Goal: Task Accomplishment & Management: Use online tool/utility

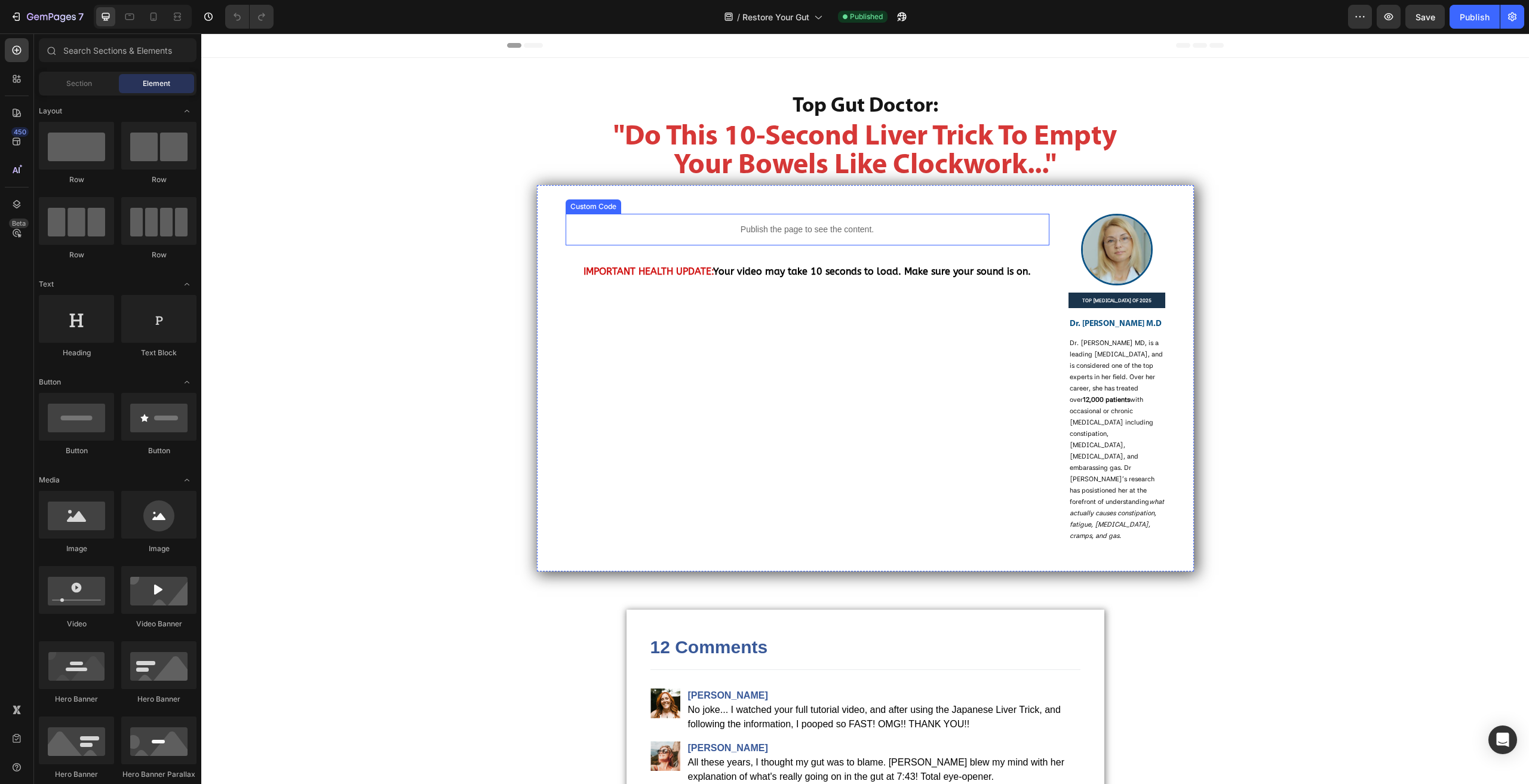
click at [787, 225] on p "Publish the page to see the content." at bounding box center [807, 230] width 484 height 13
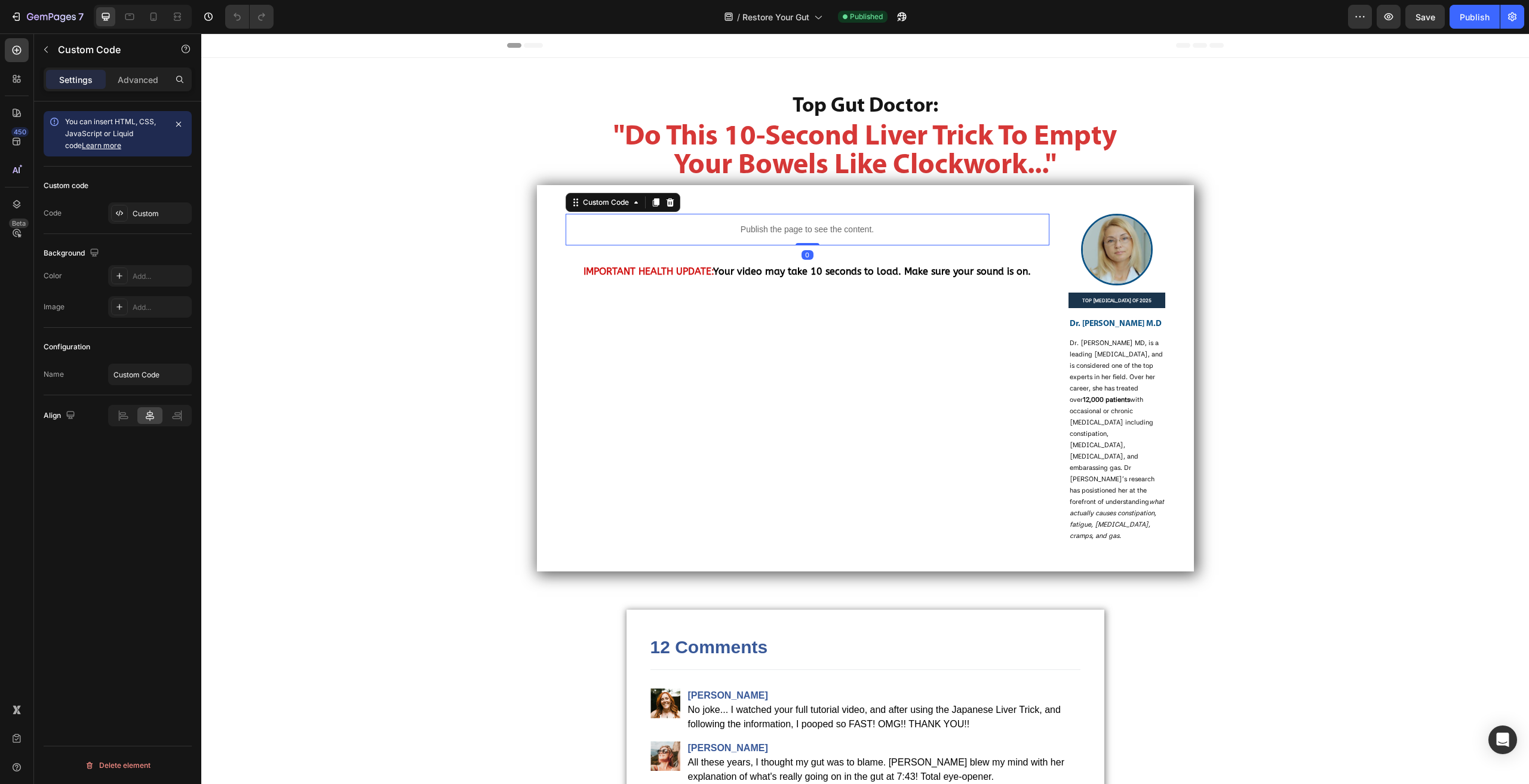
click at [787, 225] on p "Publish the page to see the content." at bounding box center [807, 230] width 484 height 13
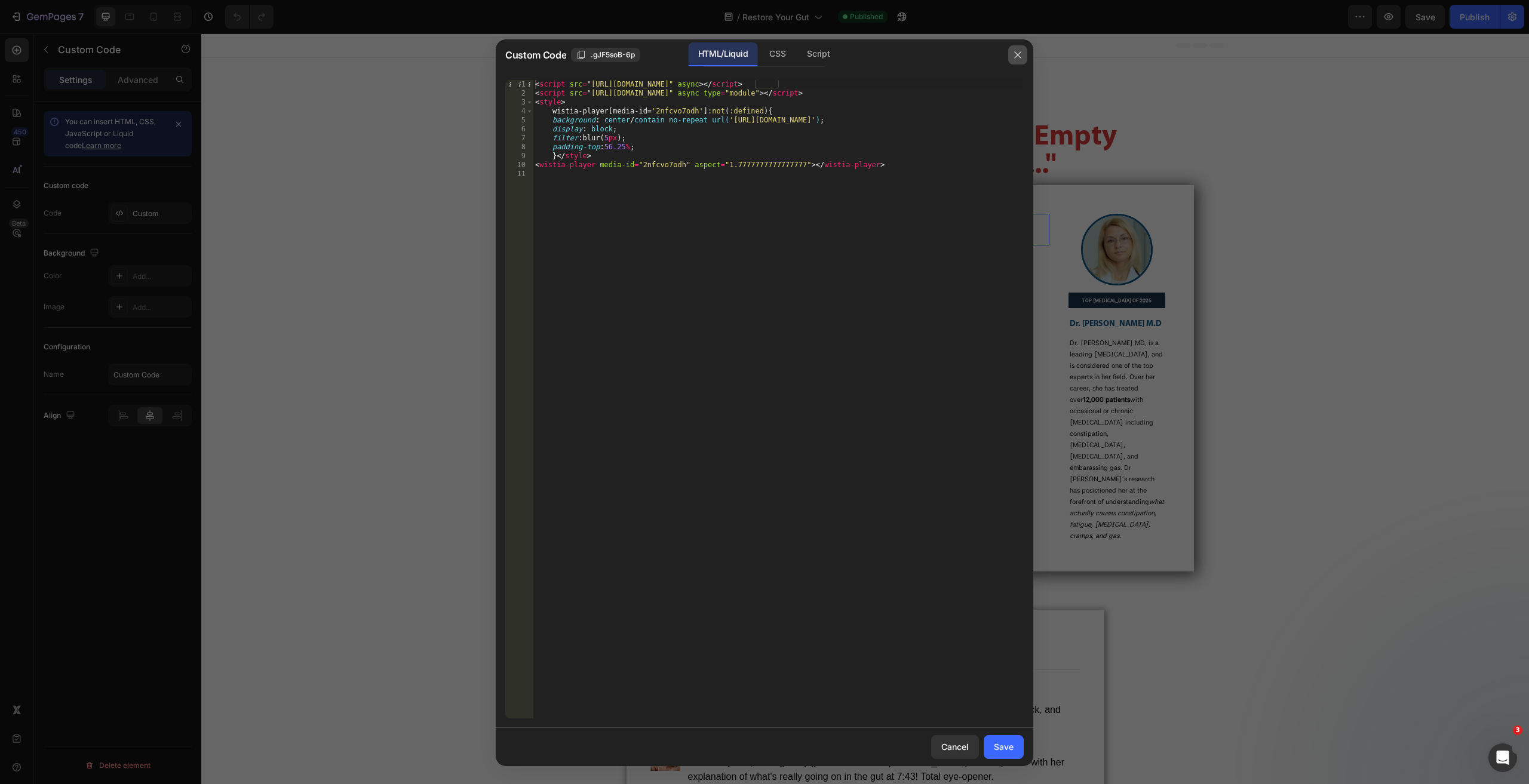
click at [1020, 55] on icon "button" at bounding box center [1018, 55] width 9 height 9
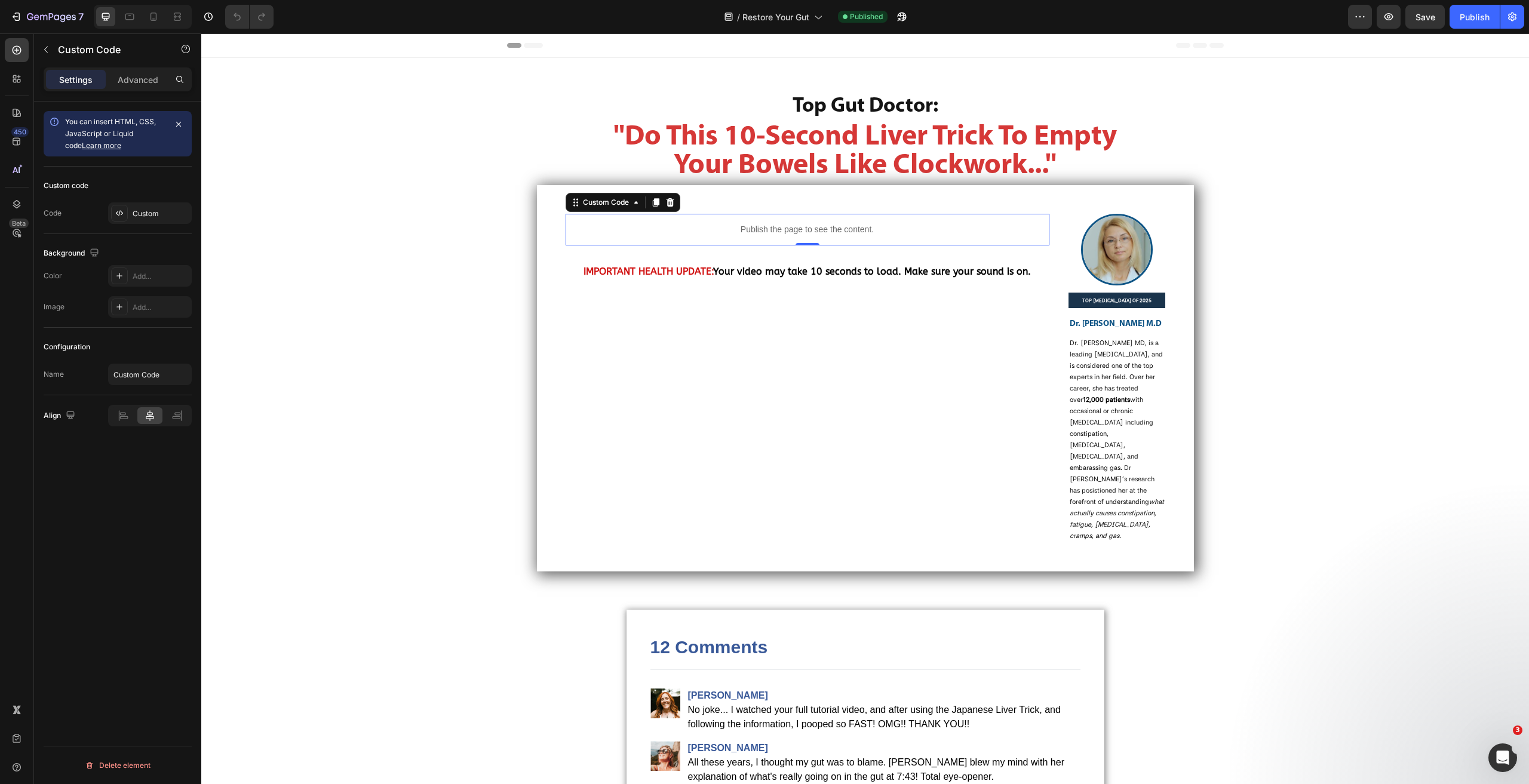
click at [711, 224] on p "Publish the page to see the content." at bounding box center [807, 230] width 484 height 13
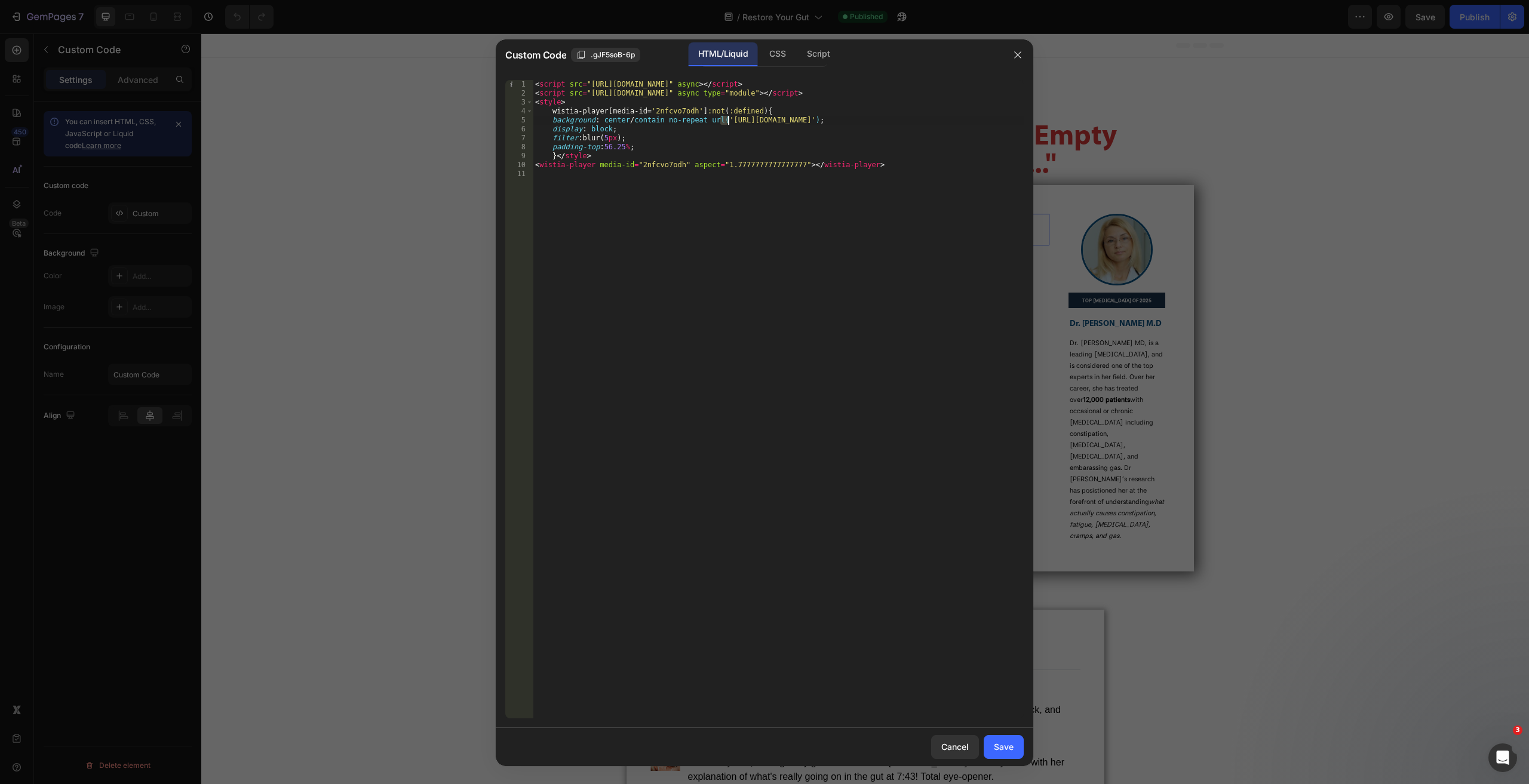
drag, startPoint x: 722, startPoint y: 120, endPoint x: 731, endPoint y: 120, distance: 9.0
click at [731, 120] on div "< script src = "[URL][DOMAIN_NAME]" async > </ script > < script src = "[URL][D…" at bounding box center [778, 407] width 491 height 656
click at [726, 120] on div "< script src = "[URL][DOMAIN_NAME]" async > </ script > < script src = "[URL][D…" at bounding box center [778, 399] width 491 height 639
drag, startPoint x: 726, startPoint y: 120, endPoint x: 936, endPoint y: 122, distance: 210.0
click at [936, 122] on div "< script src = "[URL][DOMAIN_NAME]" async > </ script > < script src = "[URL][D…" at bounding box center [778, 407] width 491 height 656
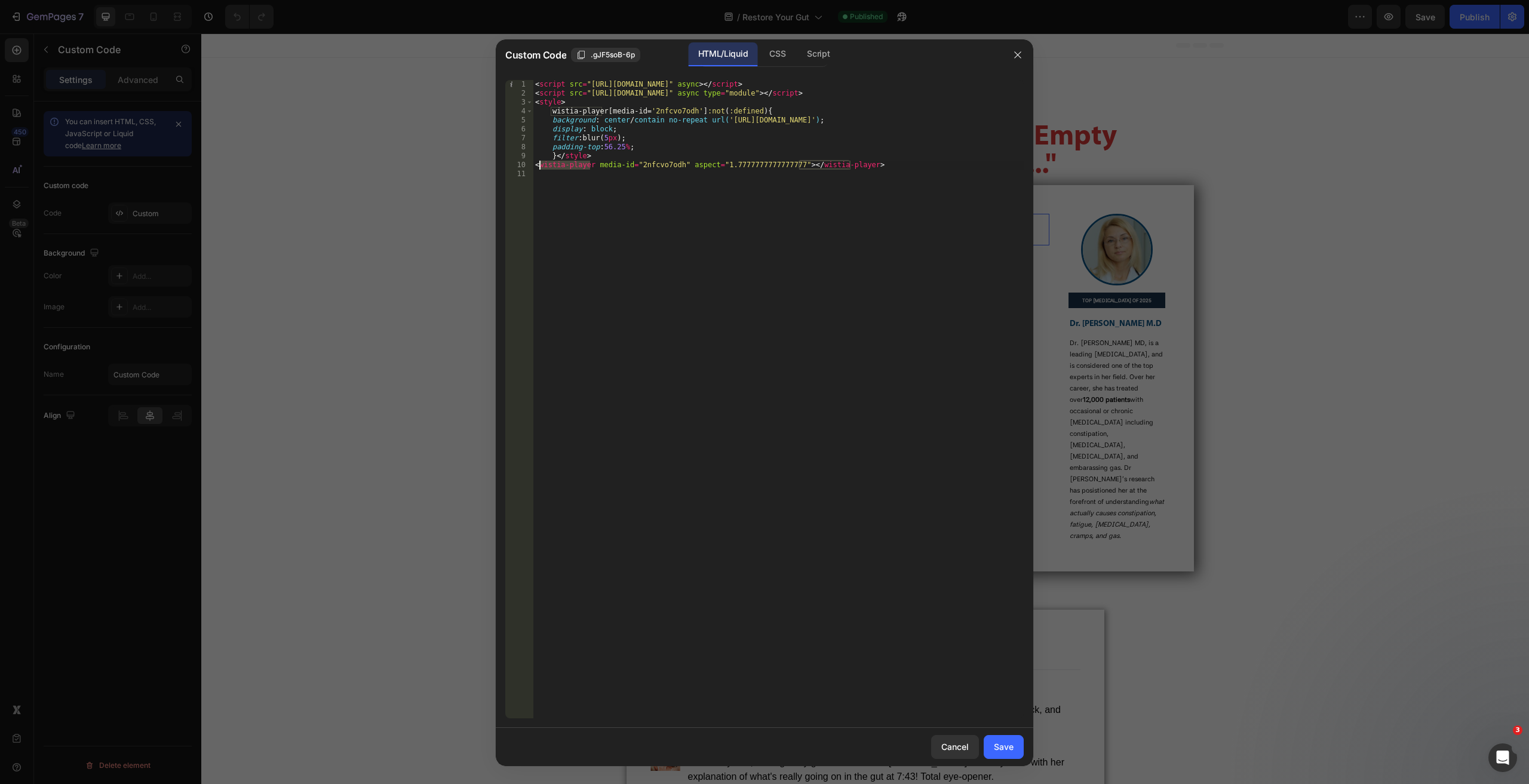
drag, startPoint x: 591, startPoint y: 163, endPoint x: 541, endPoint y: 164, distance: 50.0
click at [541, 164] on div "< script src = "[URL][DOMAIN_NAME]" async > </ script > < script src = "[URL][D…" at bounding box center [778, 407] width 491 height 656
type textarea "<wistia-player media-id="2nfcvo7odh" aspect="1.7777777777777777"></wistia-playe…"
click at [1251, 170] on div at bounding box center [764, 392] width 1529 height 784
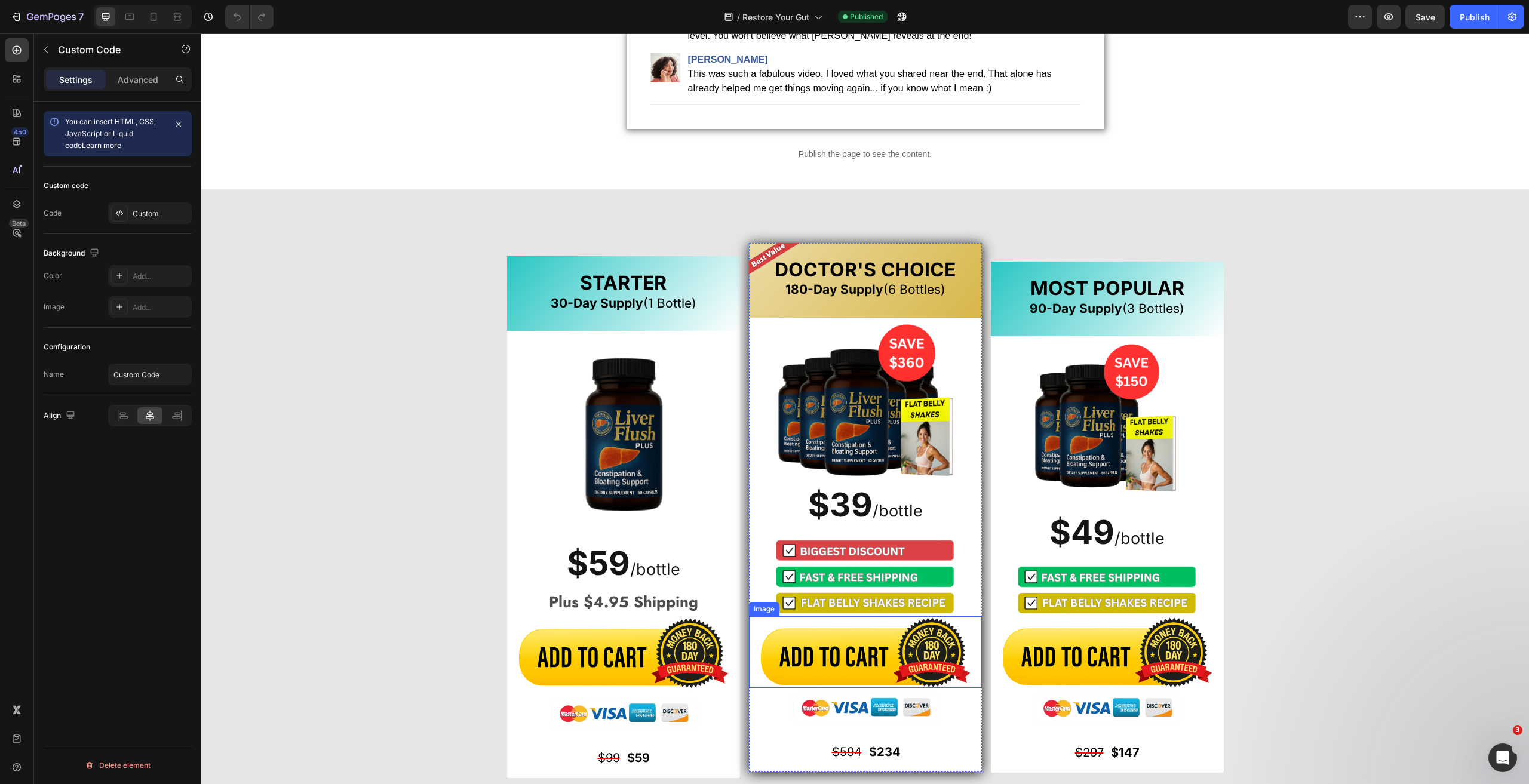
scroll to position [836, 0]
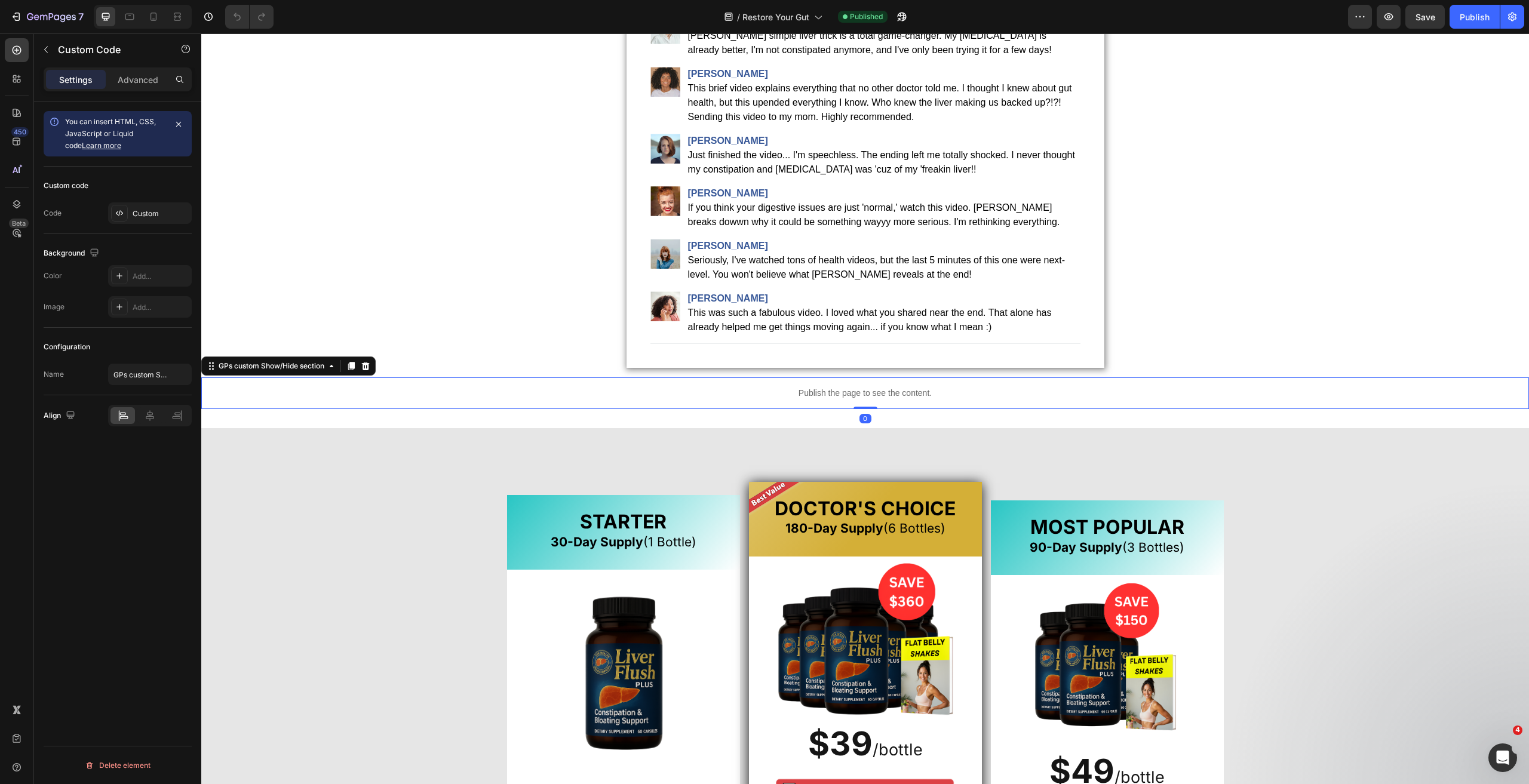
click at [917, 395] on p "Publish the page to see the content." at bounding box center [865, 393] width 1327 height 13
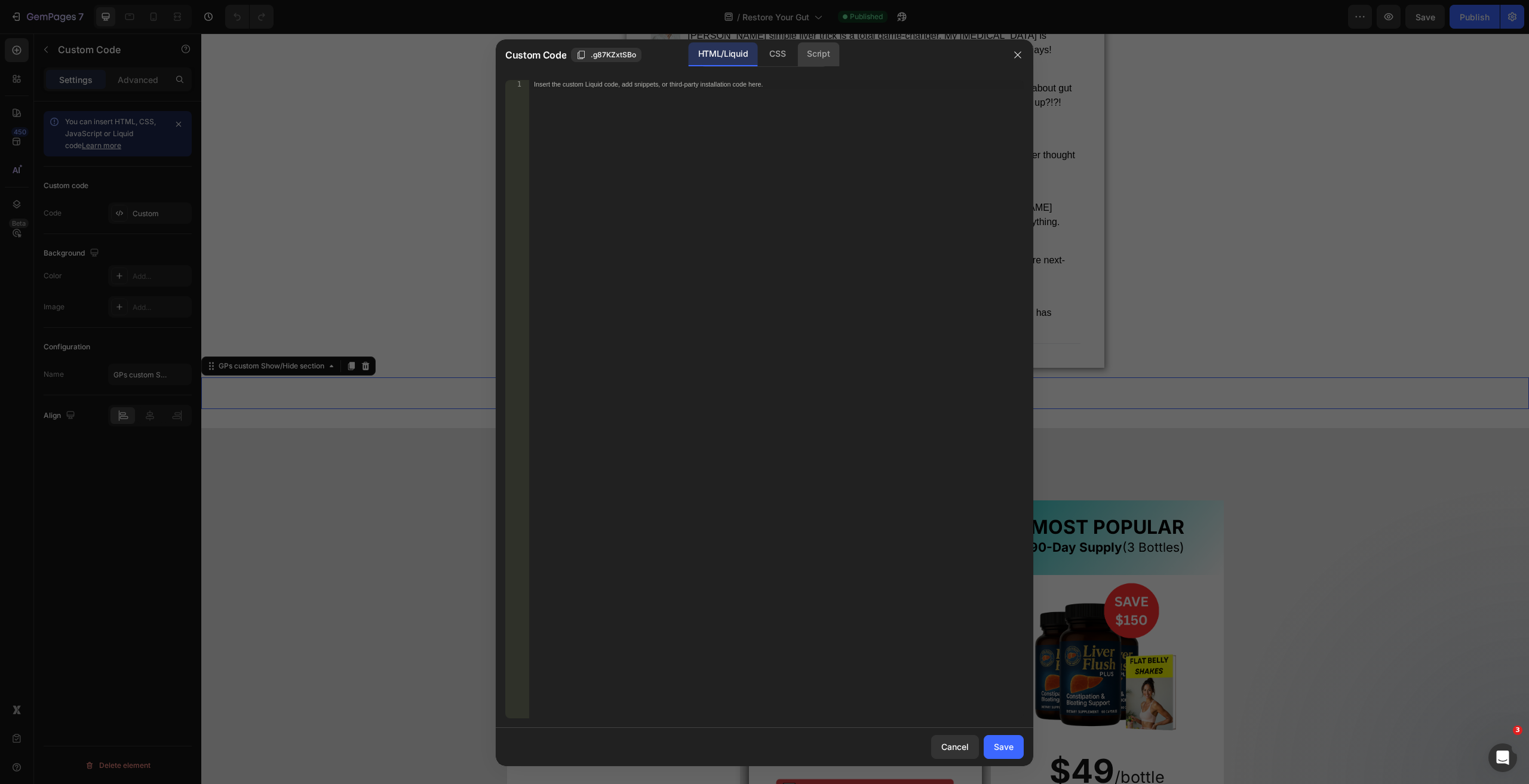
click at [820, 48] on div "Script" at bounding box center [818, 54] width 41 height 24
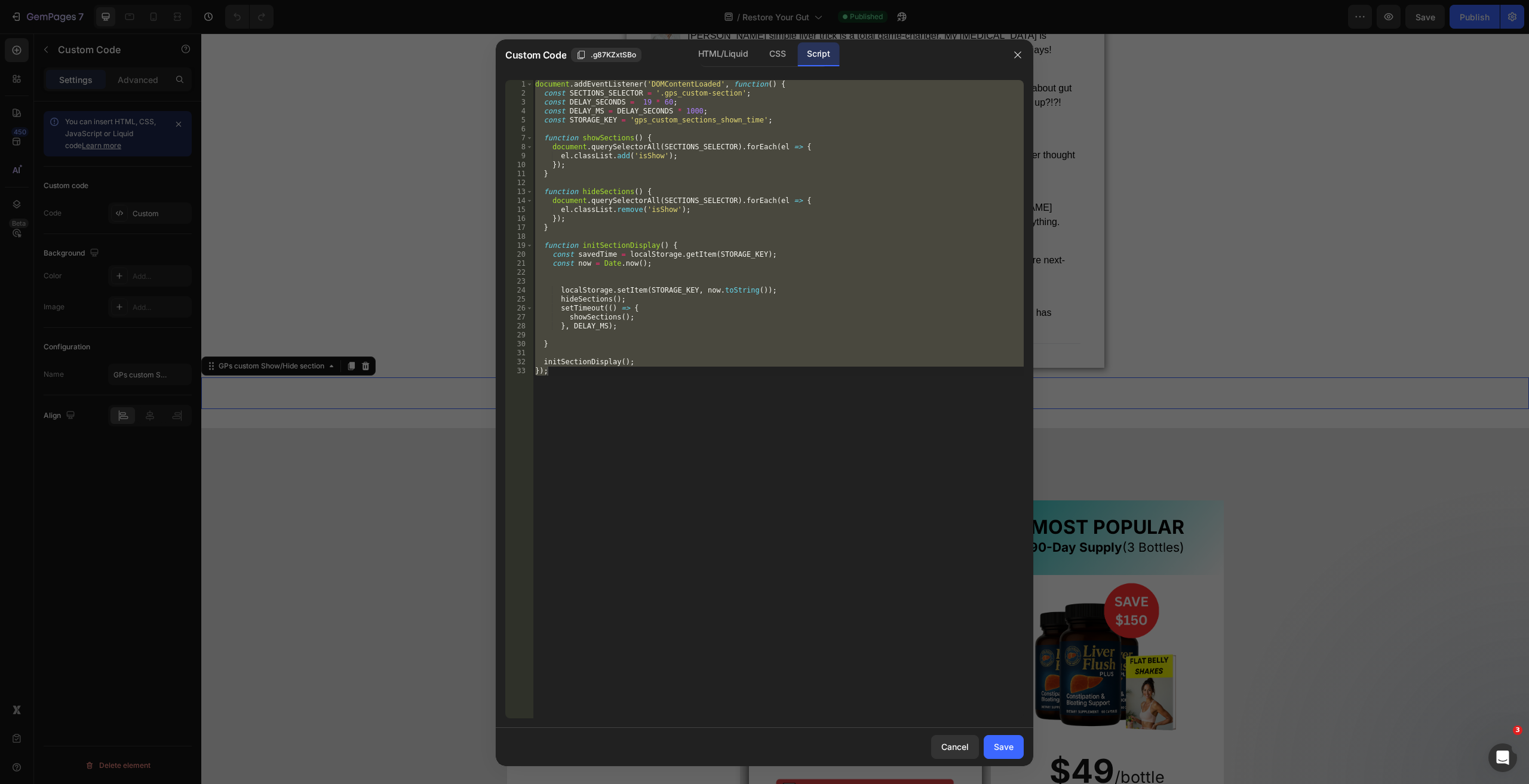
click at [659, 403] on div "document . addEventListener ( 'DOMContentLoaded' , function ( ) { const SECTION…" at bounding box center [778, 399] width 491 height 639
click at [650, 385] on div "document . addEventListener ( 'DOMContentLoaded' , function ( ) { const SECTION…" at bounding box center [778, 399] width 491 height 639
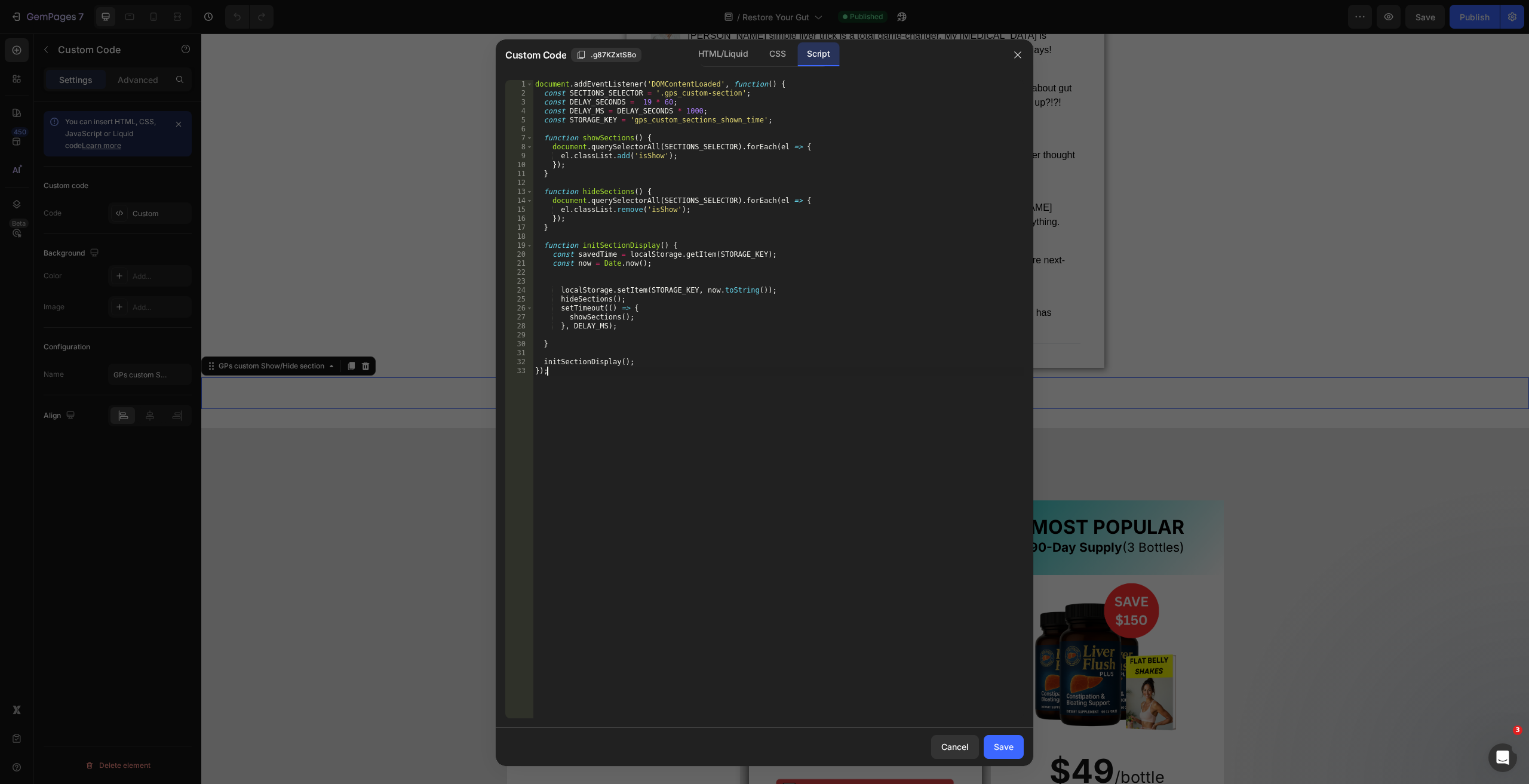
type textarea "initSectionDisplay(); });"
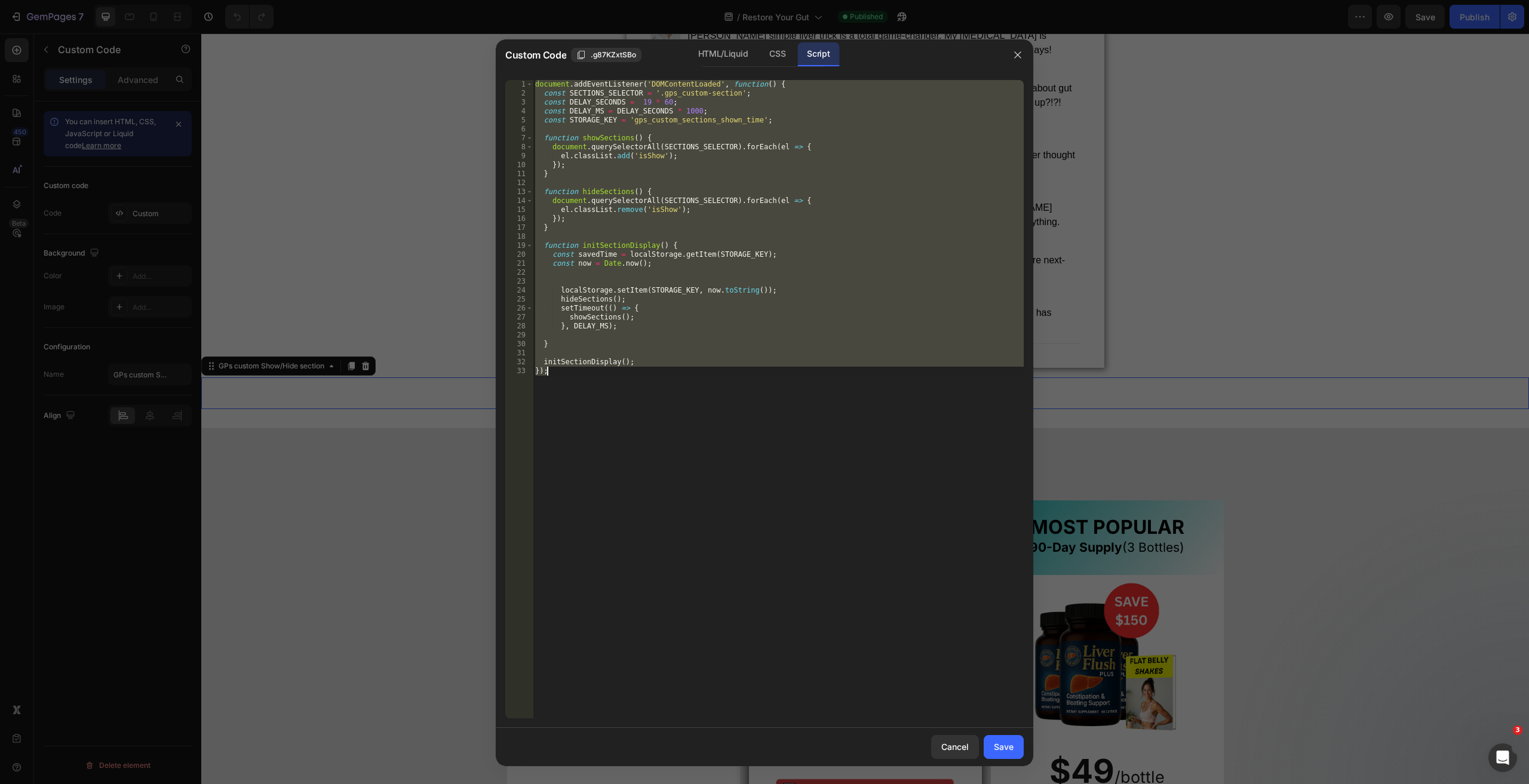
click at [453, 519] on div at bounding box center [764, 392] width 1529 height 784
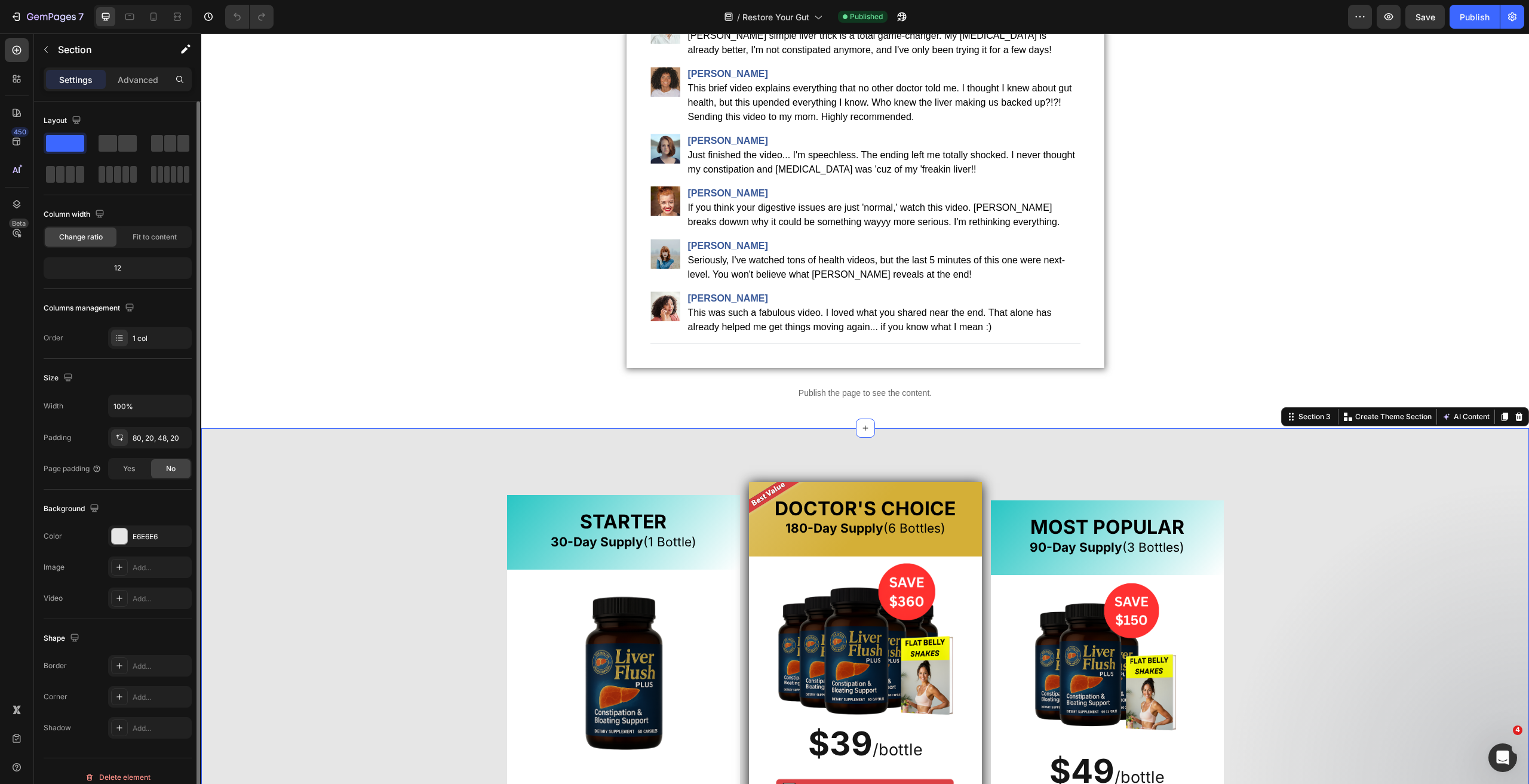
scroll to position [10, 0]
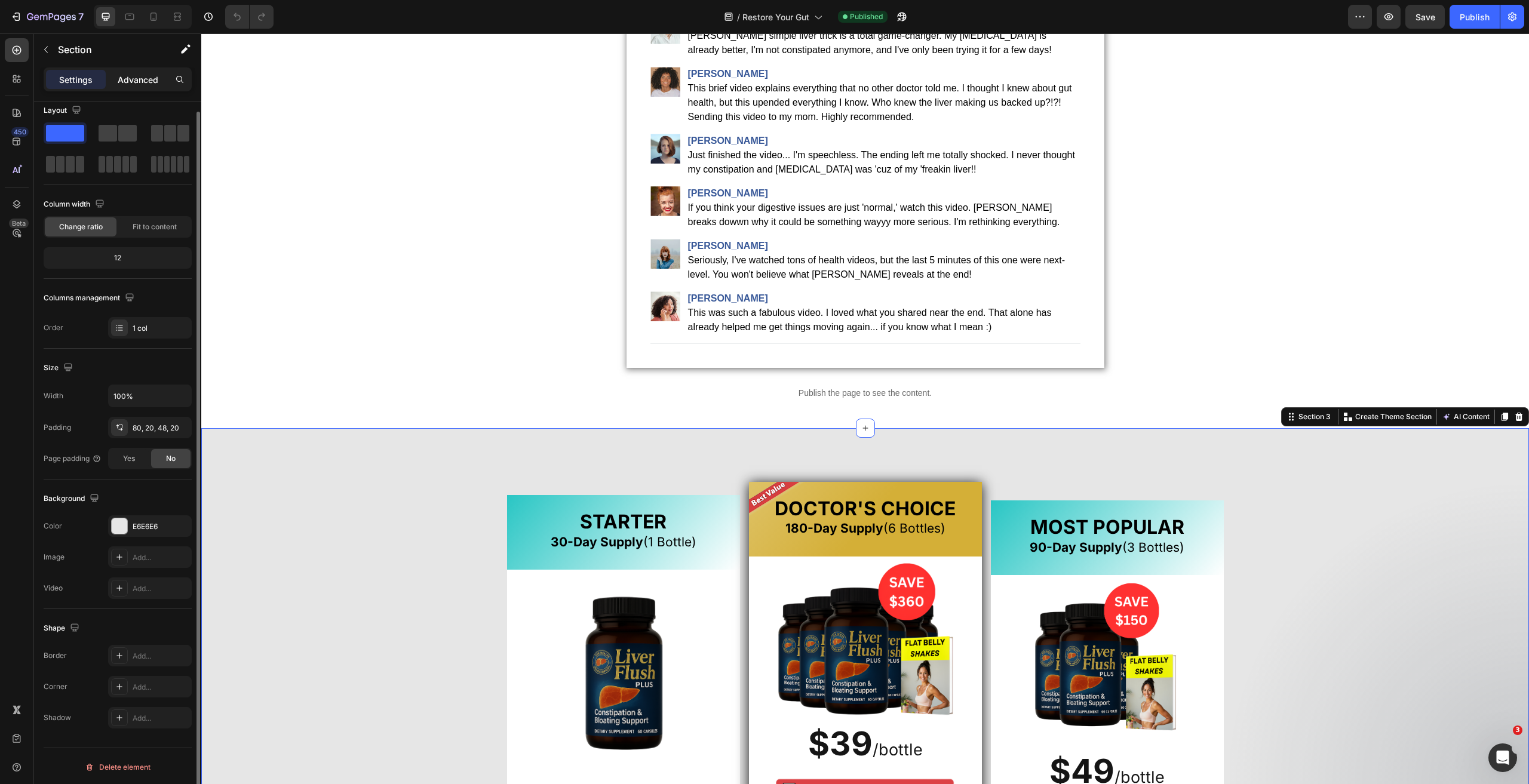
drag, startPoint x: 135, startPoint y: 77, endPoint x: 90, endPoint y: 219, distance: 149.0
click at [135, 77] on p "Advanced" at bounding box center [138, 80] width 41 height 13
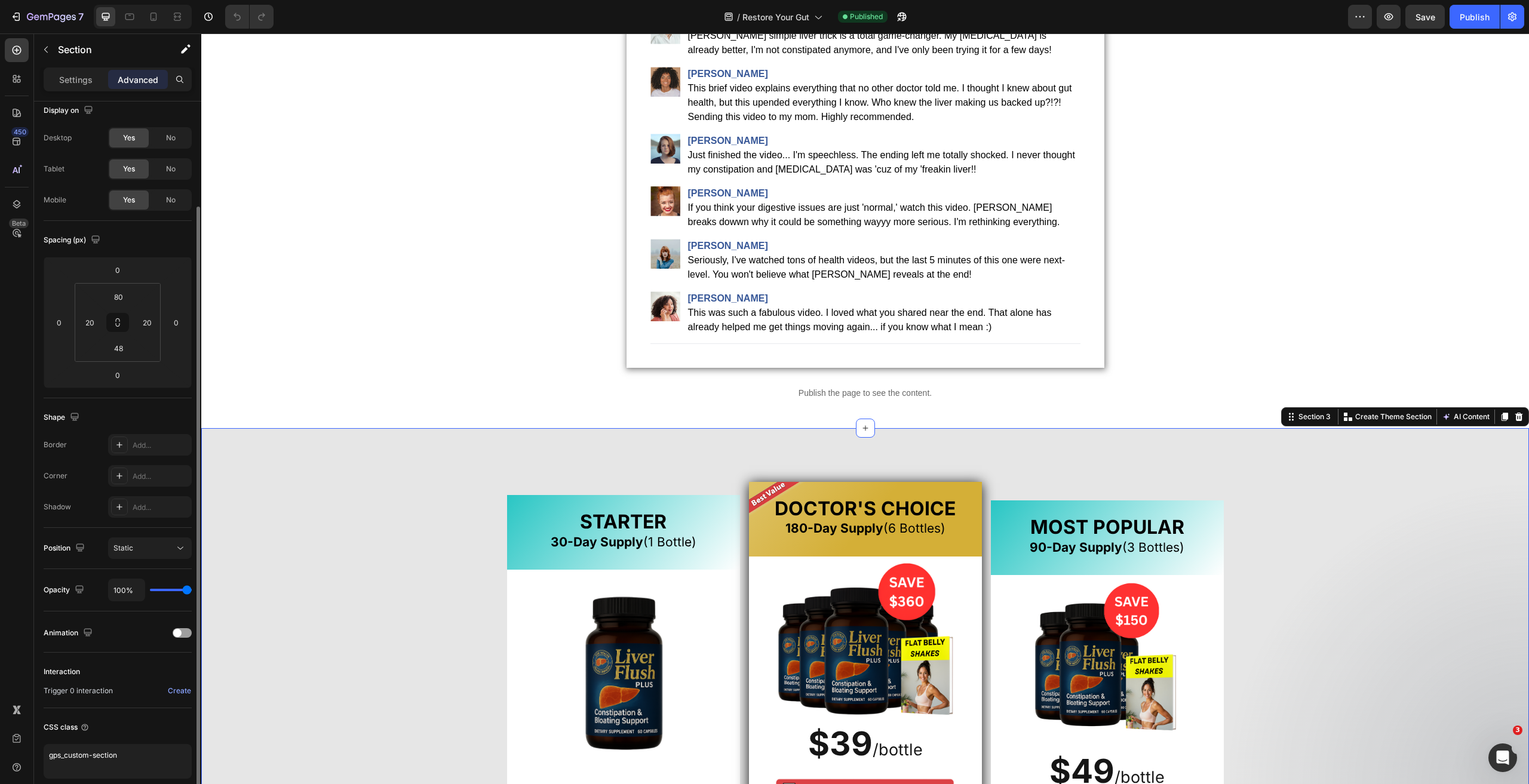
scroll to position [59, 0]
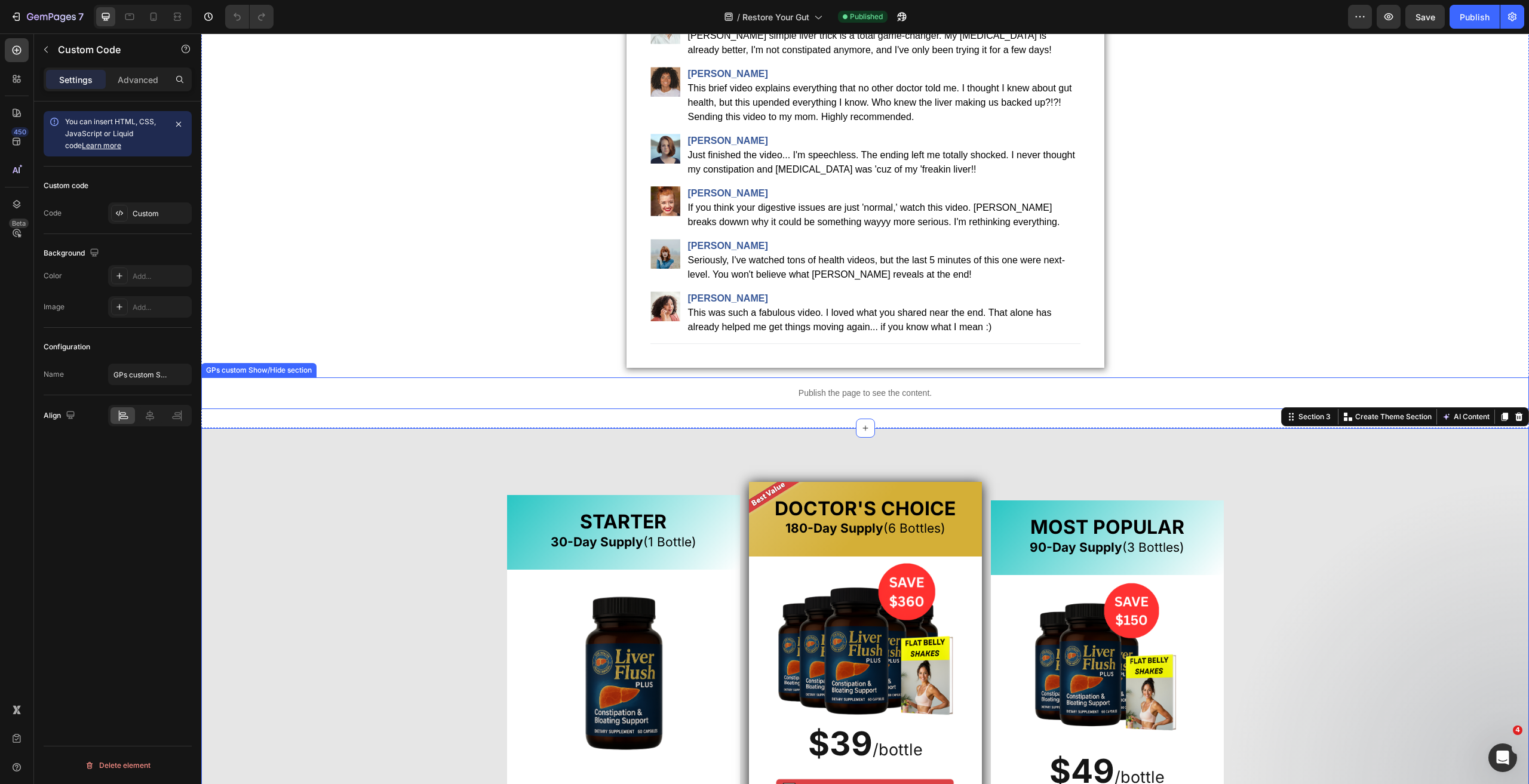
click at [787, 400] on div "Publish the page to see the content." at bounding box center [865, 393] width 1327 height 31
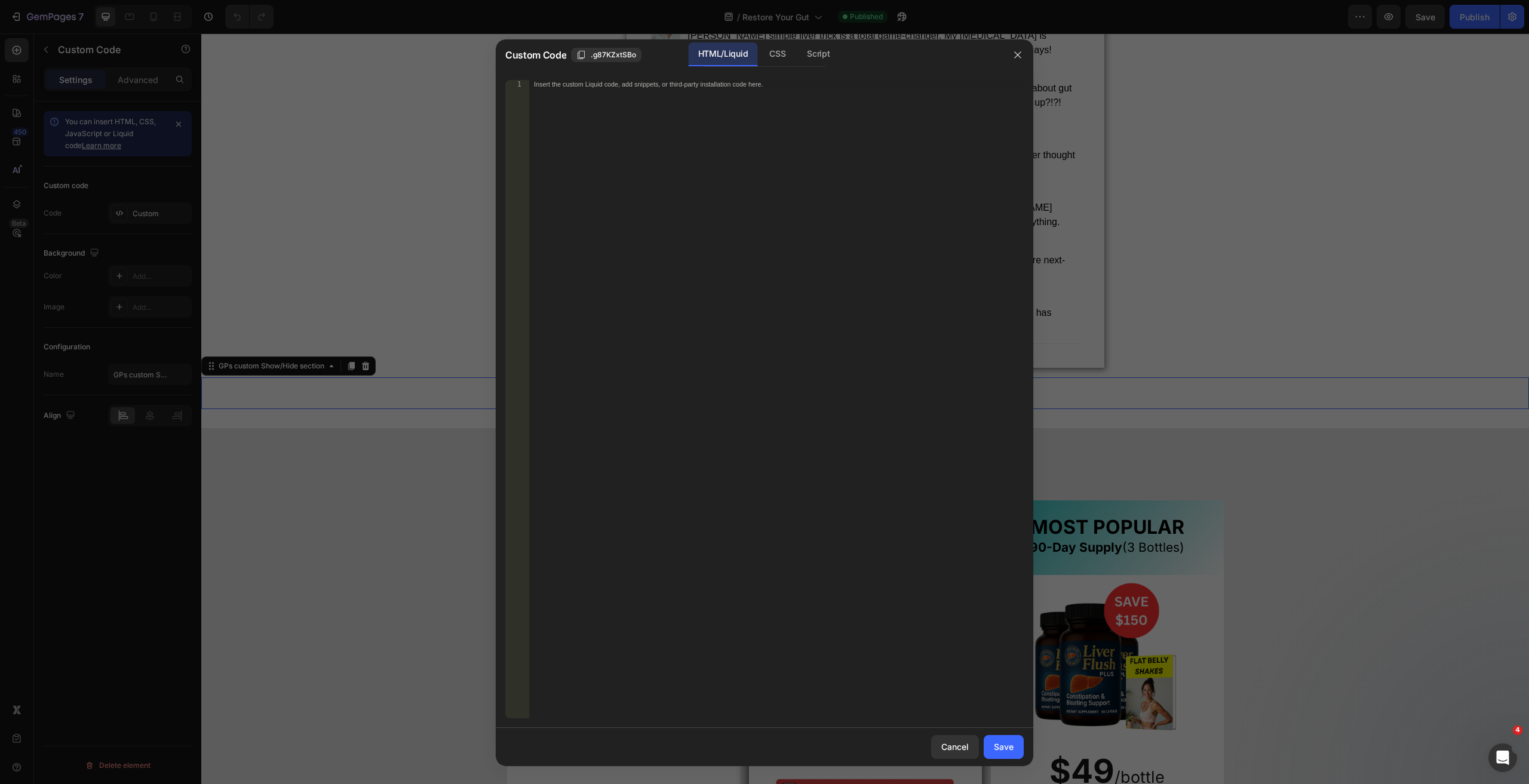
click at [734, 352] on div "Insert the custom Liquid code, add snippets, or third-party installation code h…" at bounding box center [776, 407] width 494 height 656
click at [797, 53] on div "Script" at bounding box center [818, 54] width 41 height 24
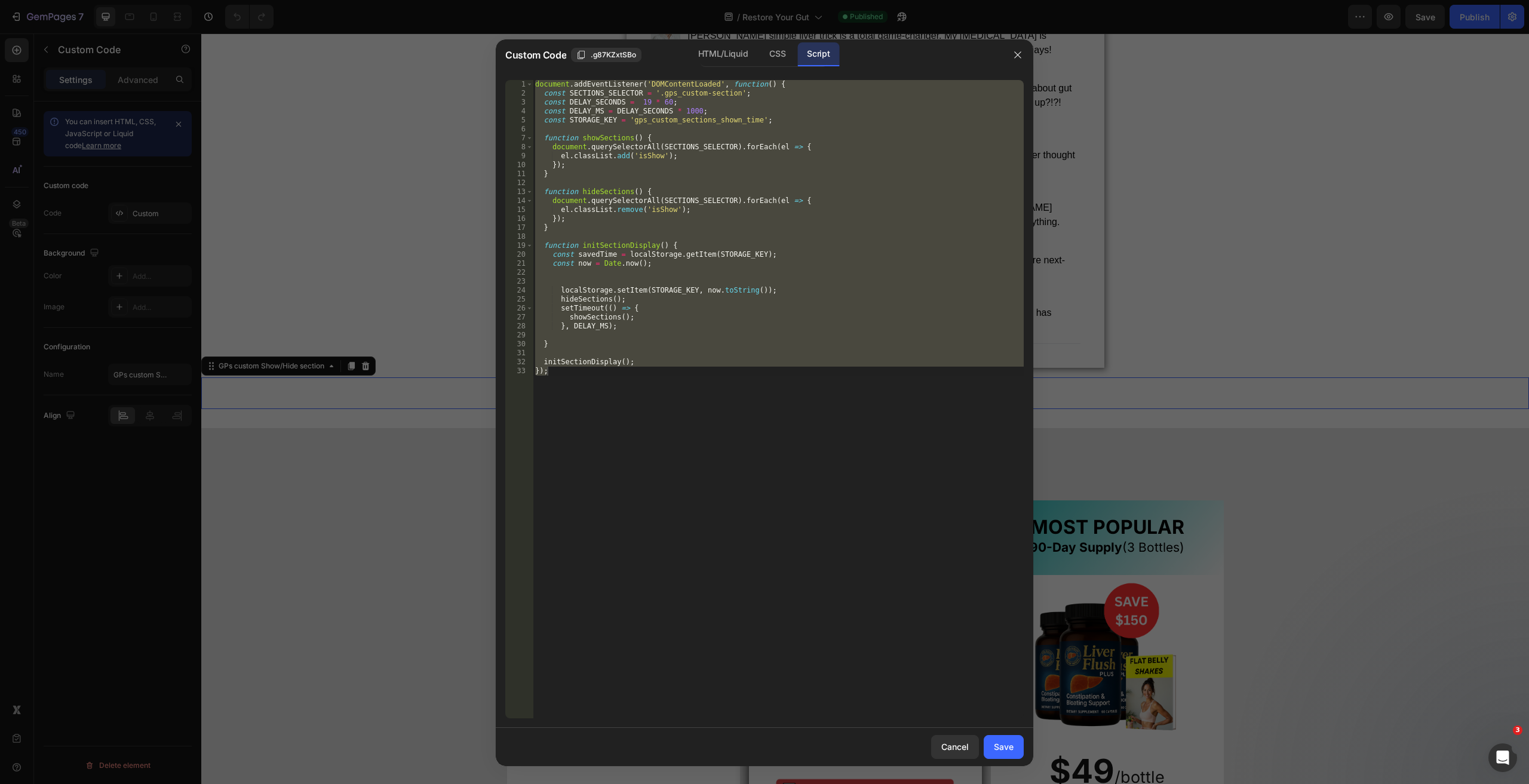
type textarea "initSectionDisplay(); });"
click at [749, 280] on div "document . addEventListener ( 'DOMContentLoaded' , function ( ) { const SECTION…" at bounding box center [778, 399] width 491 height 639
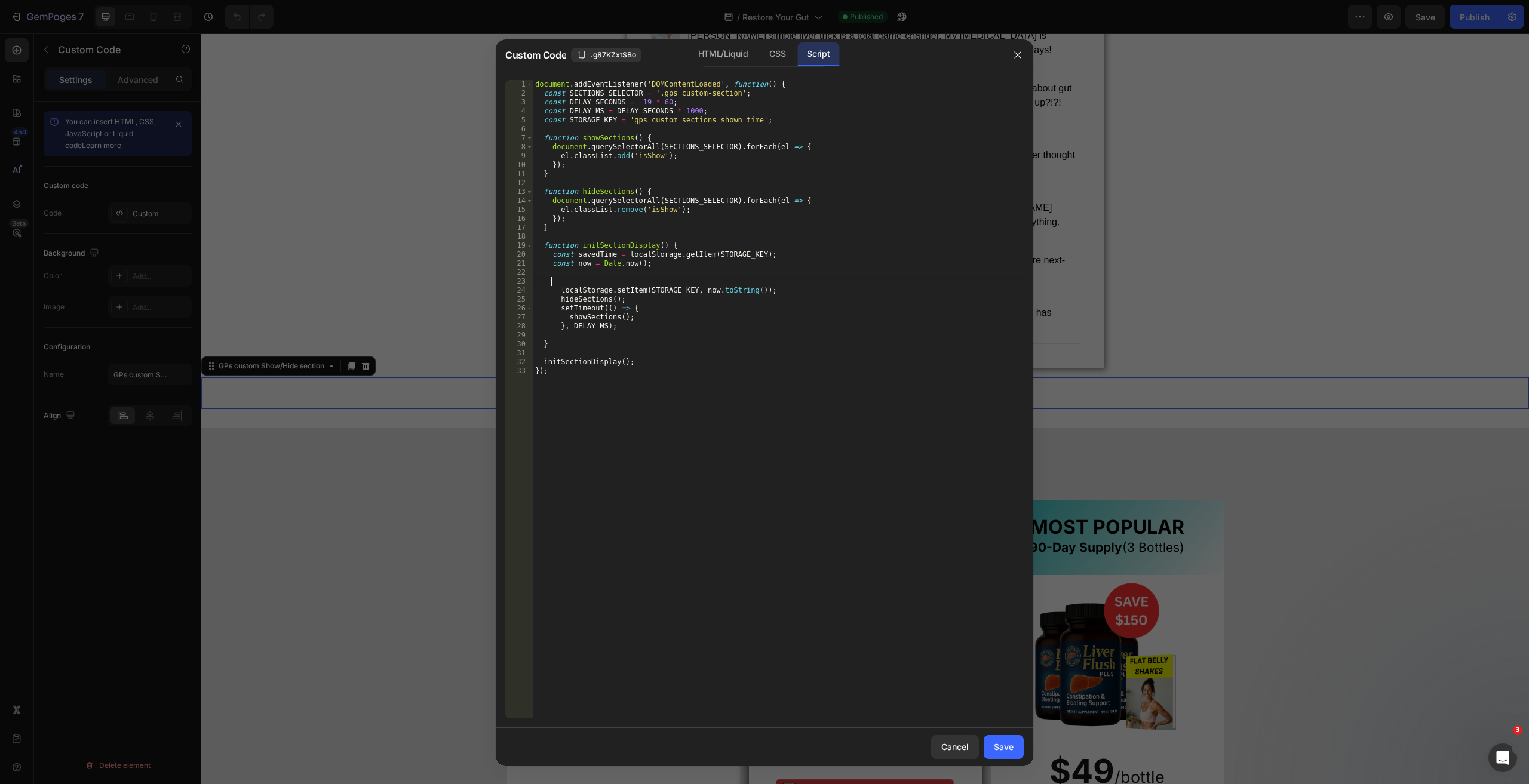
type textarea "initSectionDisplay(); });"
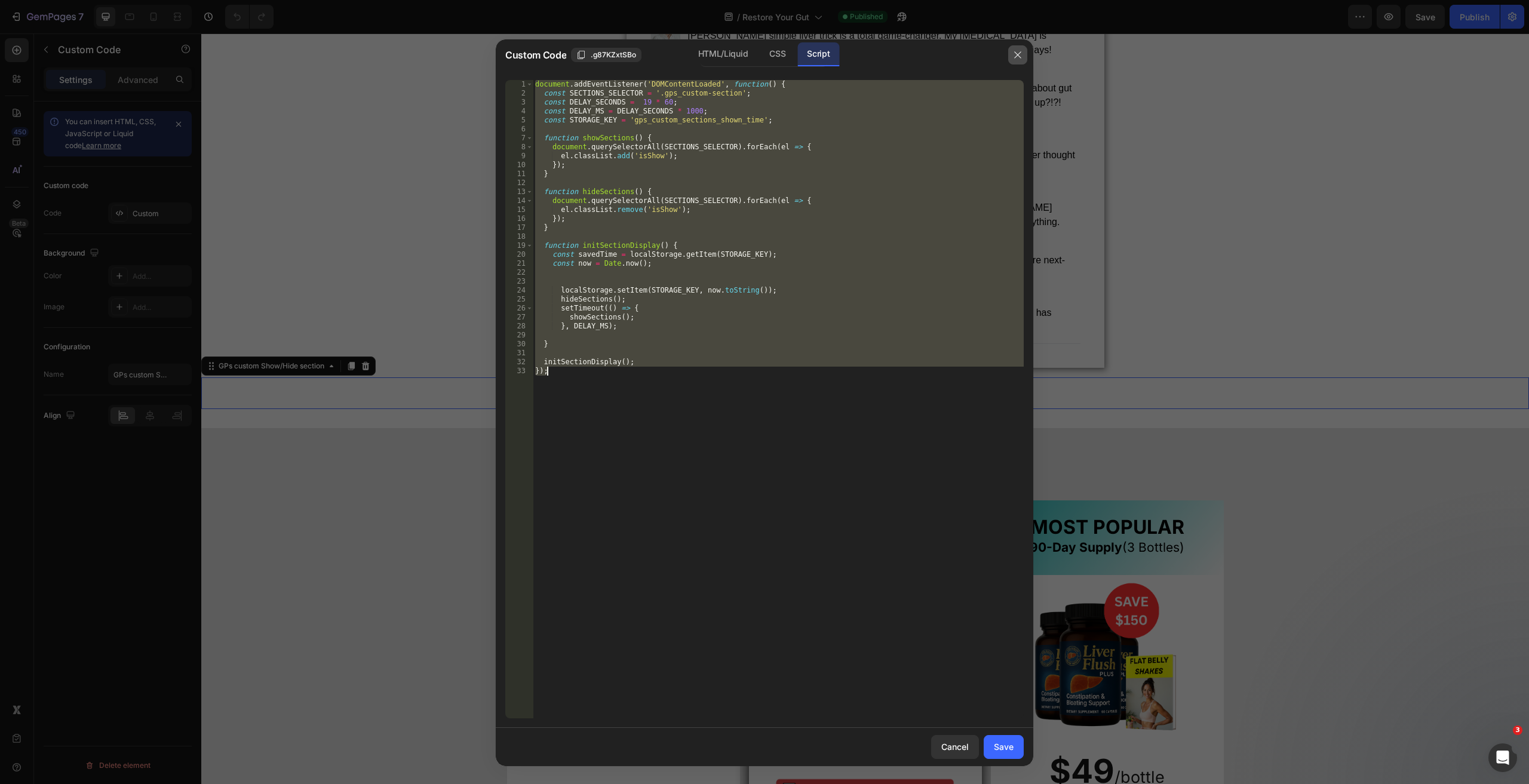
click at [1022, 59] on button "button" at bounding box center [1017, 55] width 19 height 19
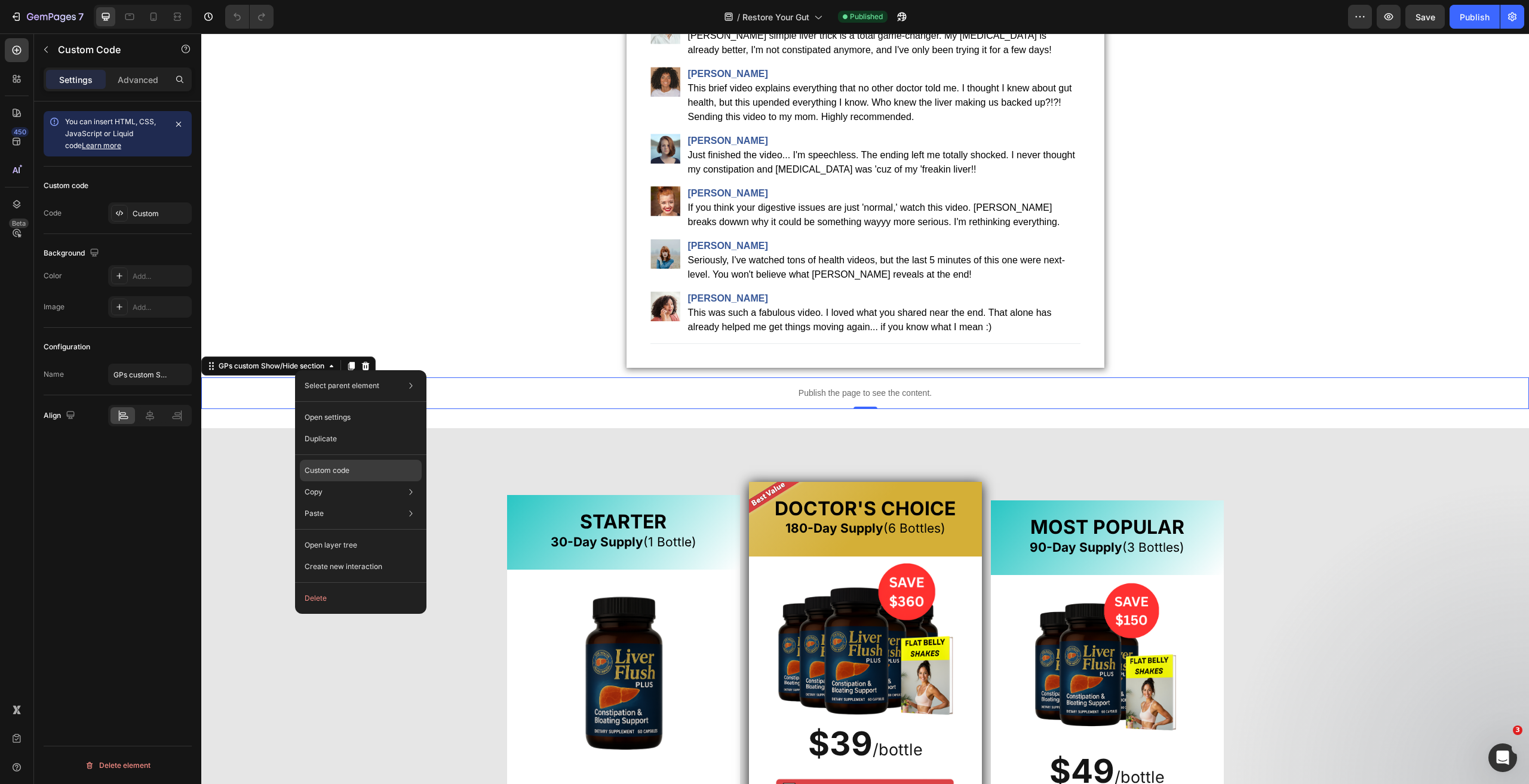
click at [342, 473] on p "Custom code" at bounding box center [327, 471] width 45 height 11
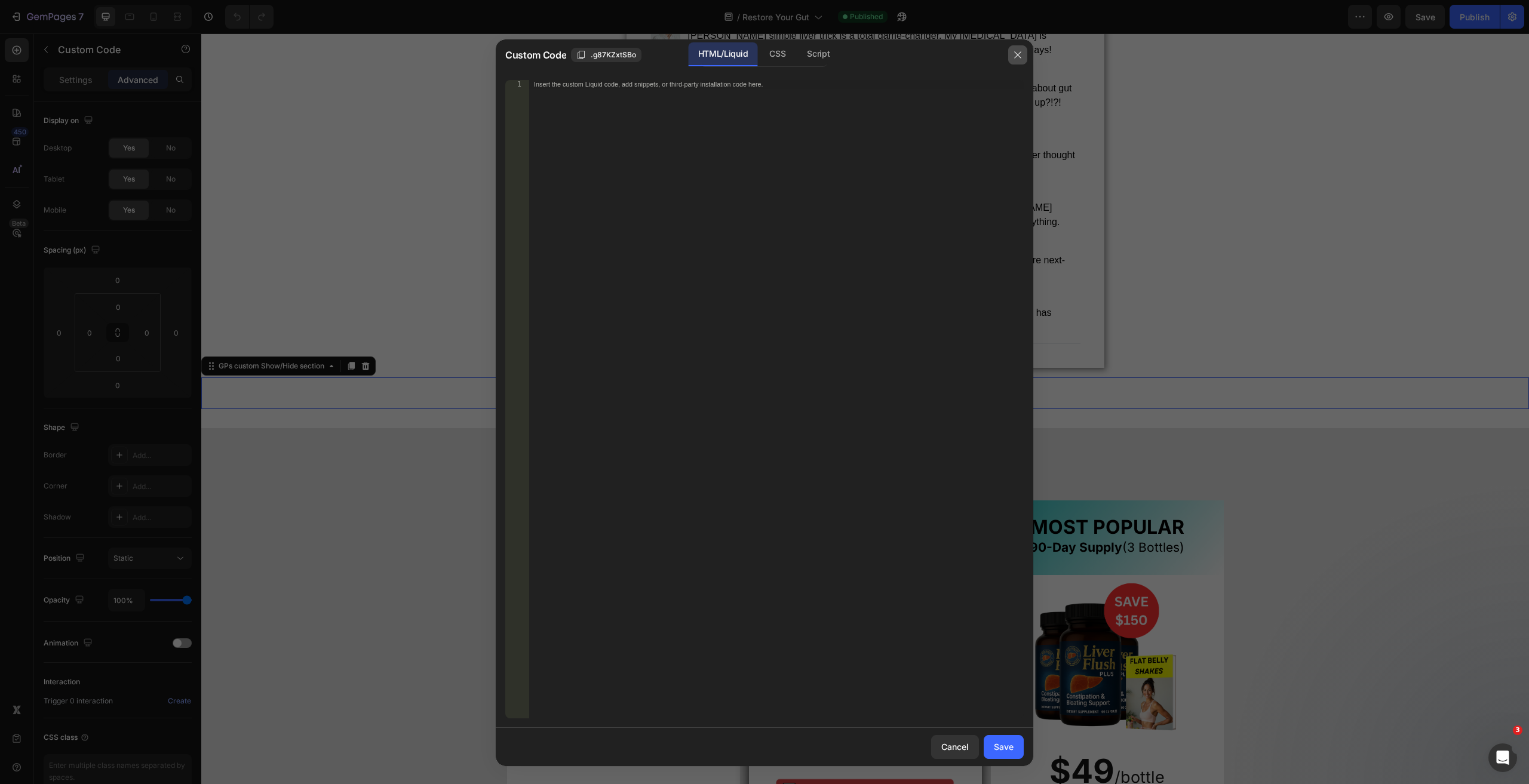
click at [1019, 46] on button "button" at bounding box center [1017, 55] width 19 height 19
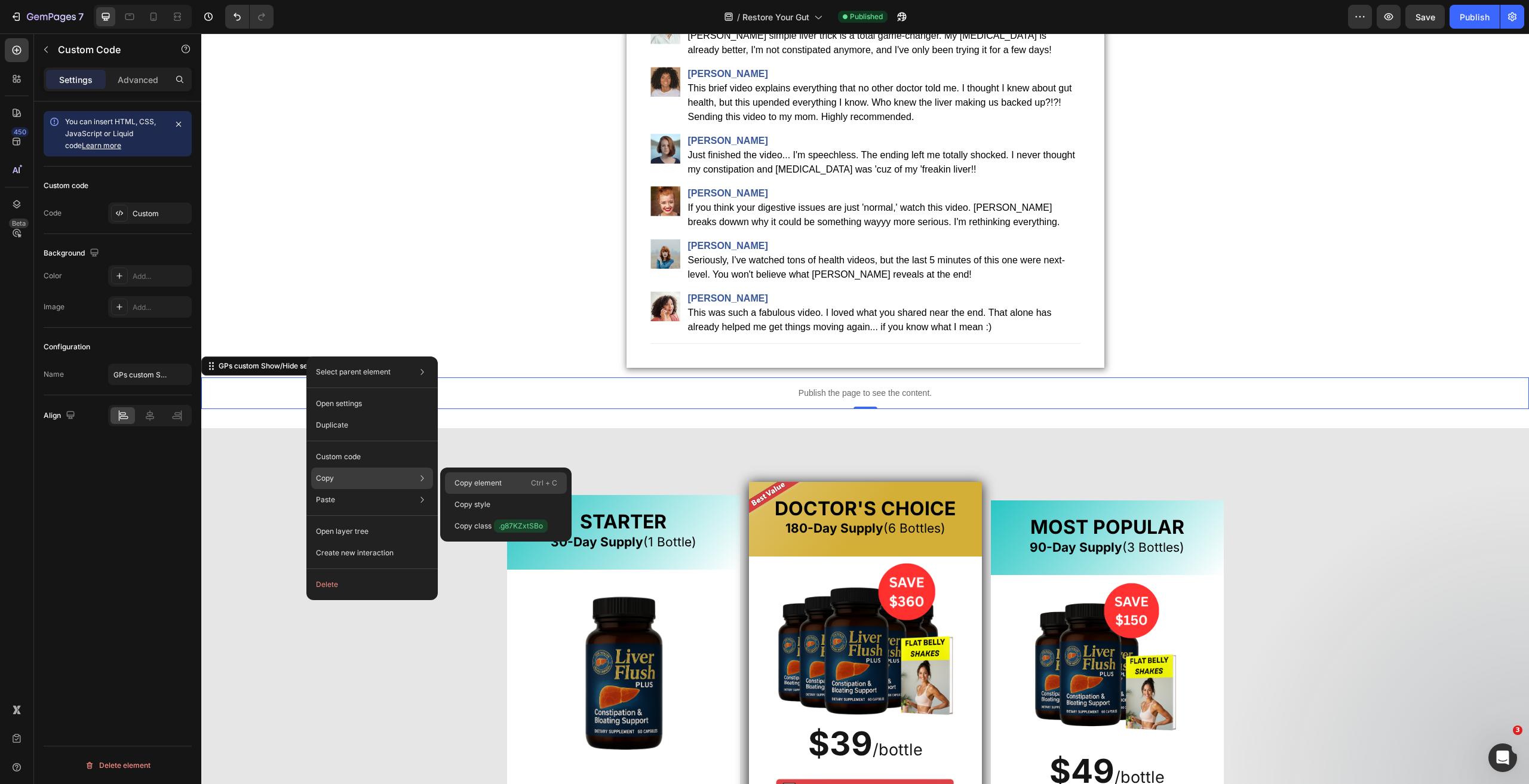
drag, startPoint x: 502, startPoint y: 481, endPoint x: 567, endPoint y: 52, distance: 433.9
click at [502, 494] on div "Copy element Ctrl + C" at bounding box center [506, 504] width 122 height 21
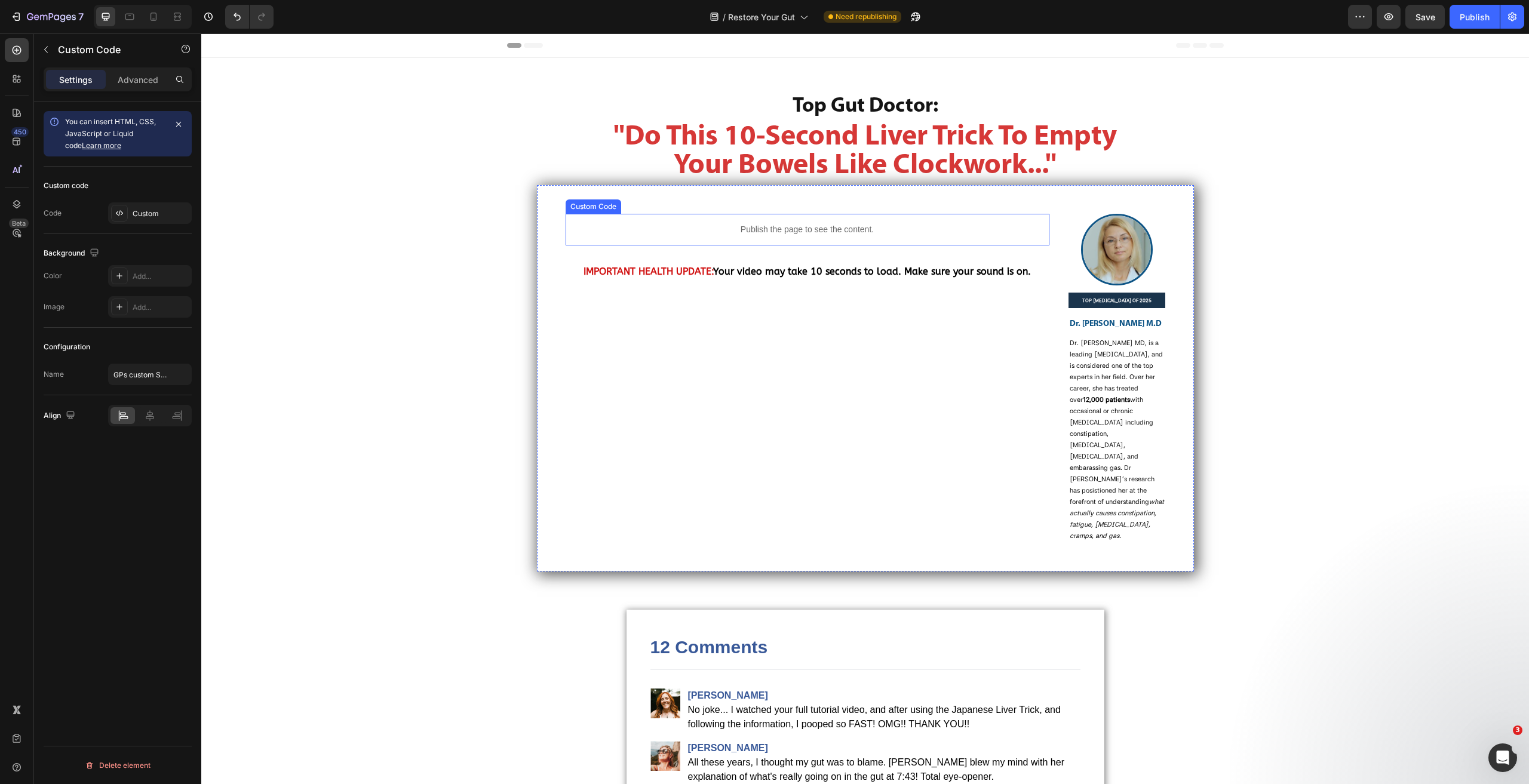
click at [742, 227] on p "Publish the page to see the content." at bounding box center [807, 230] width 484 height 13
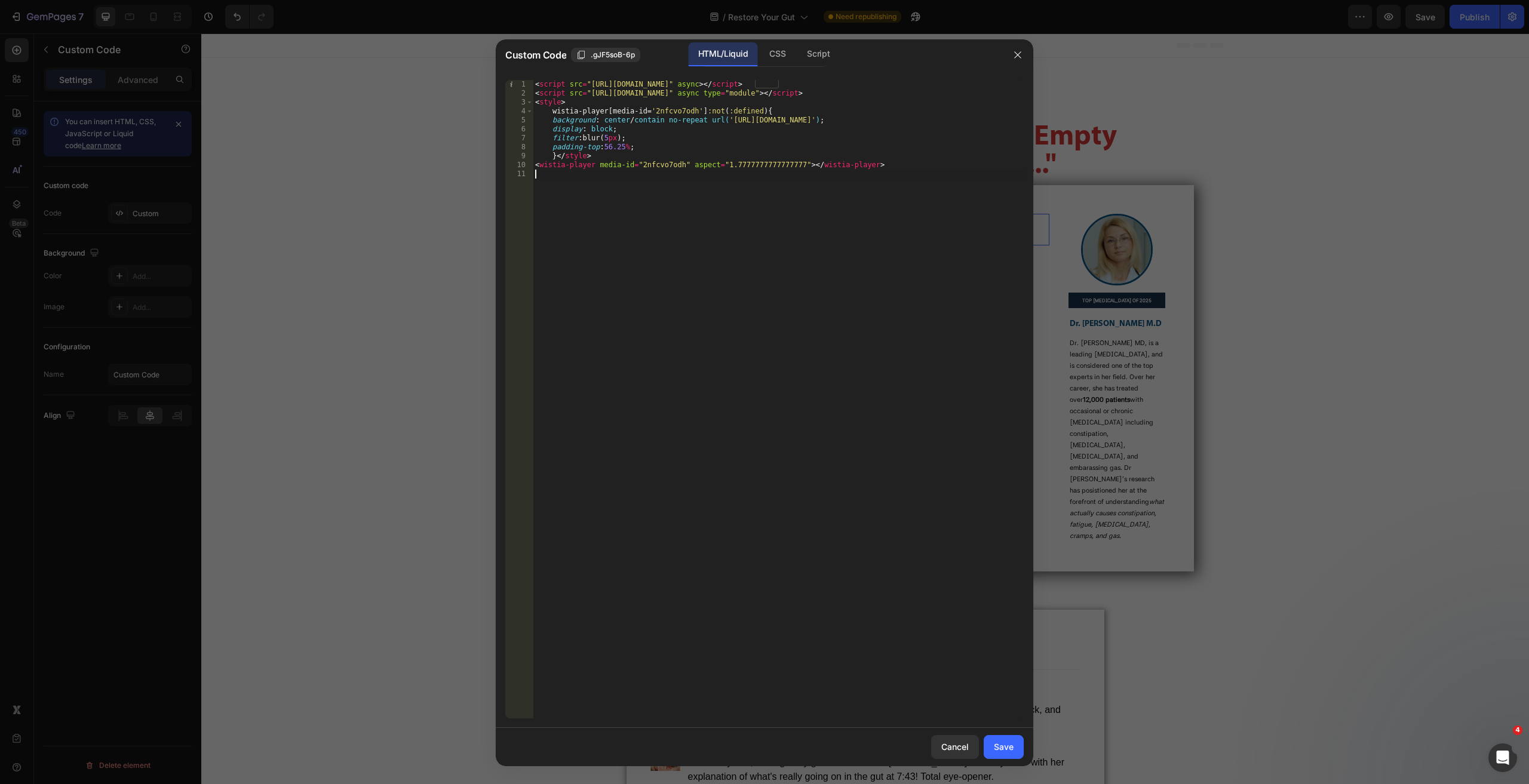
click at [742, 227] on div "< script src = "[URL][DOMAIN_NAME]" async > </ script > < script src = "[URL][D…" at bounding box center [778, 407] width 491 height 656
type textarea "<wistia-player media-id="2nfcvo7odh" aspect="1.7777777777777777"></wistia-playe…"
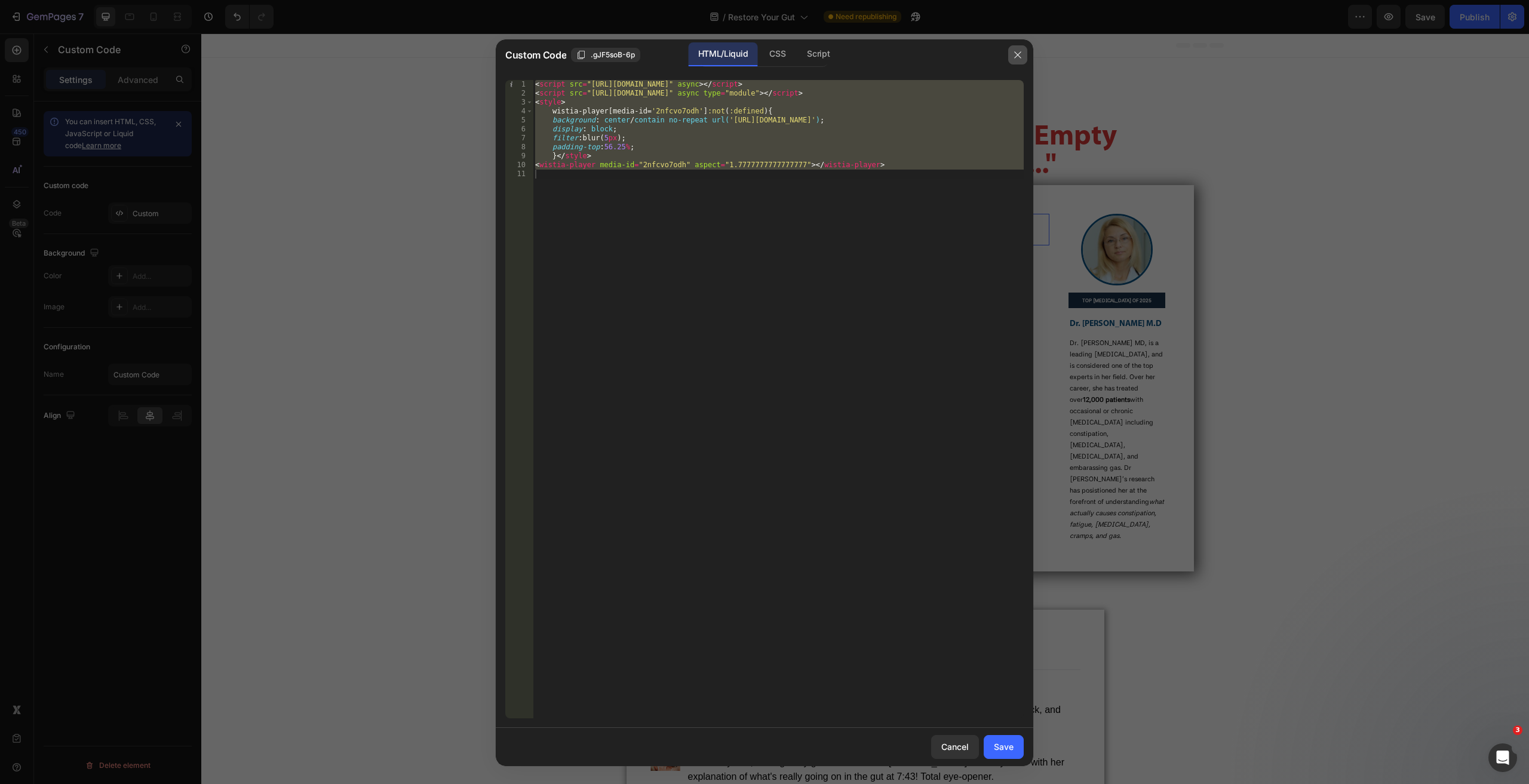
click at [1019, 57] on icon "button" at bounding box center [1018, 55] width 9 height 9
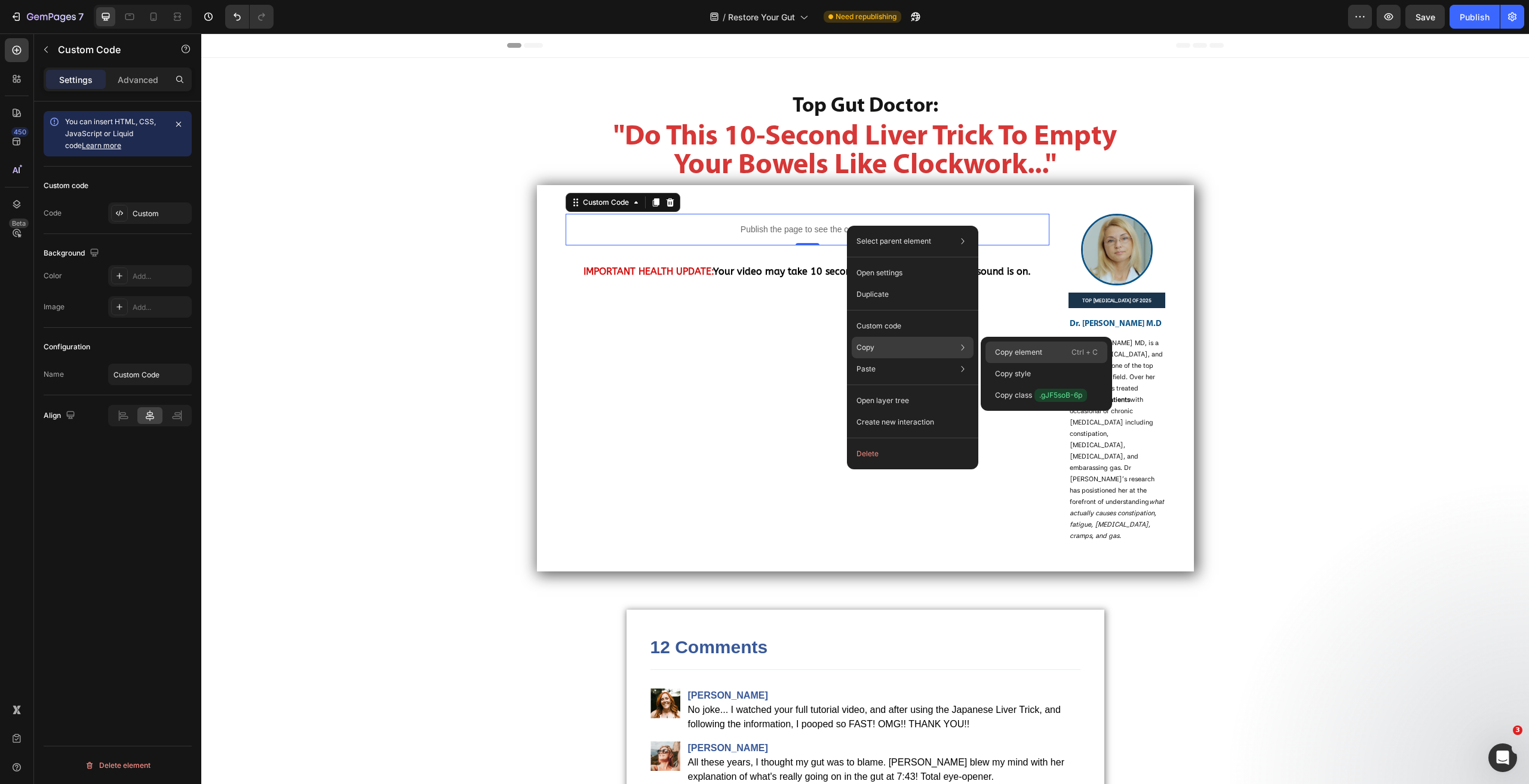
drag, startPoint x: 1026, startPoint y: 354, endPoint x: 822, endPoint y: 320, distance: 206.8
click at [1026, 354] on p "Copy element" at bounding box center [1019, 353] width 47 height 11
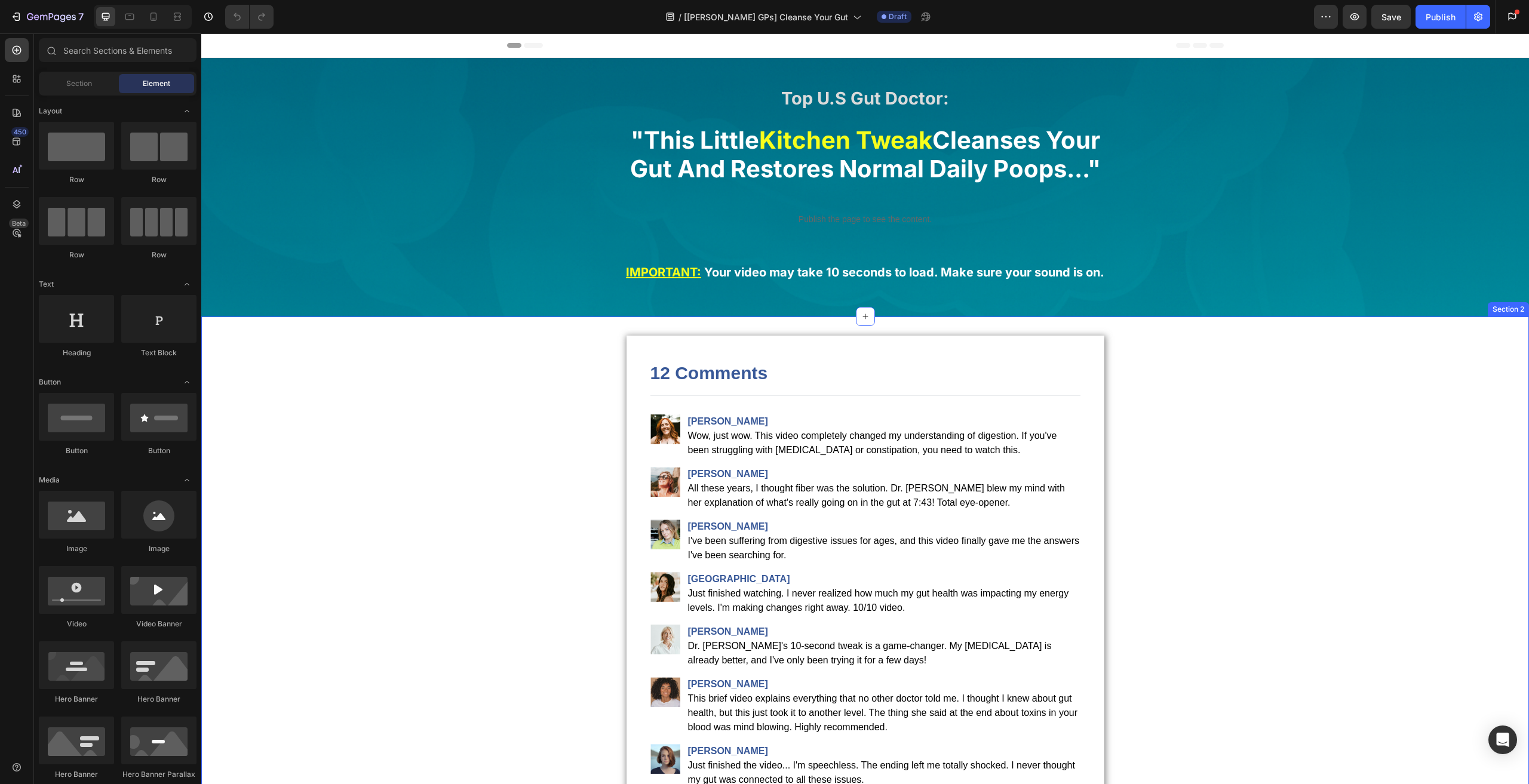
click at [544, 471] on div "12 Comments [PERSON_NAME], just wow. This video completely changed my understan…" at bounding box center [865, 668] width 1327 height 666
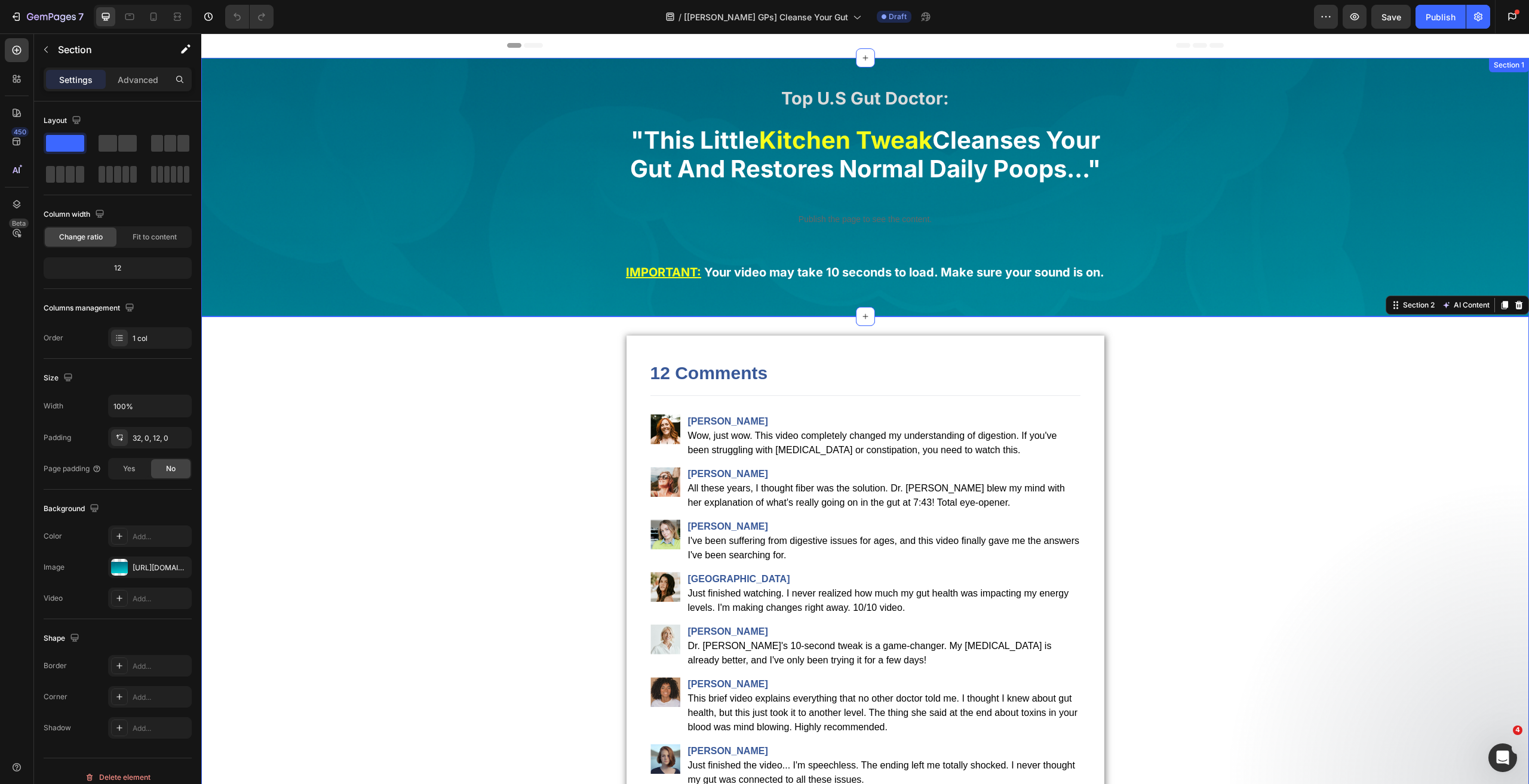
click at [368, 209] on div "Top U.S Gut Doctor: Text Block "This Little Kitchen Tweak Cleanses Your Gut And…" at bounding box center [865, 193] width 1327 height 232
click at [490, 435] on div "12 Comments [PERSON_NAME], just wow. This video completely changed my understan…" at bounding box center [865, 668] width 1327 height 666
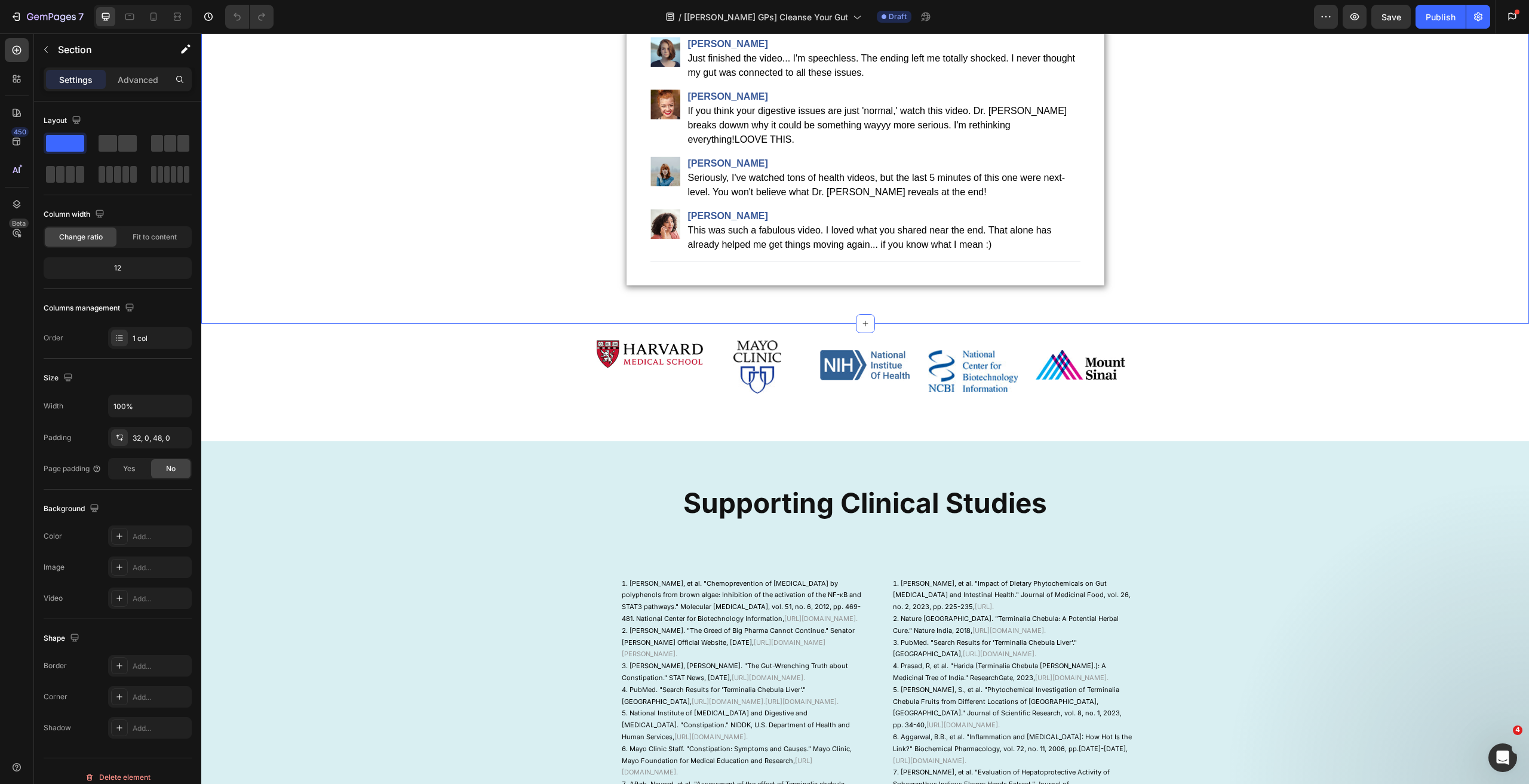
scroll to position [717, 0]
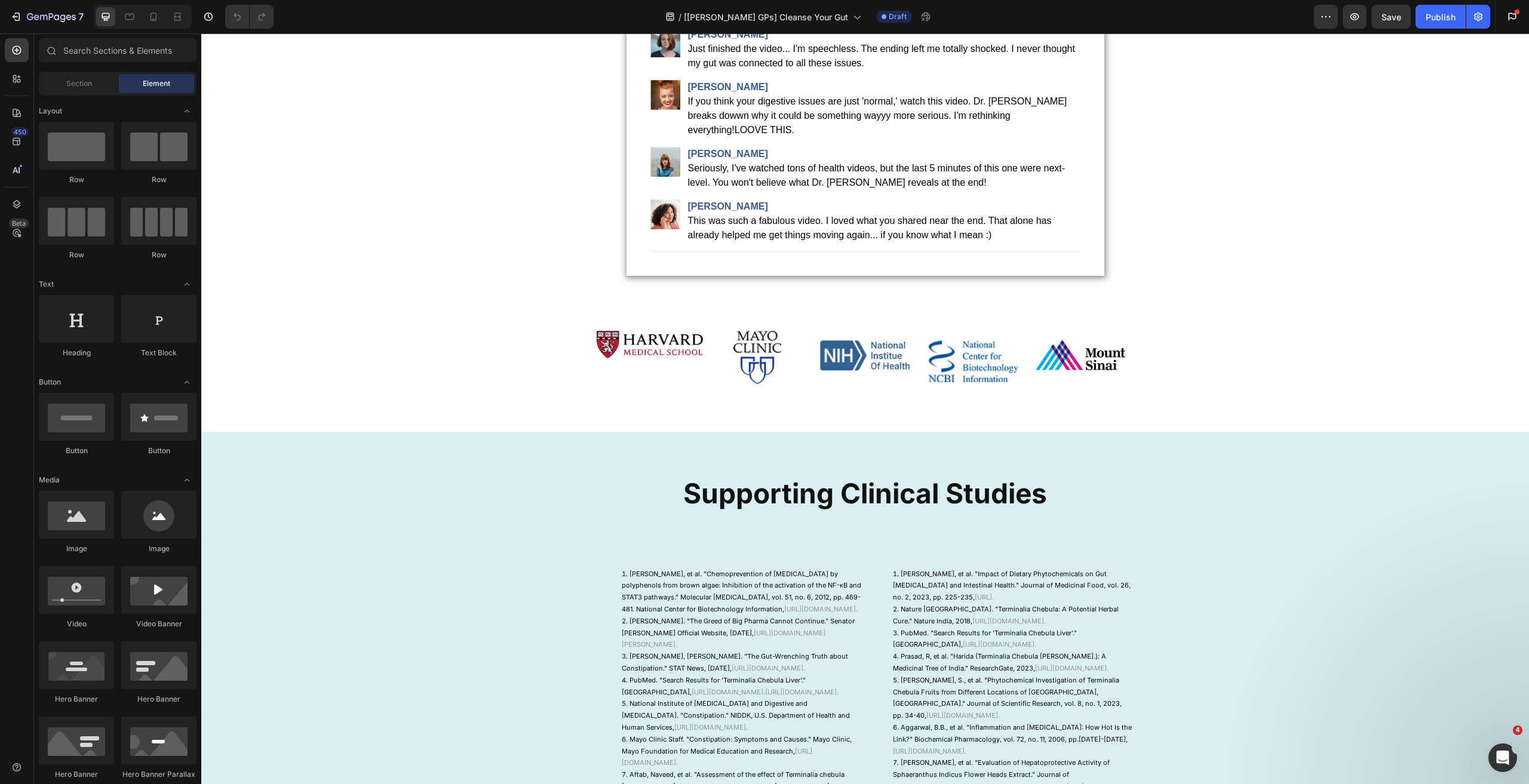
click at [680, 400] on div "Image Image Image Image Image Row Section 3" at bounding box center [865, 378] width 537 height 108
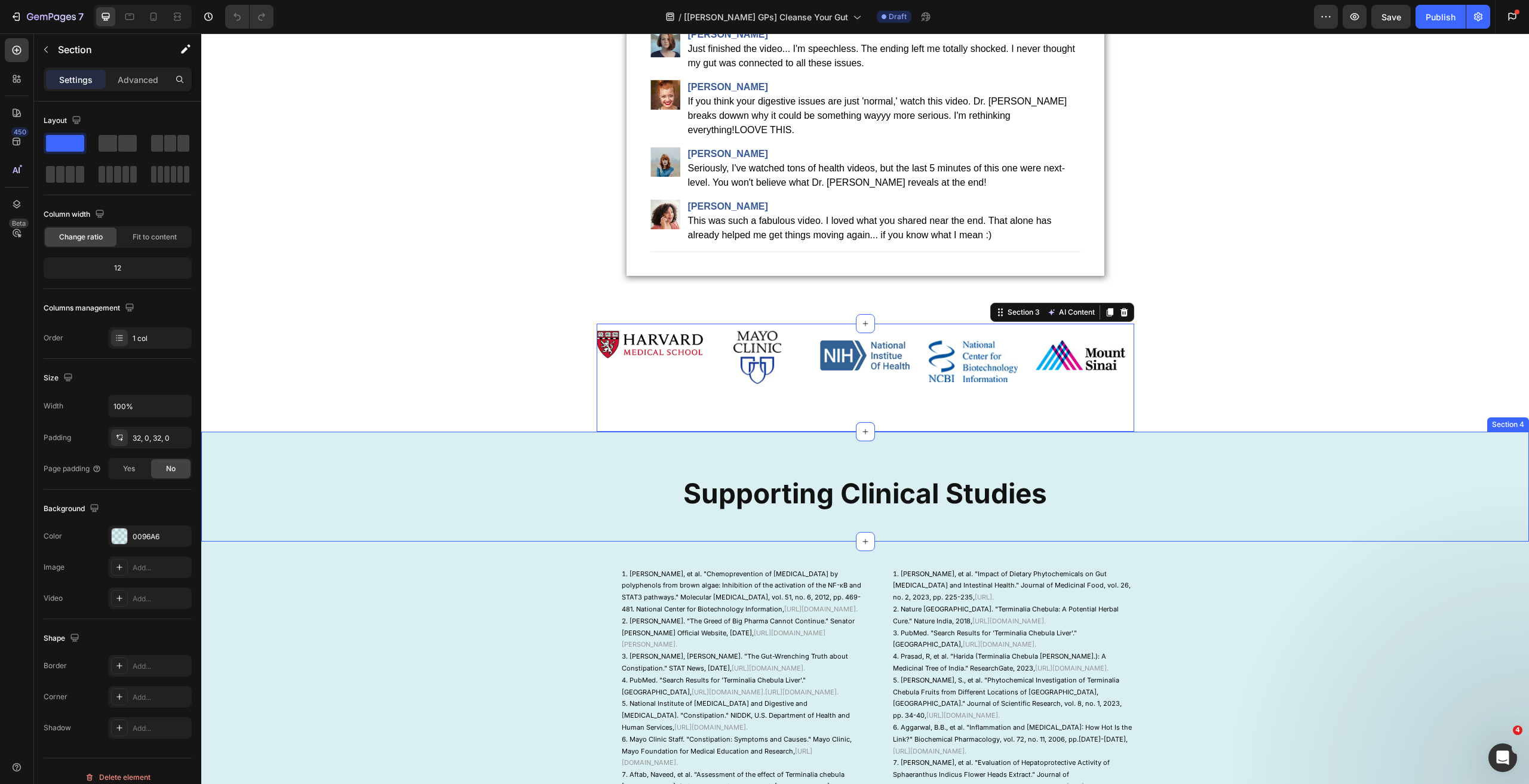
click at [521, 494] on div "Supporting Clinical Studies Heading Row" at bounding box center [865, 491] width 1327 height 62
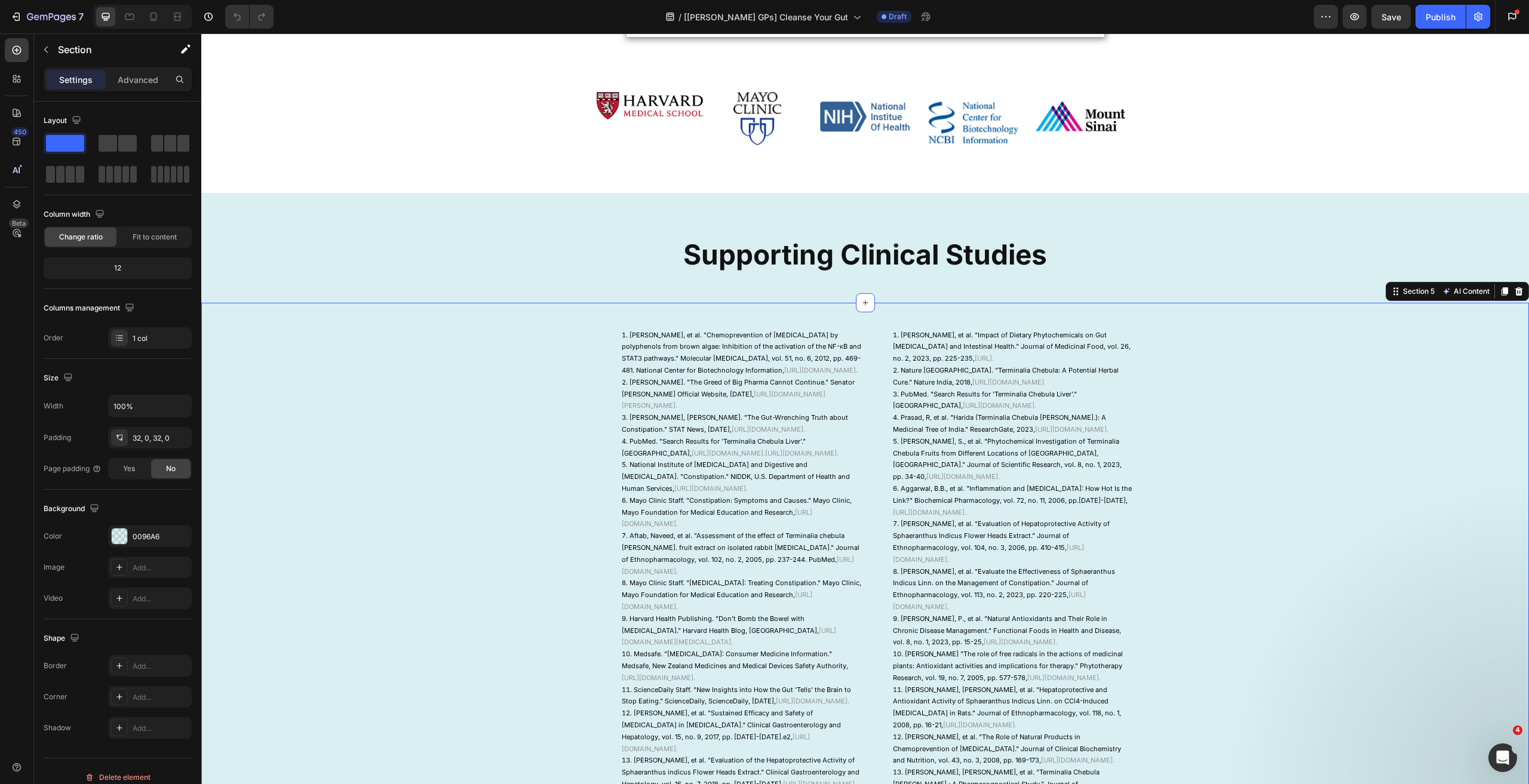
click at [493, 492] on div "[PERSON_NAME], et al. "Chemoprevention of [MEDICAL_DATA] by polyphenols from br…" at bounding box center [865, 624] width 1327 height 604
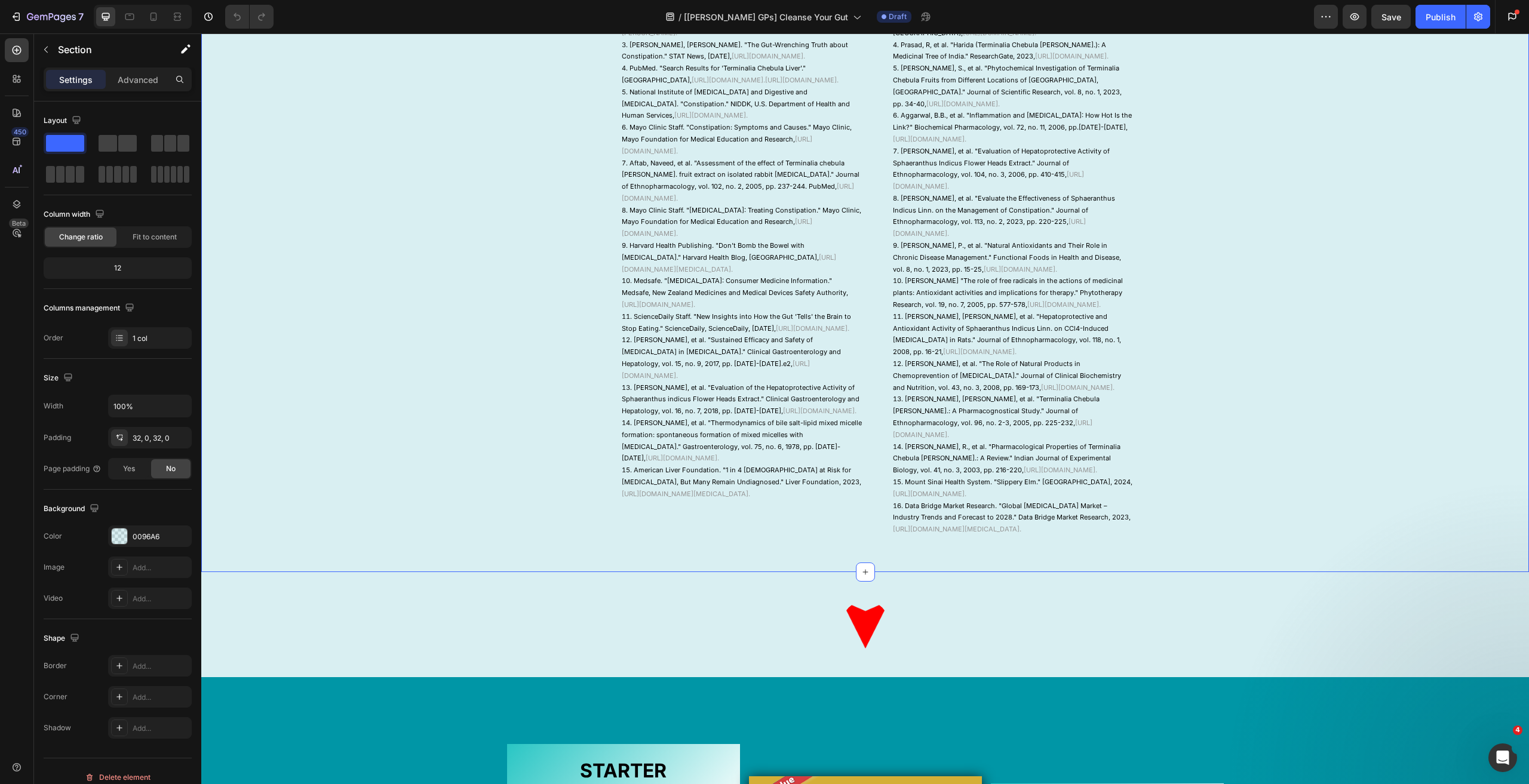
scroll to position [1552, 0]
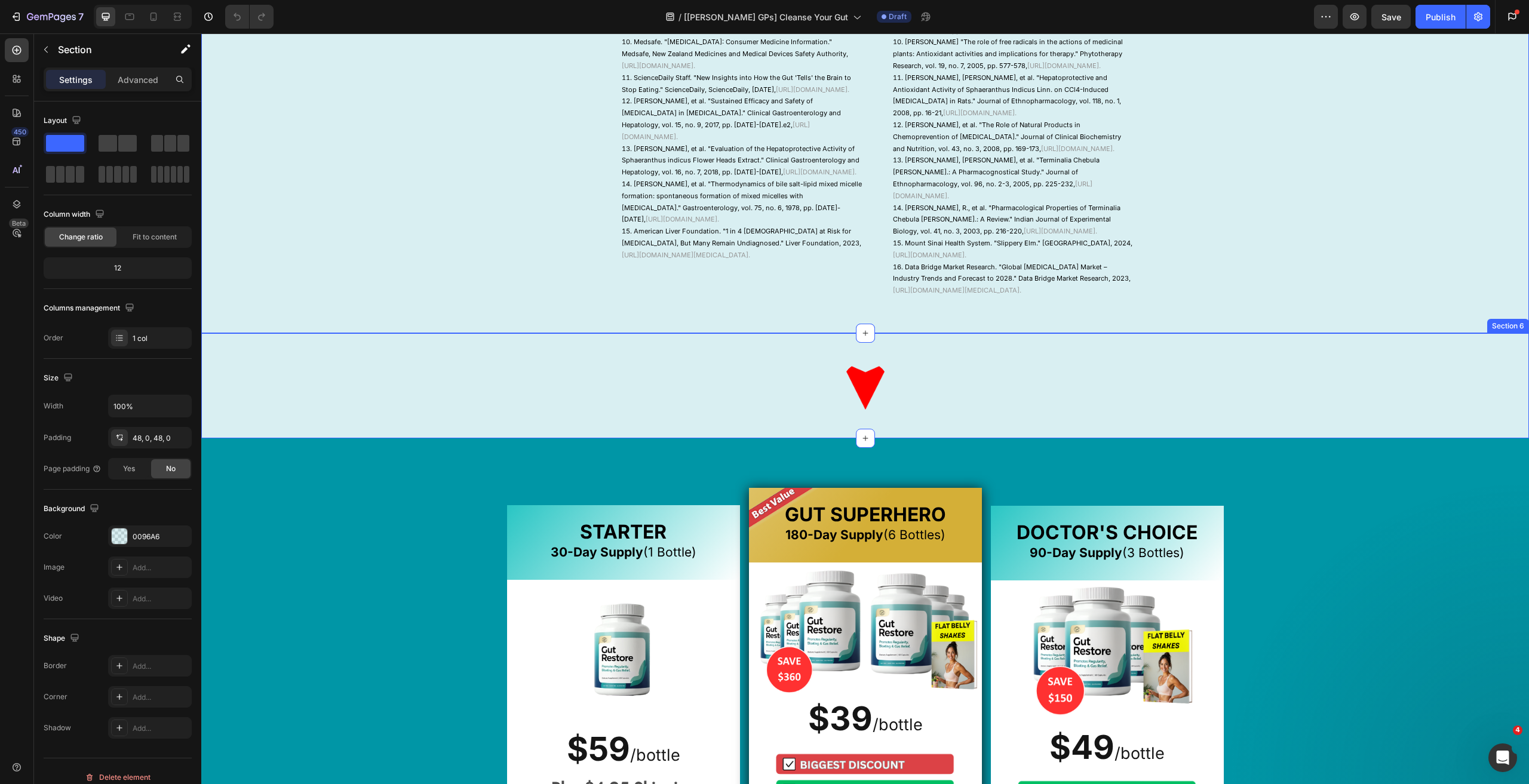
click at [480, 410] on div "Image Row" at bounding box center [865, 385] width 1327 height 48
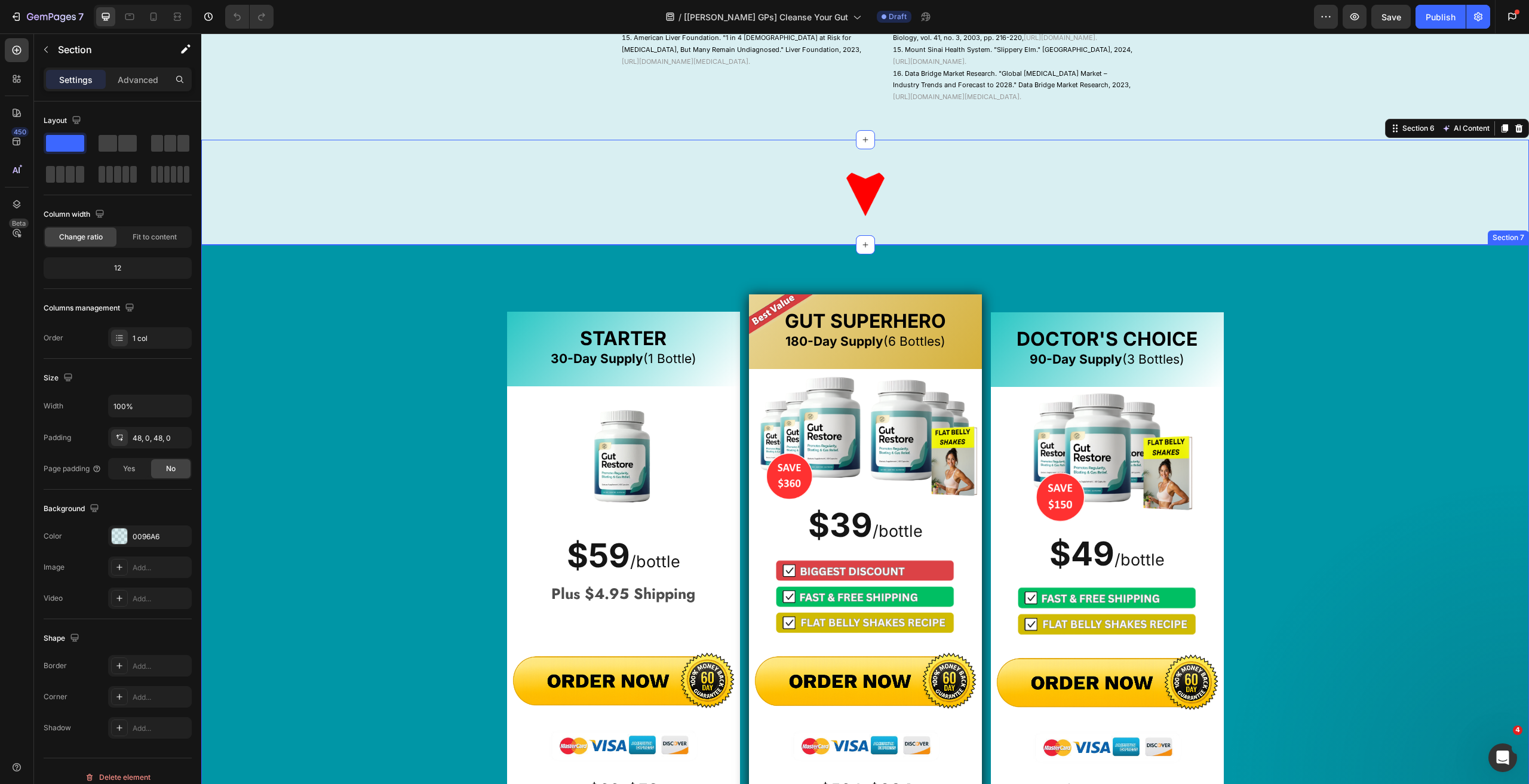
scroll to position [1731, 0]
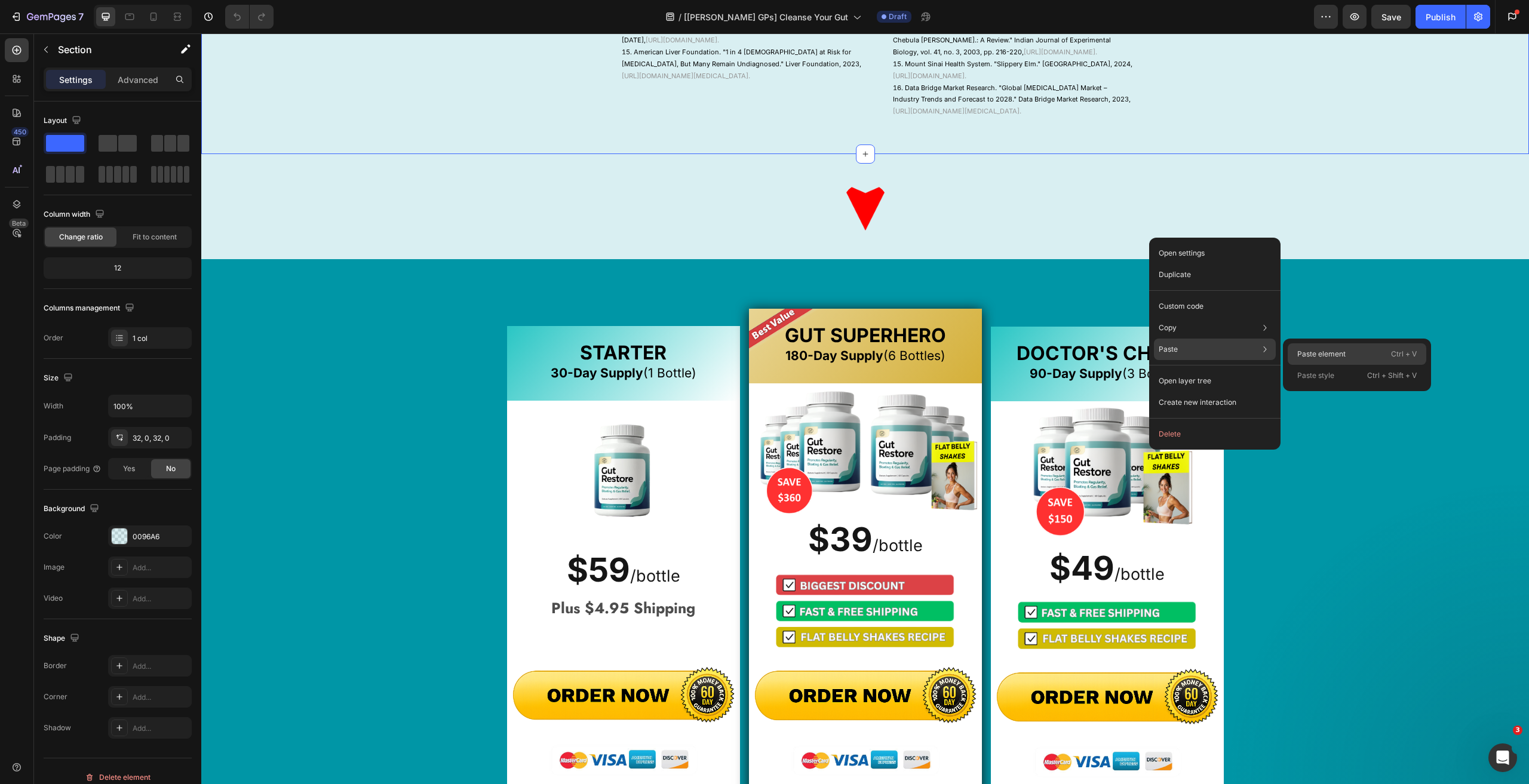
click at [1314, 357] on p "Paste element" at bounding box center [1321, 354] width 48 height 11
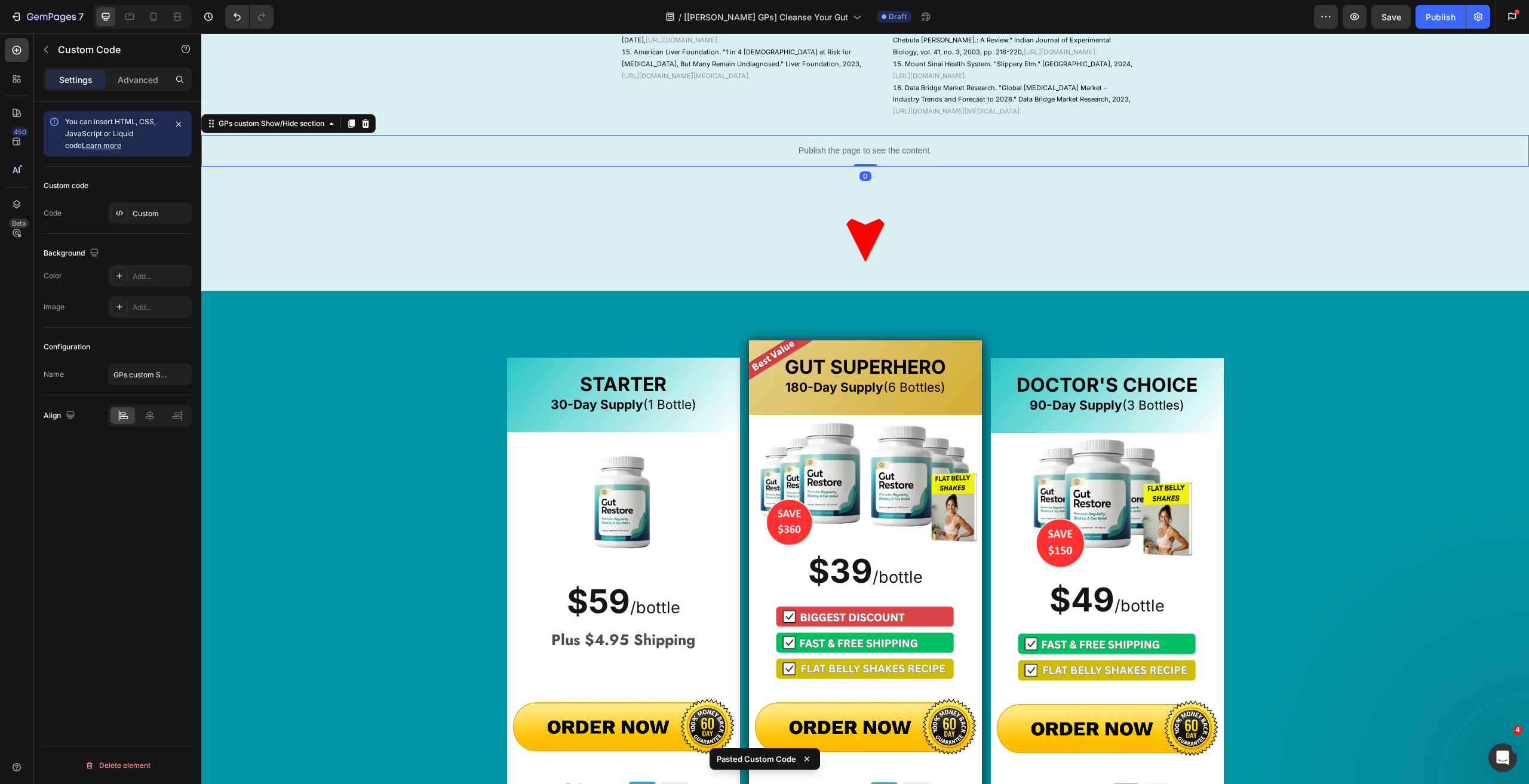
click at [899, 157] on p "Publish the page to see the content." at bounding box center [865, 151] width 1327 height 13
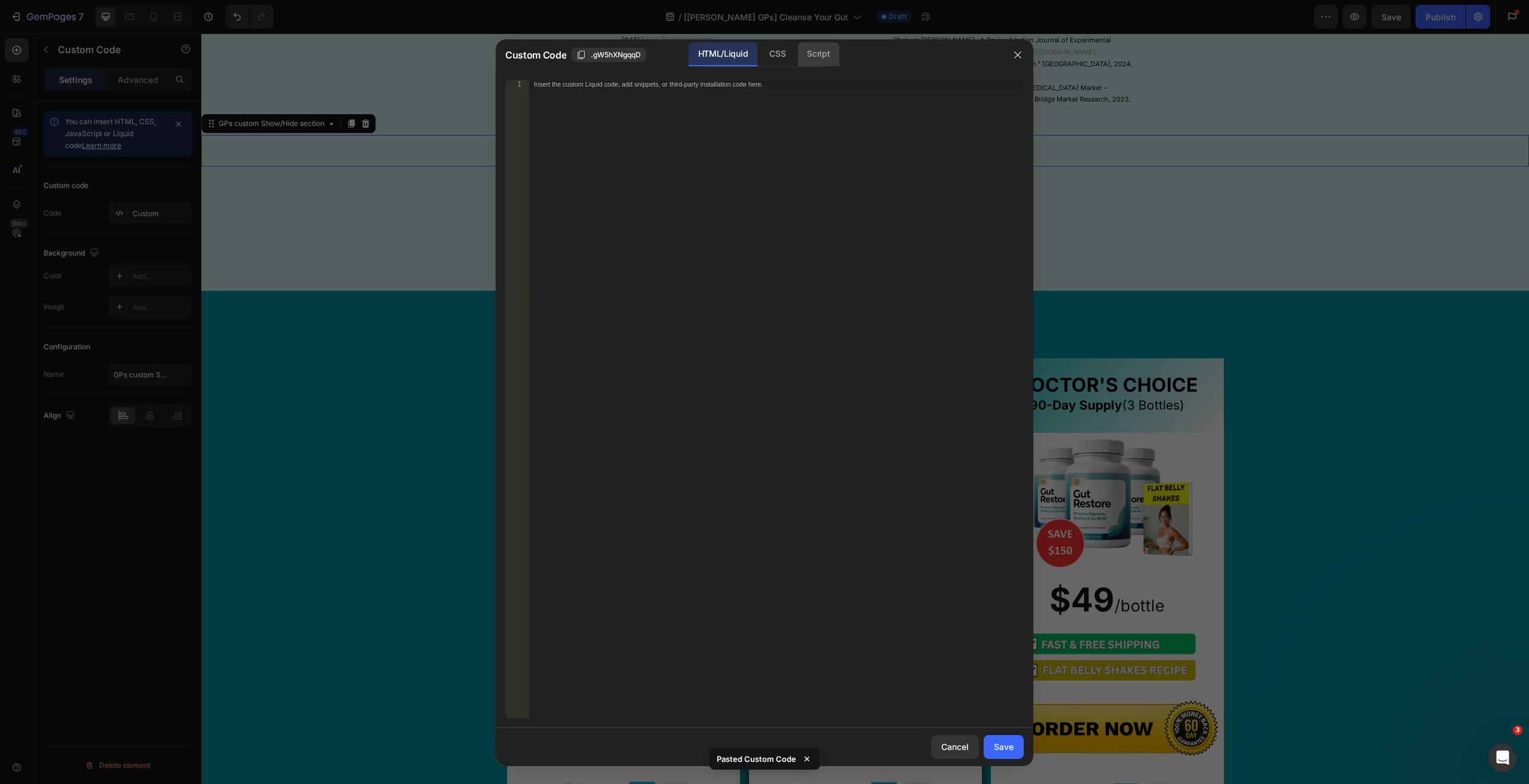
click at [807, 47] on div "Script" at bounding box center [818, 54] width 41 height 24
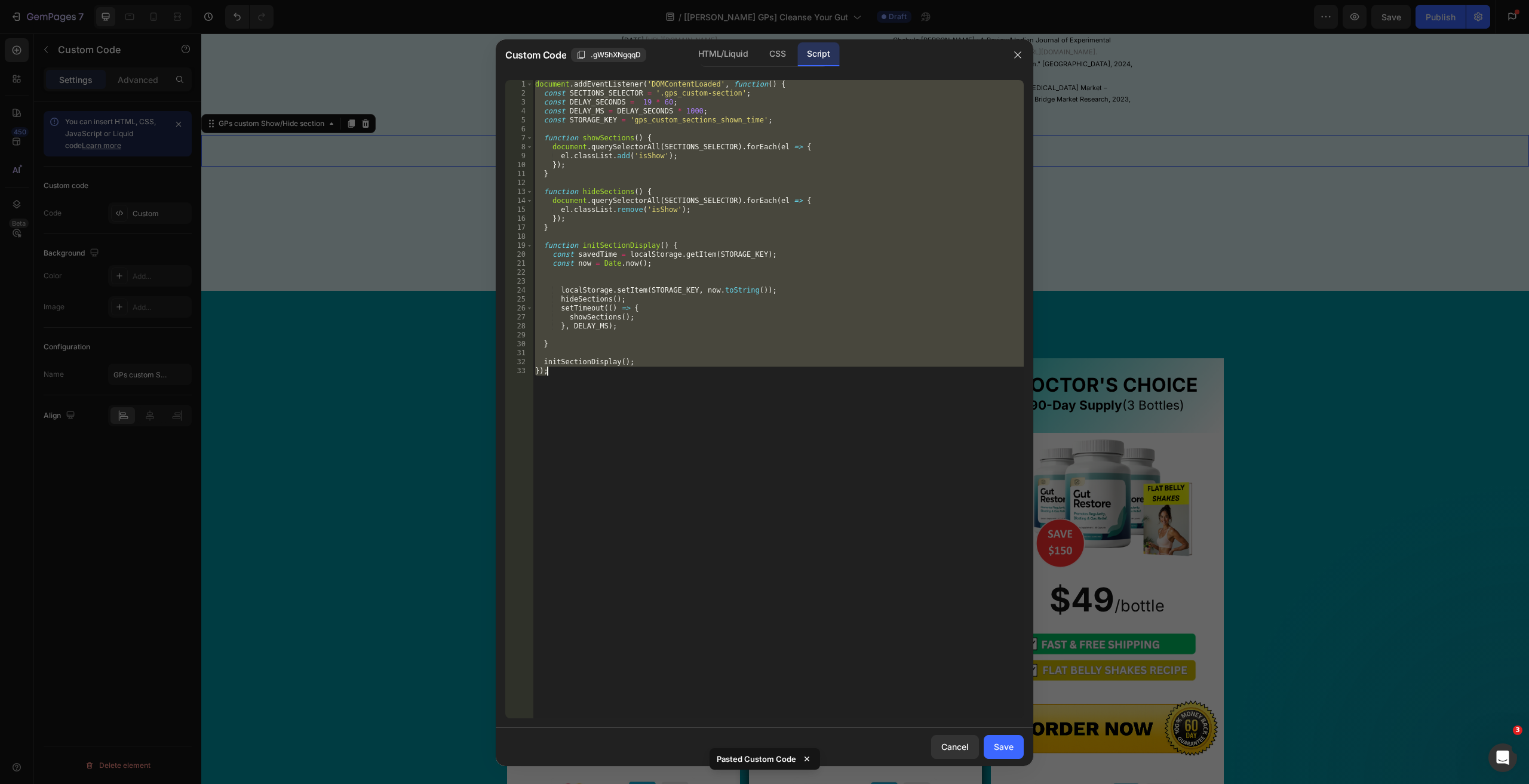
click at [696, 197] on div "document . addEventListener ( 'DOMContentLoaded' , function ( ) { const SECTION…" at bounding box center [778, 399] width 491 height 639
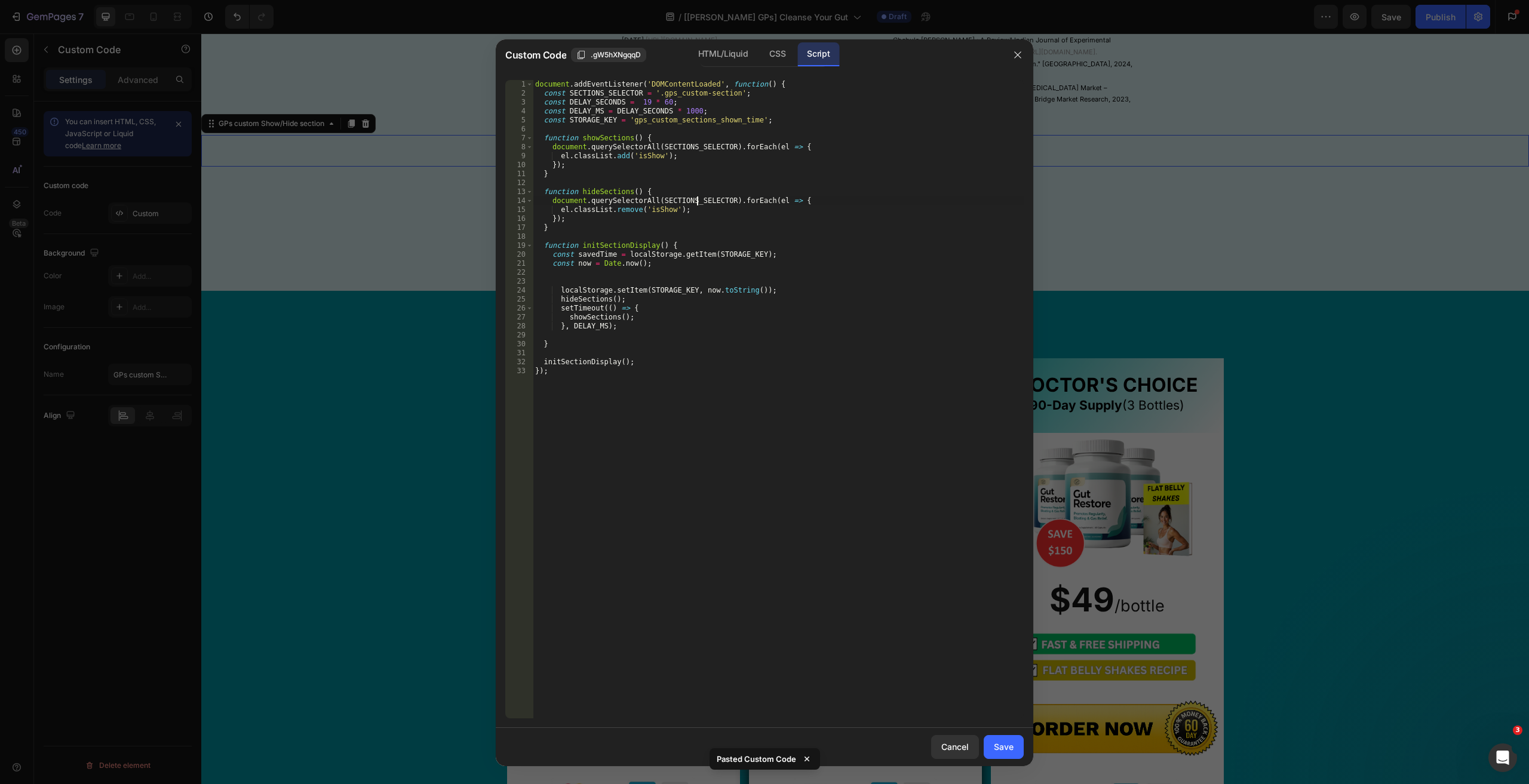
click at [664, 446] on div "document . addEventListener ( 'DOMContentLoaded' , function ( ) { const SECTION…" at bounding box center [778, 407] width 491 height 656
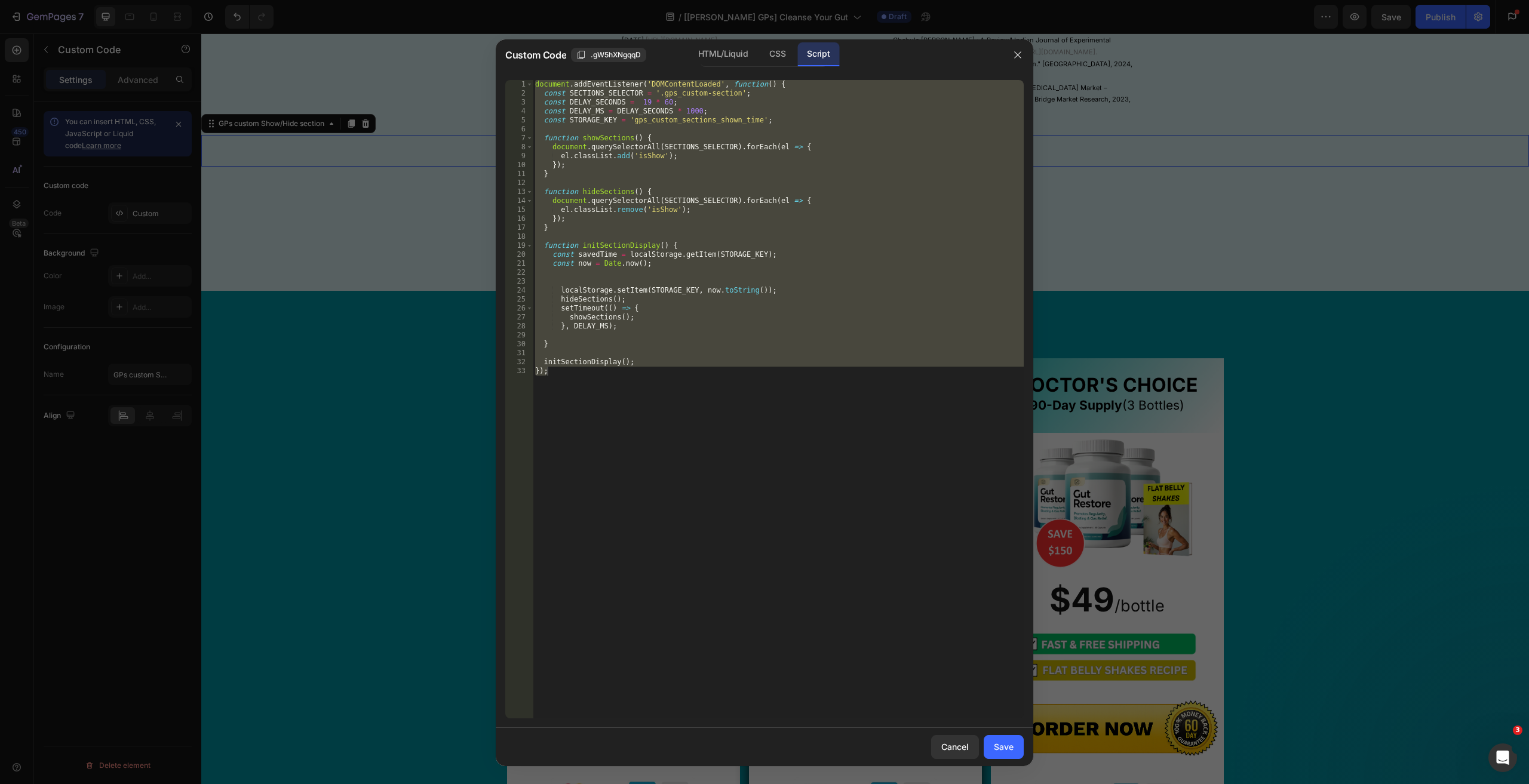
click at [673, 176] on div "document . addEventListener ( 'DOMContentLoaded' , function ( ) { const SECTION…" at bounding box center [778, 399] width 491 height 639
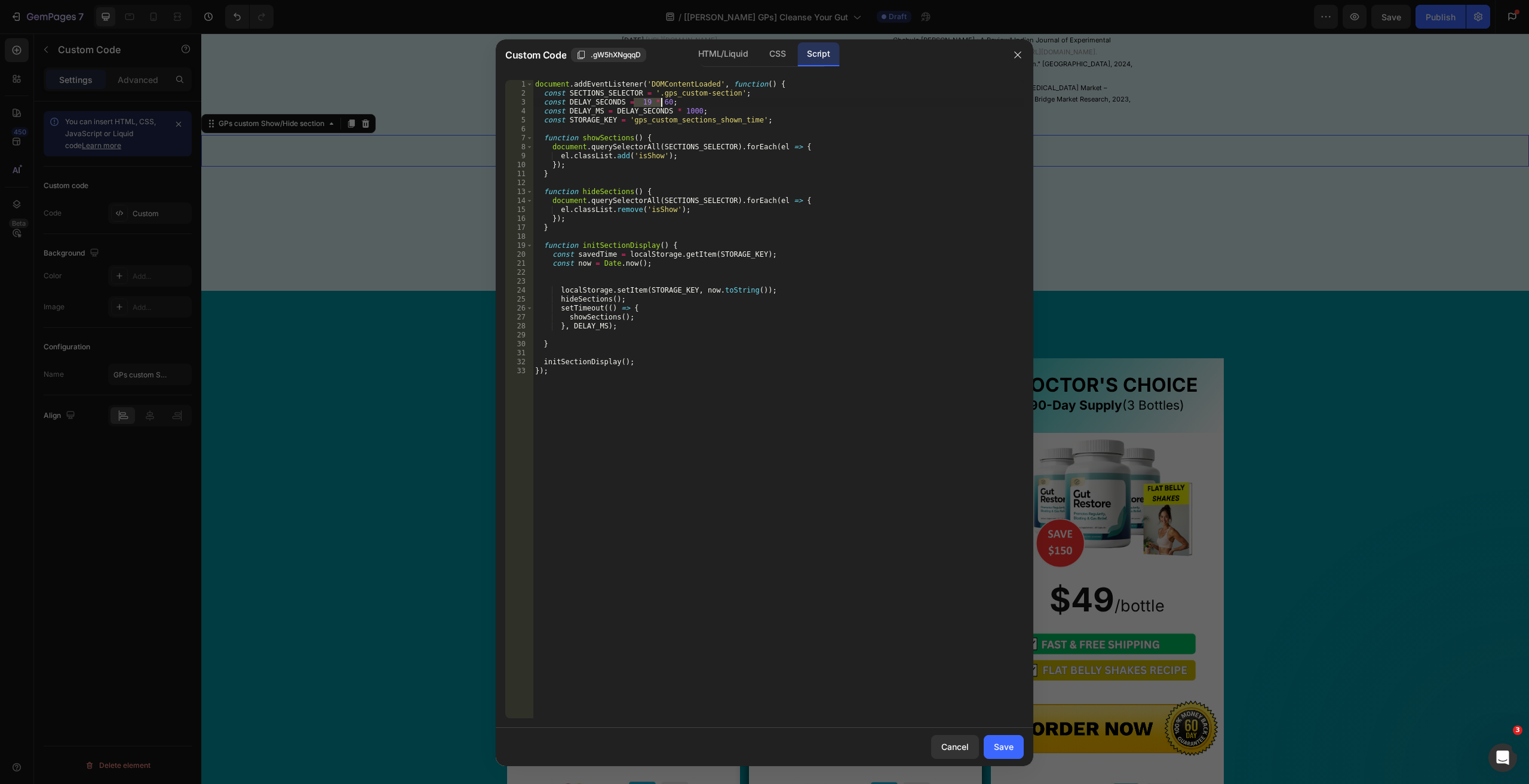
drag, startPoint x: 634, startPoint y: 101, endPoint x: 661, endPoint y: 101, distance: 27.0
click at [661, 101] on div "document . addEventListener ( 'DOMContentLoaded' , function ( ) { const SECTION…" at bounding box center [778, 407] width 491 height 656
paste textarea "30"
click at [677, 102] on div "document . addEventListener ( 'DOMContentLoaded' , function ( ) { const SECTION…" at bounding box center [778, 407] width 491 height 656
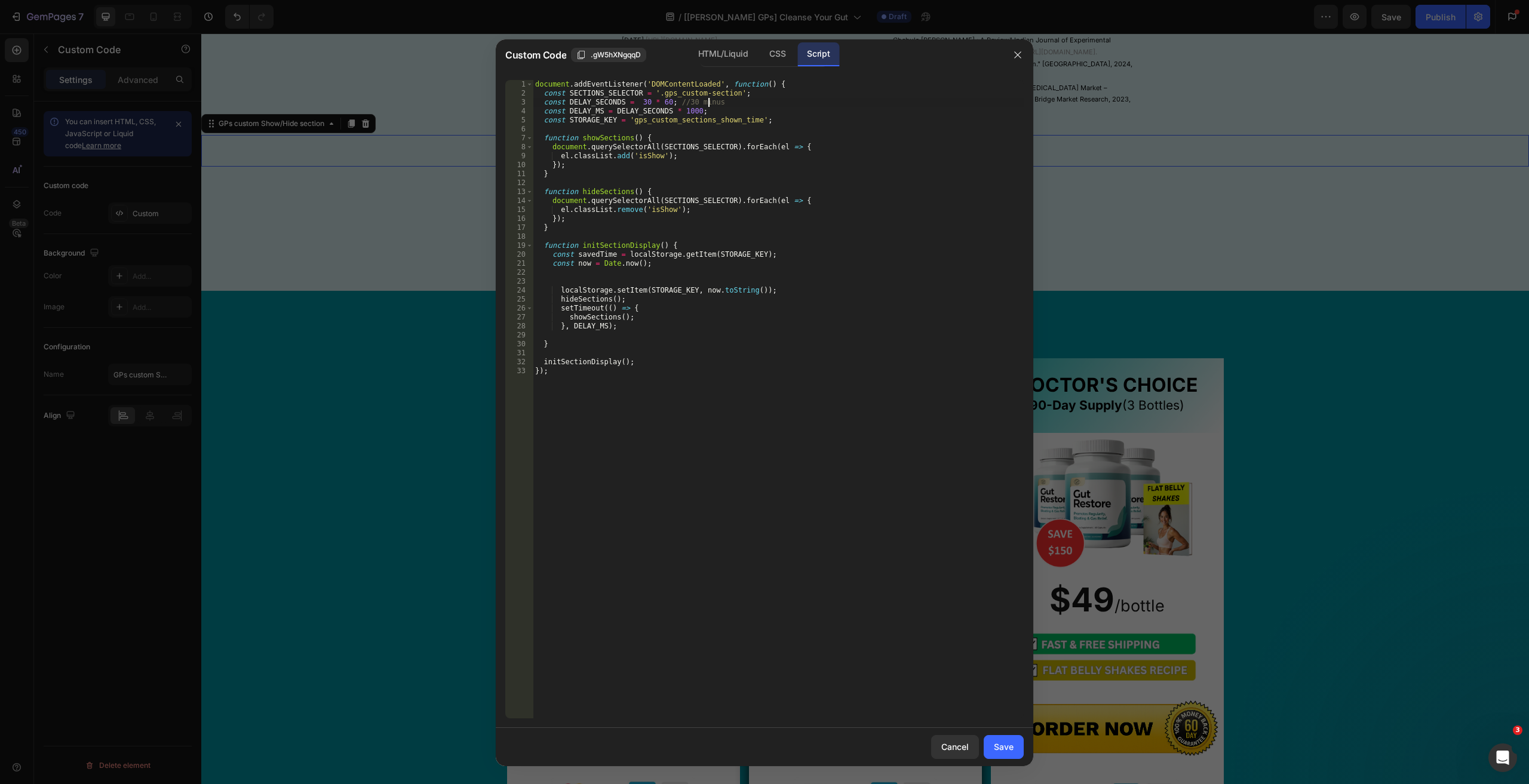
click at [697, 106] on div "document . addEventListener ( 'DOMContentLoaded' , function ( ) { const SECTION…" at bounding box center [778, 407] width 491 height 656
paste textarea "te"
click at [775, 98] on div "document . addEventListener ( 'DOMContentLoaded' , function ( ) { const SECTION…" at bounding box center [778, 407] width 491 height 656
click at [643, 158] on div "document . addEventListener ( 'DOMContentLoaded' , function ( ) { const SECTION…" at bounding box center [778, 407] width 491 height 656
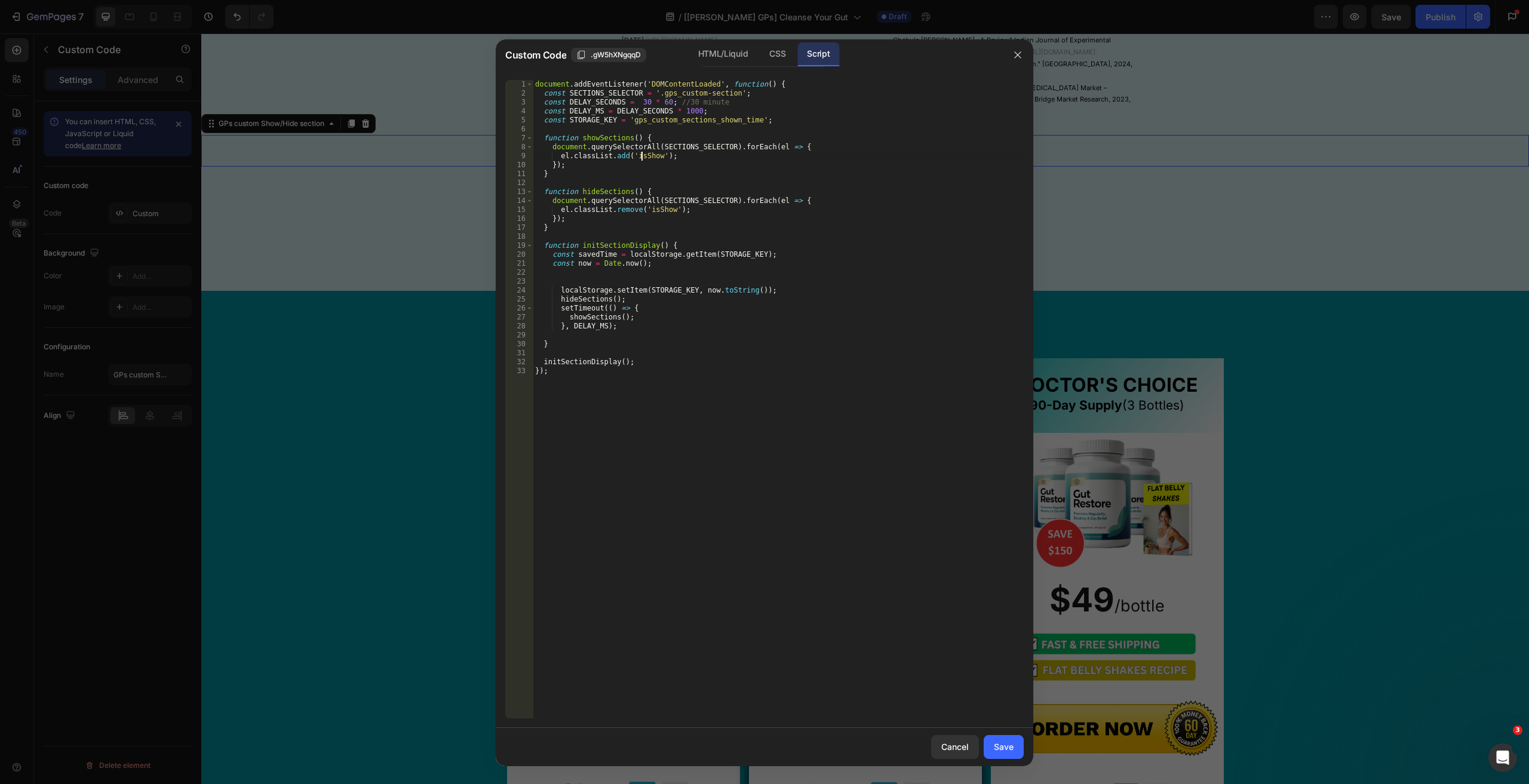
scroll to position [0, 10]
click at [643, 158] on div "document . addEventListener ( 'DOMContentLoaded' , function ( ) { const SECTION…" at bounding box center [778, 407] width 491 height 656
click at [654, 211] on div "document . addEventListener ( 'DOMContentLoaded' , function ( ) { const SECTION…" at bounding box center [778, 407] width 491 height 656
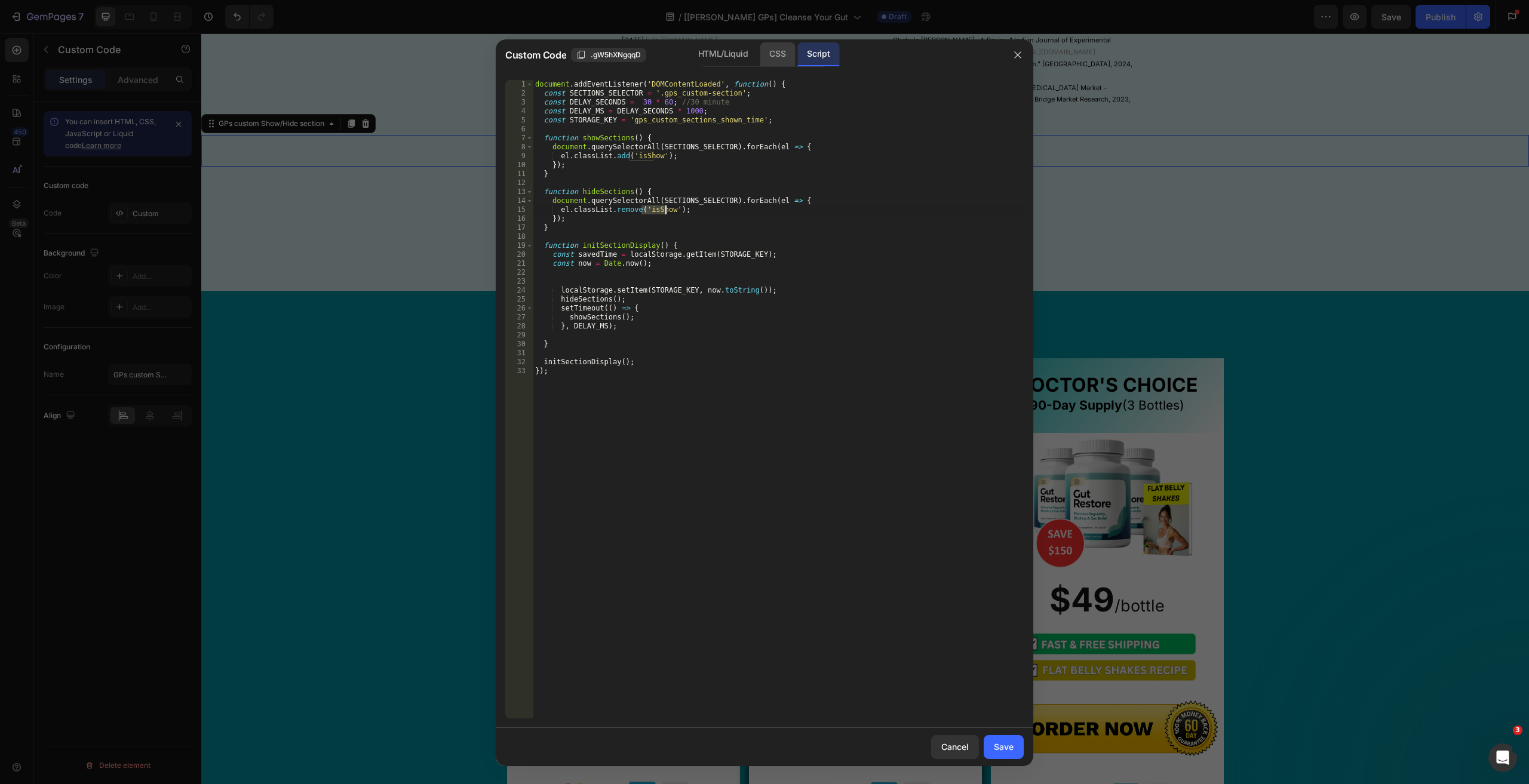
click at [782, 59] on div "CSS" at bounding box center [777, 54] width 35 height 24
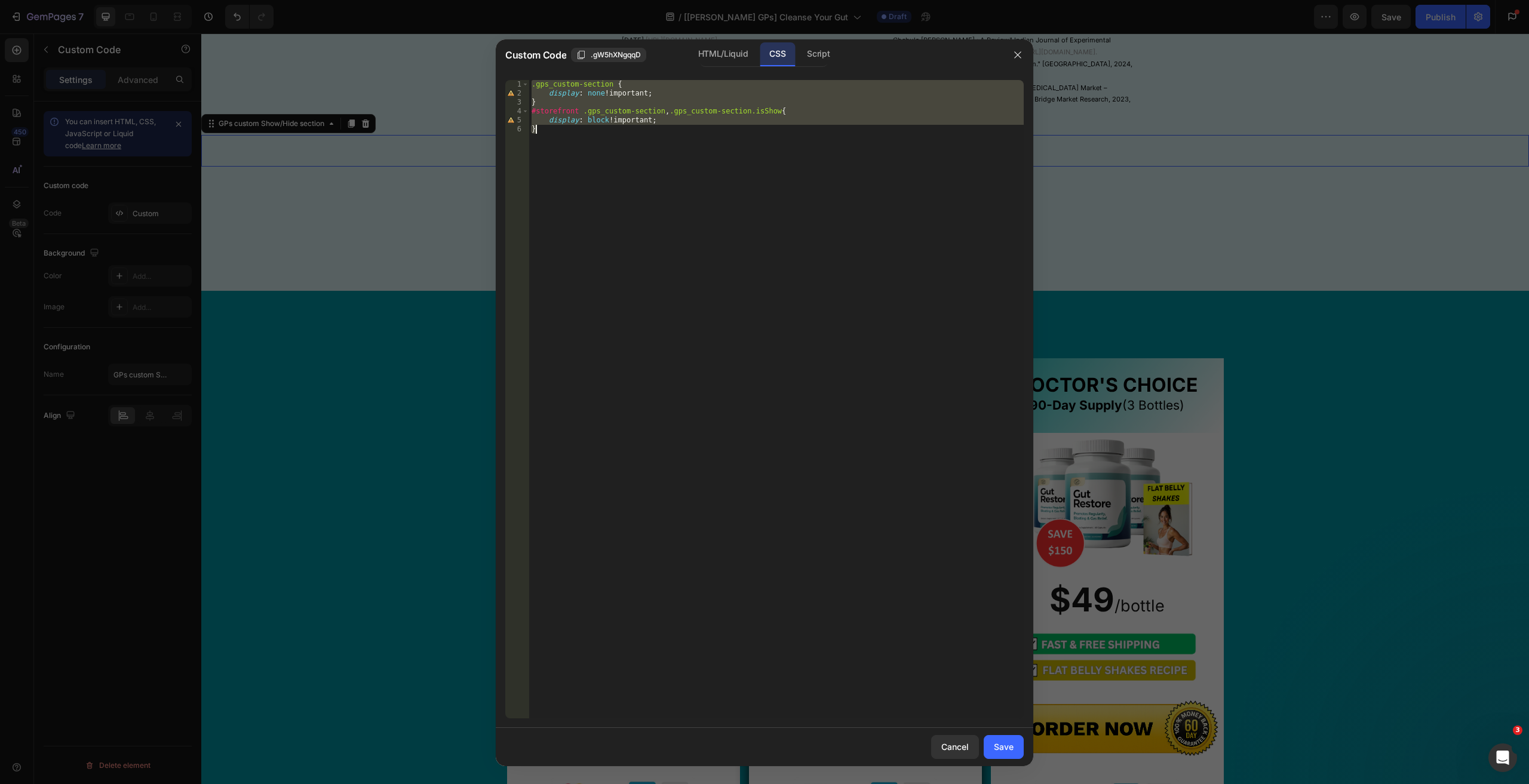
click at [652, 109] on div ".gps_custom-section { display : none !important ; } #storefront .gps_custom-sec…" at bounding box center [776, 399] width 494 height 639
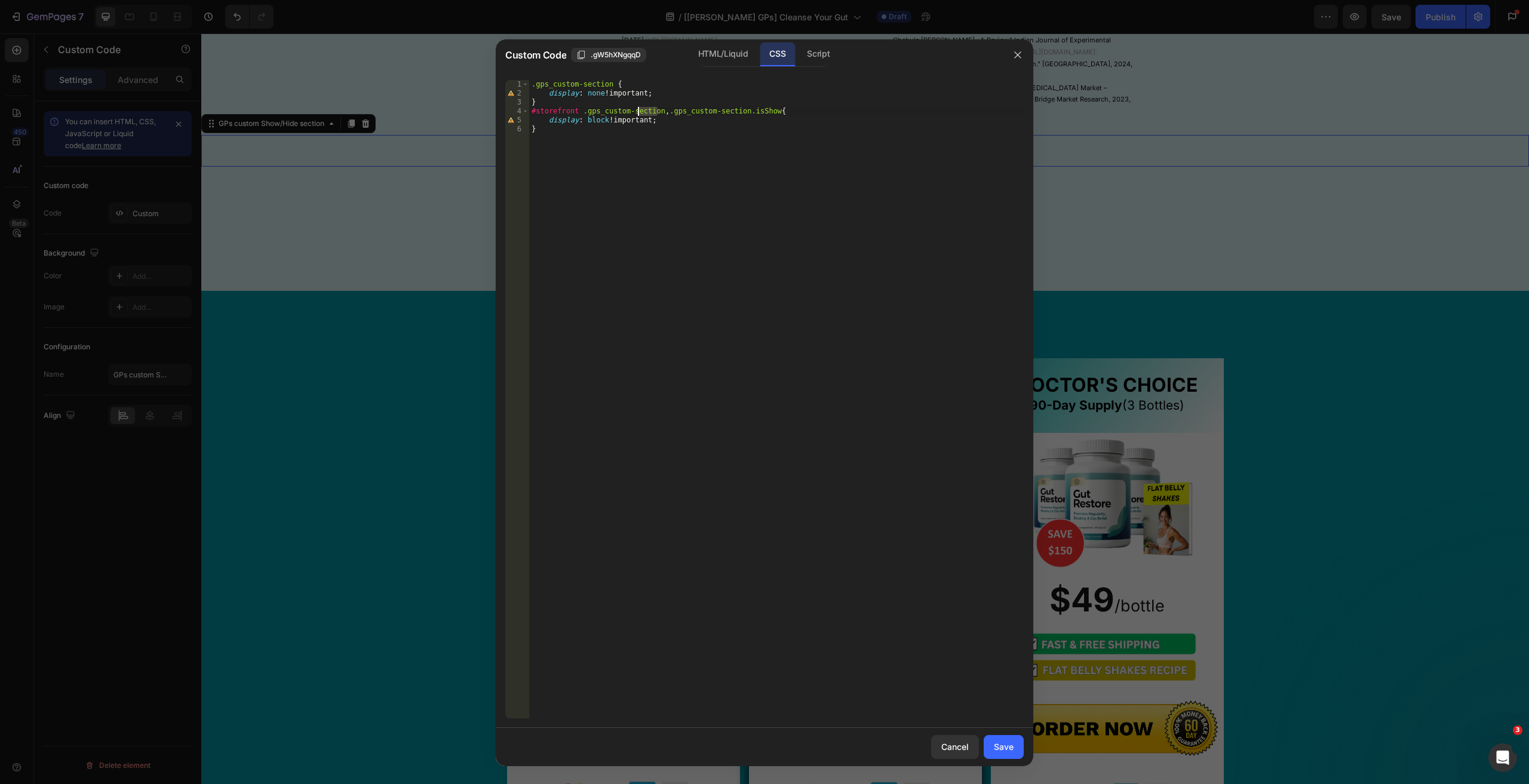
drag, startPoint x: 657, startPoint y: 112, endPoint x: 682, endPoint y: 111, distance: 25.0
click at [671, 113] on div ".gps_custom-section { display : none !important ; } #storefront .gps_custom-sec…" at bounding box center [776, 407] width 494 height 656
click at [682, 111] on div ".gps_custom-section { display : none !important ; } #storefront .gps_custom-sec…" at bounding box center [776, 407] width 494 height 656
click at [531, 82] on div ".gps_custom-section { display : none !important ; } #storefront .gps_custom-sec…" at bounding box center [776, 407] width 494 height 656
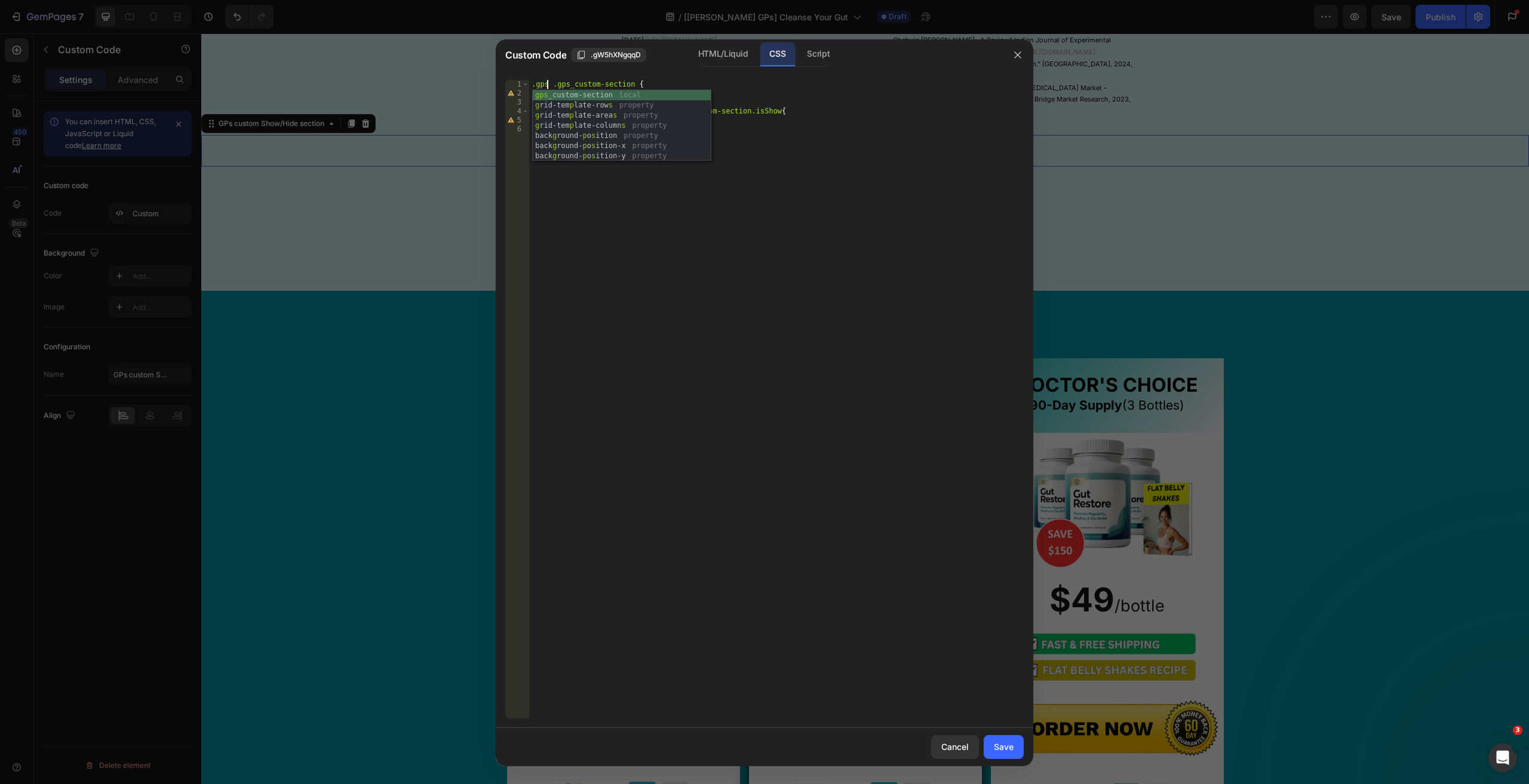
click at [800, 92] on div ".gps .gps_custom-section { display : none !important ; } #storefront .gps_custo…" at bounding box center [776, 407] width 494 height 656
click at [818, 63] on div "Script" at bounding box center [818, 54] width 41 height 24
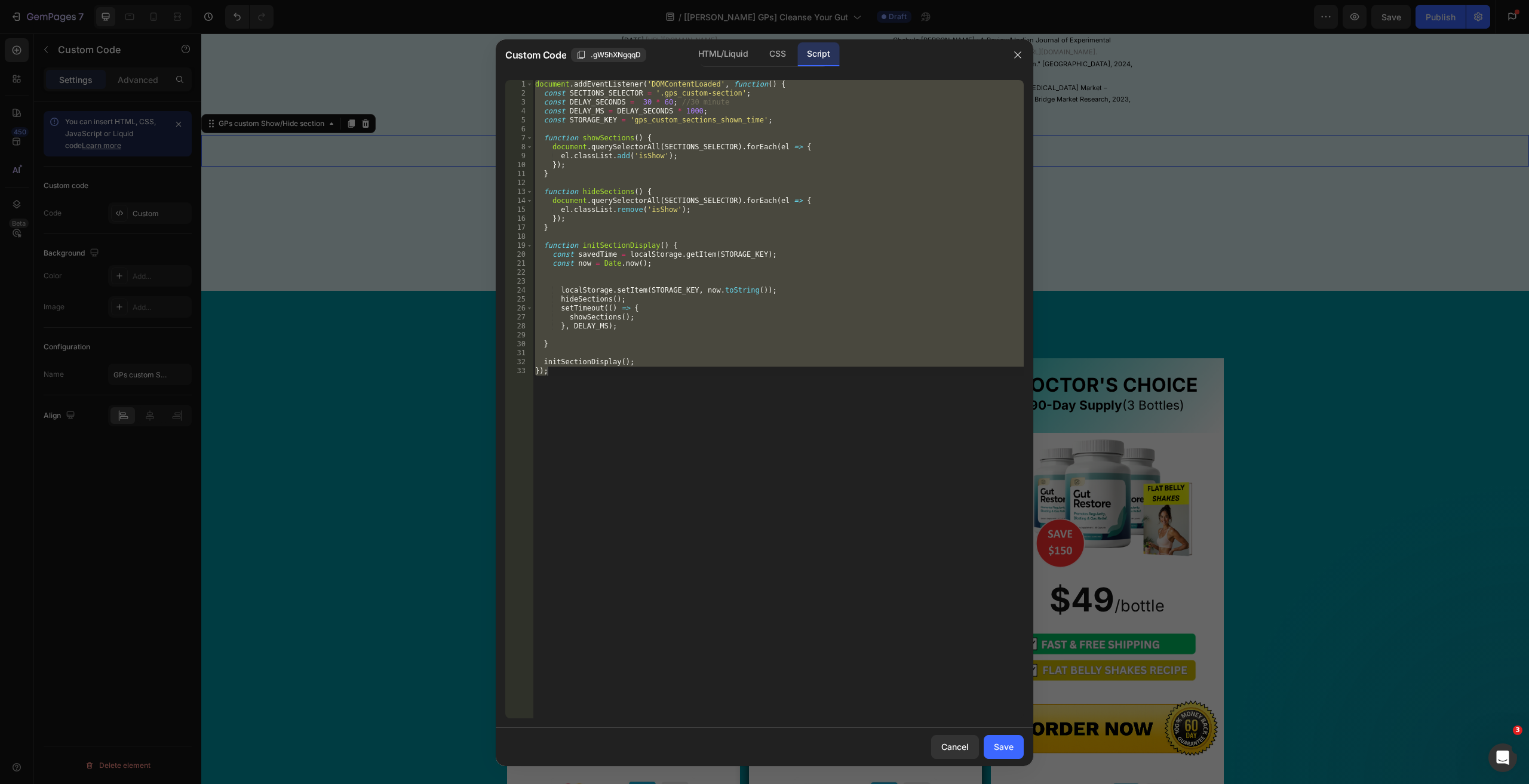
drag, startPoint x: 702, startPoint y: 102, endPoint x: 676, endPoint y: 98, distance: 26.3
click at [701, 102] on div "document . addEventListener ( 'DOMContentLoaded' , function ( ) { const SECTION…" at bounding box center [778, 399] width 491 height 639
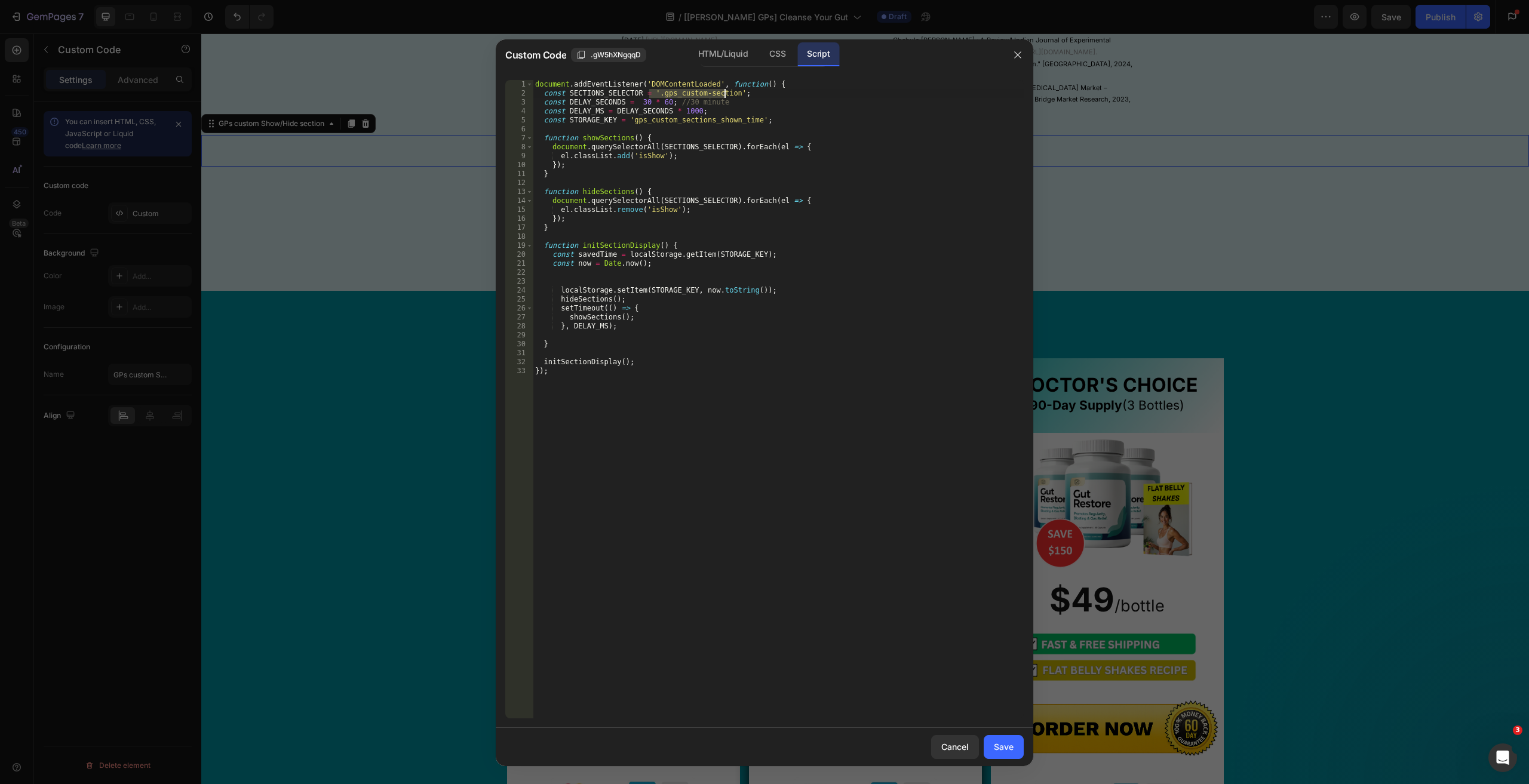
drag, startPoint x: 651, startPoint y: 95, endPoint x: 724, endPoint y: 97, distance: 73.0
click at [724, 97] on div "document . addEventListener ( 'DOMContentLoaded' , function ( ) { const SECTION…" at bounding box center [778, 407] width 491 height 656
type textarea "const SECTIONS_SELECTOR = '.gps_custom-section';"
click at [646, 97] on div "document . addEventListener ( 'DOMContentLoaded' , function ( ) { const SECTION…" at bounding box center [778, 407] width 491 height 656
click at [656, 95] on div "document . addEventListener ( 'DOMContentLoaded' , function ( ) { const SECTION…" at bounding box center [778, 407] width 491 height 656
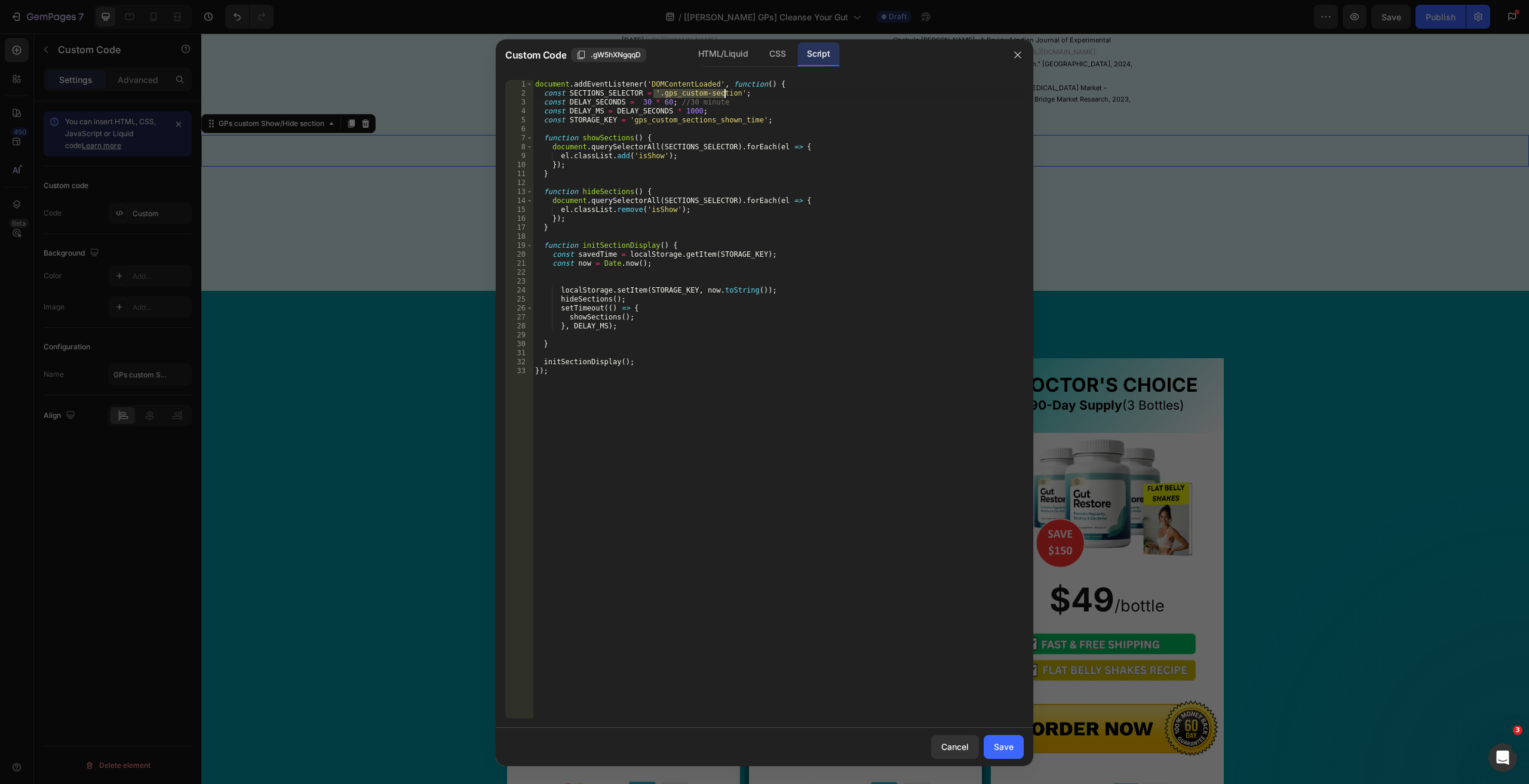
drag, startPoint x: 653, startPoint y: 94, endPoint x: 725, endPoint y: 94, distance: 72.0
click at [725, 94] on div "document . addEventListener ( 'DOMContentLoaded' , function ( ) { const SECTION…" at bounding box center [778, 407] width 491 height 656
click at [996, 754] on button "Save" at bounding box center [1003, 746] width 40 height 24
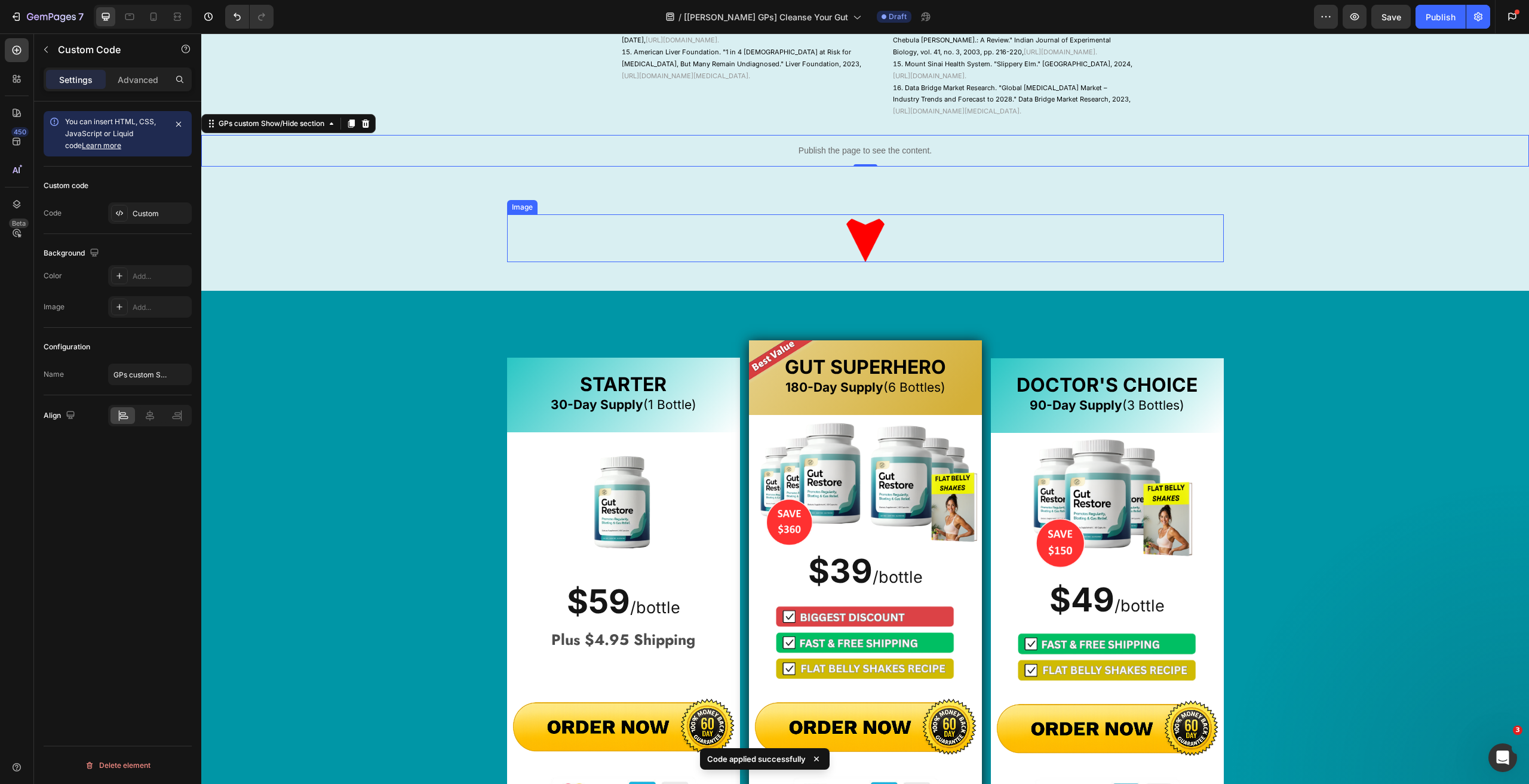
click at [898, 262] on div at bounding box center [865, 238] width 717 height 48
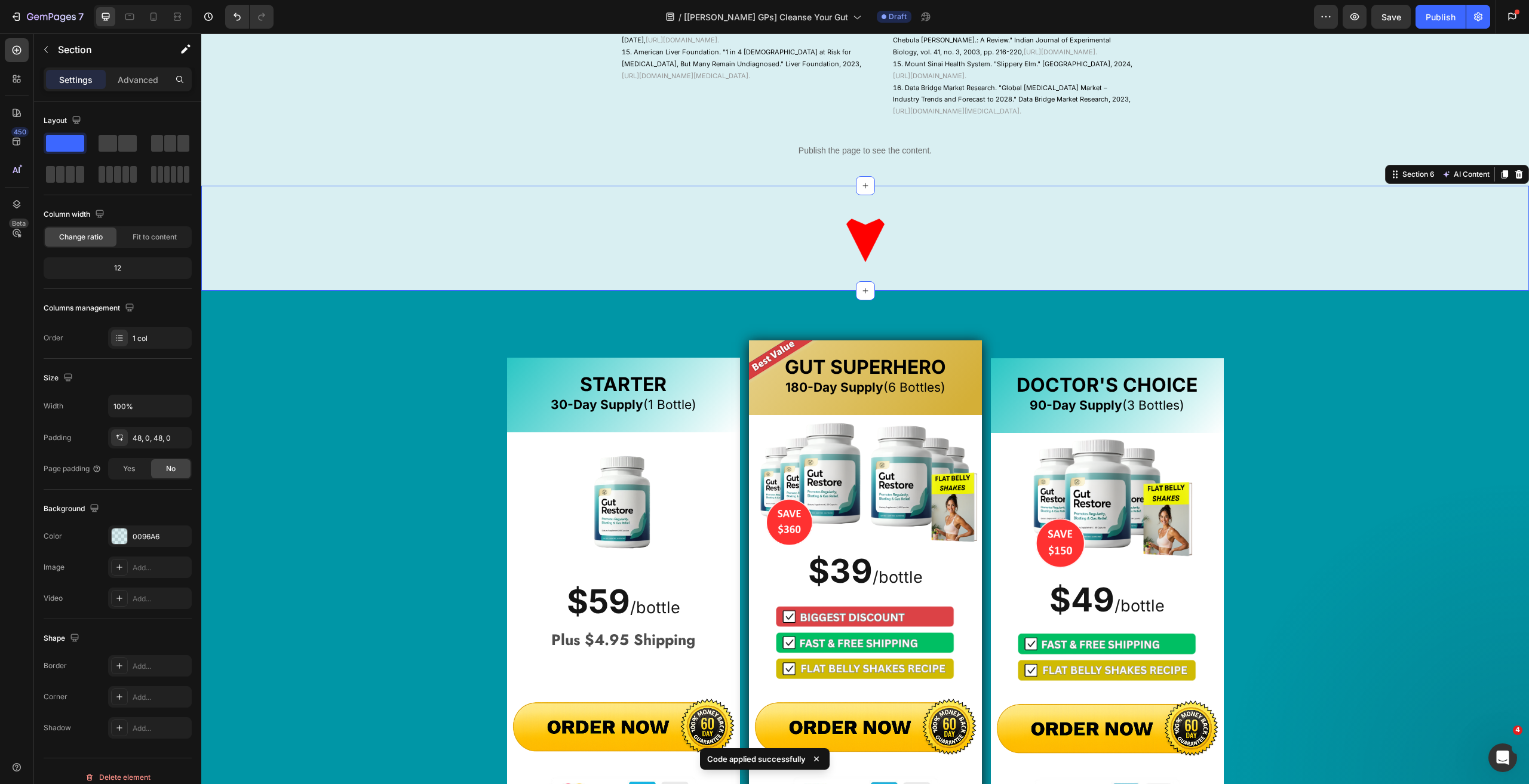
click at [909, 291] on div "Image Row Section 6 AI Content Write with GemAI What would you like to describe…" at bounding box center [865, 238] width 1327 height 105
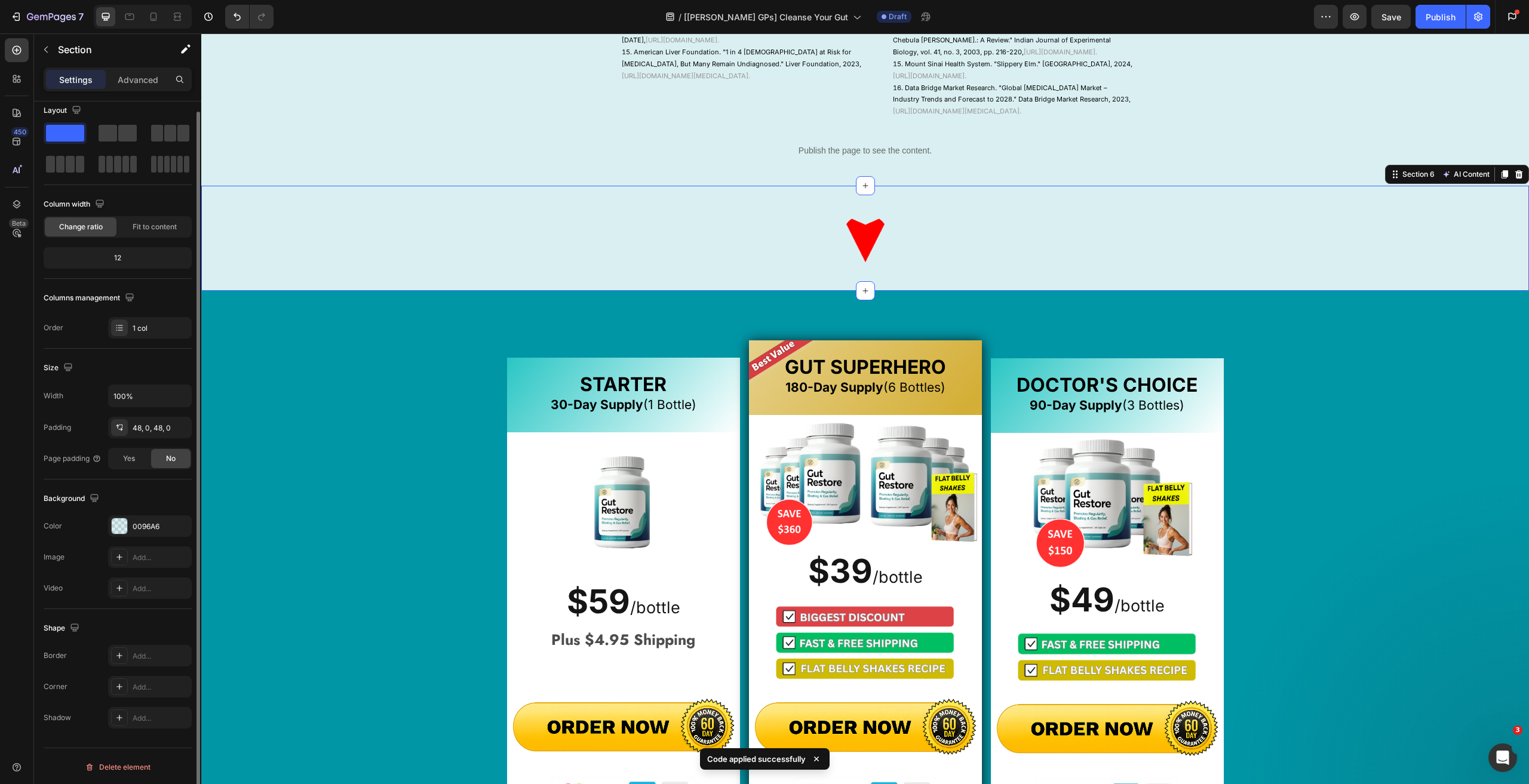
click at [145, 95] on div "Settings Advanced" at bounding box center [118, 84] width 167 height 34
click at [143, 84] on p "Advanced" at bounding box center [138, 80] width 41 height 13
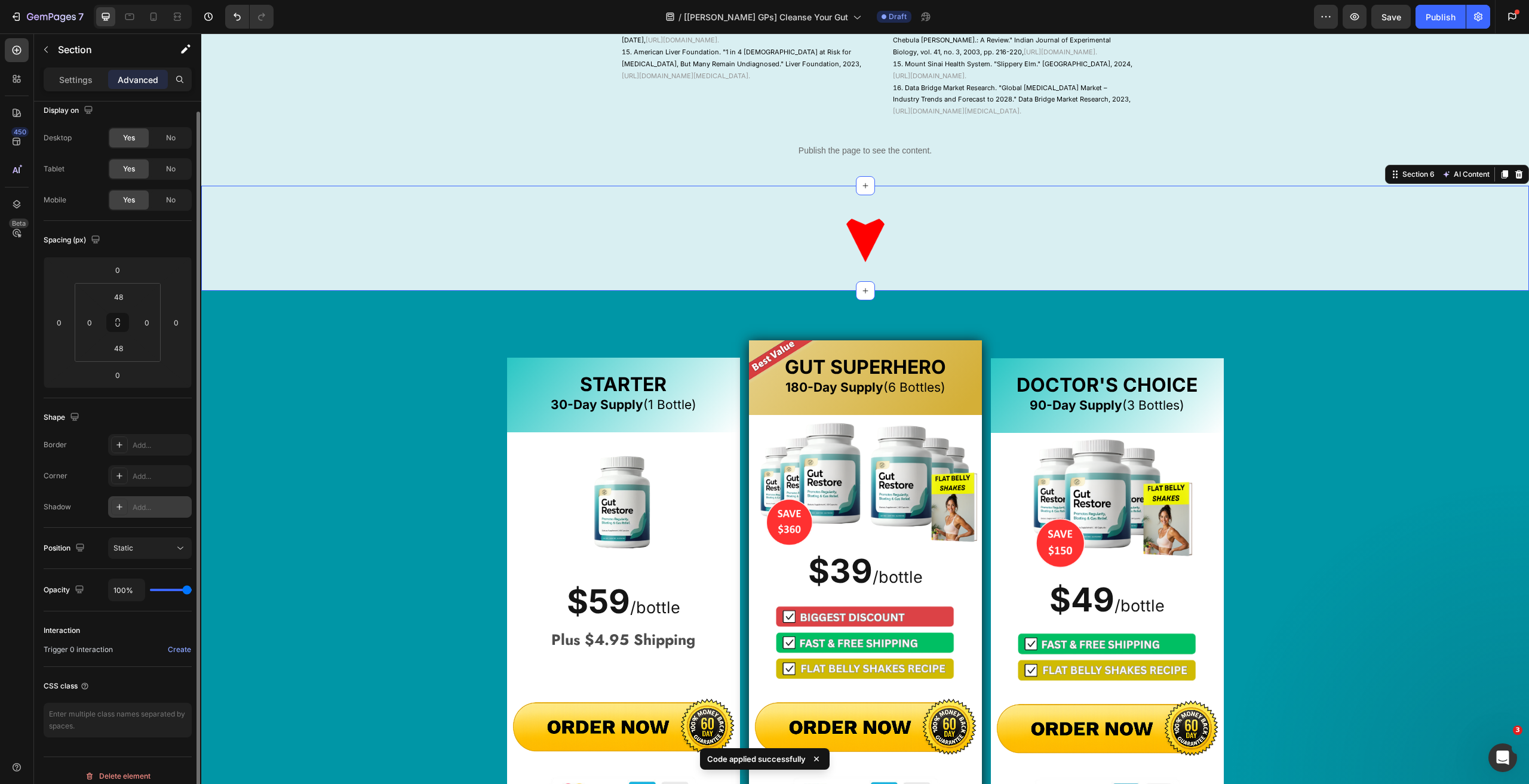
scroll to position [19, 0]
click at [96, 716] on textarea at bounding box center [117, 711] width 148 height 34
paste textarea "gps_custom-section"
type textarea "gps_custom-section"
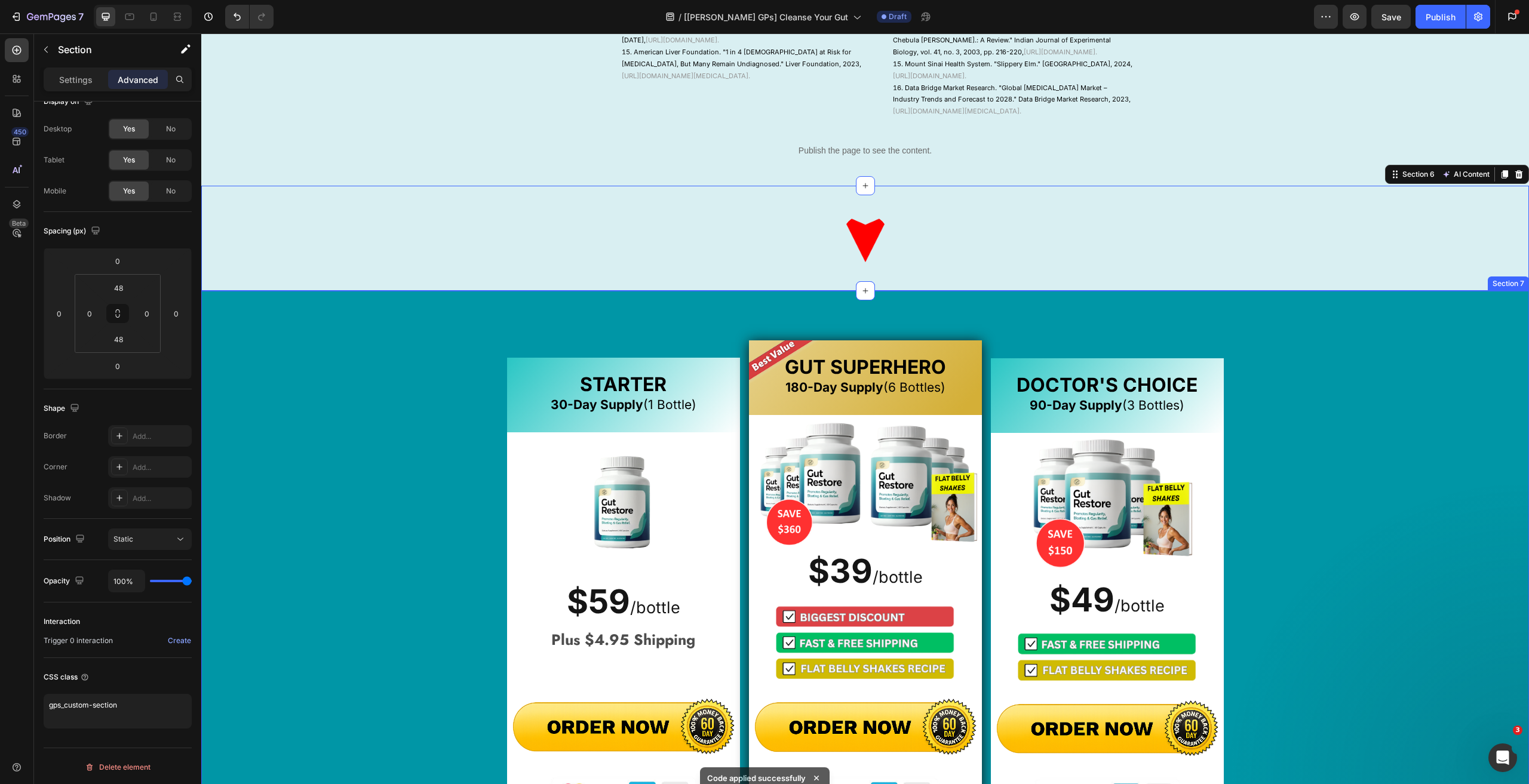
click at [303, 456] on div "STARTER 30-Day Supply (1 Bottle) Heading Image $59 / bottle Text Block $59 /bot…" at bounding box center [865, 635] width 1327 height 690
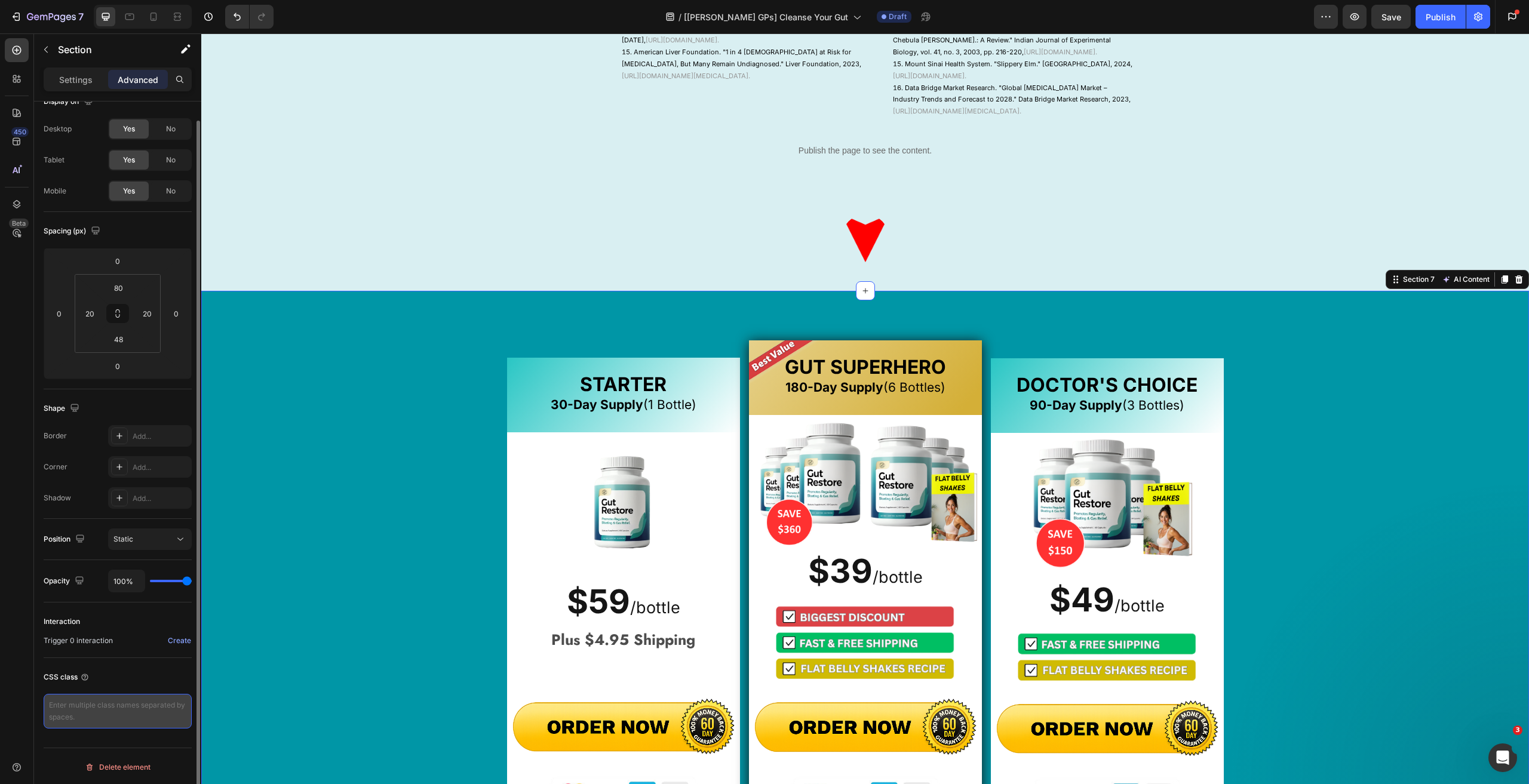
click at [91, 720] on textarea at bounding box center [117, 711] width 148 height 34
paste textarea "gps_custom-section"
type textarea "gps_custom-section"
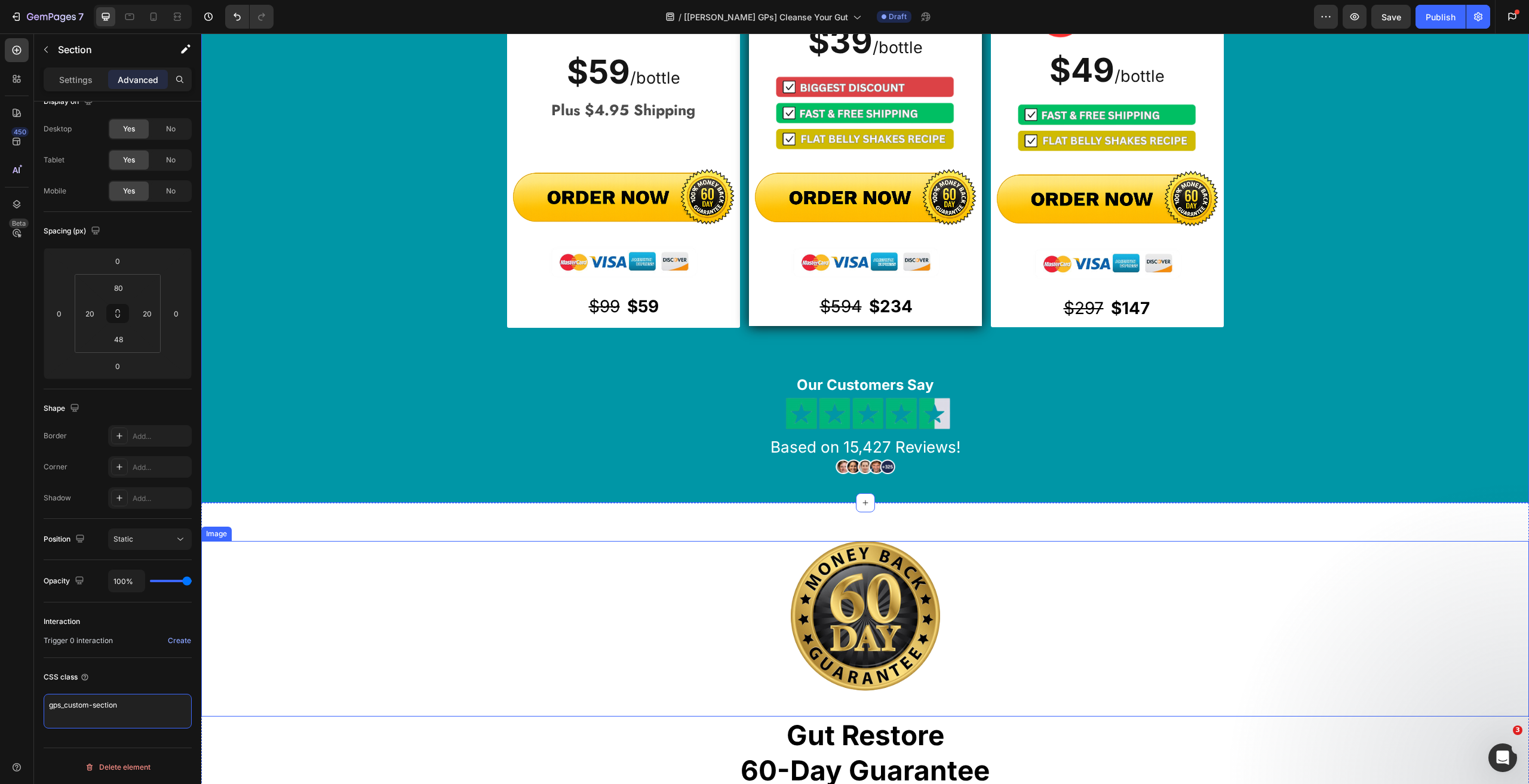
scroll to position [2448, 0]
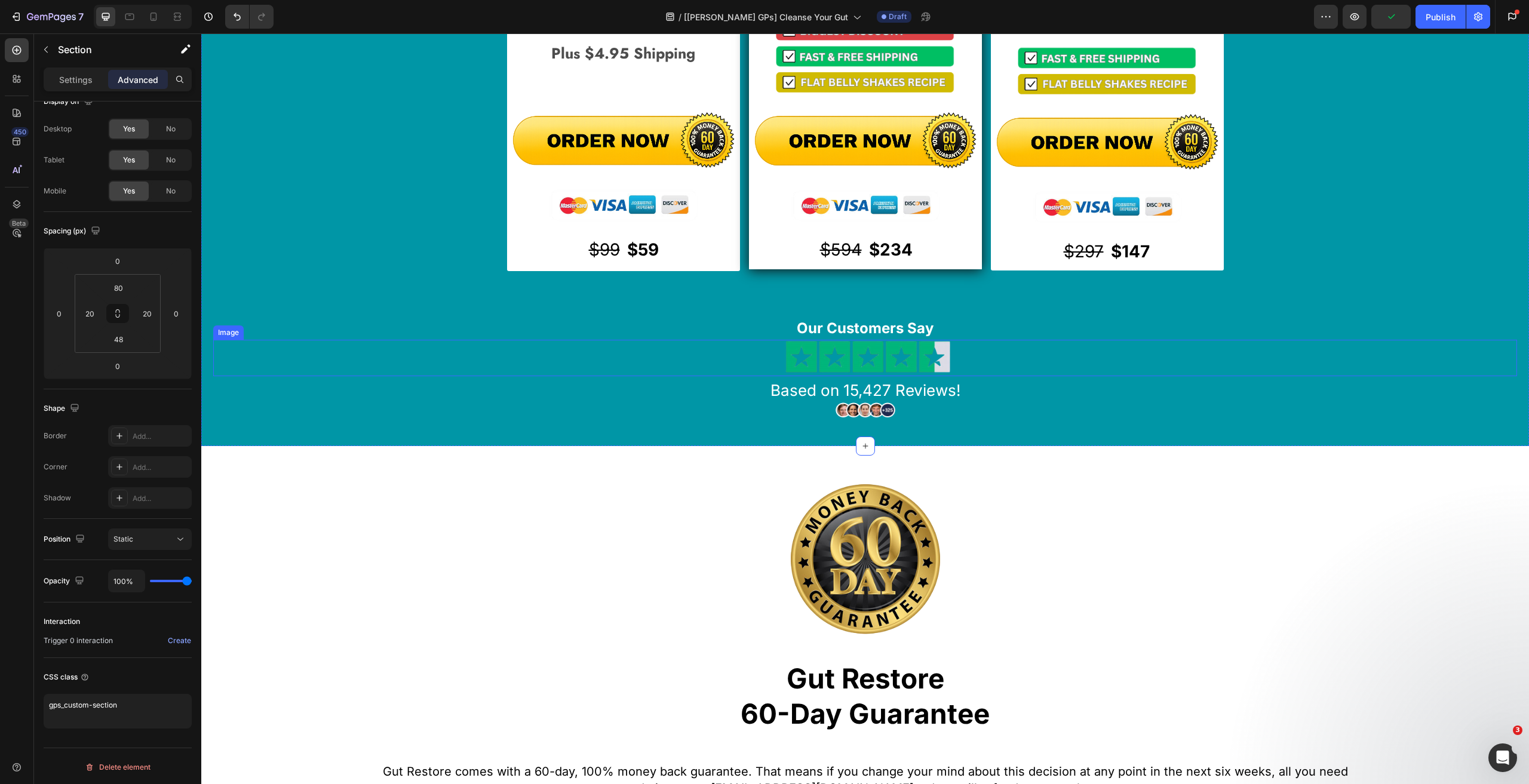
click at [328, 402] on div "Based on 15,427 Reviews!" at bounding box center [865, 391] width 1304 height 21
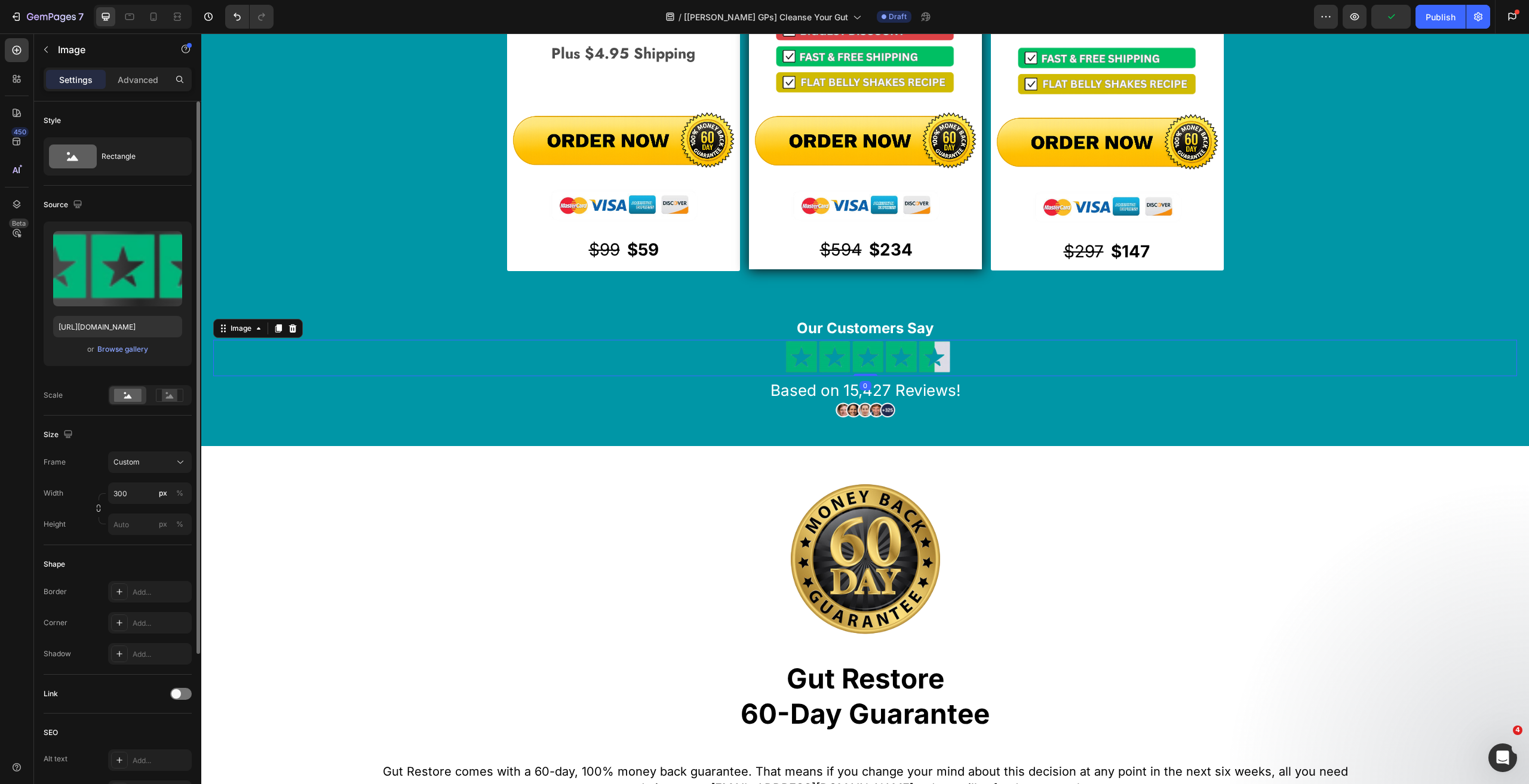
click at [306, 342] on div at bounding box center [865, 358] width 1294 height 37
click at [303, 288] on div "STARTER 30-Day Supply (1 Bottle) Heading Image $59 / bottle Text Block $59 /bot…" at bounding box center [865, 84] width 1304 height 665
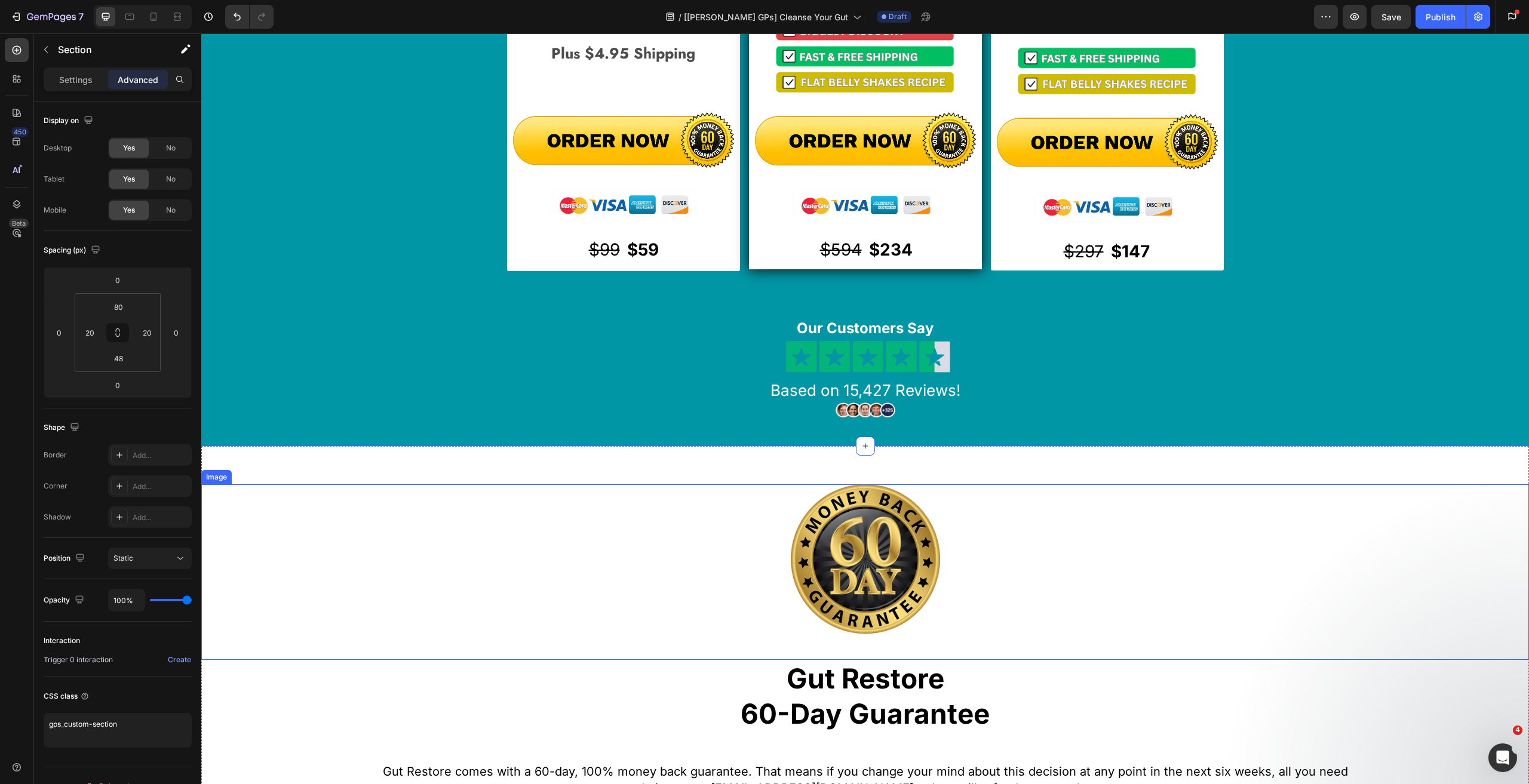
click at [246, 510] on div at bounding box center [865, 571] width 1327 height 175
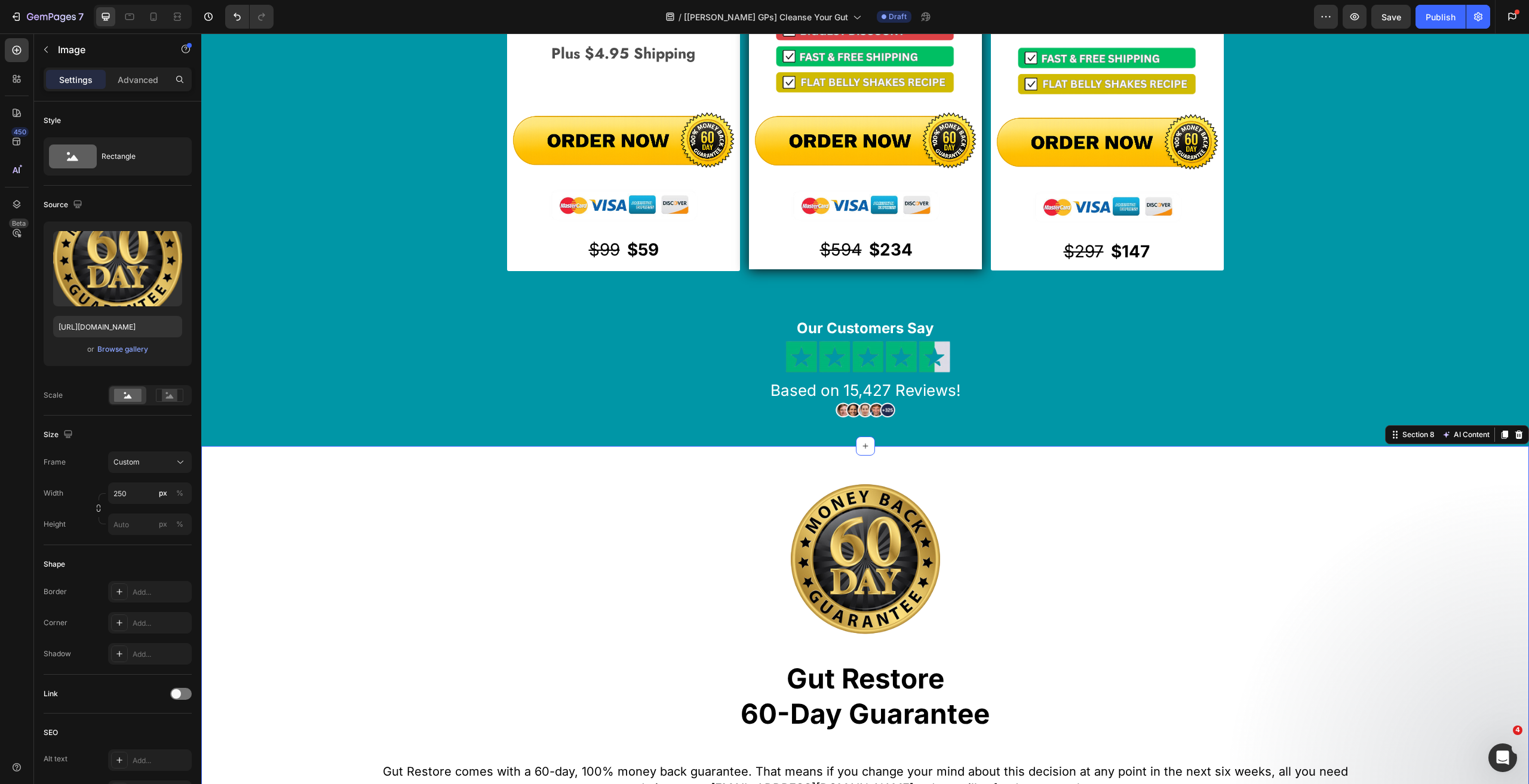
click at [293, 465] on div "Image Gut Restore 60-Day Guarantee Heading Gut Restore comes with a 60-day, 100…" at bounding box center [865, 663] width 1327 height 433
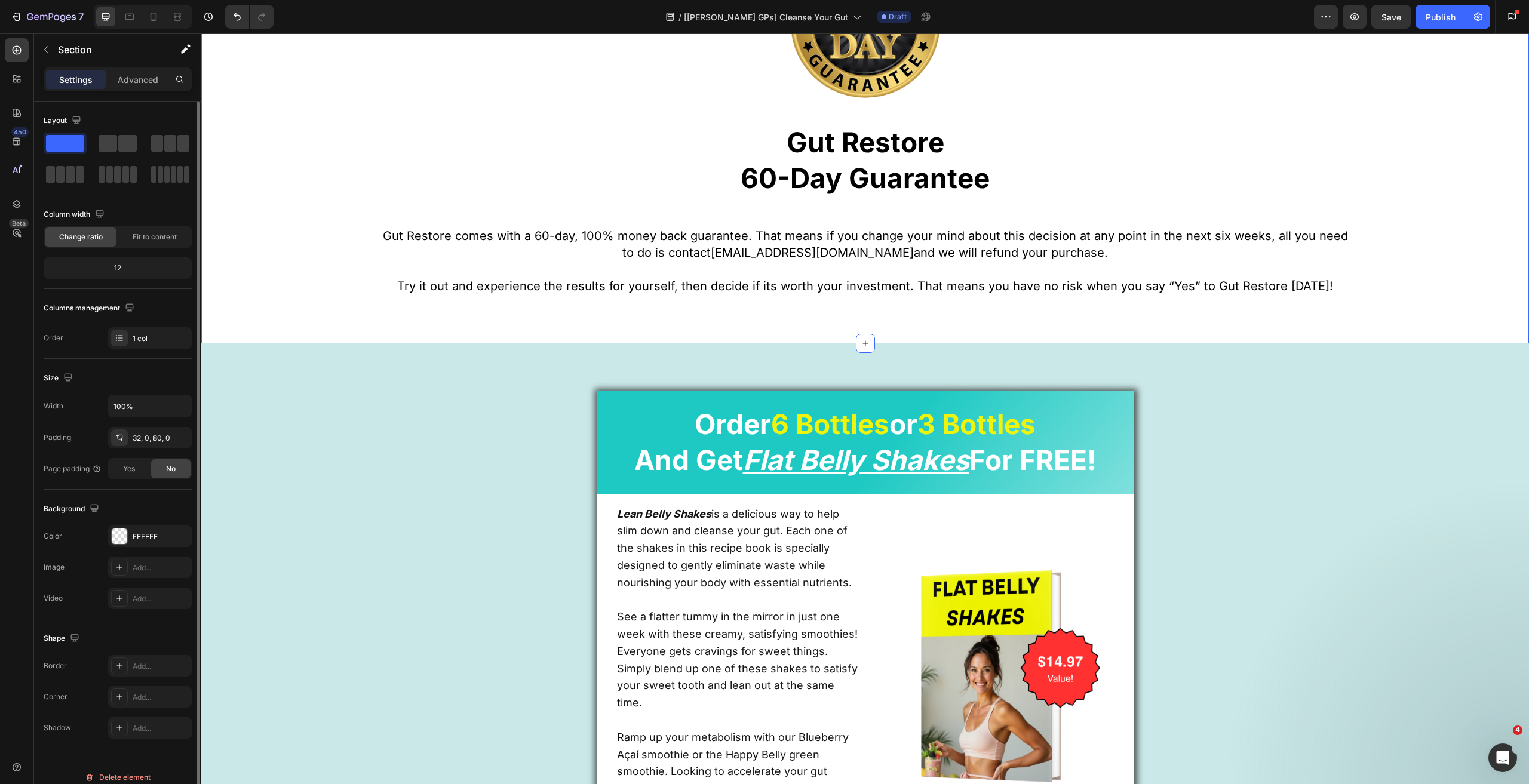
scroll to position [10, 0]
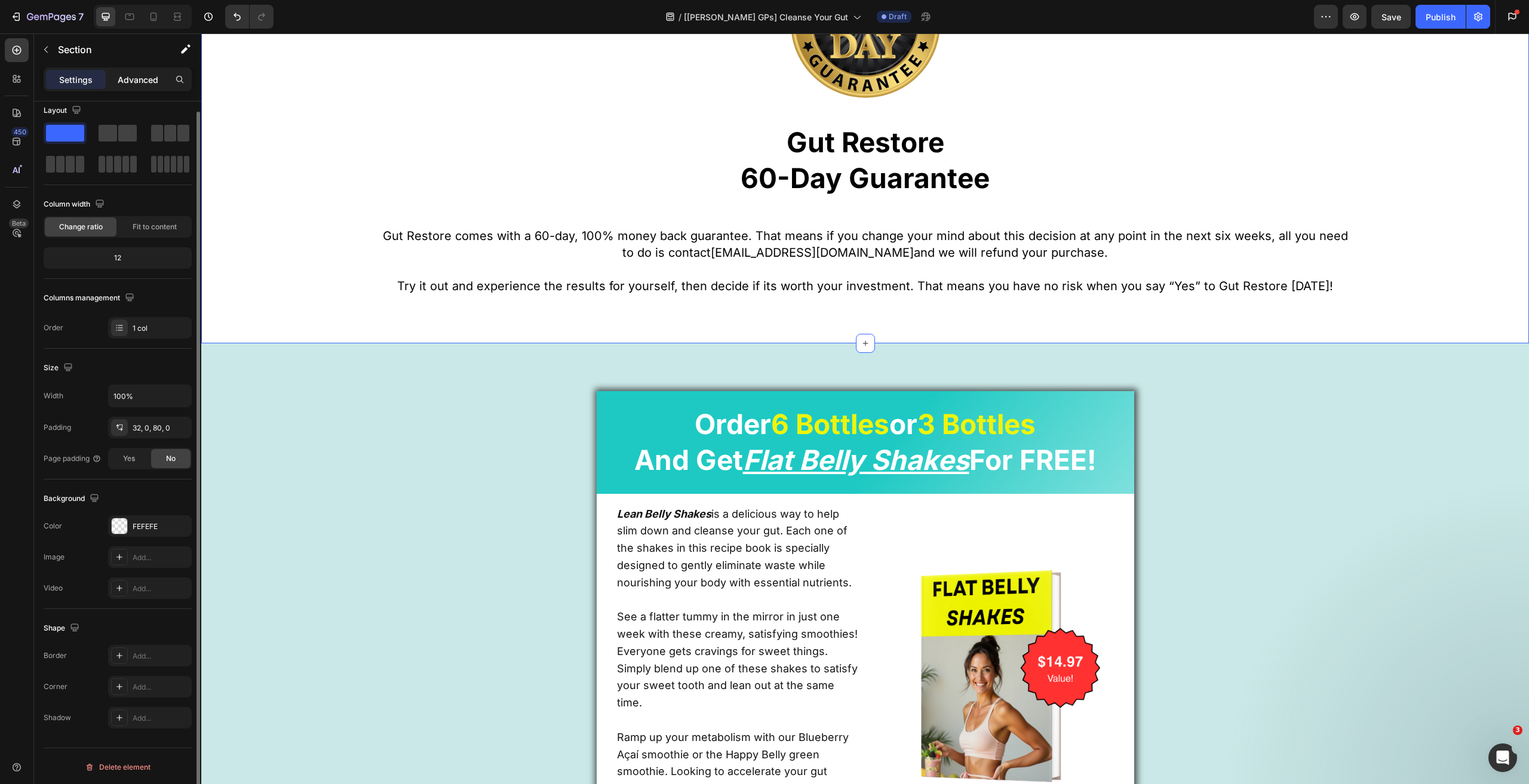
click at [120, 76] on p "Advanced" at bounding box center [138, 80] width 41 height 13
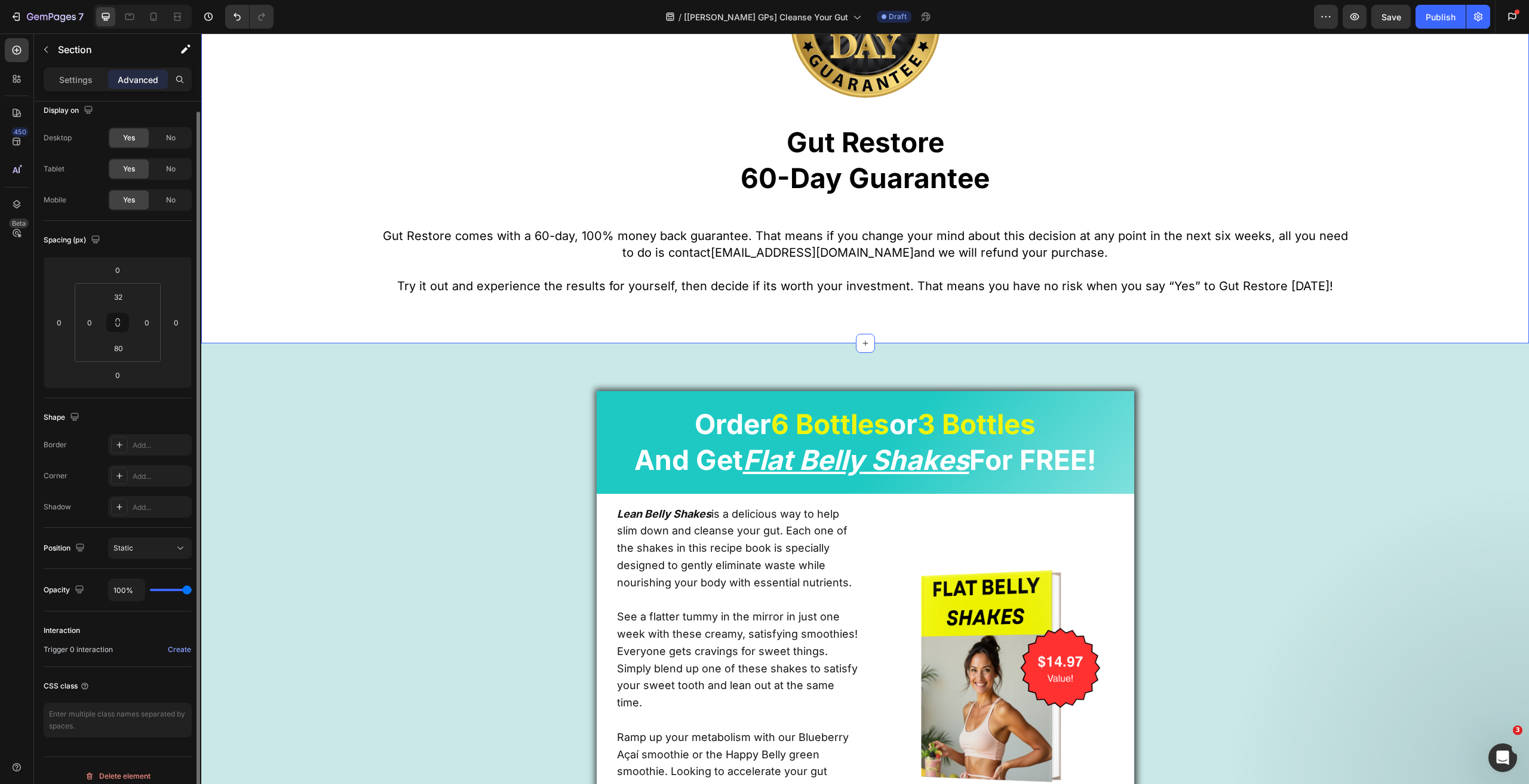
scroll to position [19, 0]
click at [110, 721] on textarea at bounding box center [117, 711] width 148 height 34
paste textarea "gps_custom-section"
type textarea "gps_custom-section"
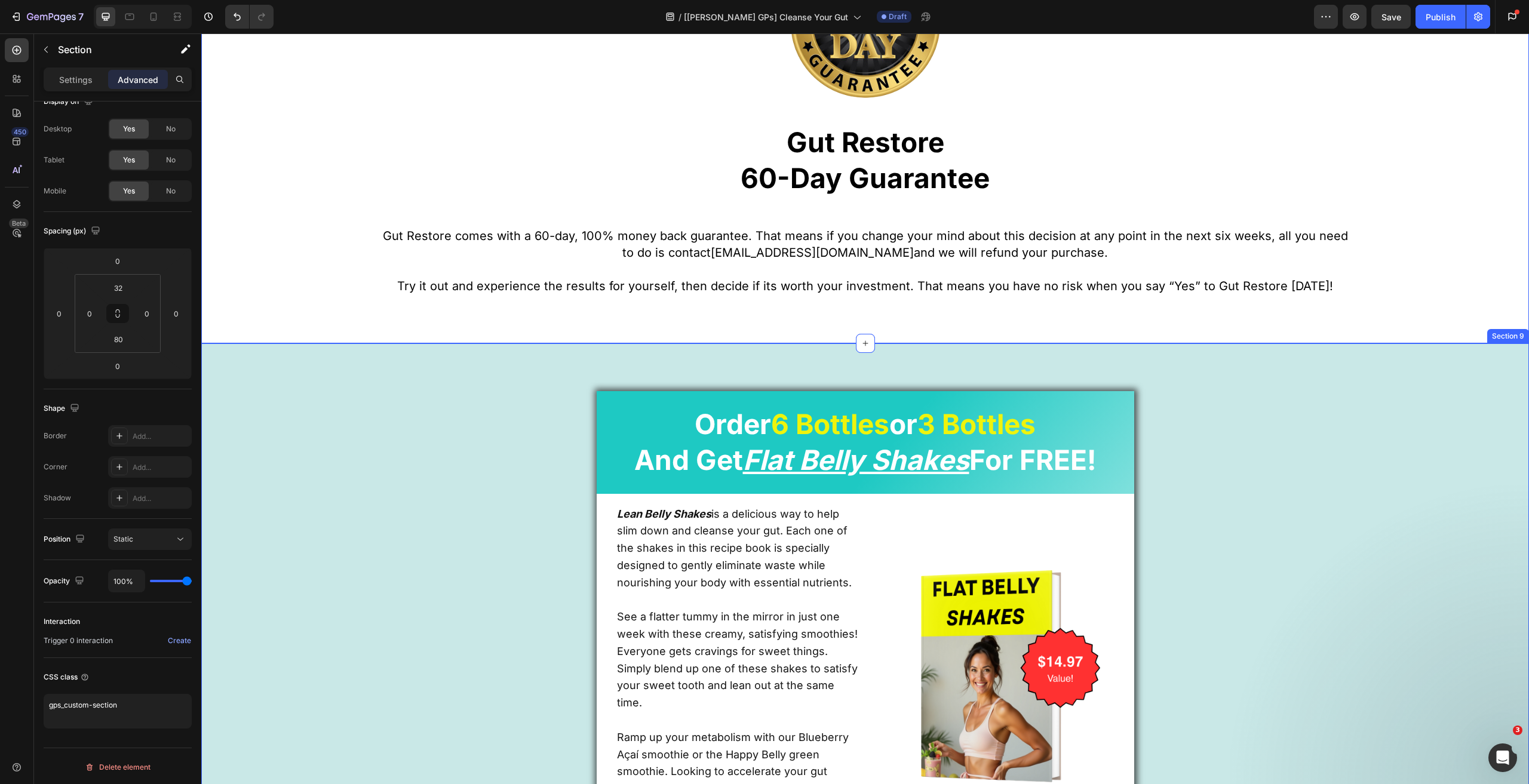
click at [264, 363] on div "Order 6 Bottles or 3 Bottles And Get Flat Belly Shakes For FREE! Heading Lean B…" at bounding box center [865, 650] width 1327 height 614
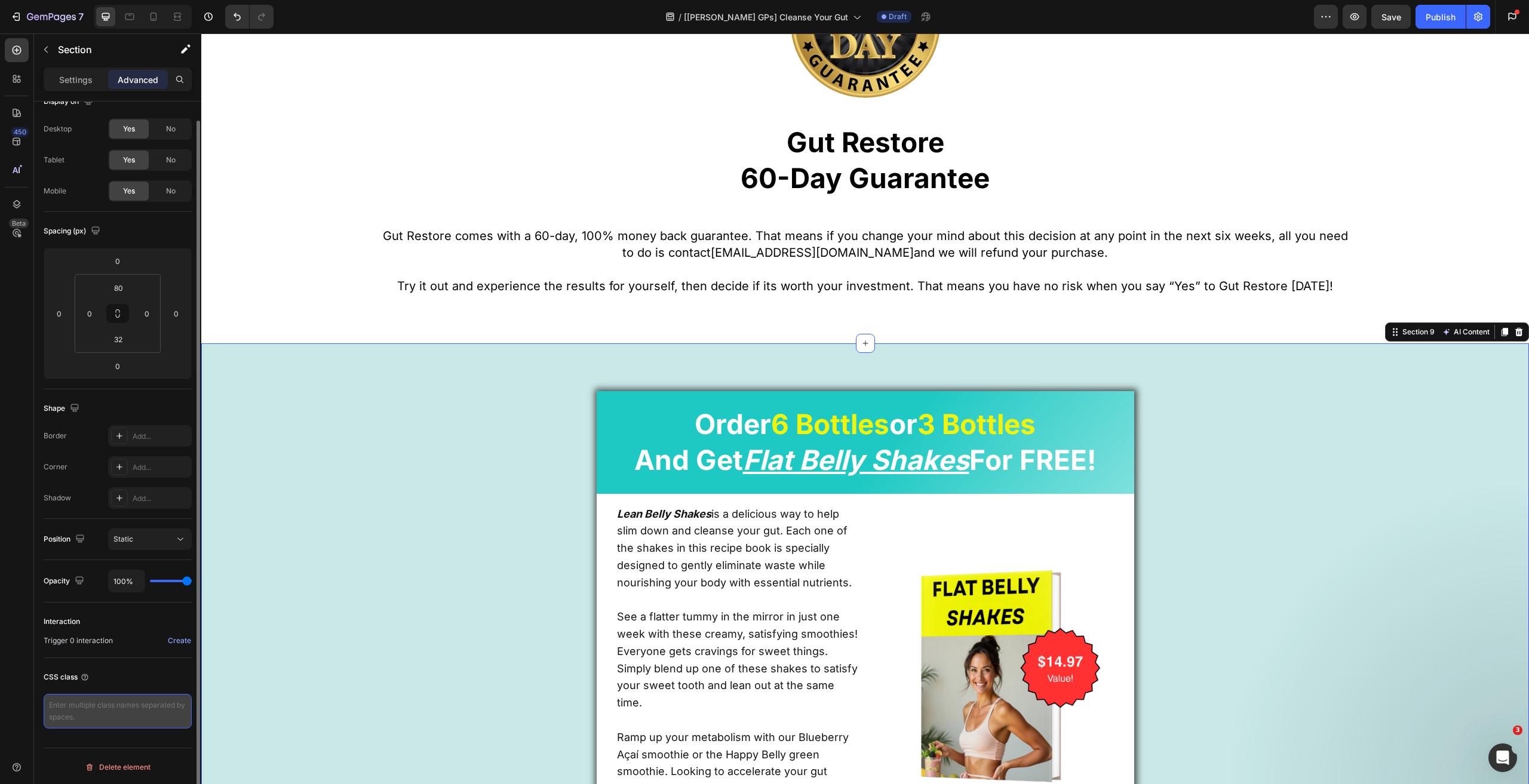
click at [91, 708] on textarea at bounding box center [117, 711] width 148 height 34
paste textarea "gps_custom-section"
type textarea "gps_custom-section"
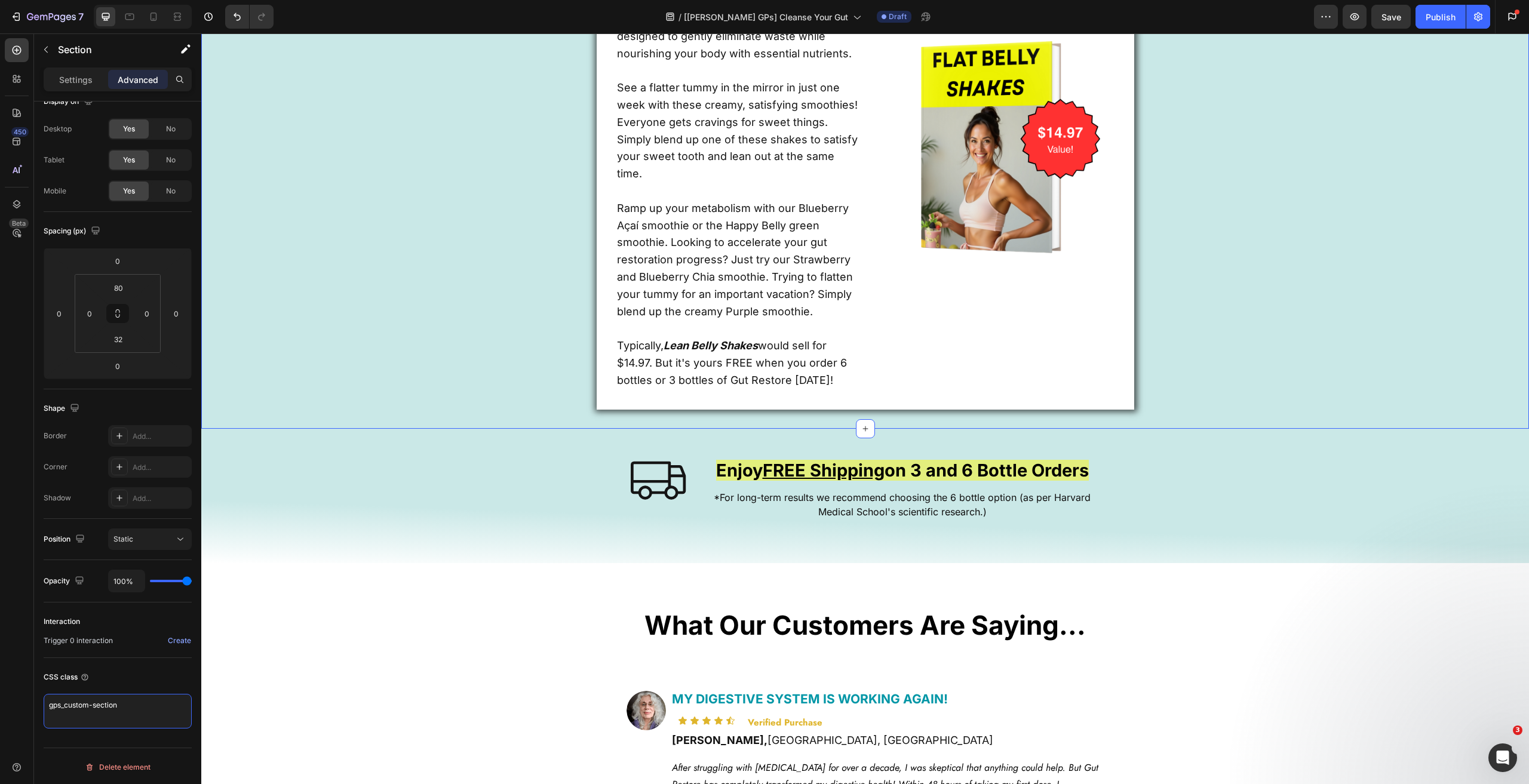
scroll to position [3582, 0]
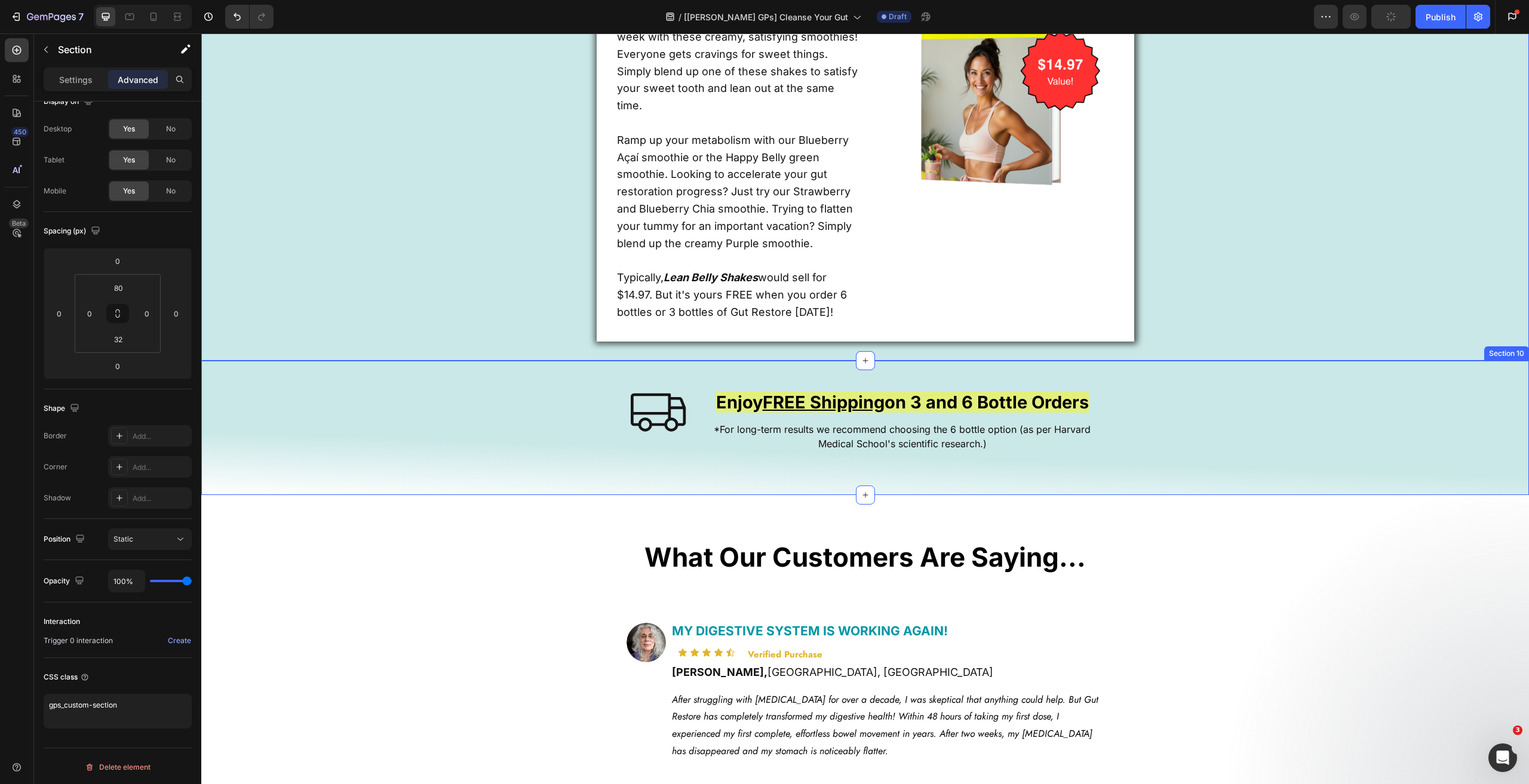
click at [263, 384] on div "Icon Enjoy FREE Shipping on 3 and 6 Bottle Orders Heading *For long-term result…" at bounding box center [865, 424] width 1327 height 88
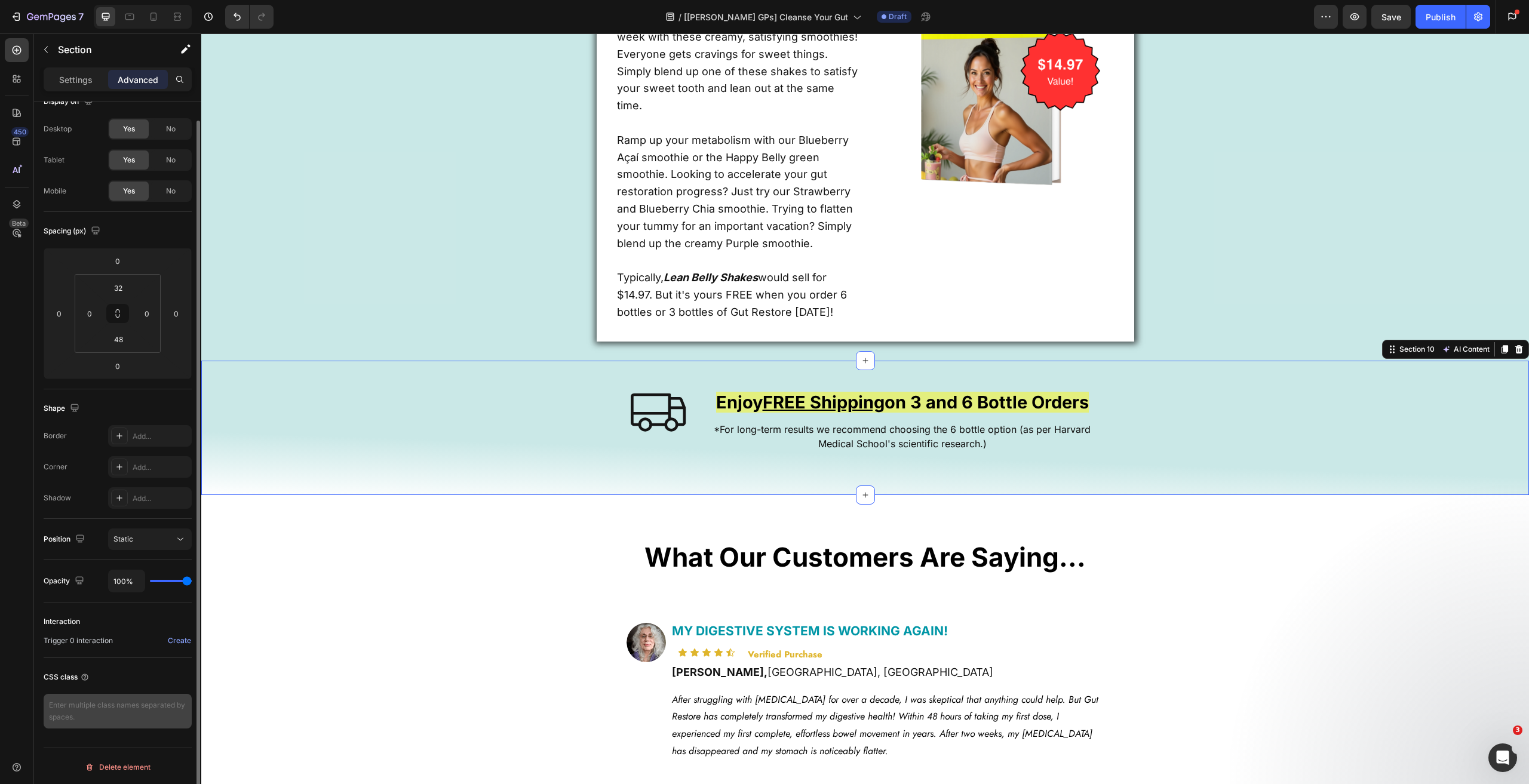
scroll to position [19, 0]
click at [74, 700] on textarea at bounding box center [117, 711] width 148 height 34
paste textarea "gps_custom-section"
type textarea "gps_custom-section"
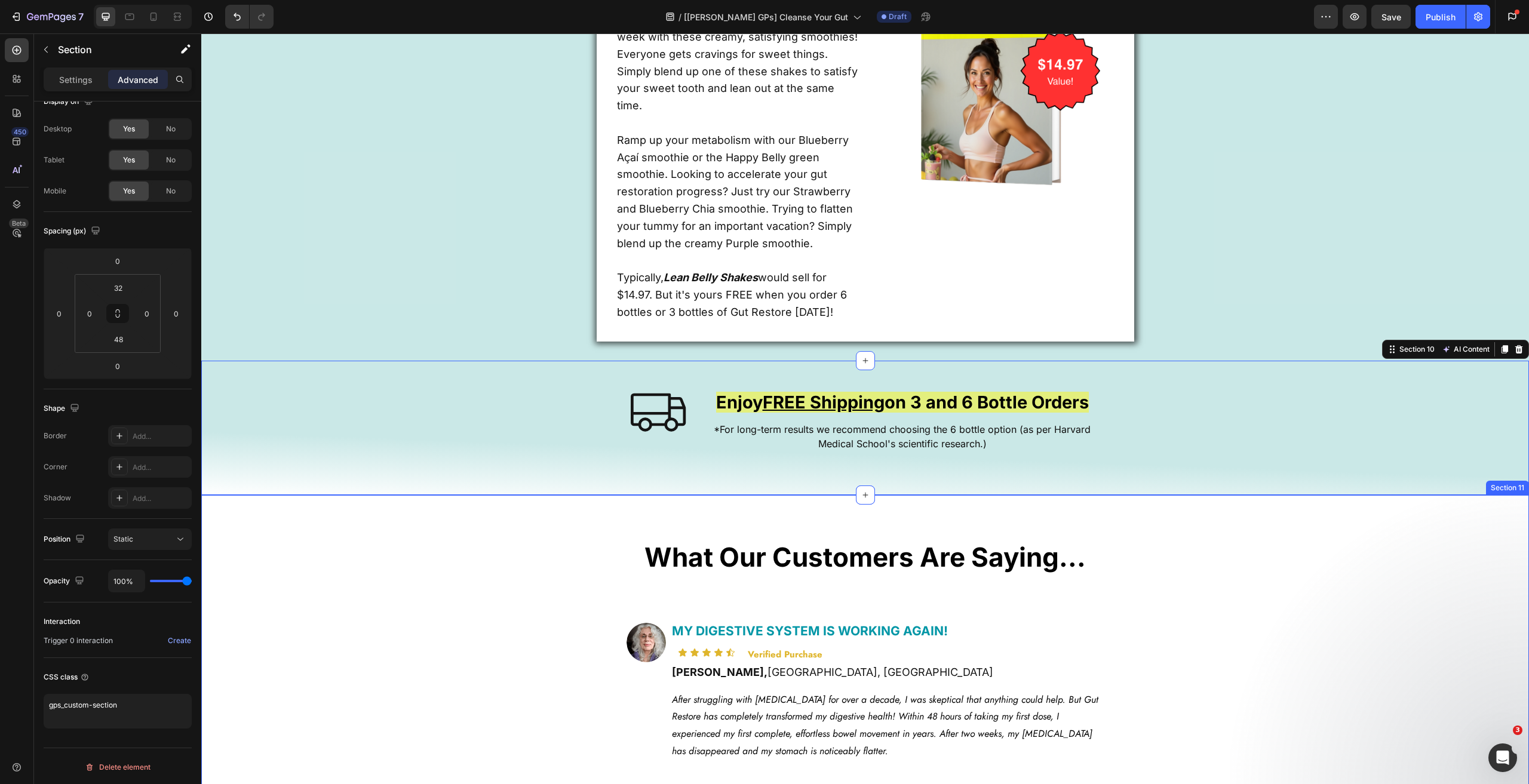
click at [221, 524] on div "What Our Customers Are Saying... Heading Image MY DIGESTIVE SYSTEM IS WORKING A…" at bounding box center [865, 656] width 1309 height 323
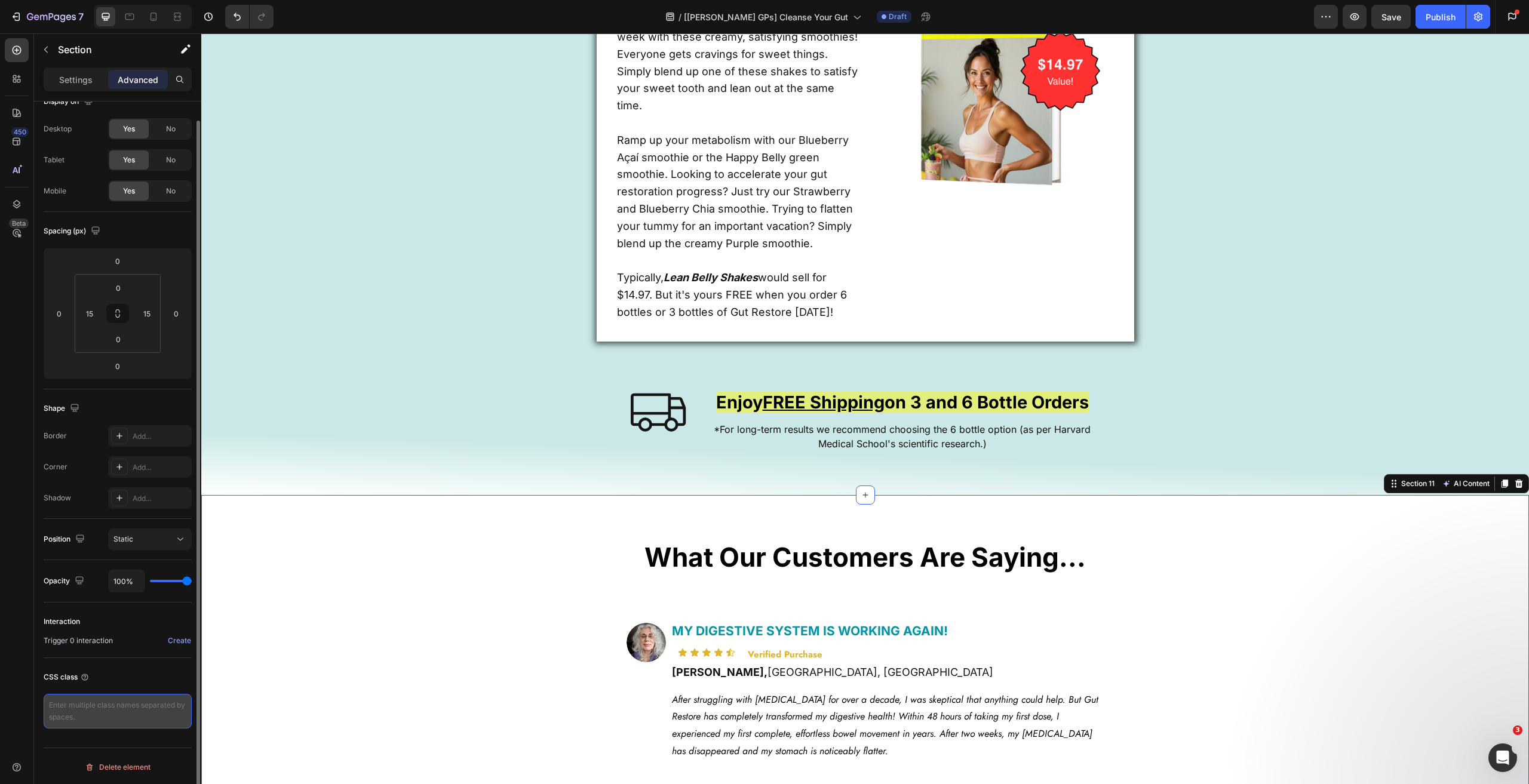
click at [121, 714] on textarea at bounding box center [117, 711] width 148 height 34
paste textarea "gps_custom-section"
type textarea "gps_custom-section"
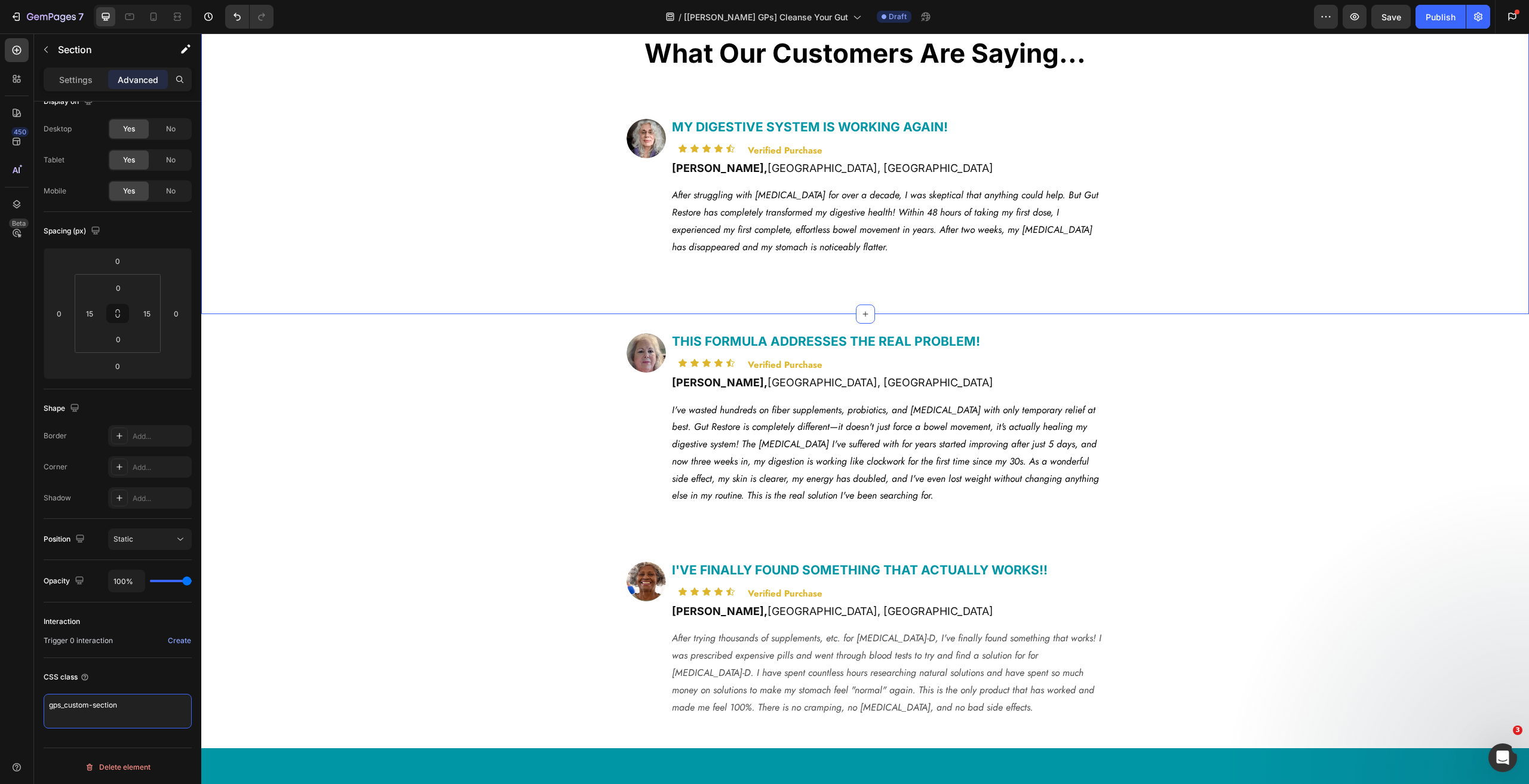
scroll to position [4120, 0]
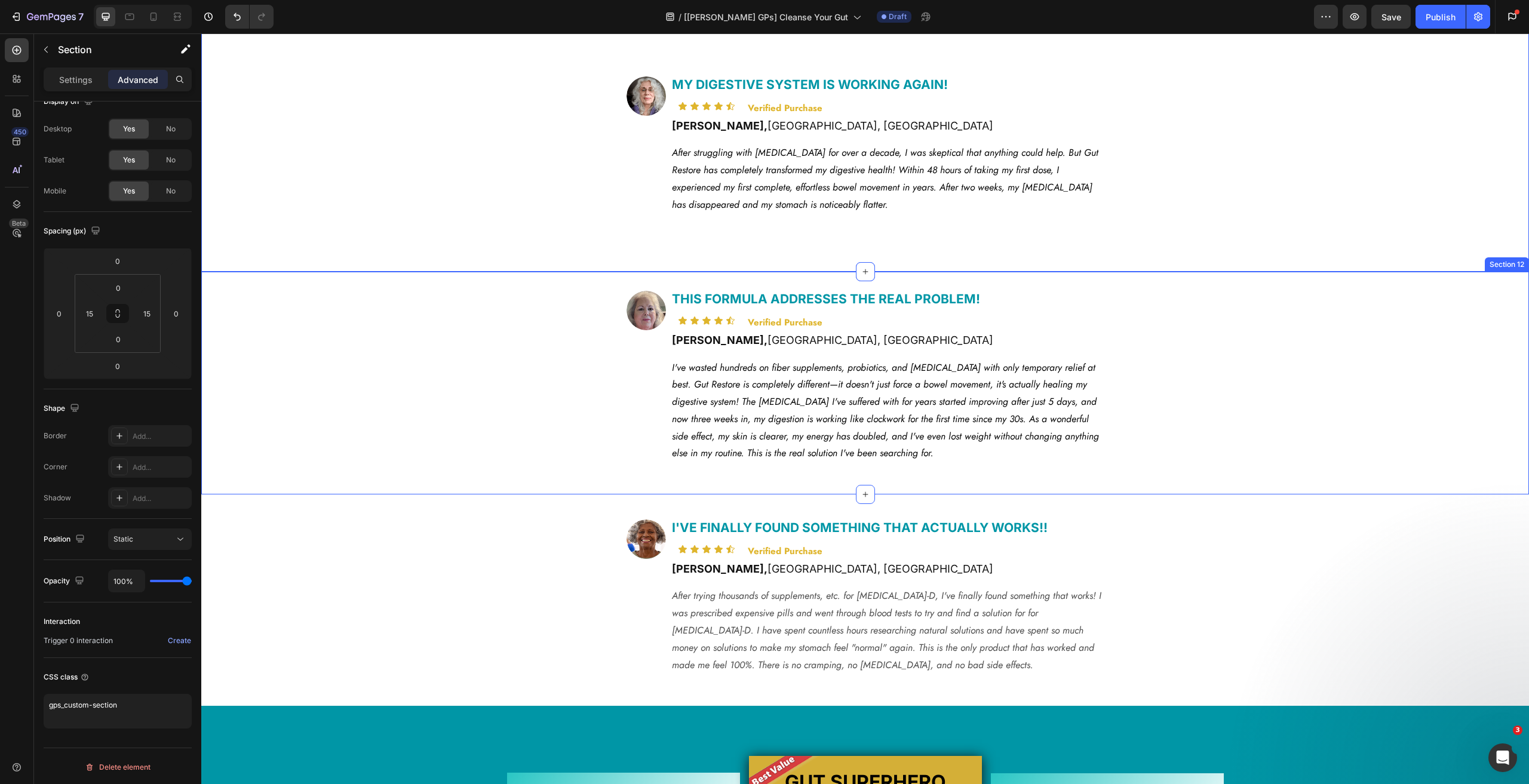
click at [267, 364] on div "Image THIS FORMULA ADDRESSES THE REAL PROBLEM! Heading Icon Icon Icon Icon Icon…" at bounding box center [865, 391] width 1309 height 201
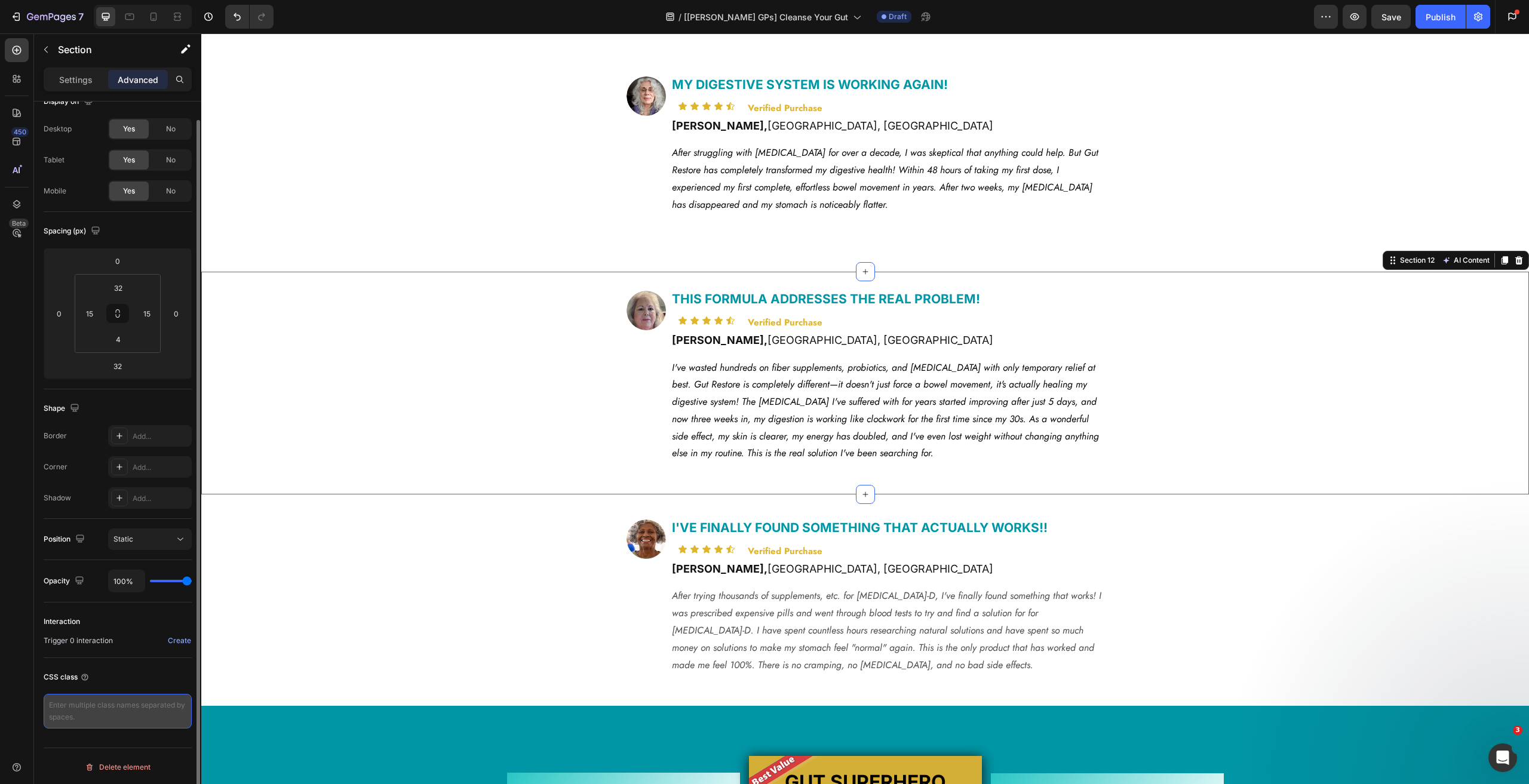
click at [111, 702] on textarea at bounding box center [117, 711] width 148 height 34
paste textarea "gps_custom-section"
type textarea "gps_custom-section"
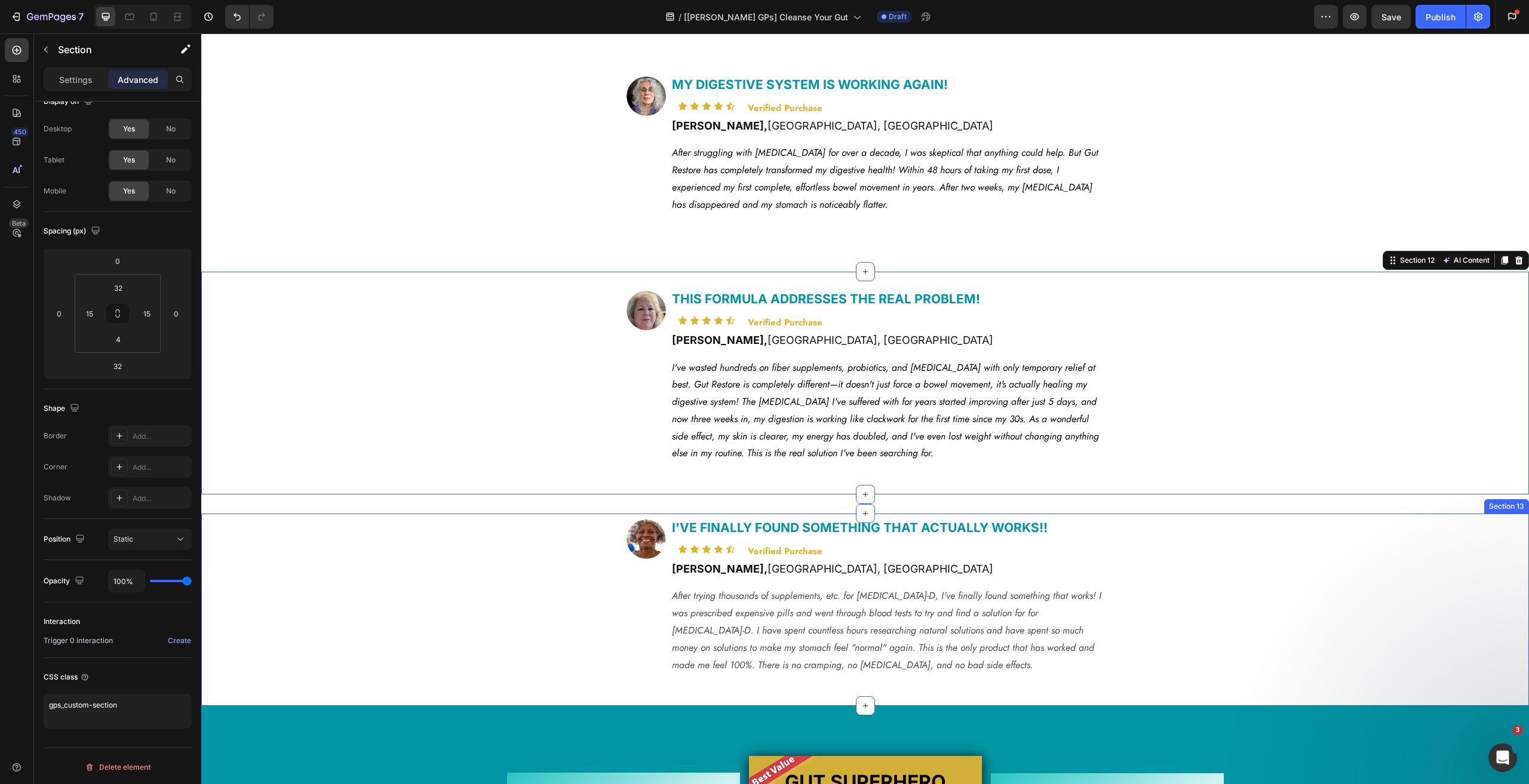
click at [305, 584] on div "Image I'VE FINALLY FOUND SOMETHING THAT ACTUALLY WORKS!! Heading Icon Icon Icon…" at bounding box center [865, 611] width 1309 height 184
click at [303, 467] on div "Image THIS FORMULA ADDRESSES THE REAL PROBLEM! Heading Icon Icon Icon Icon Icon…" at bounding box center [865, 391] width 1309 height 201
click at [292, 562] on div "Image I'VE FINALLY FOUND SOMETHING THAT ACTUALLY WORKS!! Heading Icon Icon Icon…" at bounding box center [865, 611] width 1309 height 184
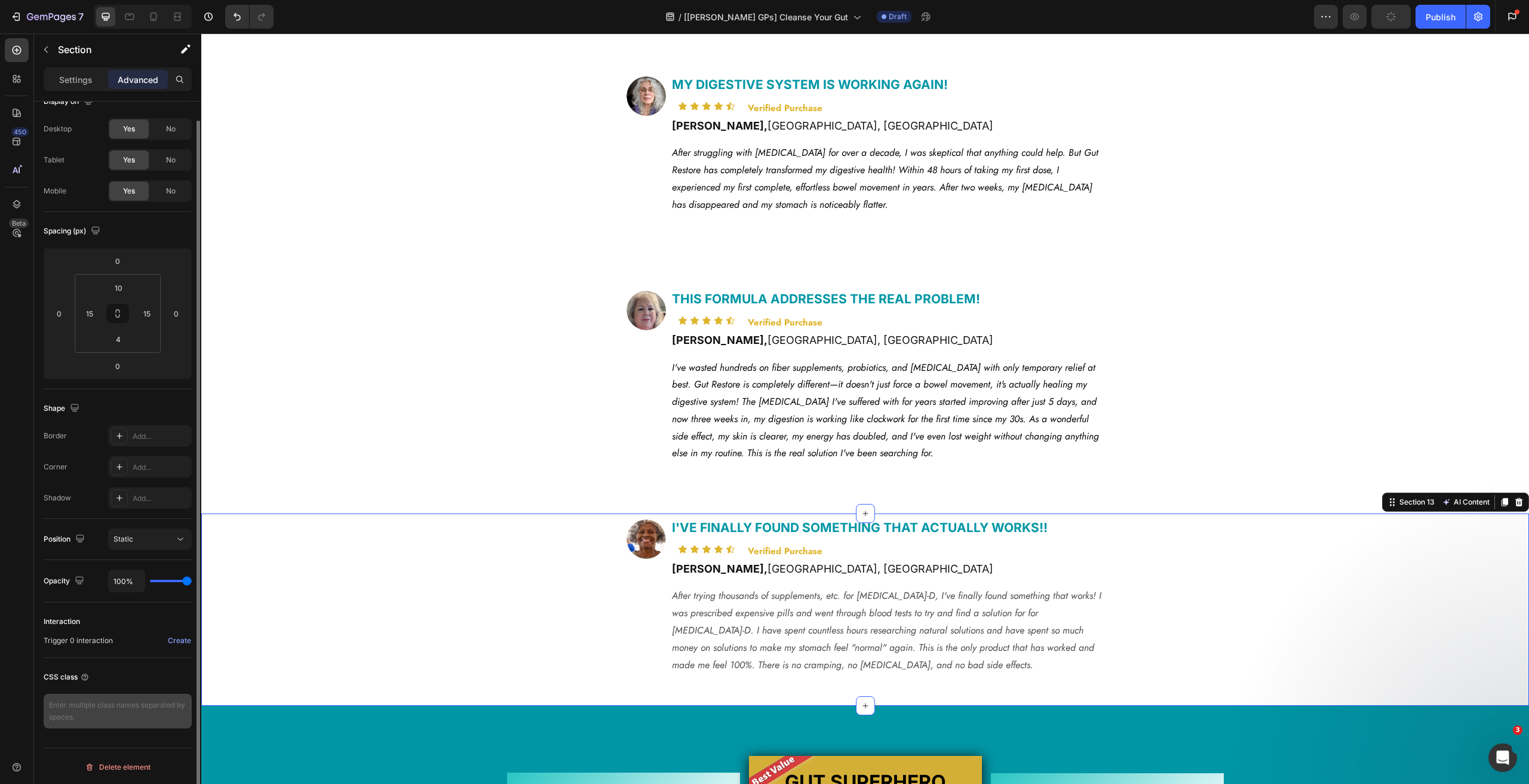
scroll to position [19, 0]
click at [86, 710] on textarea at bounding box center [117, 711] width 148 height 34
paste textarea "gps_custom-section"
type textarea "gps_custom-section"
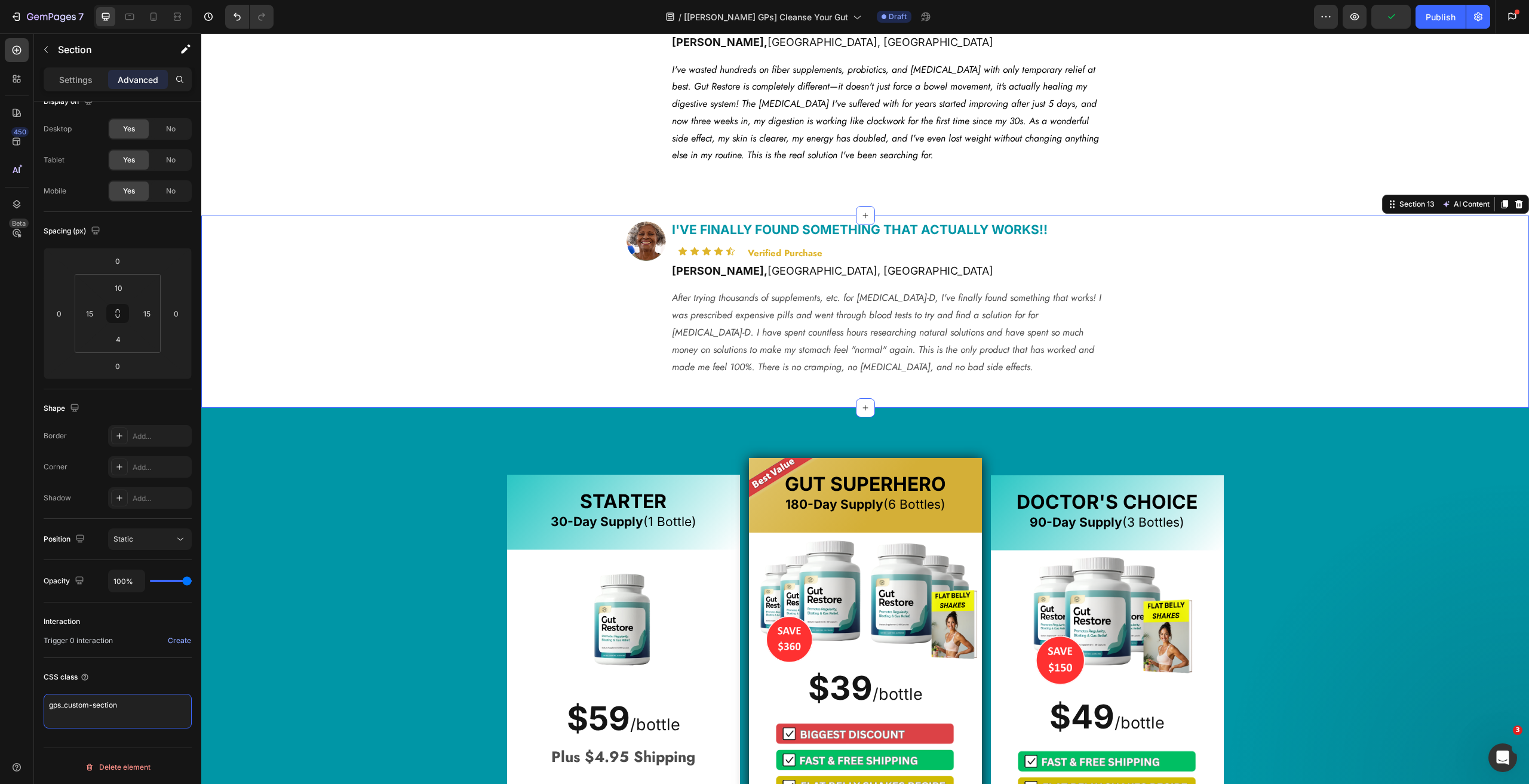
scroll to position [4419, 0]
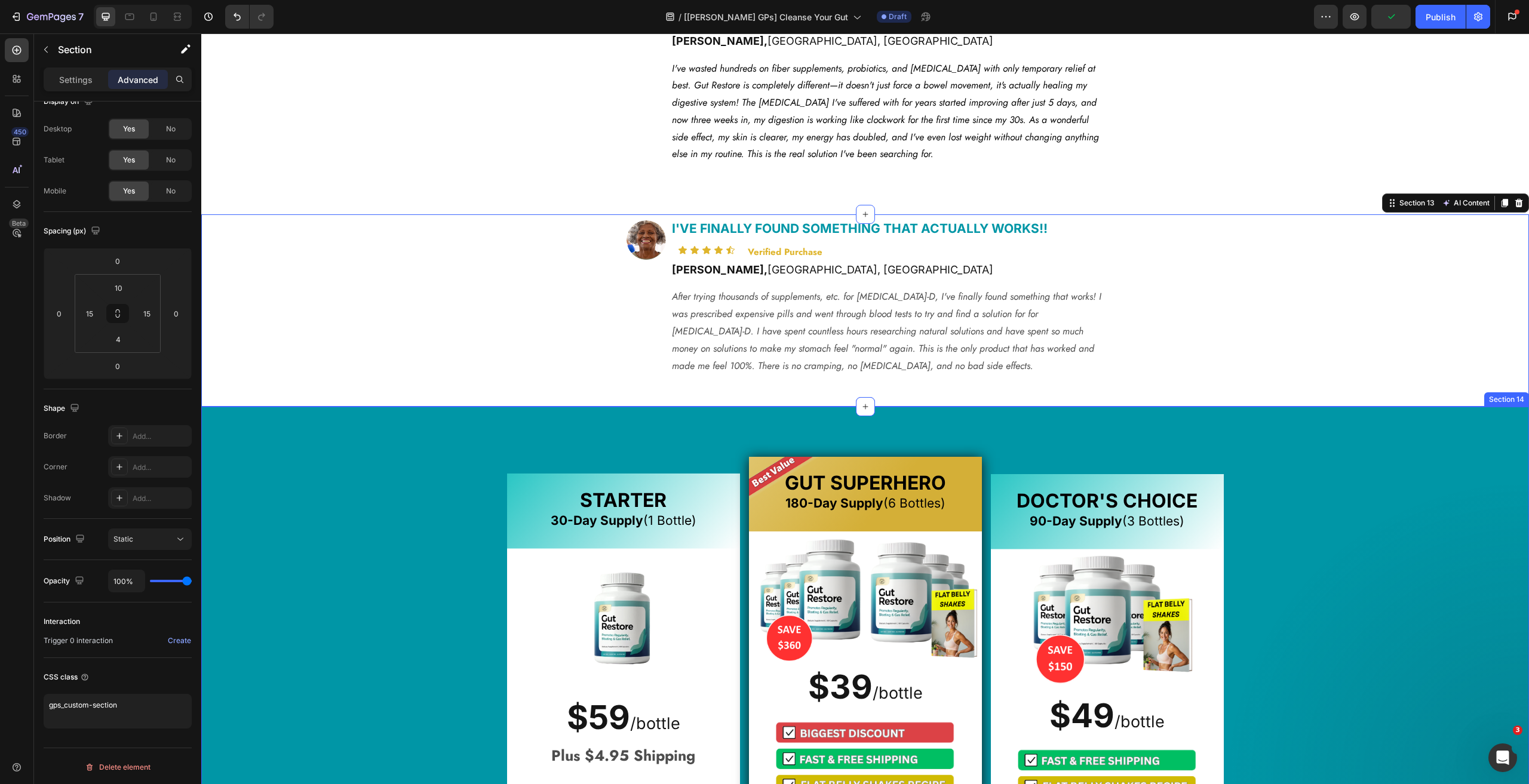
click at [285, 454] on div "STARTER 30-Day Supply (1 Bottle) Heading Image $59 / bottle Text Block $59 /bot…" at bounding box center [865, 786] width 1304 height 665
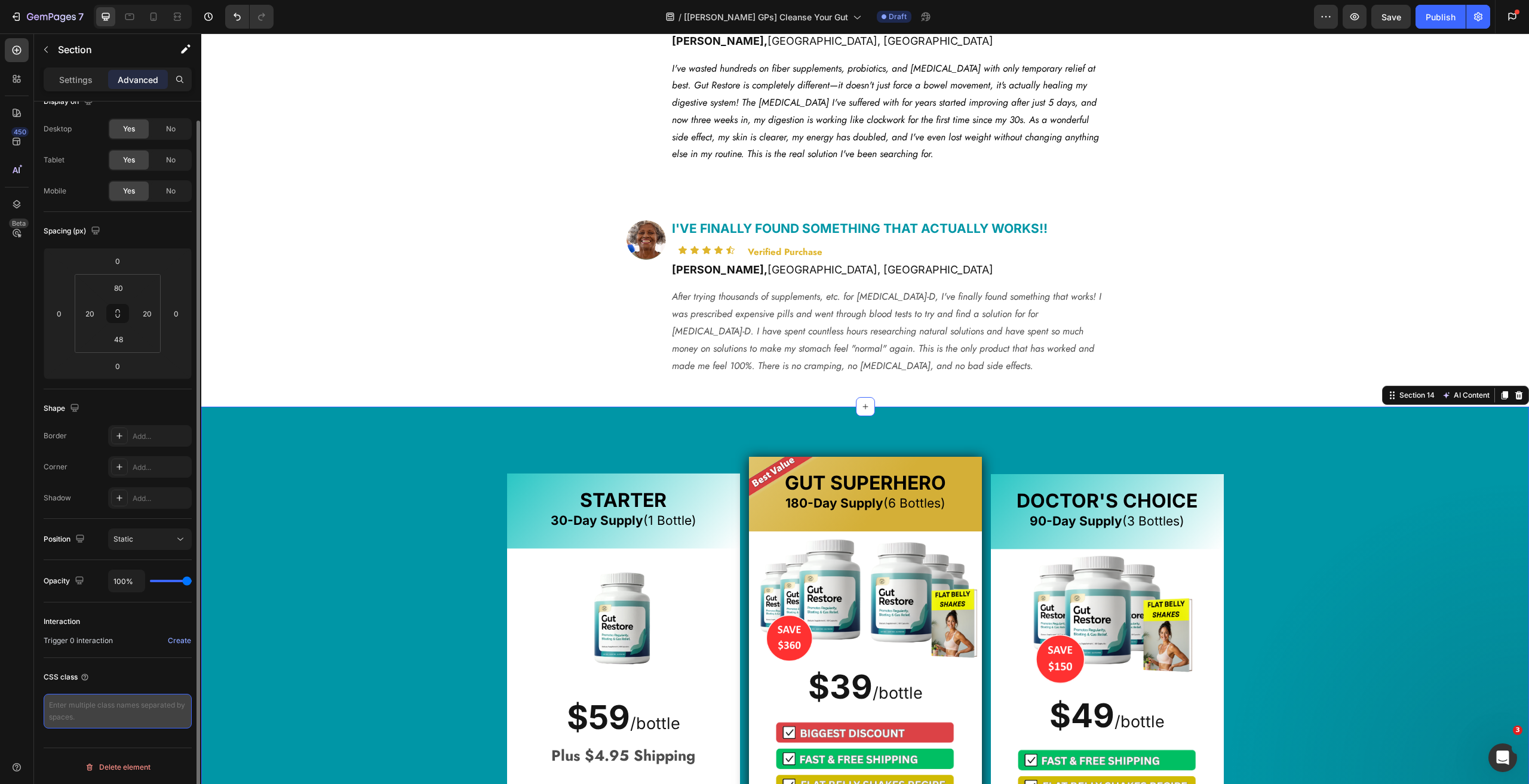
click at [96, 707] on textarea at bounding box center [117, 711] width 148 height 34
paste textarea "gps_custom-section"
type textarea "gps_custom-section"
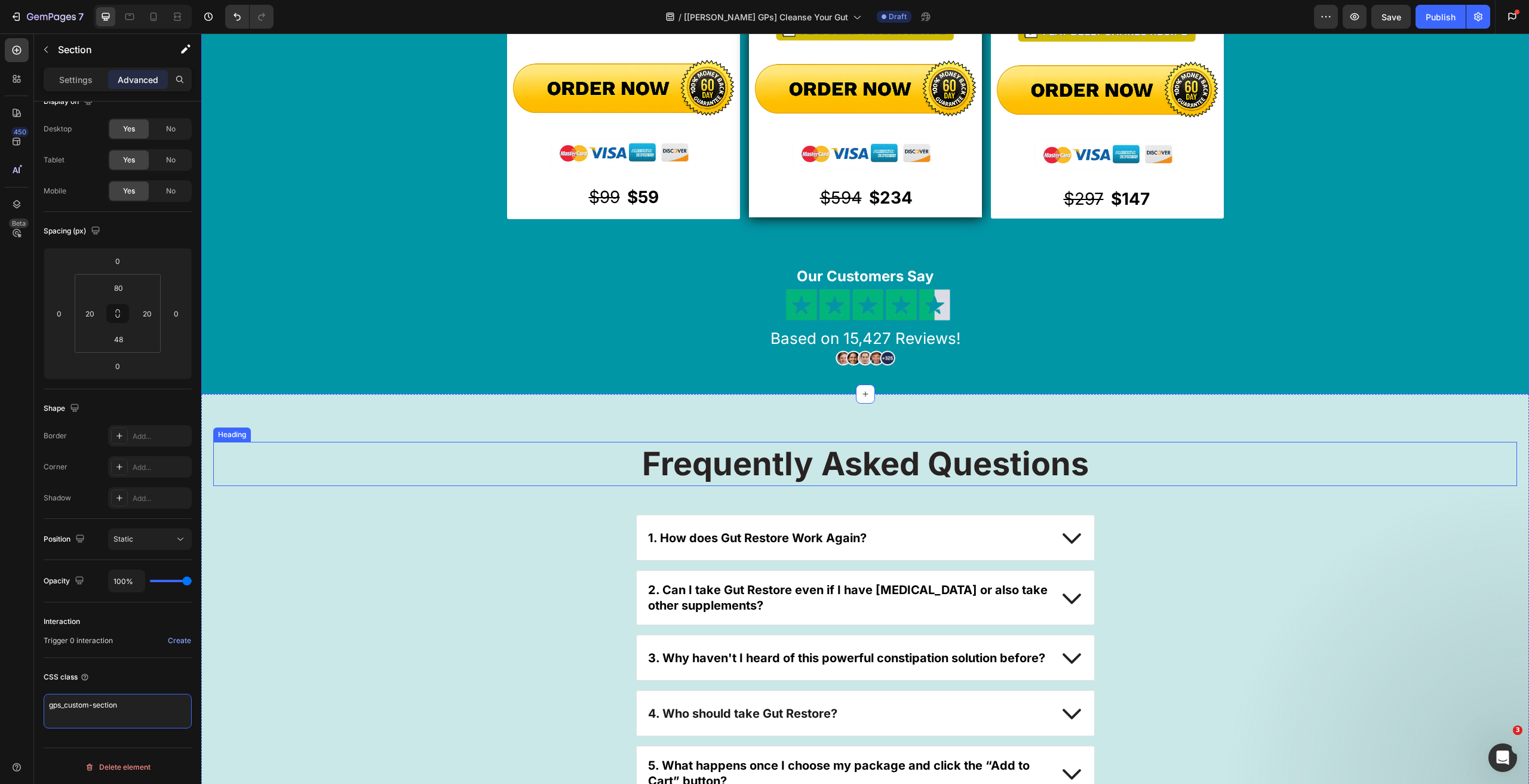
scroll to position [5254, 0]
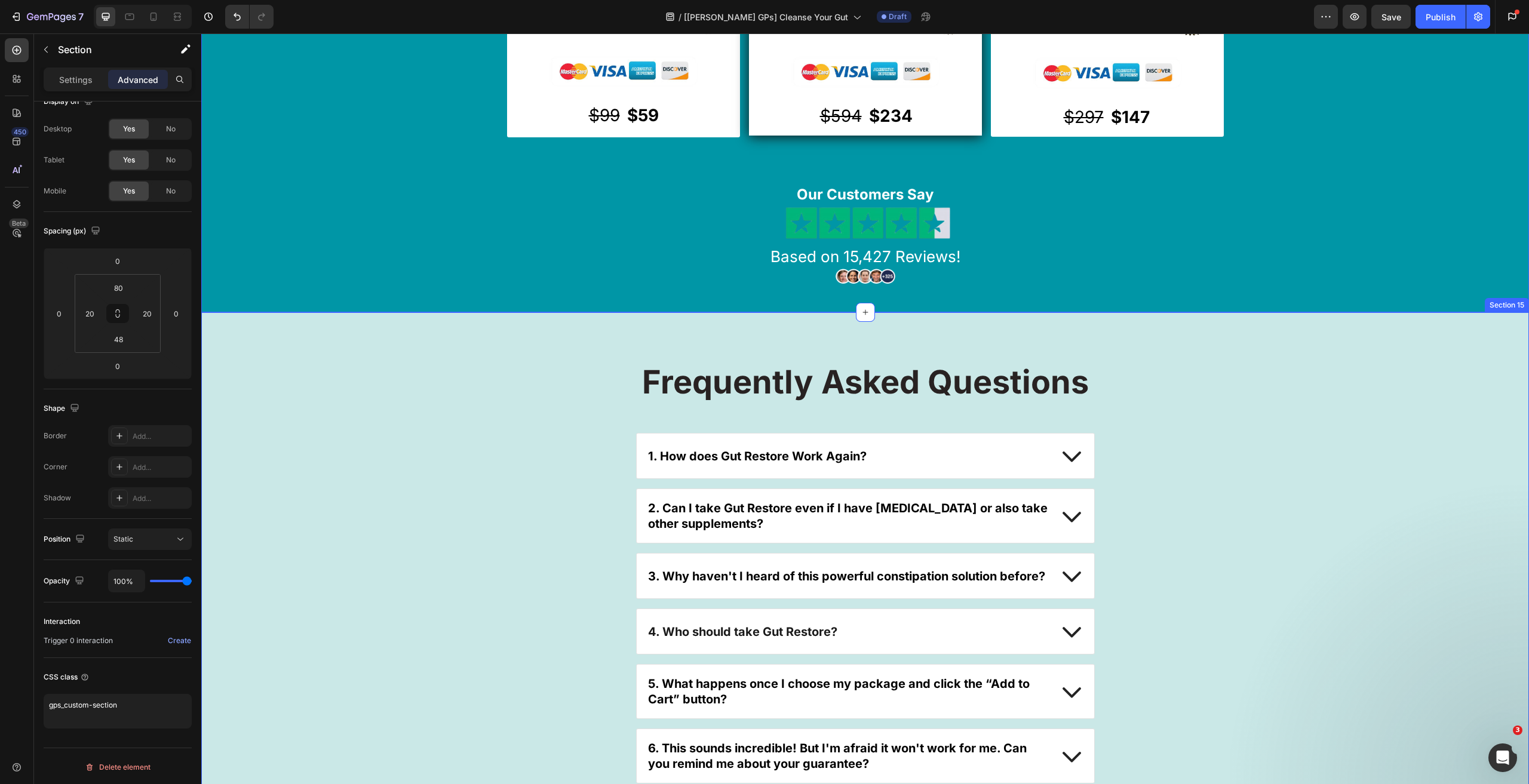
click at [286, 328] on div "Frequently Asked Questions Heading 1. How does Gut Restore Work Again? 2. Can I…" at bounding box center [865, 655] width 1327 height 685
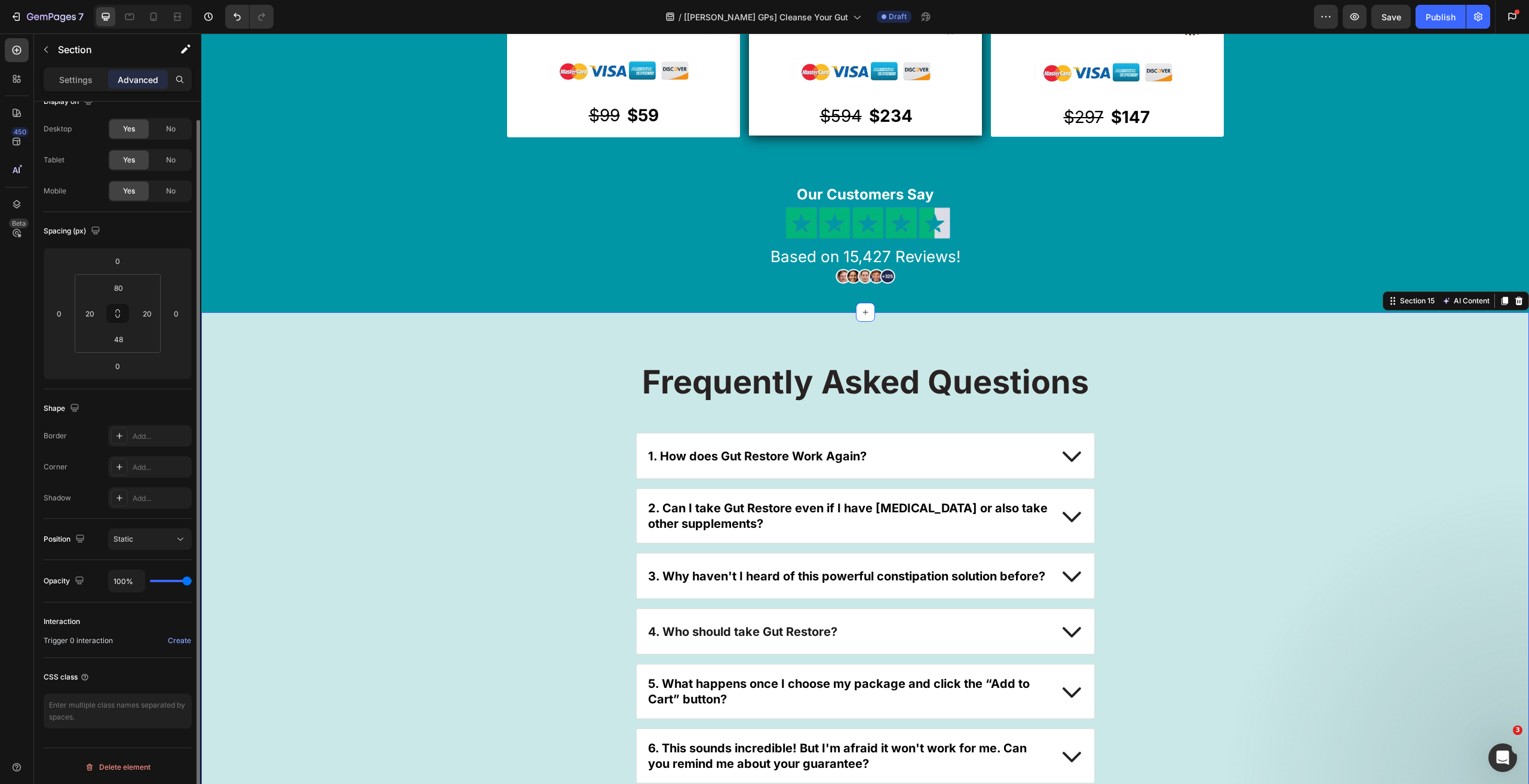
click at [83, 691] on div "CSS class" at bounding box center [117, 698] width 148 height 80
click at [88, 705] on textarea at bounding box center [117, 711] width 148 height 34
paste textarea "gps_custom-section"
type textarea "gps_custom-section"
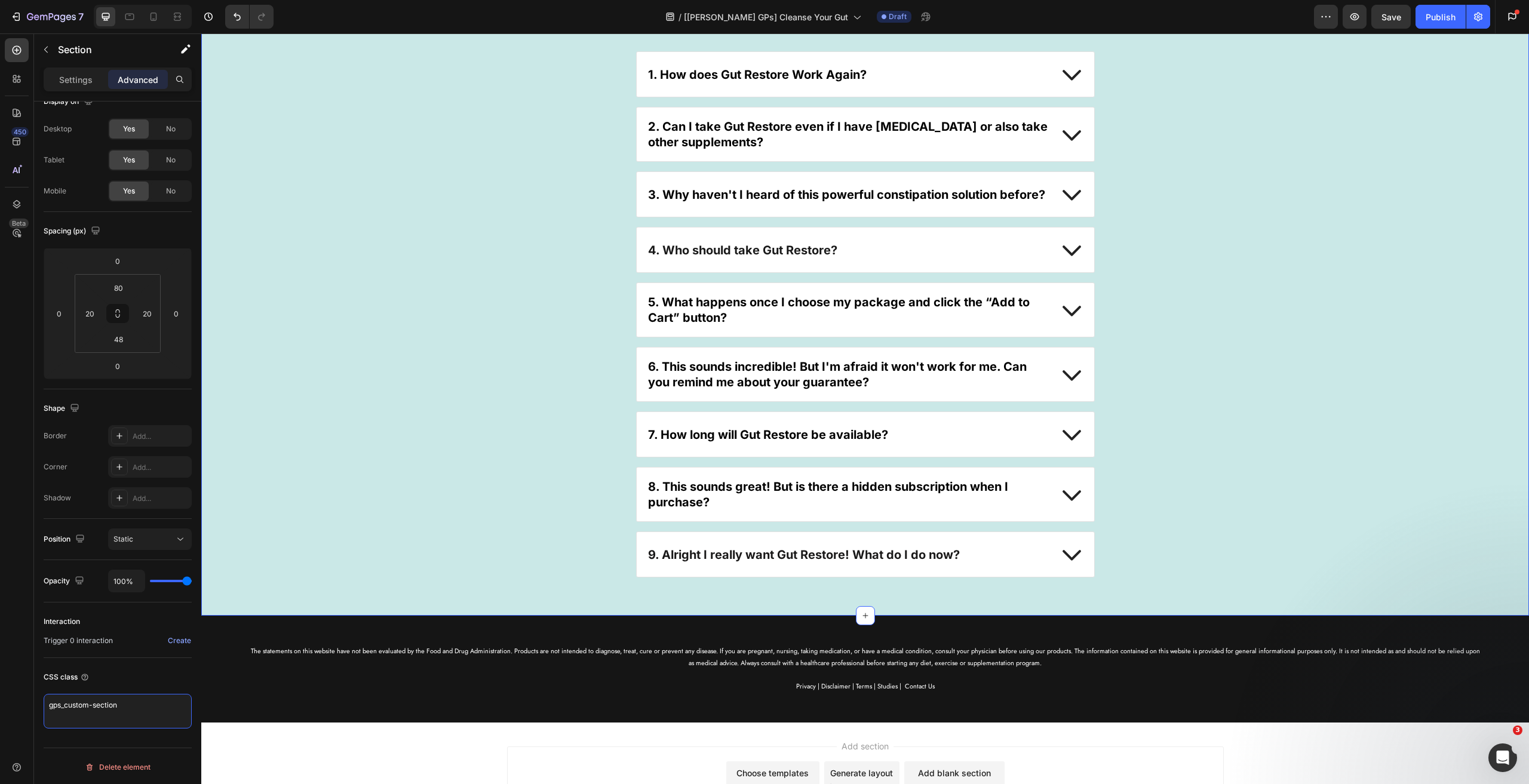
scroll to position [5713, 0]
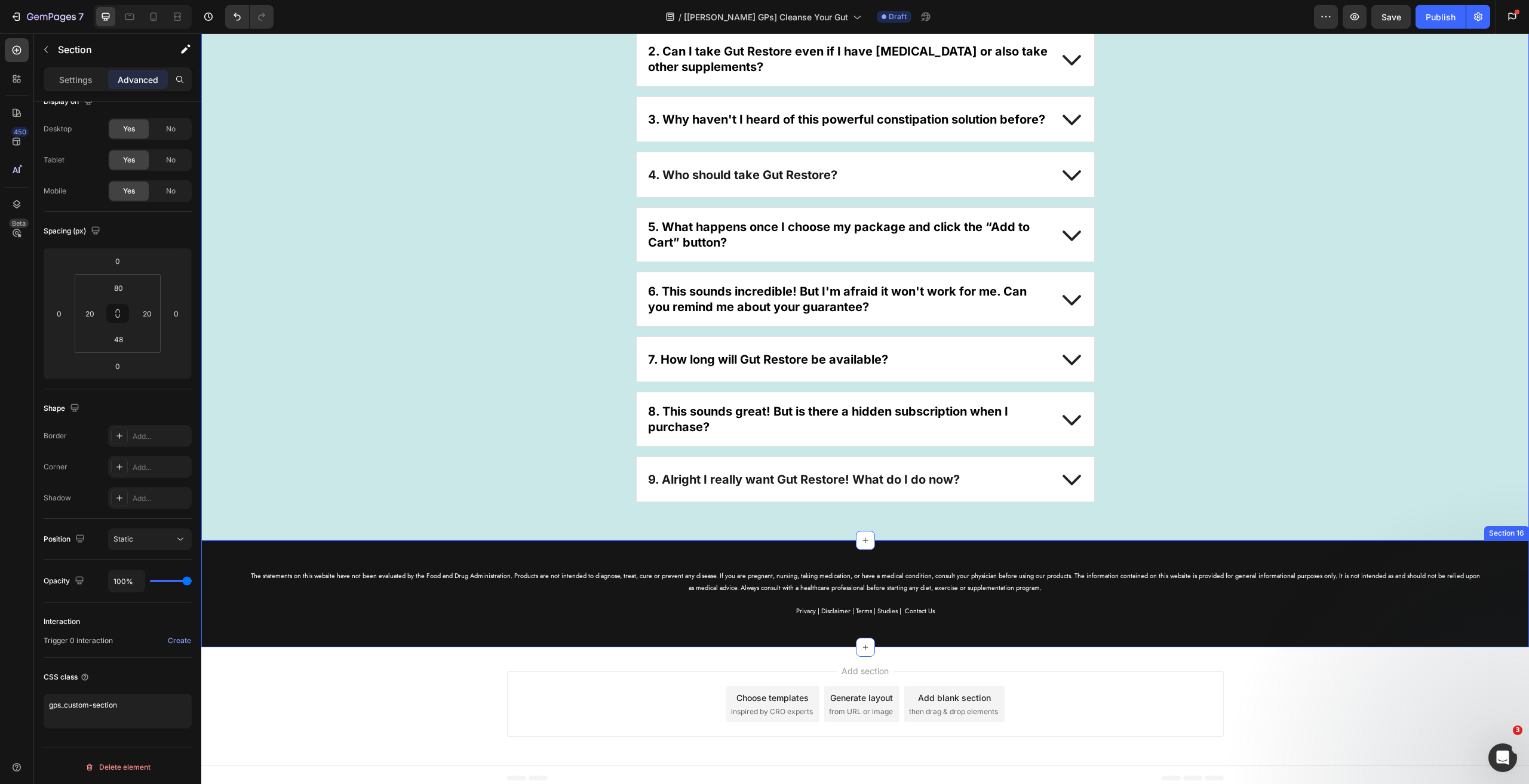
click at [279, 543] on div "The statements on this website have not been evaluated by the Food and Drug Adm…" at bounding box center [865, 593] width 1327 height 107
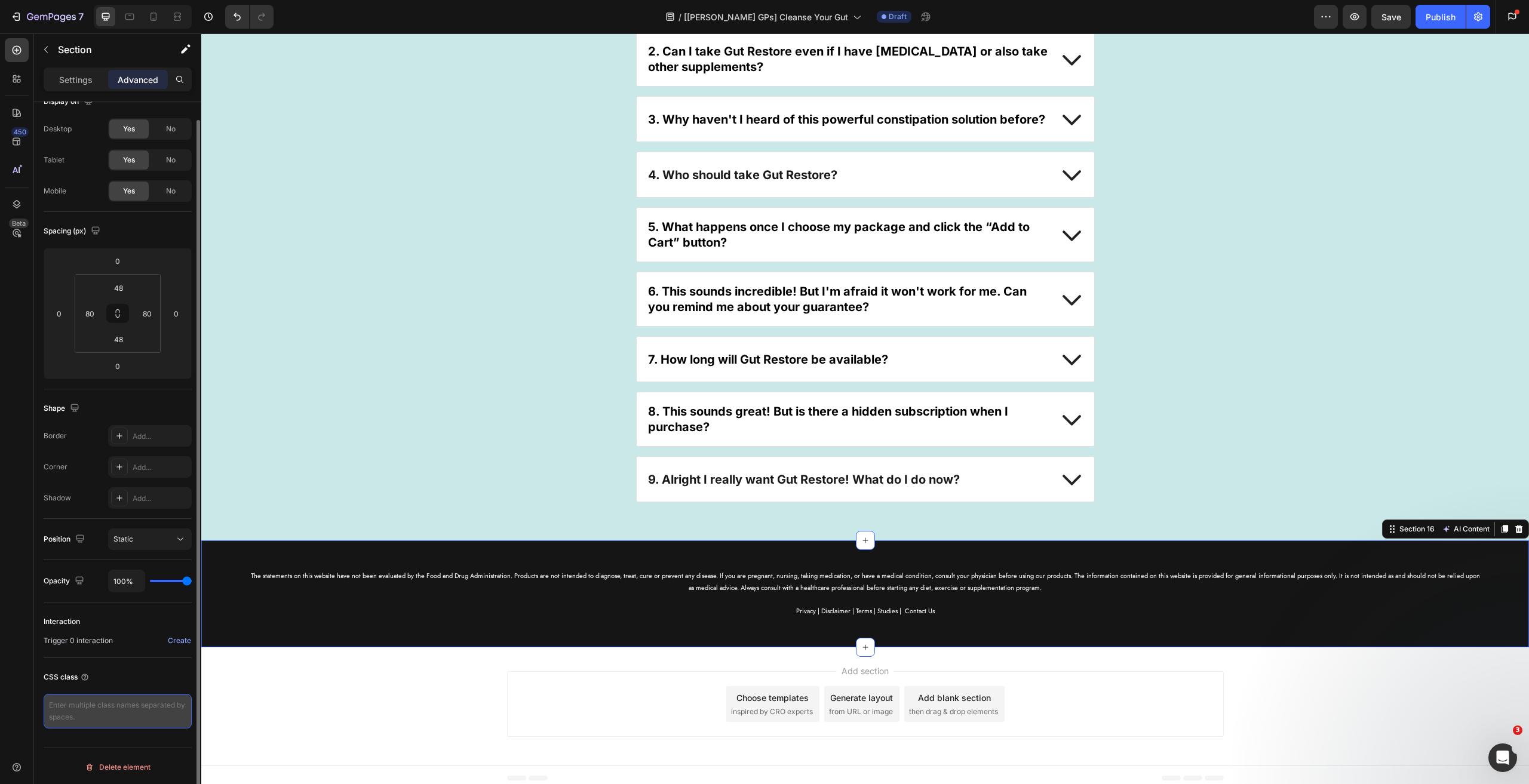
click at [74, 703] on textarea at bounding box center [117, 711] width 148 height 34
paste textarea "gps_custom-section"
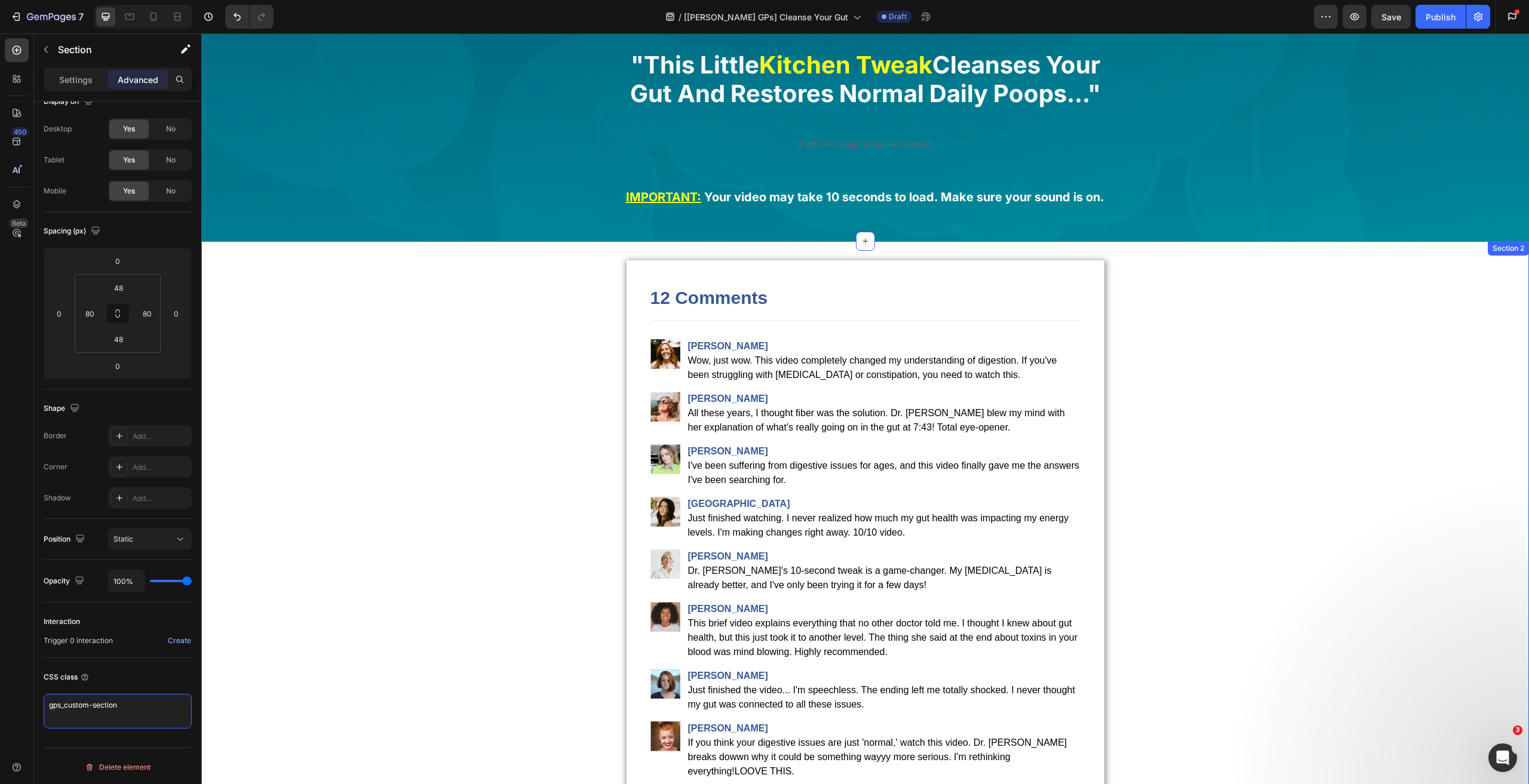
scroll to position [0, 0]
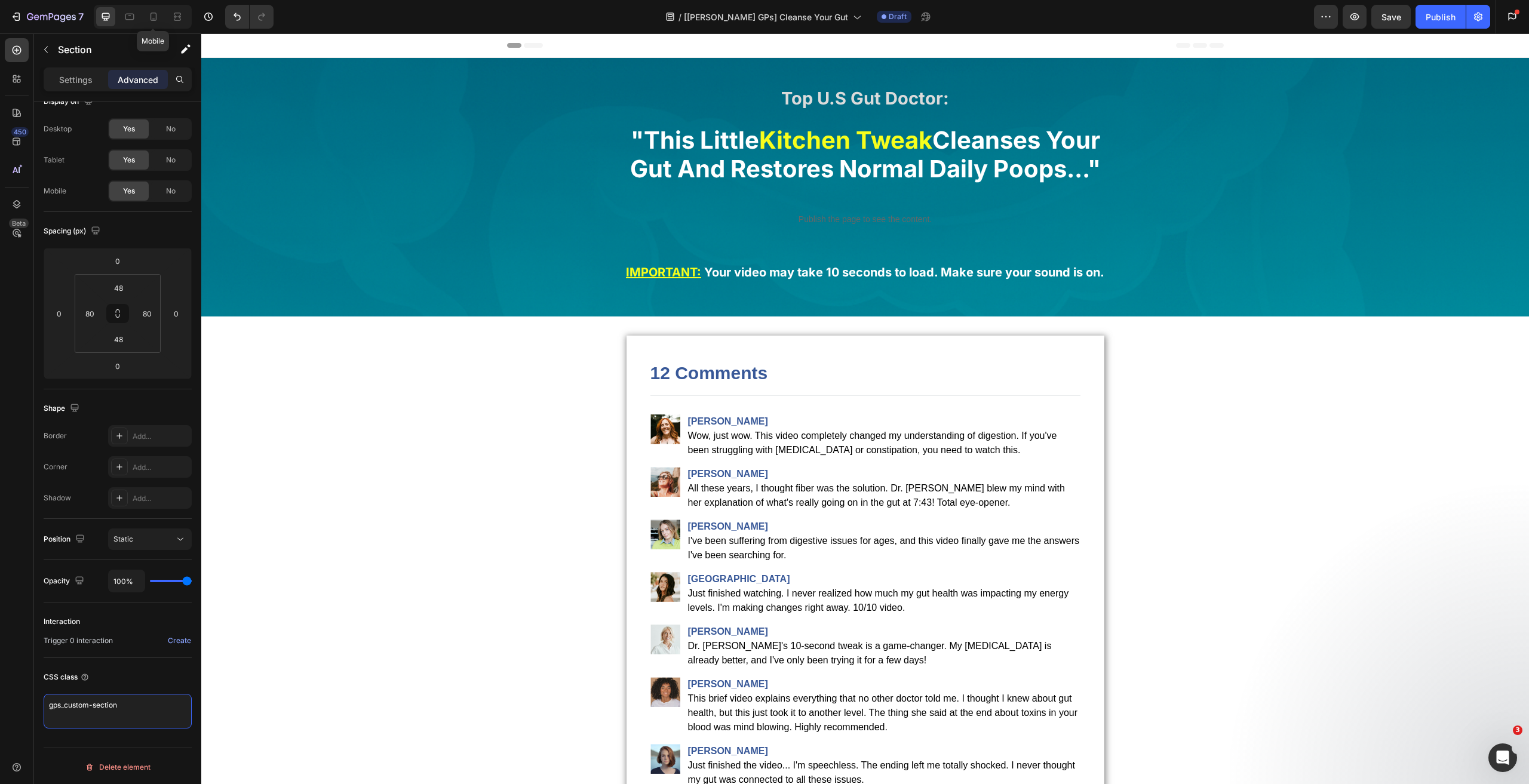
type textarea "gps_custom-section"
click at [149, 5] on div at bounding box center [142, 16] width 98 height 24
click at [154, 9] on div at bounding box center [153, 16] width 19 height 19
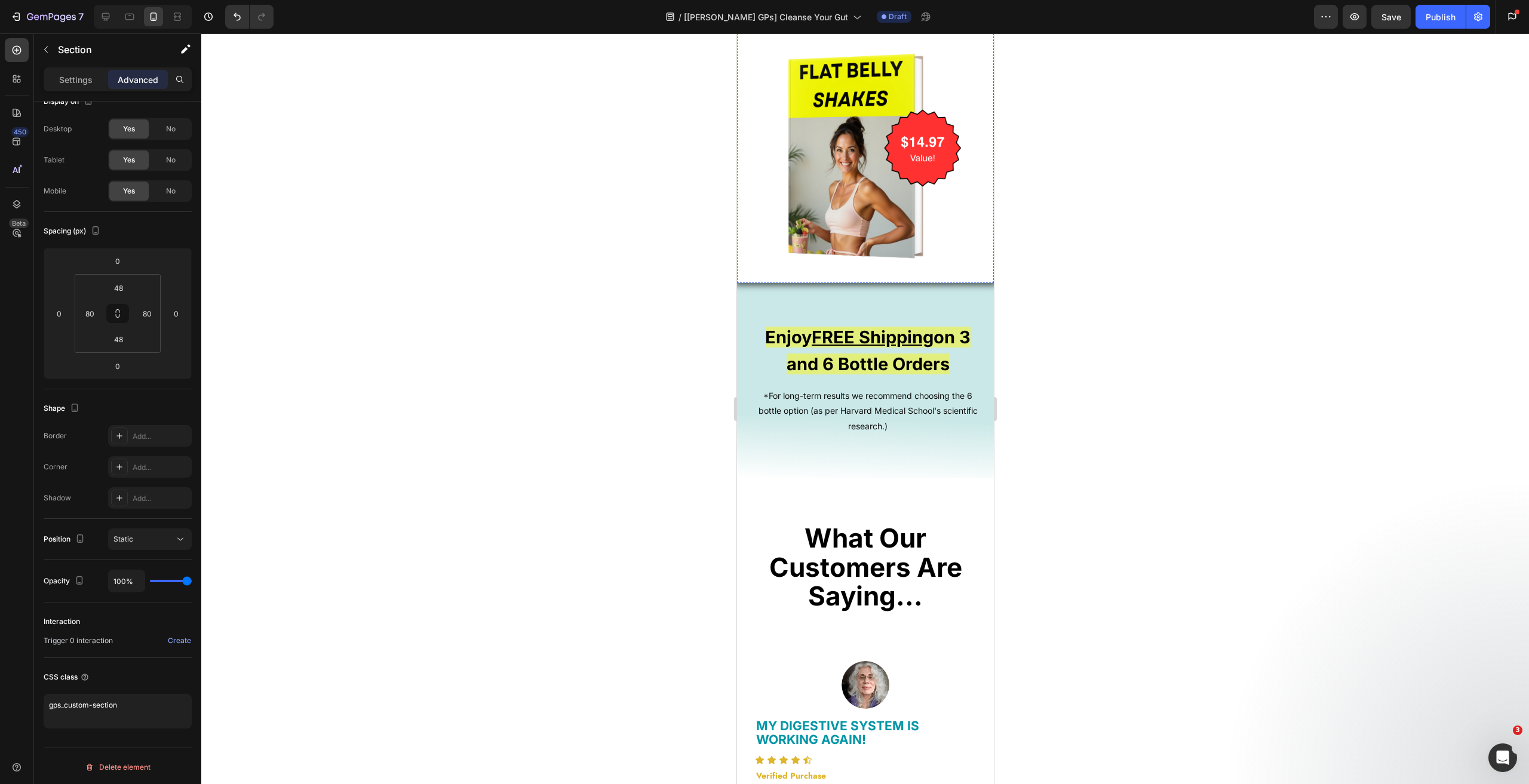
scroll to position [6159, 0]
click at [749, 303] on div "Icon Enjoy FREE Shipping on 3 and 6 Bottle Orders Heading *For long-term result…" at bounding box center [865, 388] width 256 height 176
click at [864, 285] on div "Section 10" at bounding box center [881, 290] width 40 height 11
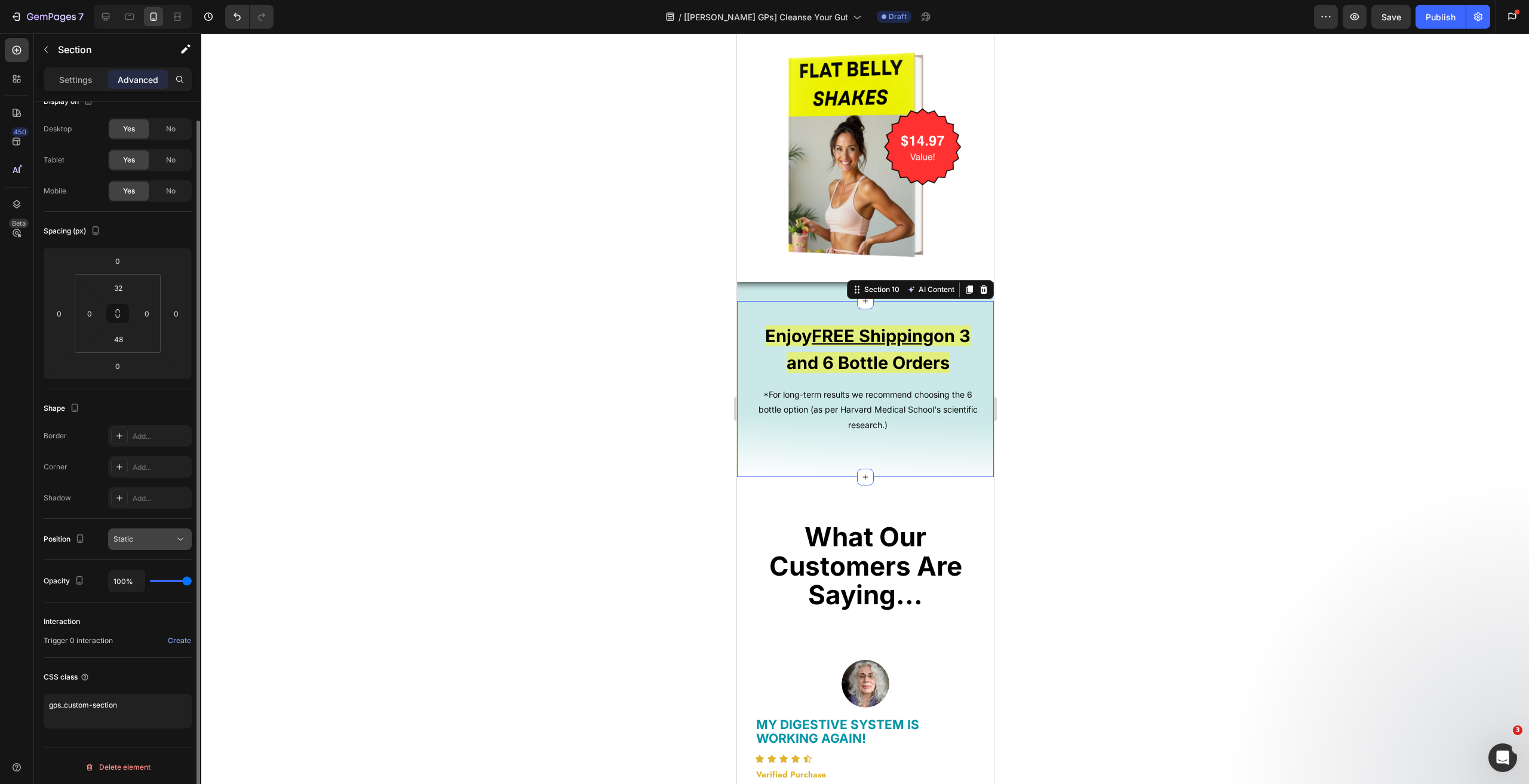
scroll to position [19, 0]
click at [103, 25] on div at bounding box center [106, 16] width 19 height 19
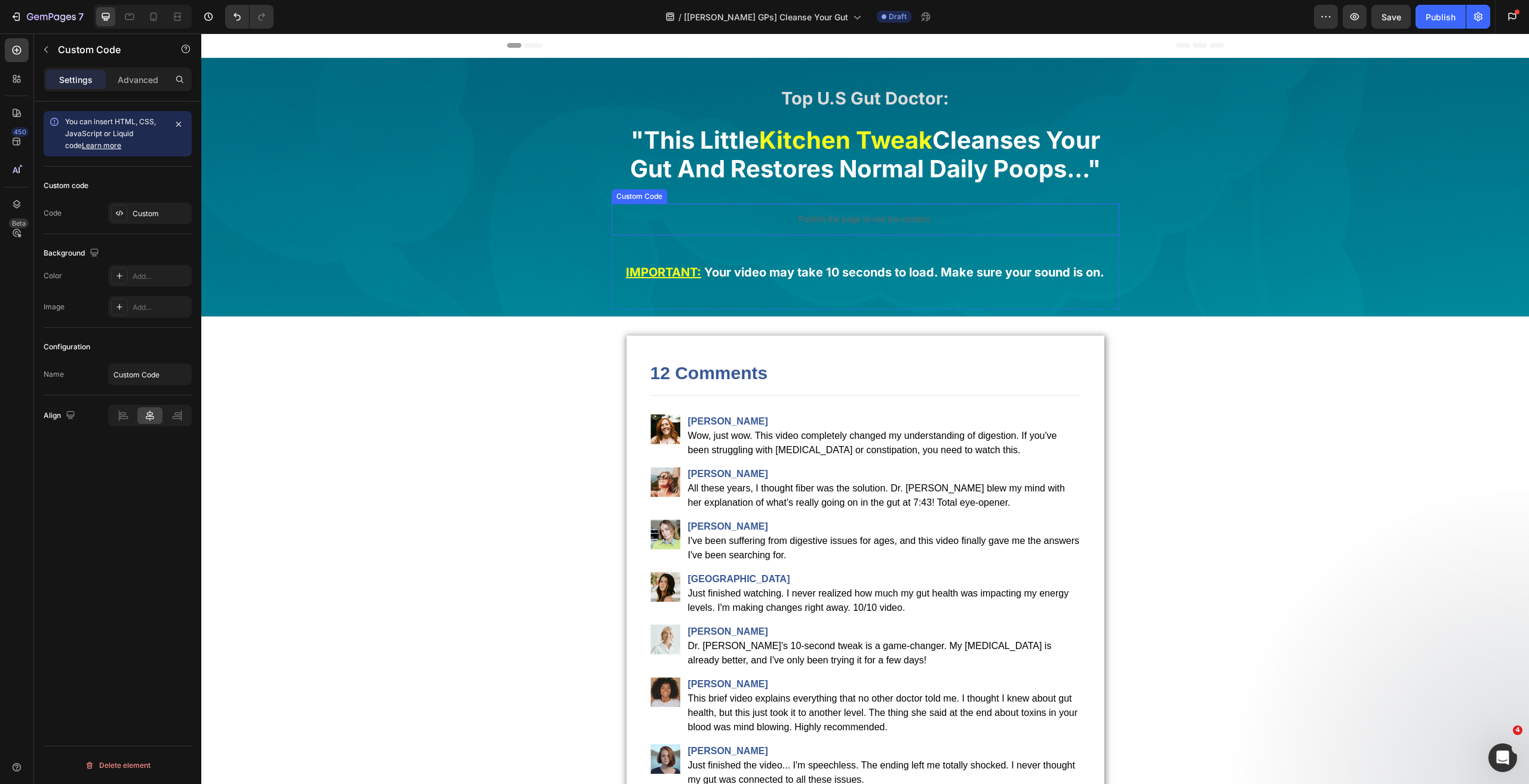
click at [860, 213] on p "Publish the page to see the content." at bounding box center [865, 220] width 507 height 13
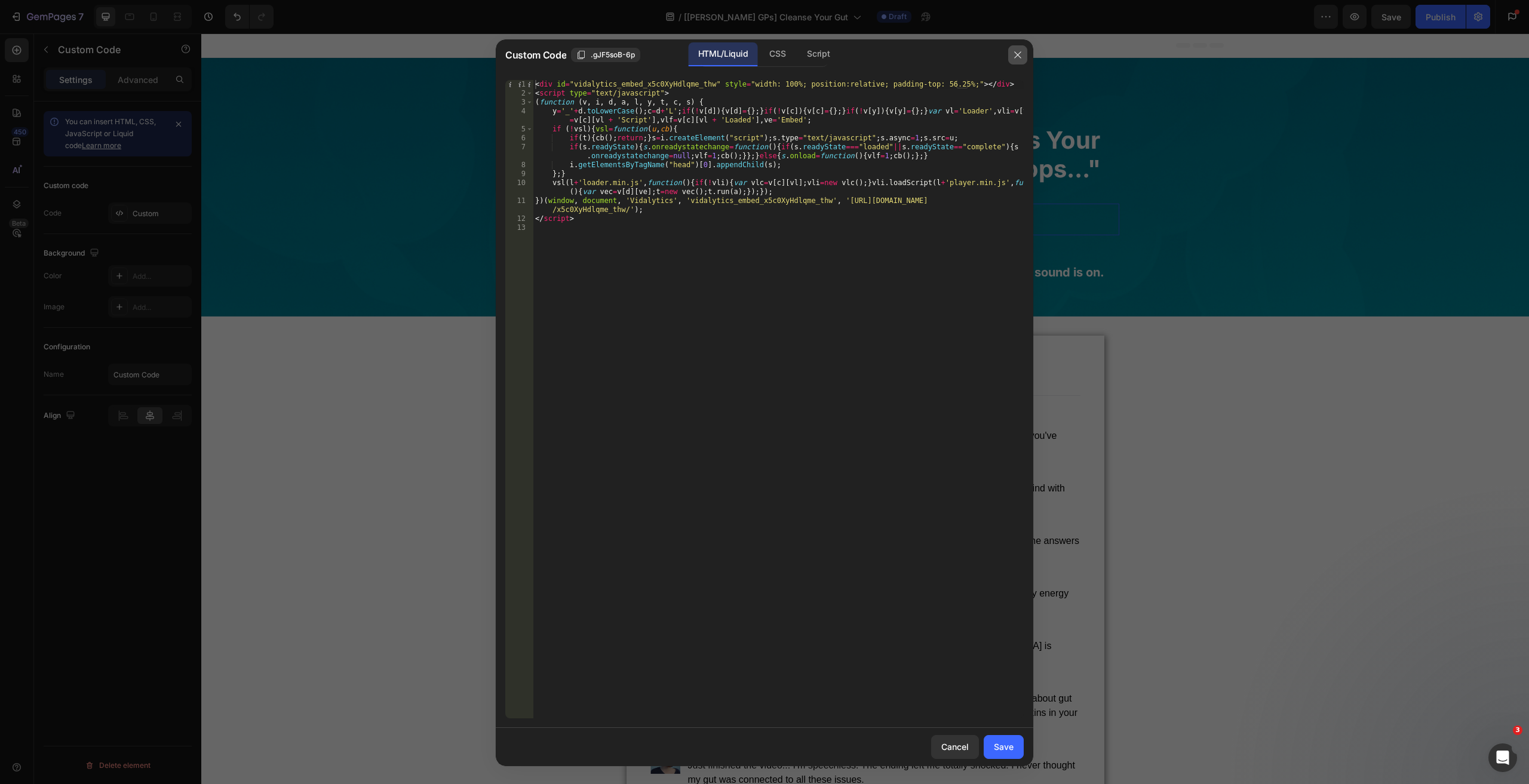
click at [1026, 55] on button "button" at bounding box center [1017, 55] width 19 height 19
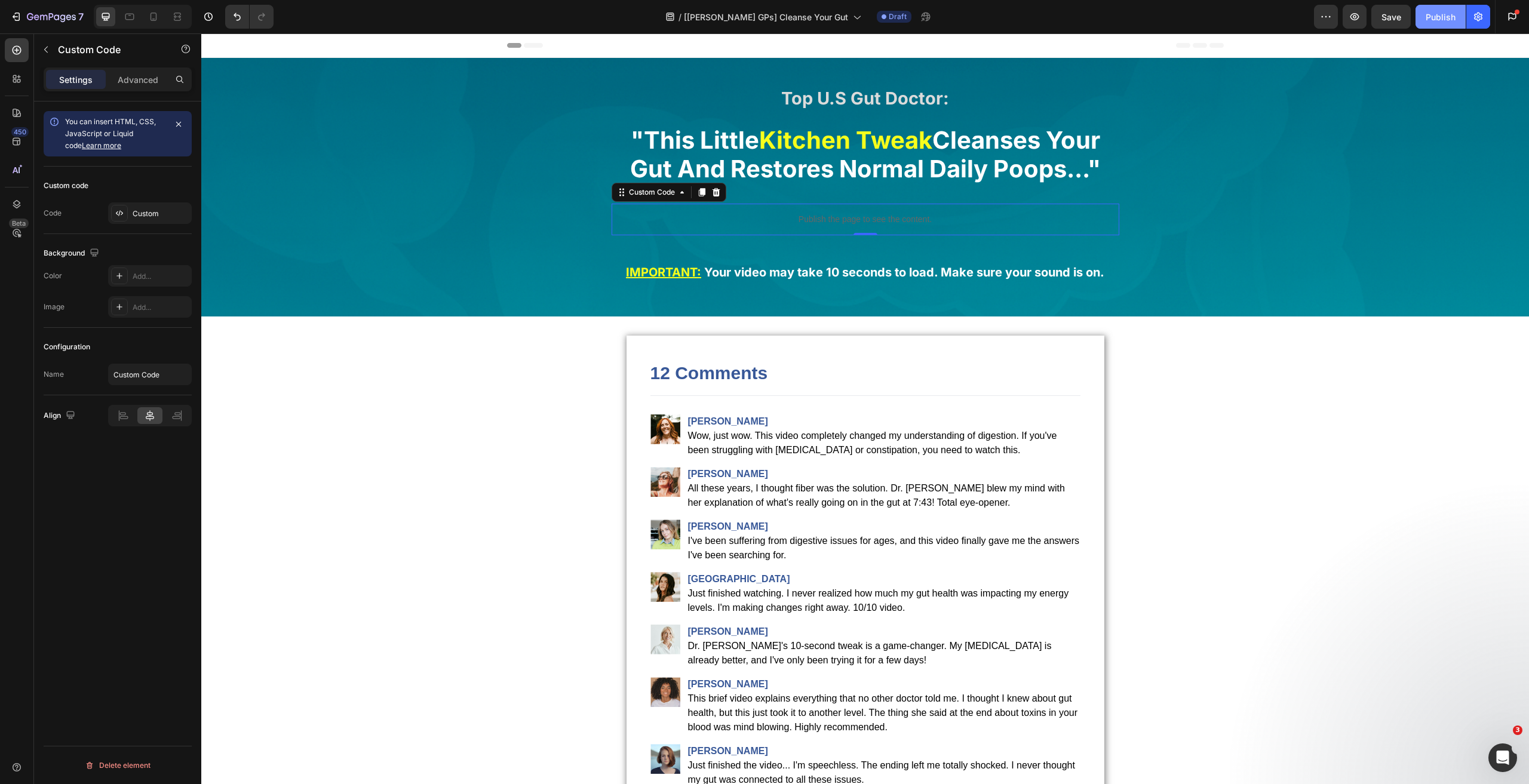
click at [1437, 20] on div "Publish" at bounding box center [1440, 17] width 30 height 13
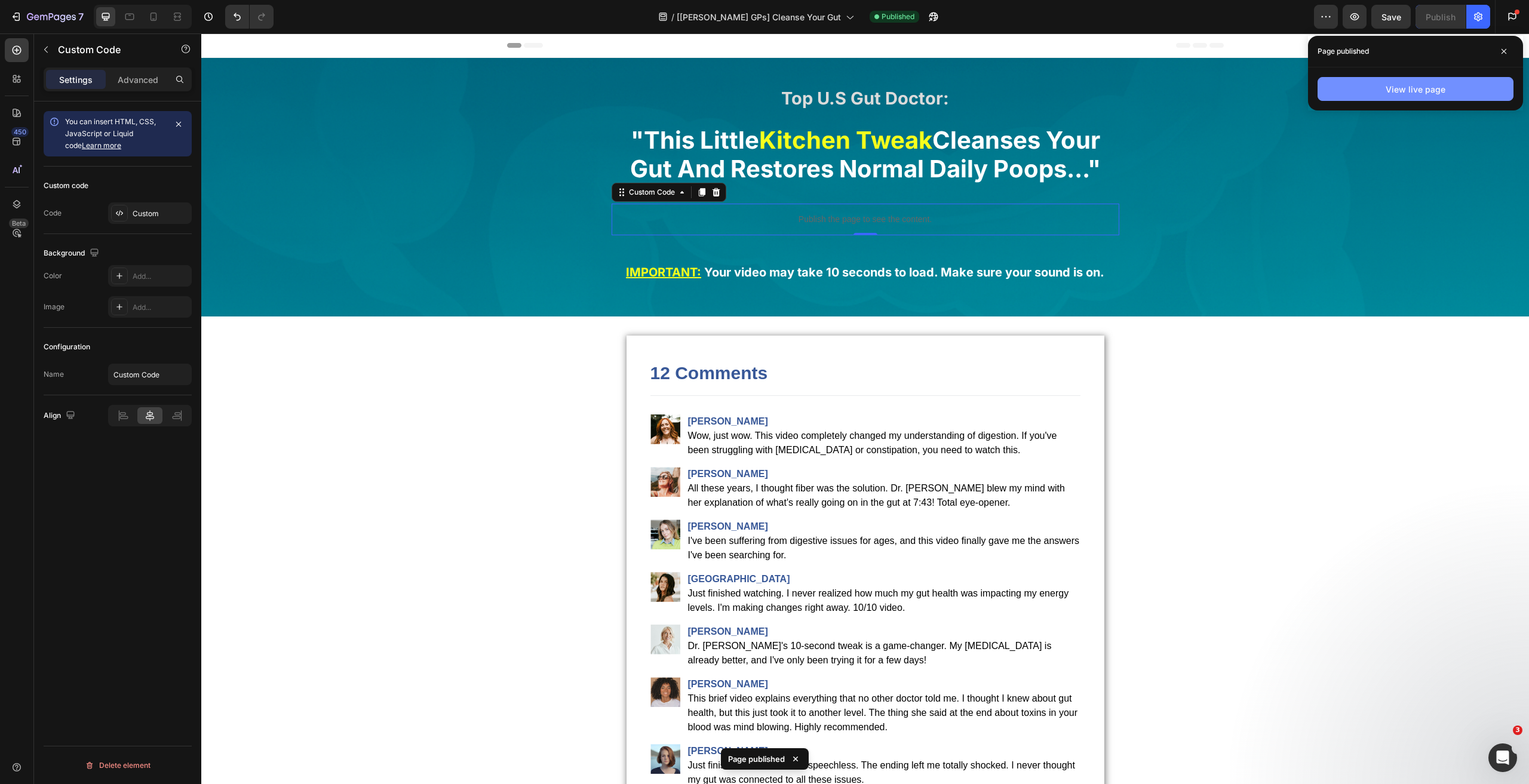
click at [1373, 82] on button "View live page" at bounding box center [1415, 89] width 196 height 24
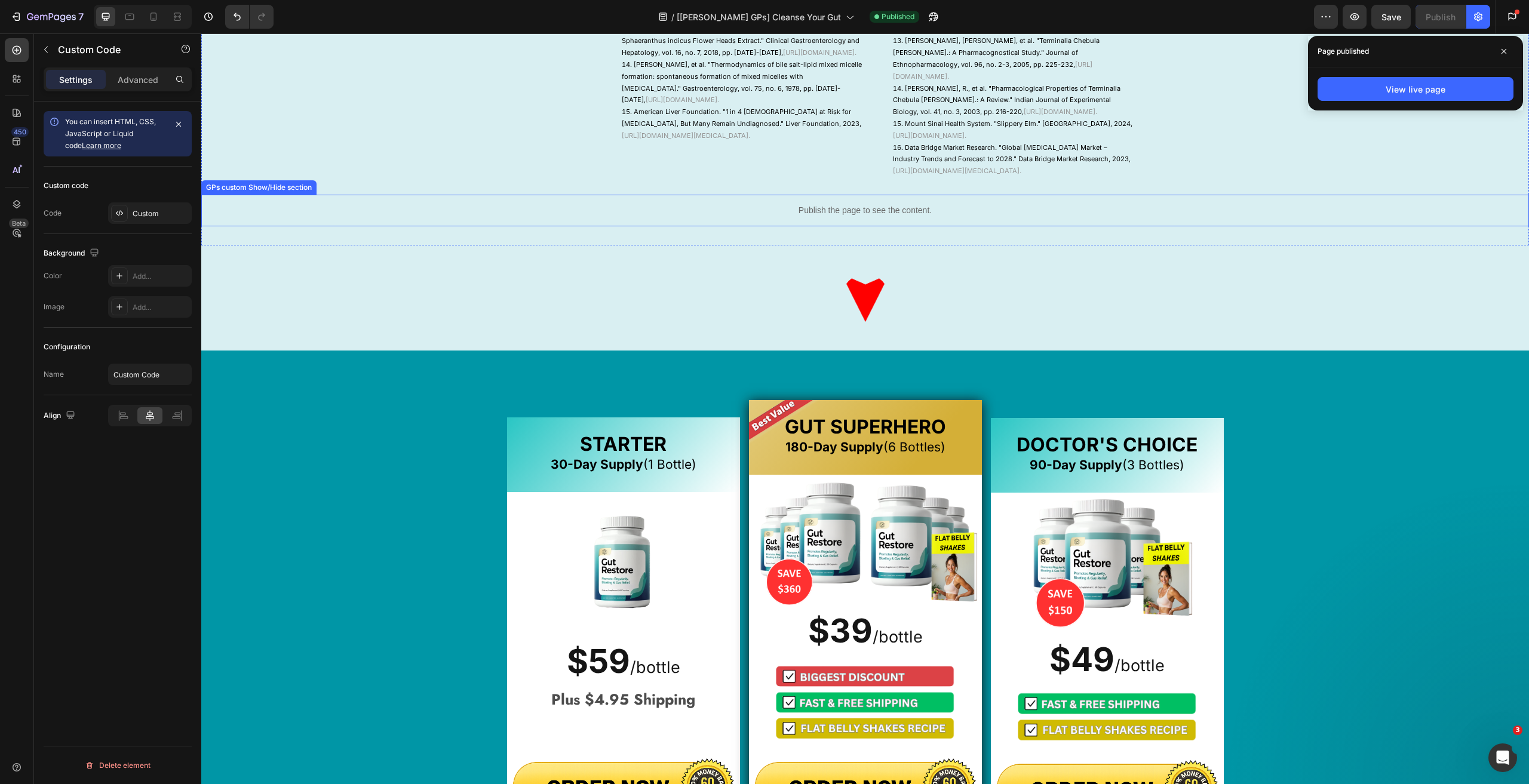
scroll to position [1433, 0]
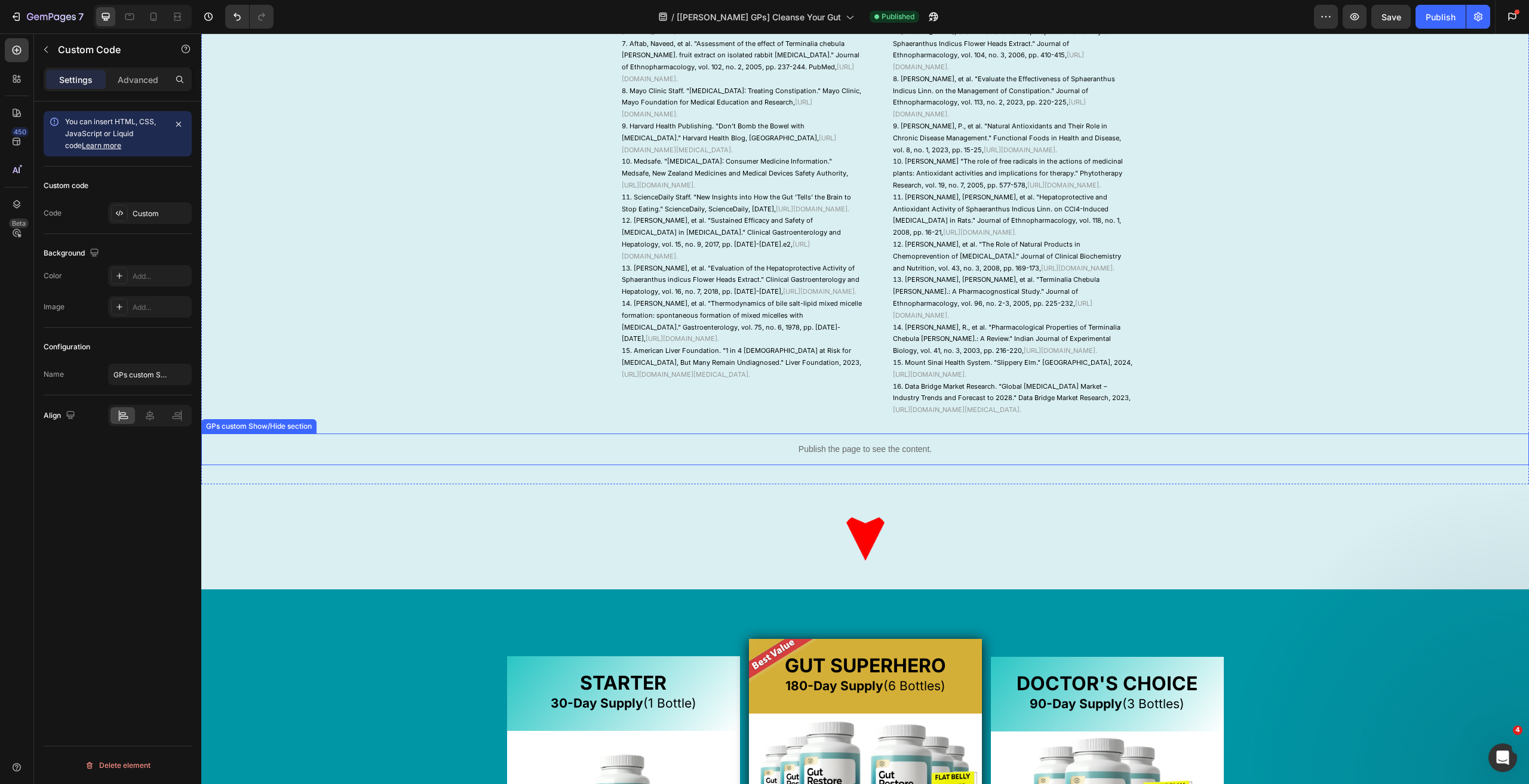
click at [903, 465] on div "Publish the page to see the content." at bounding box center [865, 449] width 1327 height 31
click at [904, 465] on div "Publish the page to see the content." at bounding box center [865, 449] width 1327 height 31
click at [856, 456] on p "Publish the page to see the content." at bounding box center [865, 449] width 1327 height 13
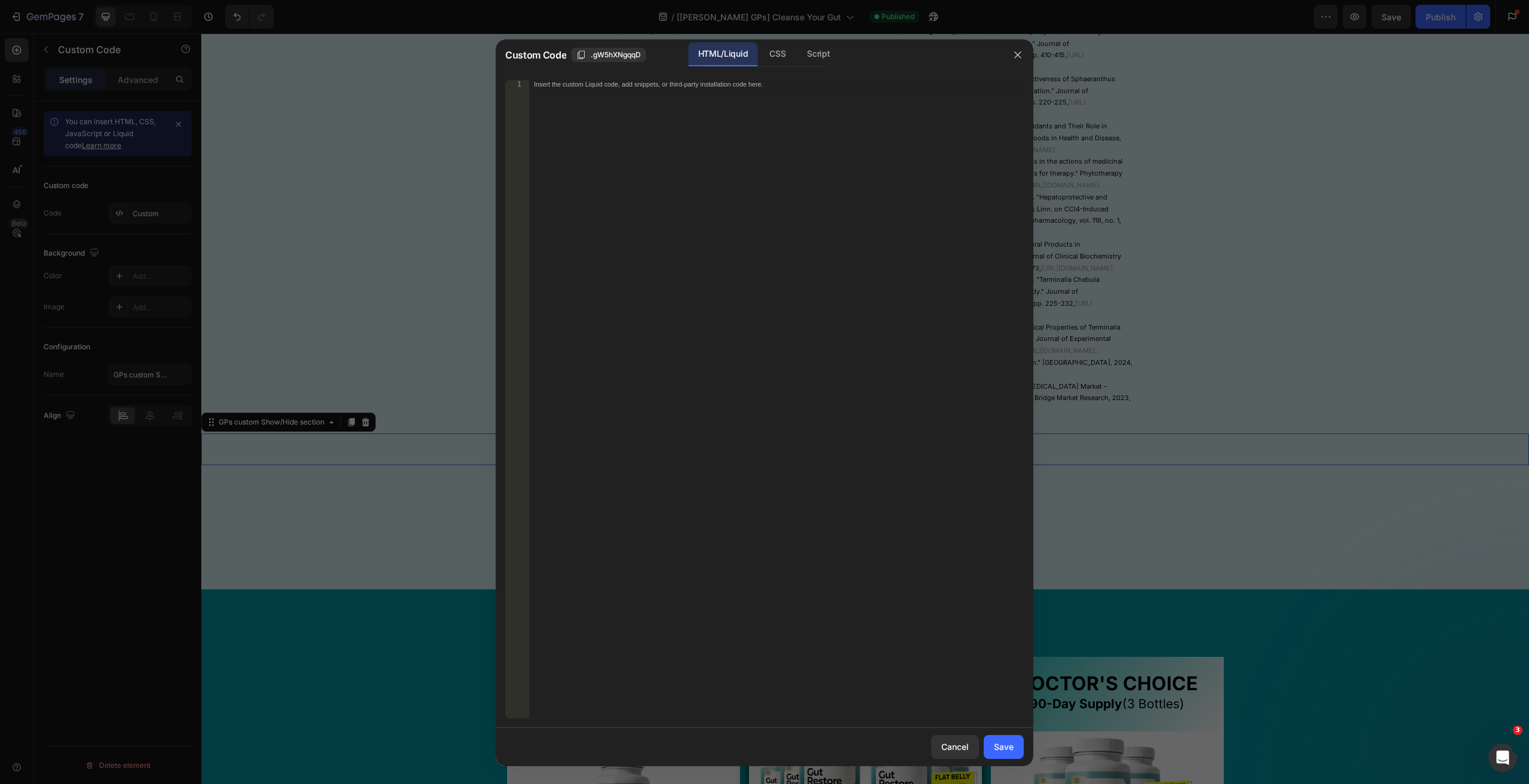
click at [797, 66] on div "CSS" at bounding box center [818, 54] width 41 height 24
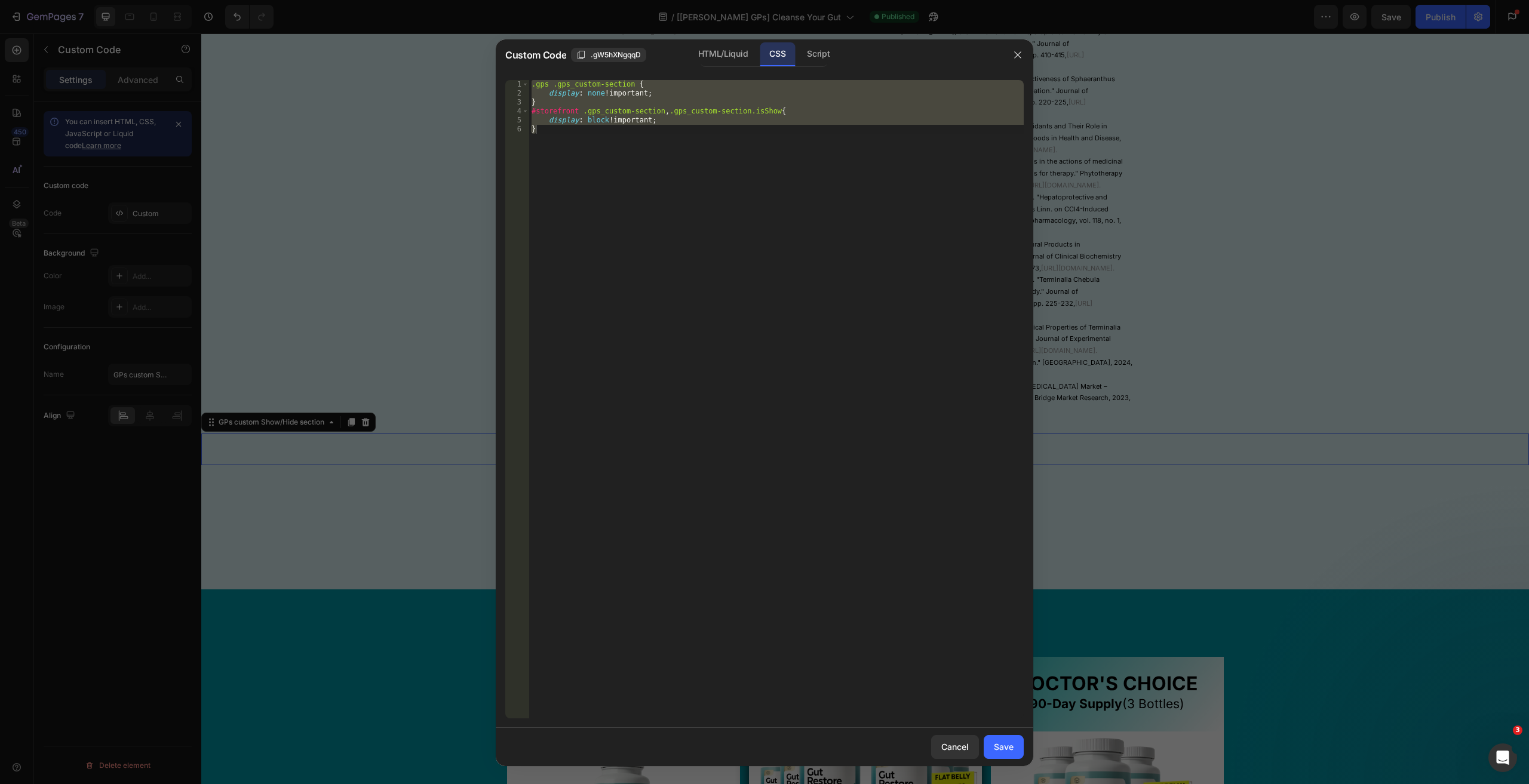
click at [785, 65] on div "CSS" at bounding box center [777, 54] width 35 height 24
click at [639, 77] on div "1 2 3 4 5 6 .gps .gps_custom-section { display : none !important ; } #storefron…" at bounding box center [764, 399] width 537 height 657
click at [627, 84] on div ".gps .gps_custom-section { display : none !important ; } #storefront .gps_custo…" at bounding box center [776, 399] width 494 height 639
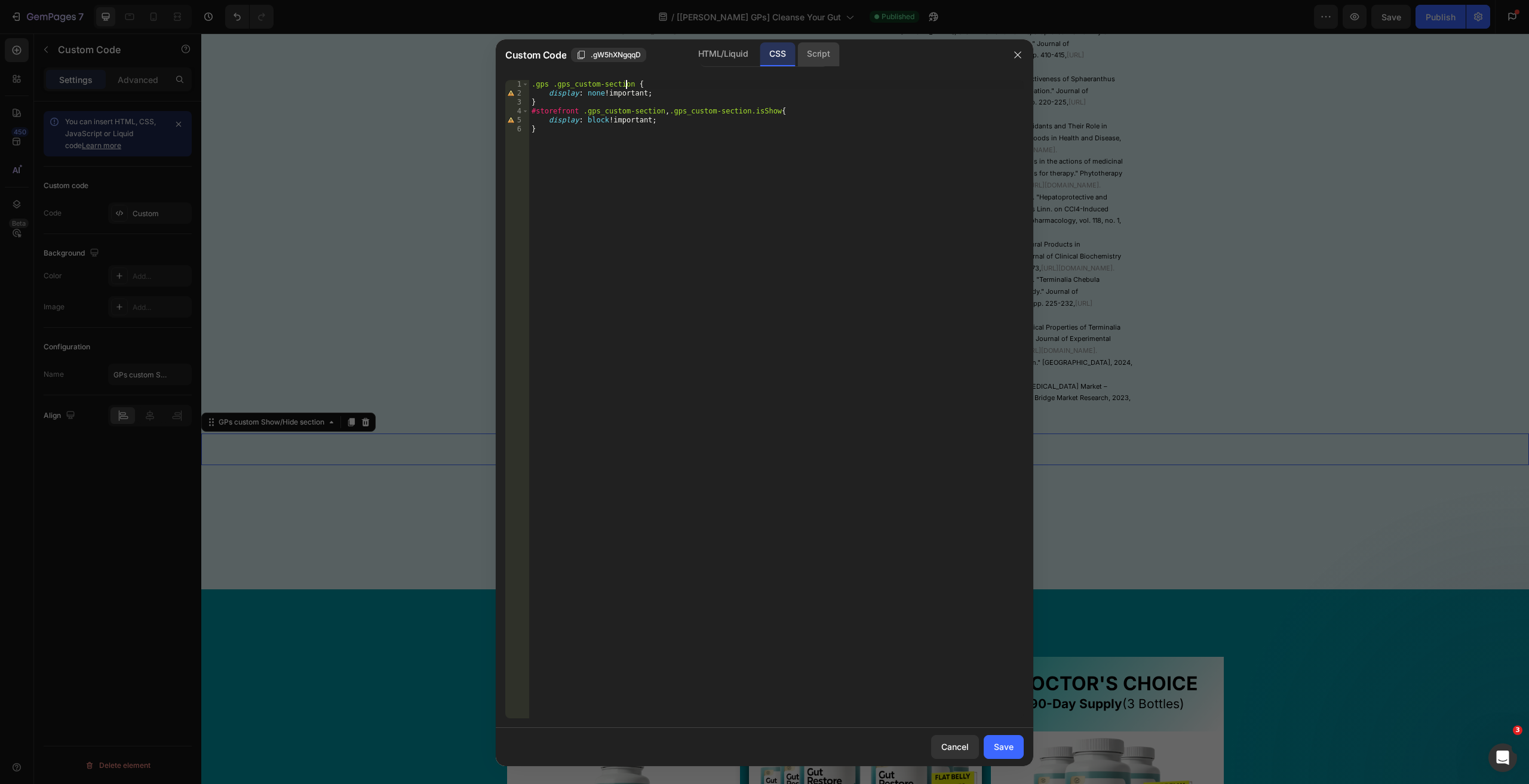
click at [823, 52] on div "Script" at bounding box center [818, 54] width 41 height 24
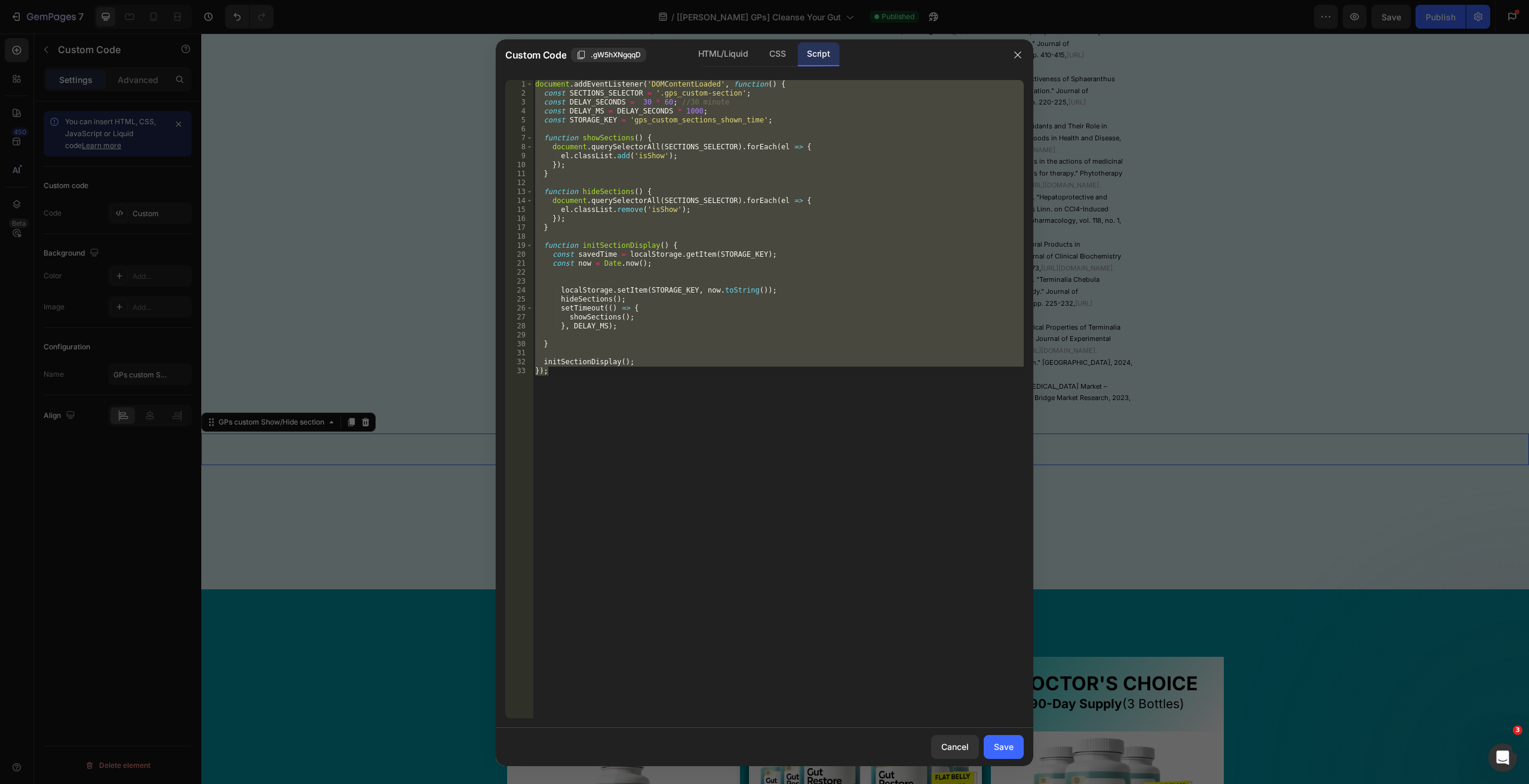
type textarea "initSectionDisplay(); });"
click at [676, 131] on div "document . addEventListener ( 'DOMContentLoaded' , function ( ) { const SECTION…" at bounding box center [778, 399] width 491 height 639
drag, startPoint x: 652, startPoint y: 365, endPoint x: 479, endPoint y: 94, distance: 321.5
click at [479, 94] on div "Custom Code .gW5hXNgqqD HTML/Liquid CSS Script 1 2 3 4 5 6 7 8 9 10 11 12 13 14…" at bounding box center [764, 392] width 1529 height 784
type textarea "const SECTIONS_SELECTOR = '.gps_custom-section'; const DELAY_SECONDS = 30 * 60;…"
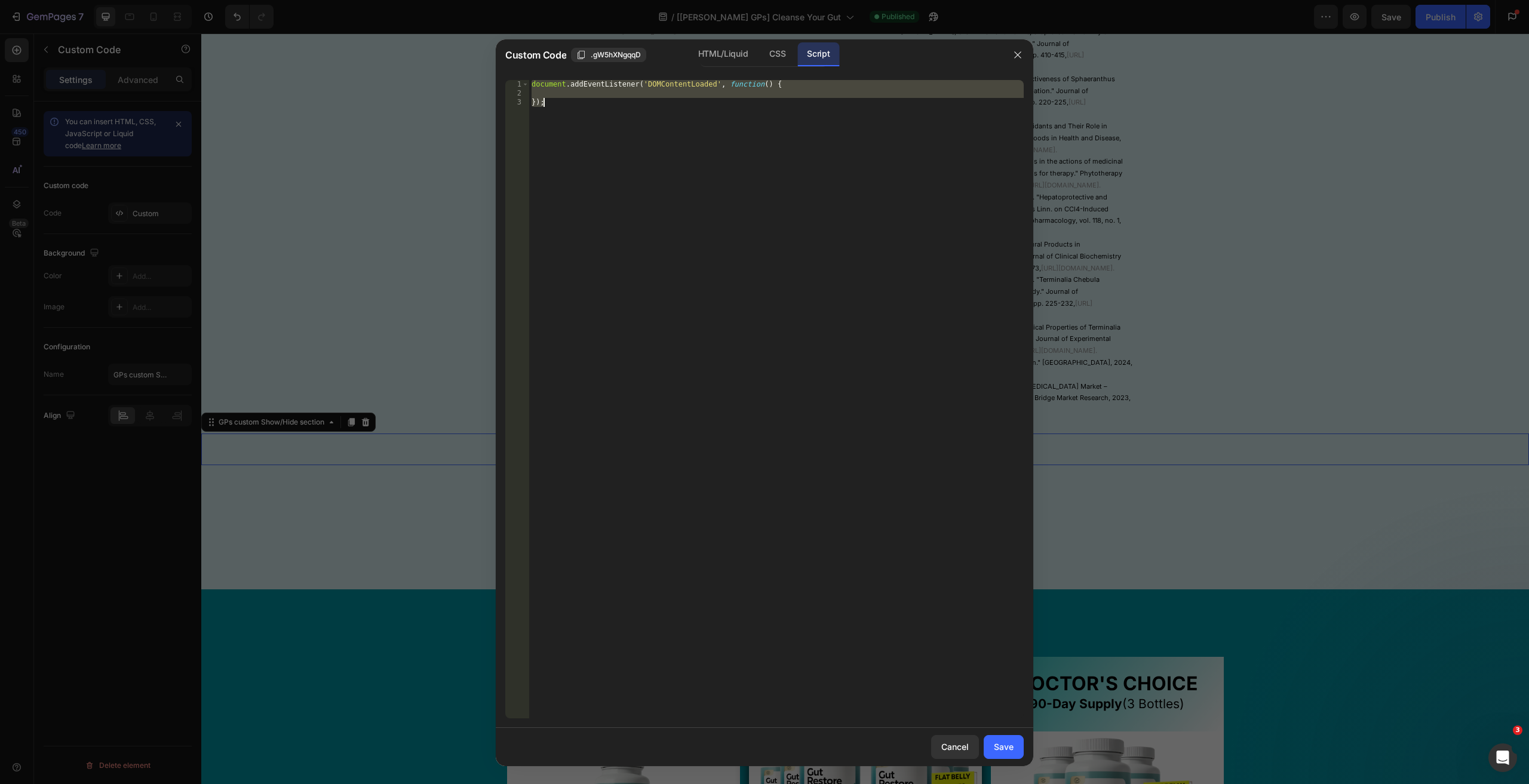
paste textarea "initSectionDisplay("
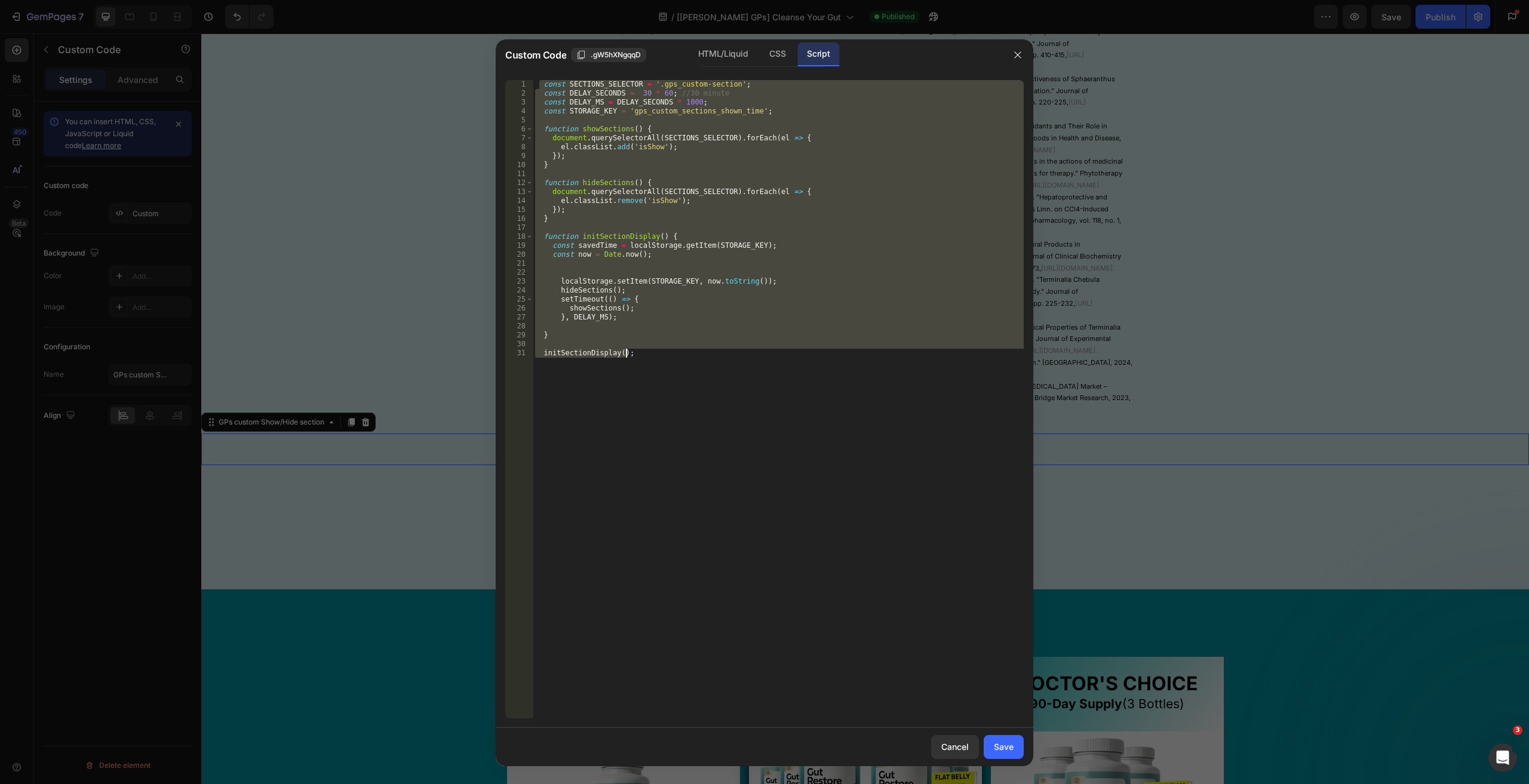
drag, startPoint x: 538, startPoint y: 88, endPoint x: 677, endPoint y: 350, distance: 296.6
click at [677, 350] on div "const SECTIONS_SELECTOR = '.gps_custom-section' ; const DELAY_SECONDS = 30 * 60…" at bounding box center [778, 407] width 491 height 656
type textarea "initSectionDisplay();"
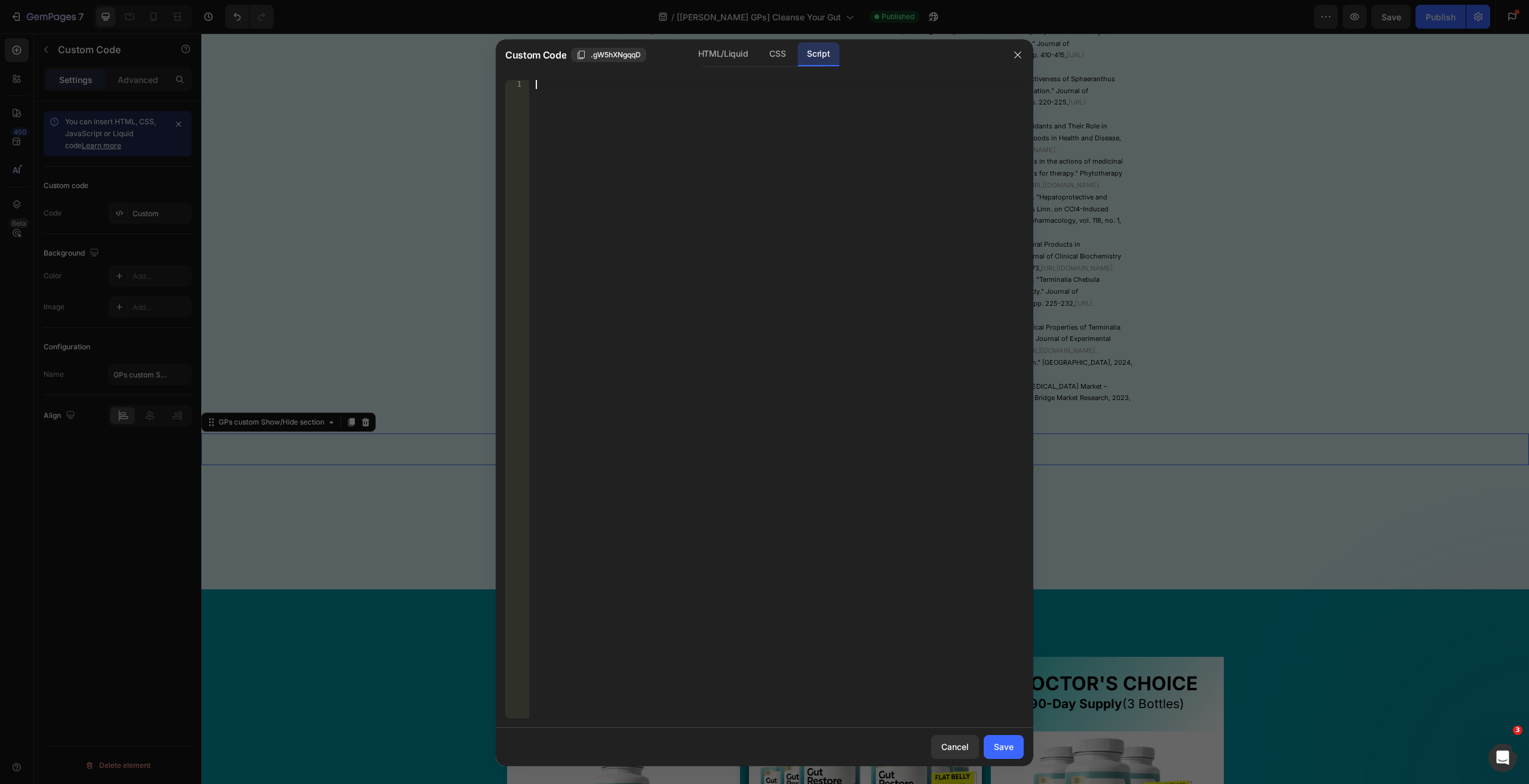
type textarea "s"
type textarea "setTimeout(function() {}, 1000);"
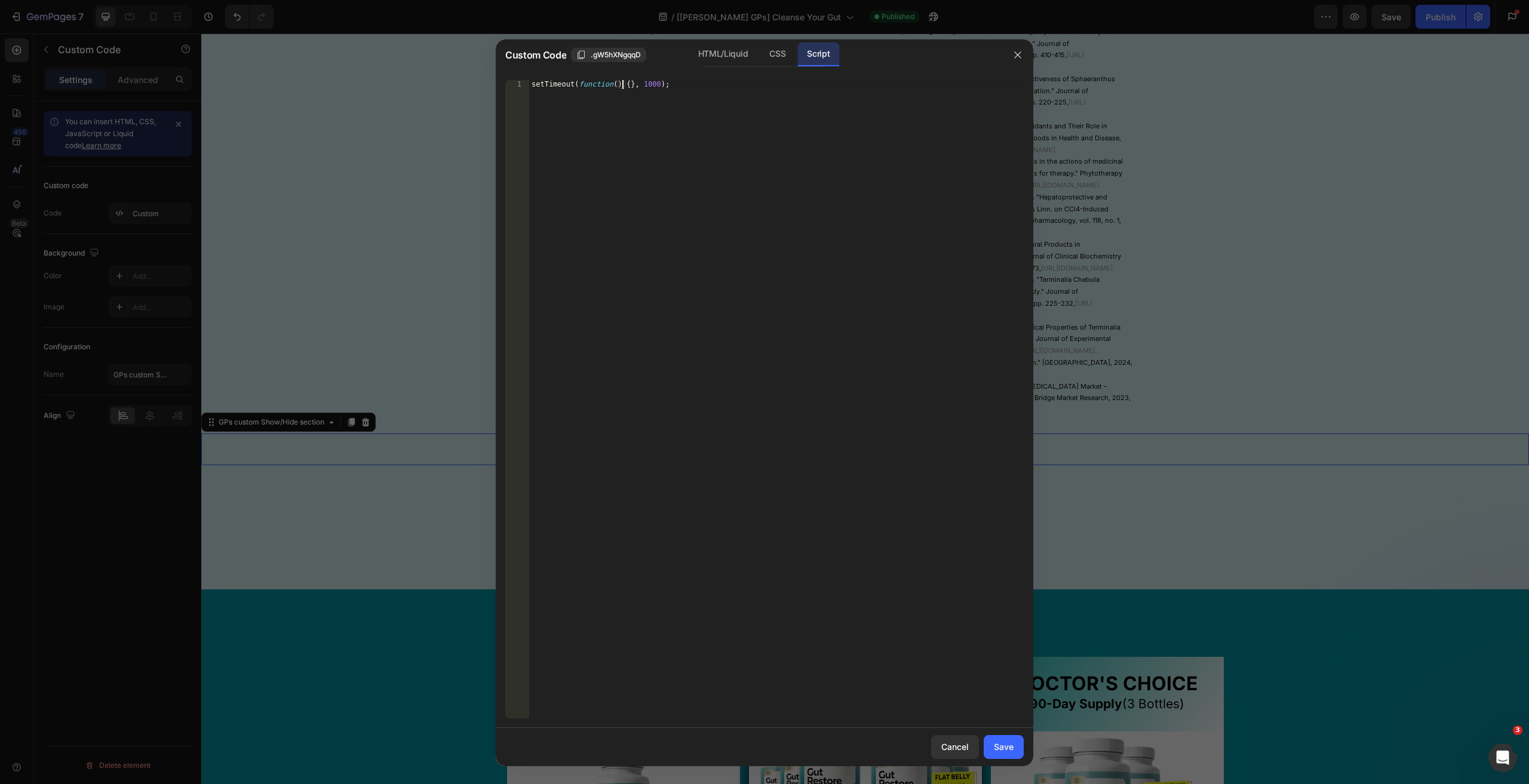
scroll to position [0, 1]
paste textarea "initSectionDisplay();"
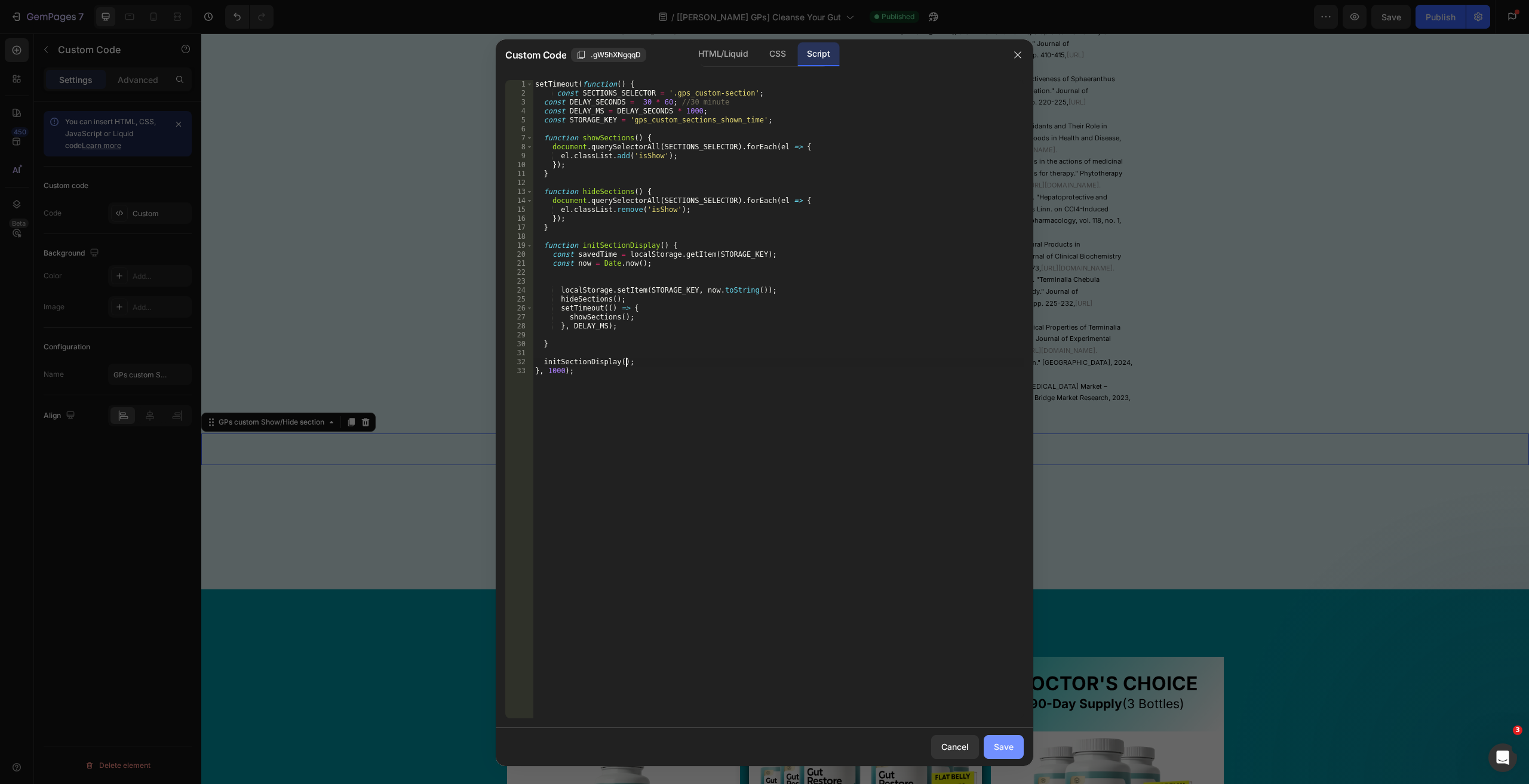
type textarea "initSectionDisplay();"
click at [1012, 754] on button "Save" at bounding box center [1003, 746] width 40 height 24
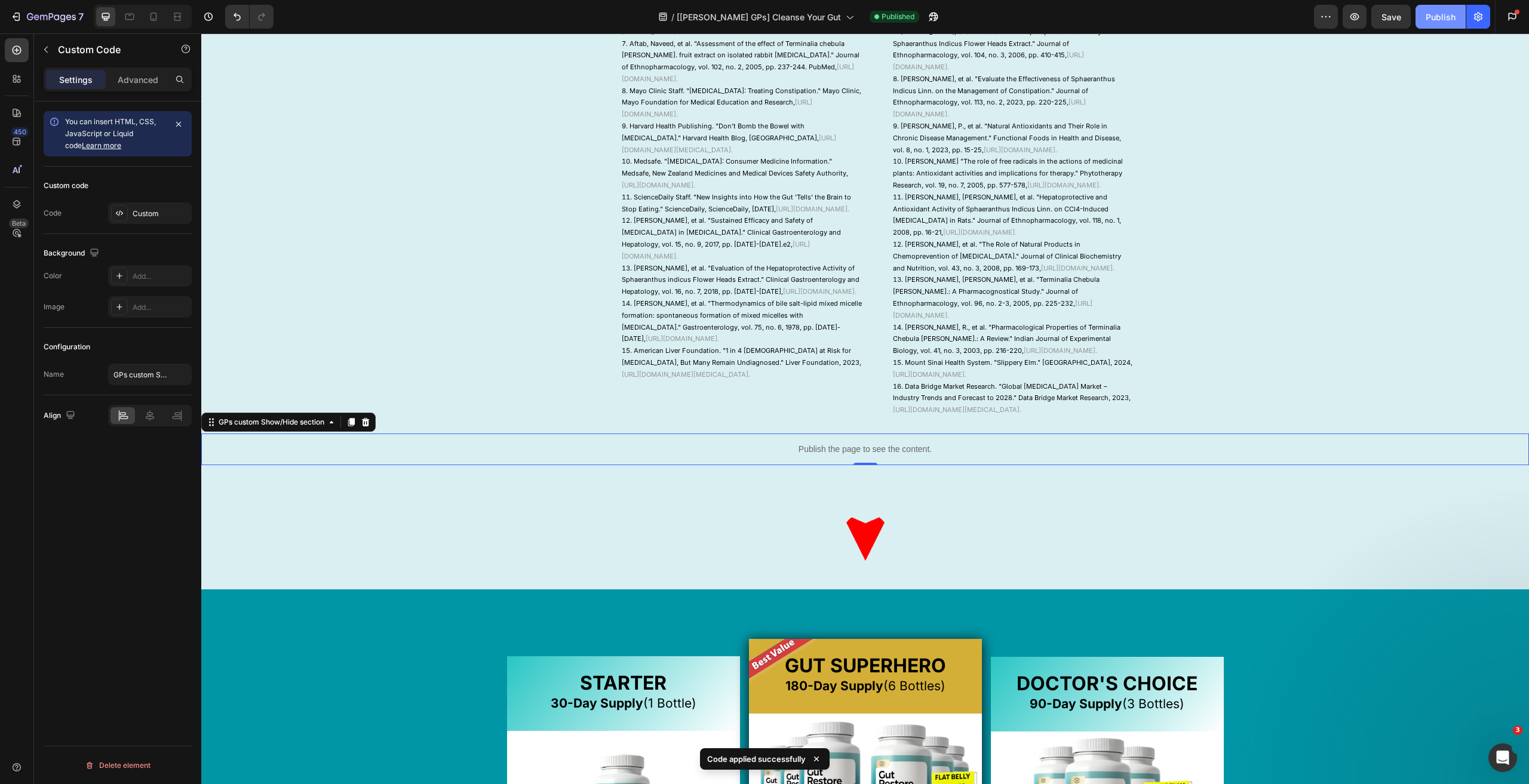
click at [1448, 17] on div "Publish" at bounding box center [1440, 17] width 30 height 13
click at [331, 589] on div "Image Row Section 6" at bounding box center [865, 536] width 1327 height 105
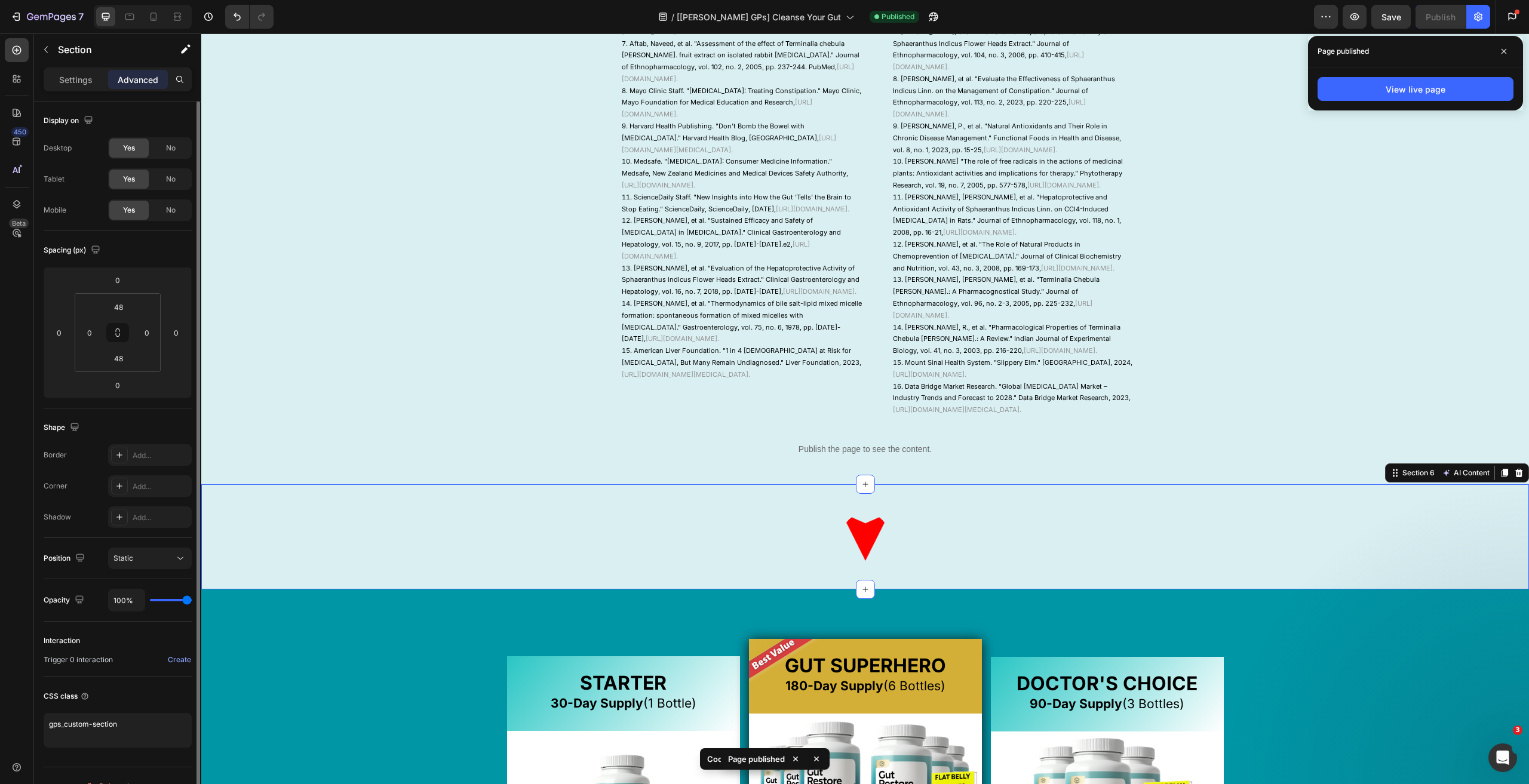
scroll to position [19, 0]
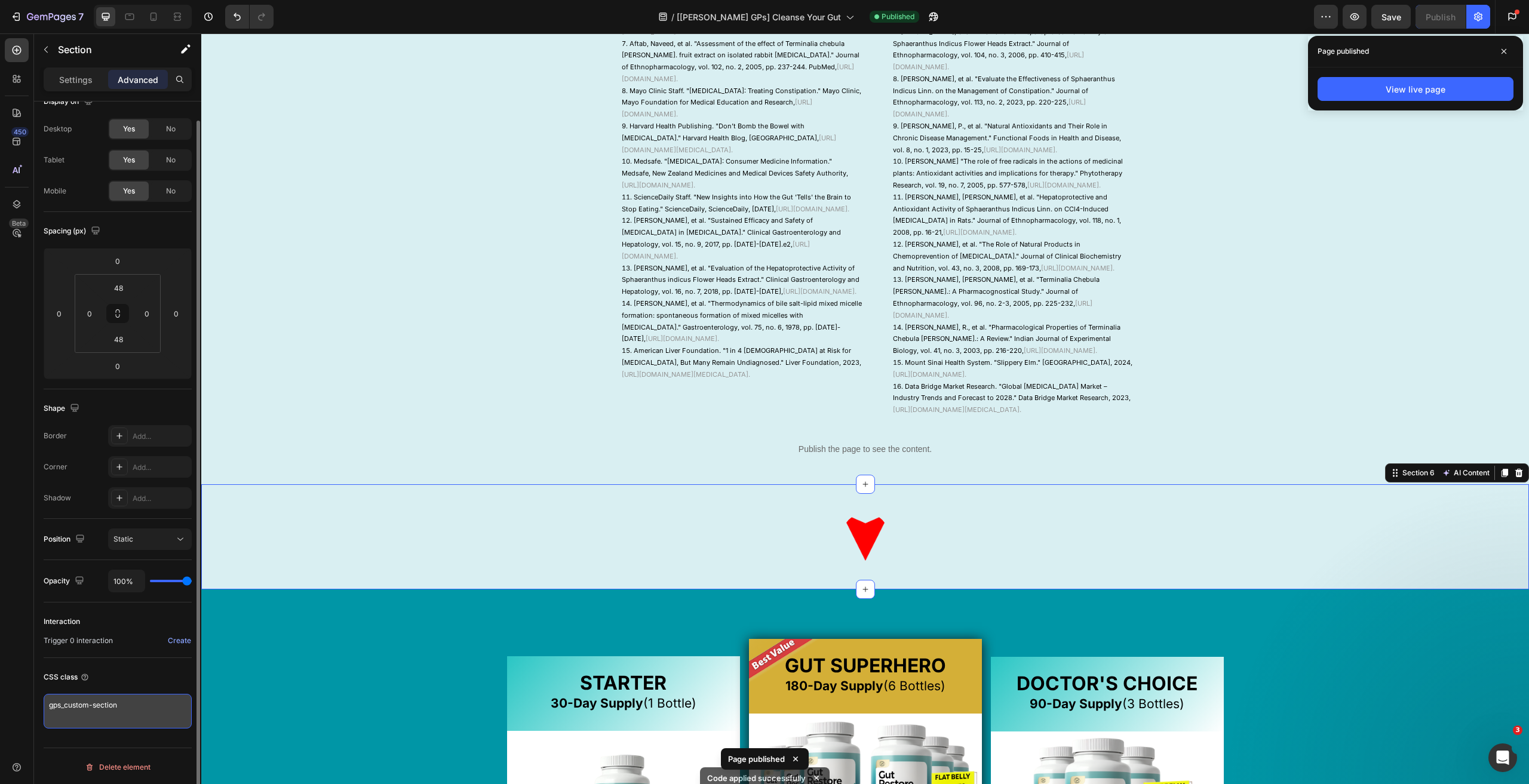
click at [142, 710] on textarea "gps_custom-section" at bounding box center [117, 711] width 148 height 34
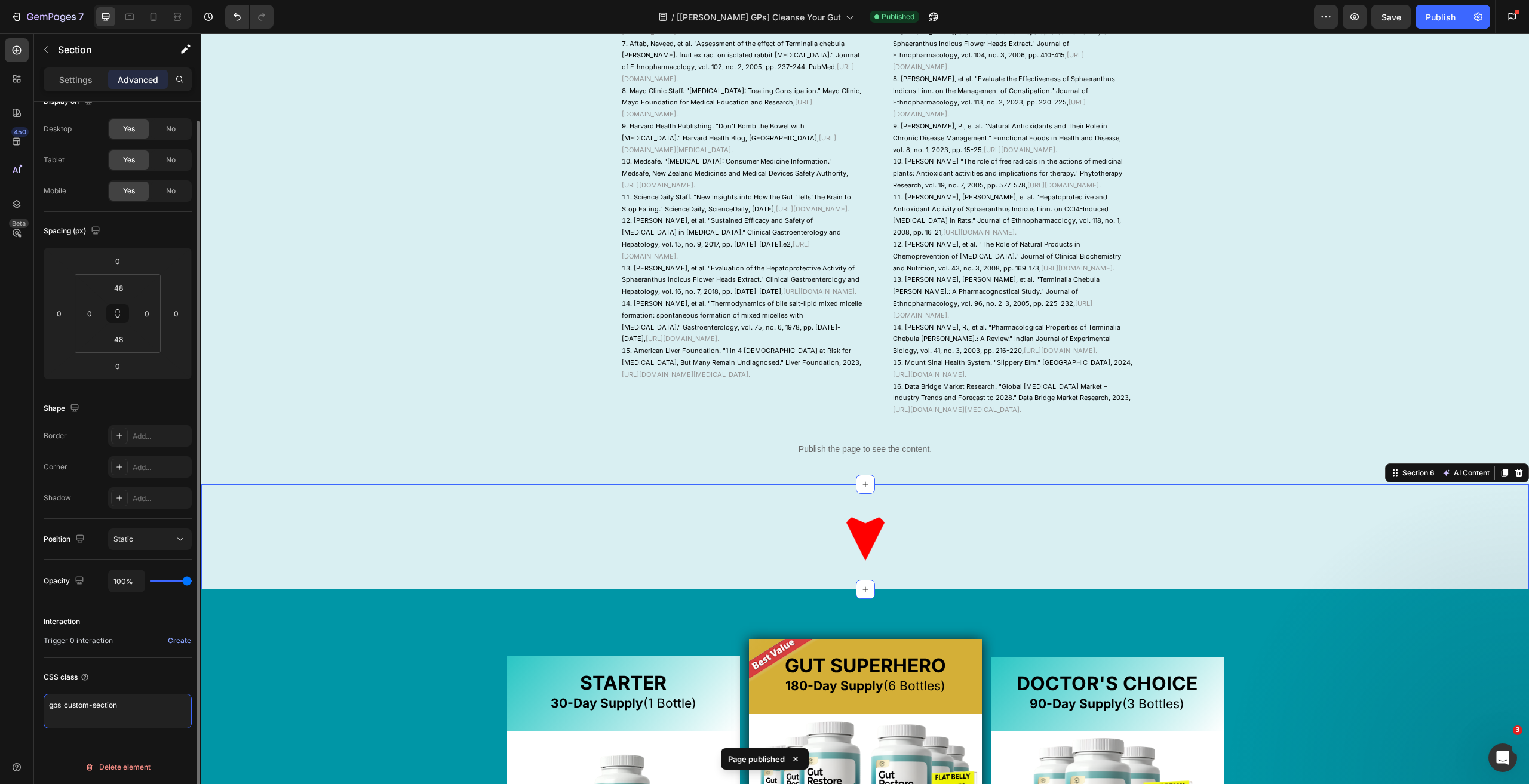
click at [141, 710] on textarea "gps_custom-section" at bounding box center [117, 711] width 148 height 34
click at [922, 21] on button "button" at bounding box center [933, 16] width 24 height 24
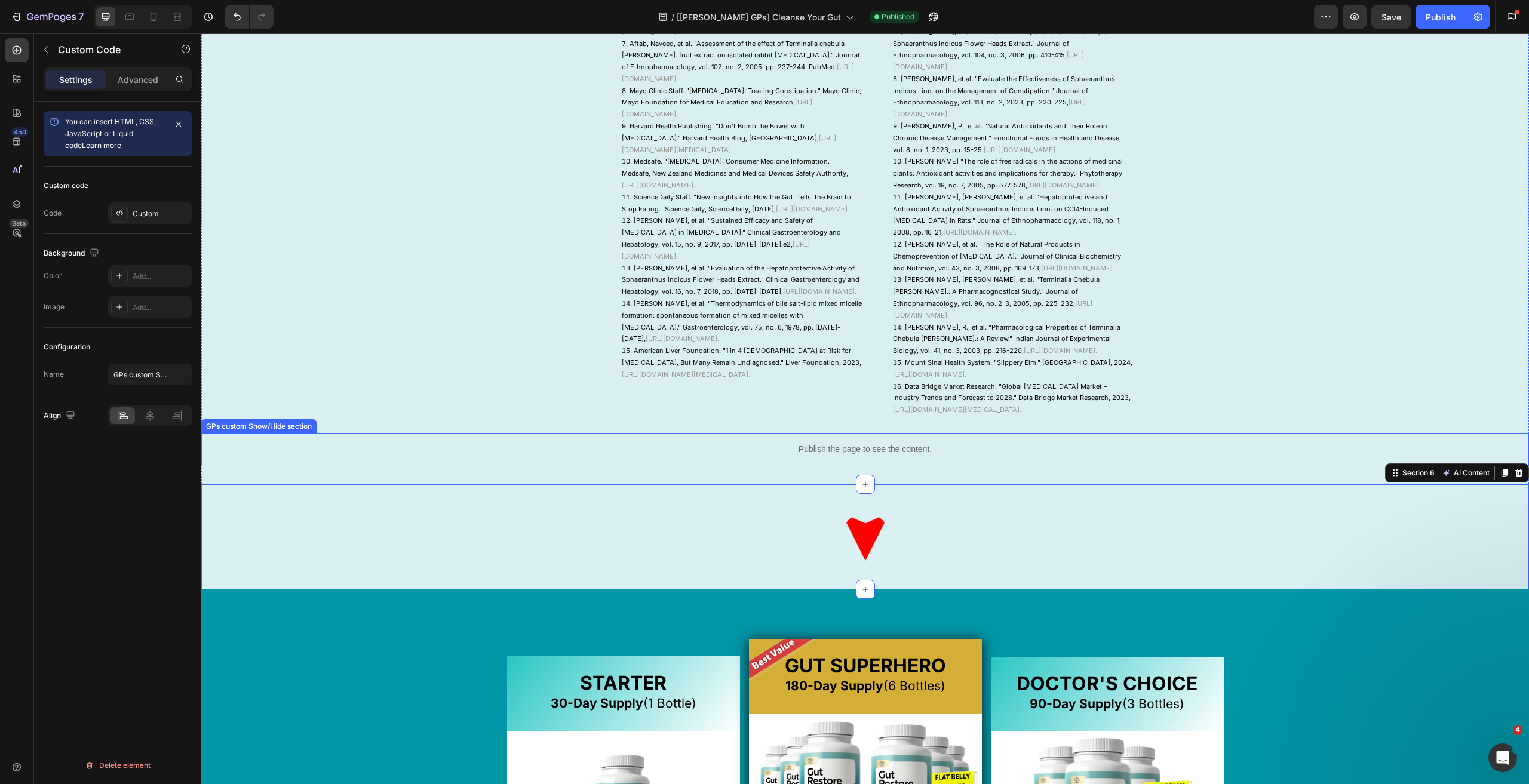
scroll to position [0, 0]
click at [832, 456] on p "Publish the page to see the content." at bounding box center [865, 449] width 1327 height 13
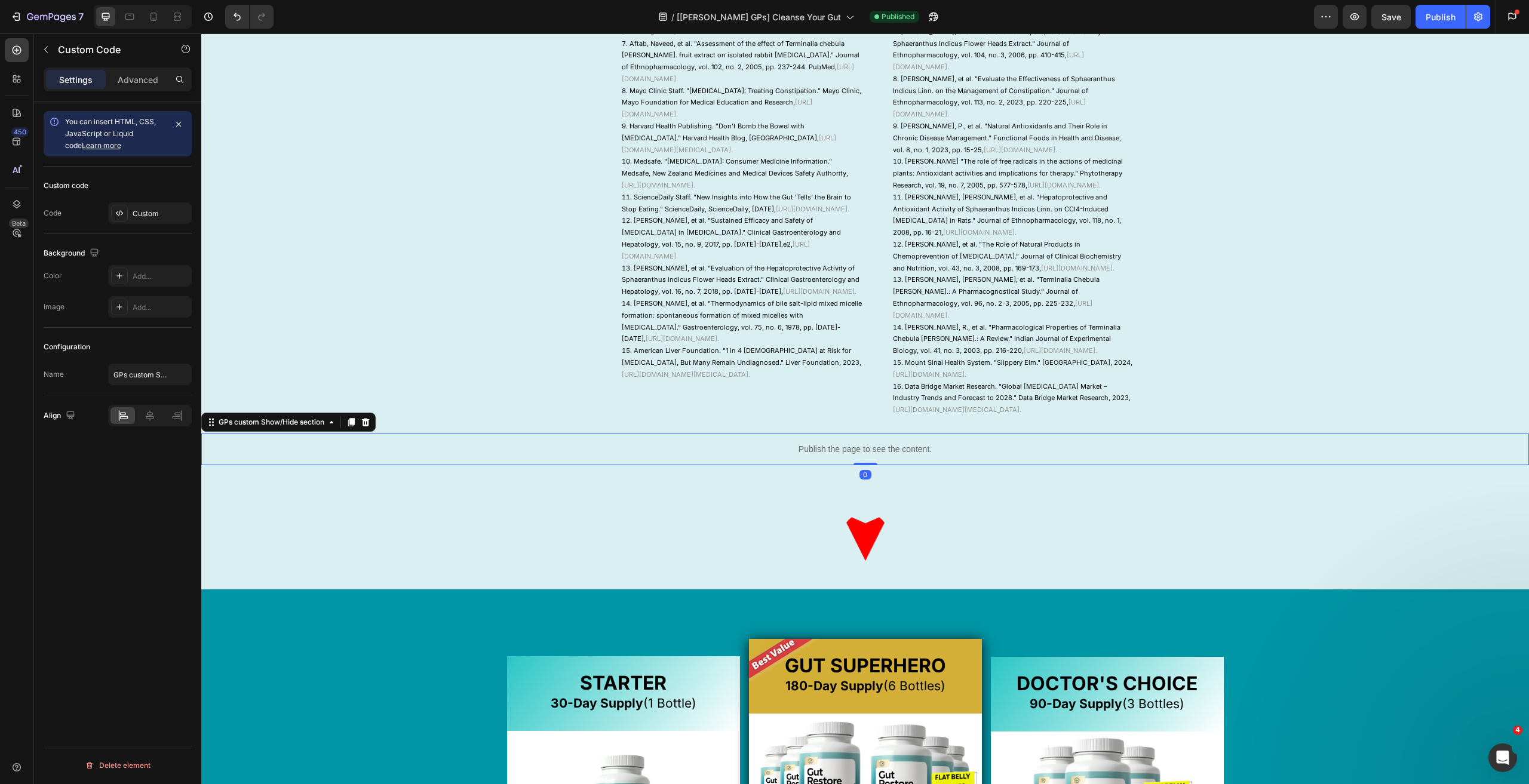
click at [832, 456] on p "Publish the page to see the content." at bounding box center [865, 449] width 1327 height 13
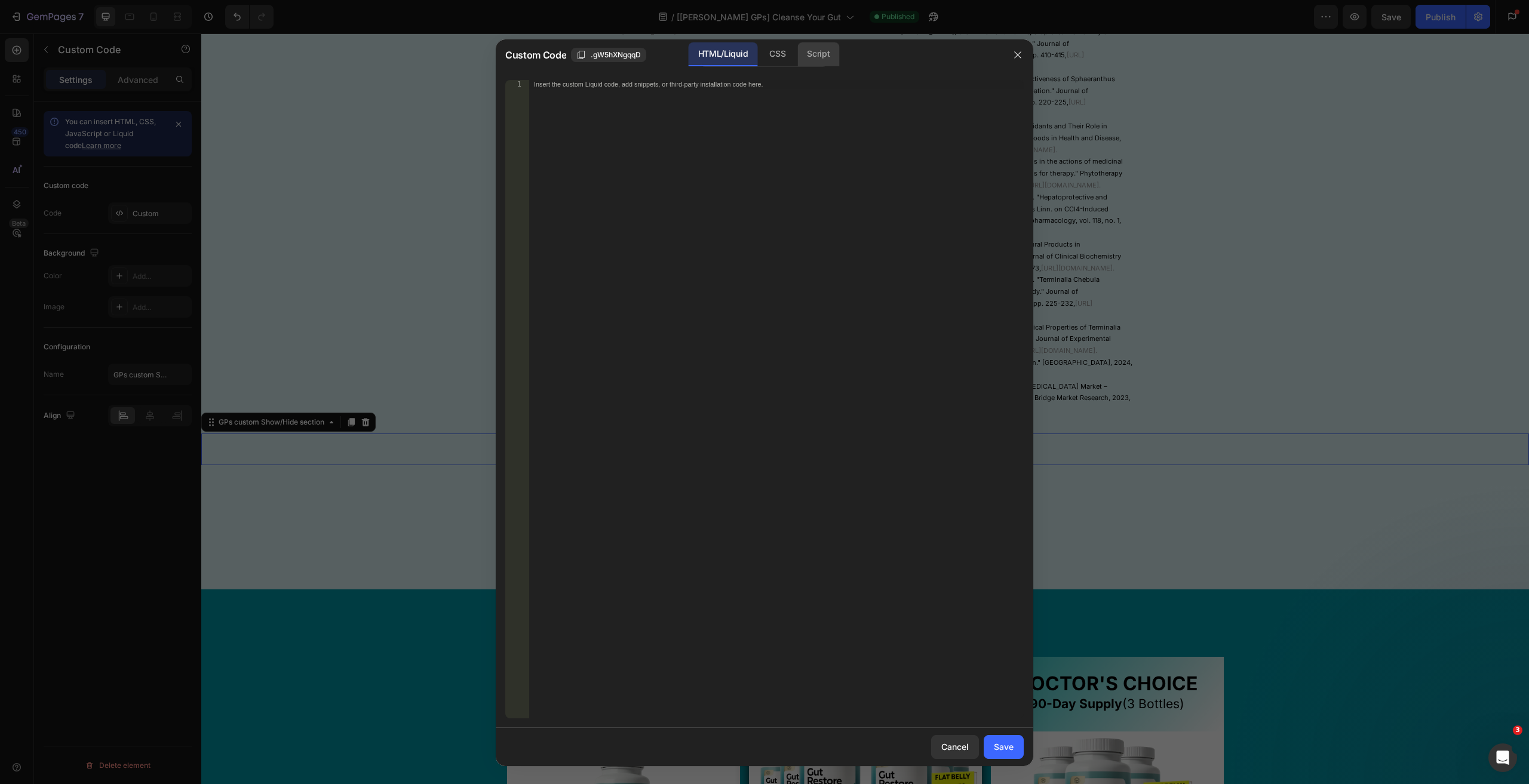
click at [805, 46] on div "Script" at bounding box center [818, 54] width 41 height 24
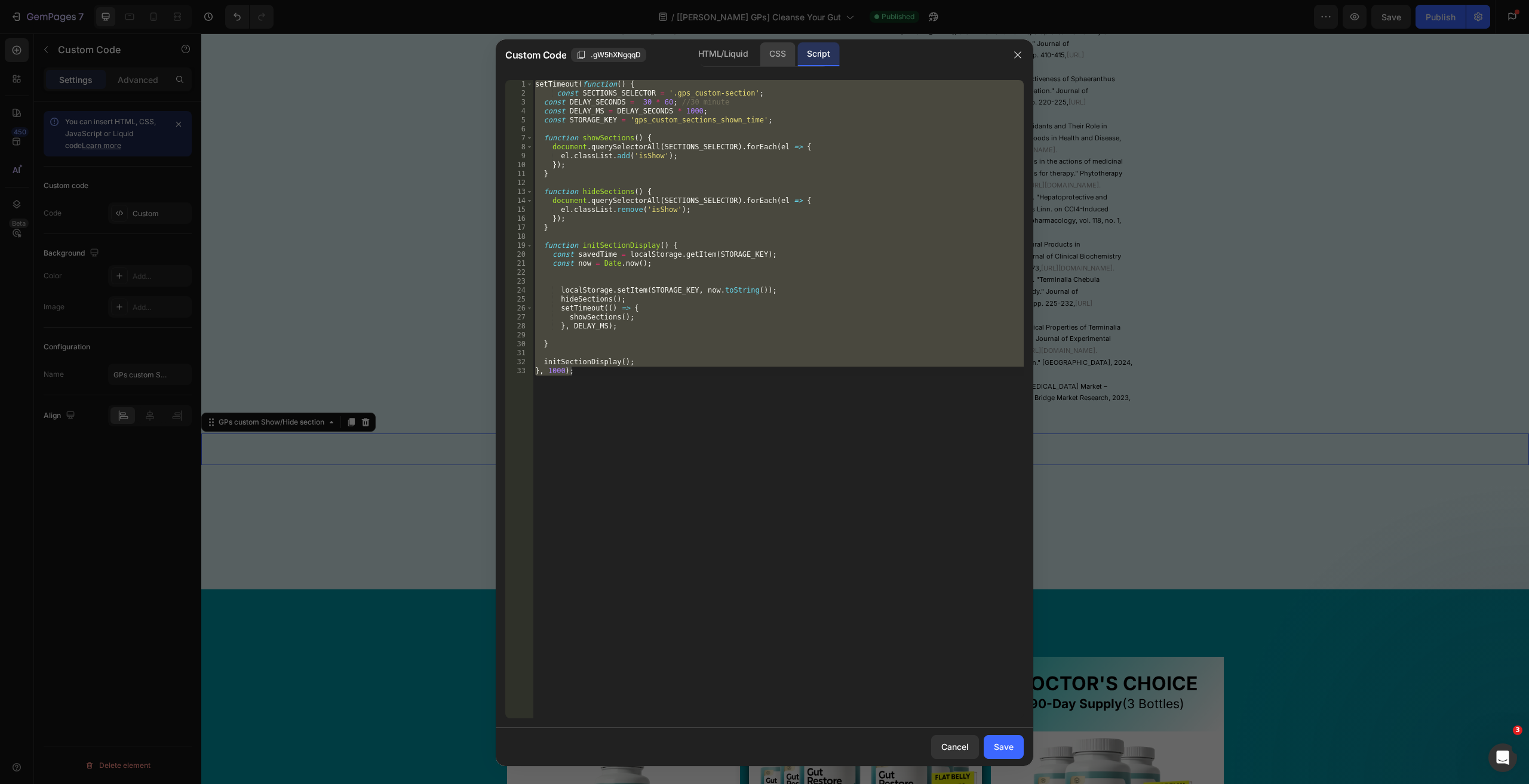
click at [788, 49] on div "CSS" at bounding box center [777, 54] width 35 height 24
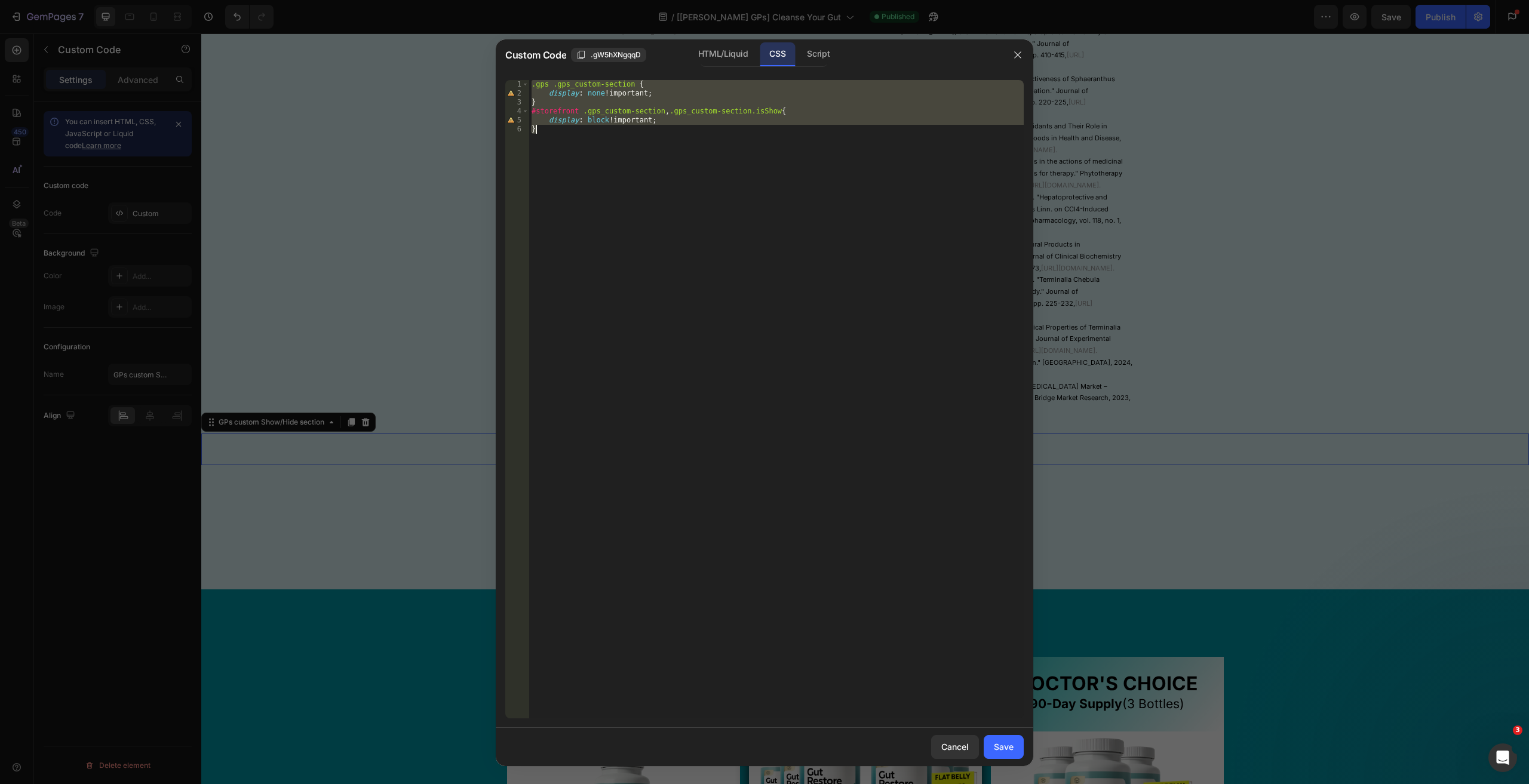
click at [549, 84] on div ".gps .gps_custom-section { display : none !important ; } #storefront .gps_custo…" at bounding box center [776, 399] width 494 height 639
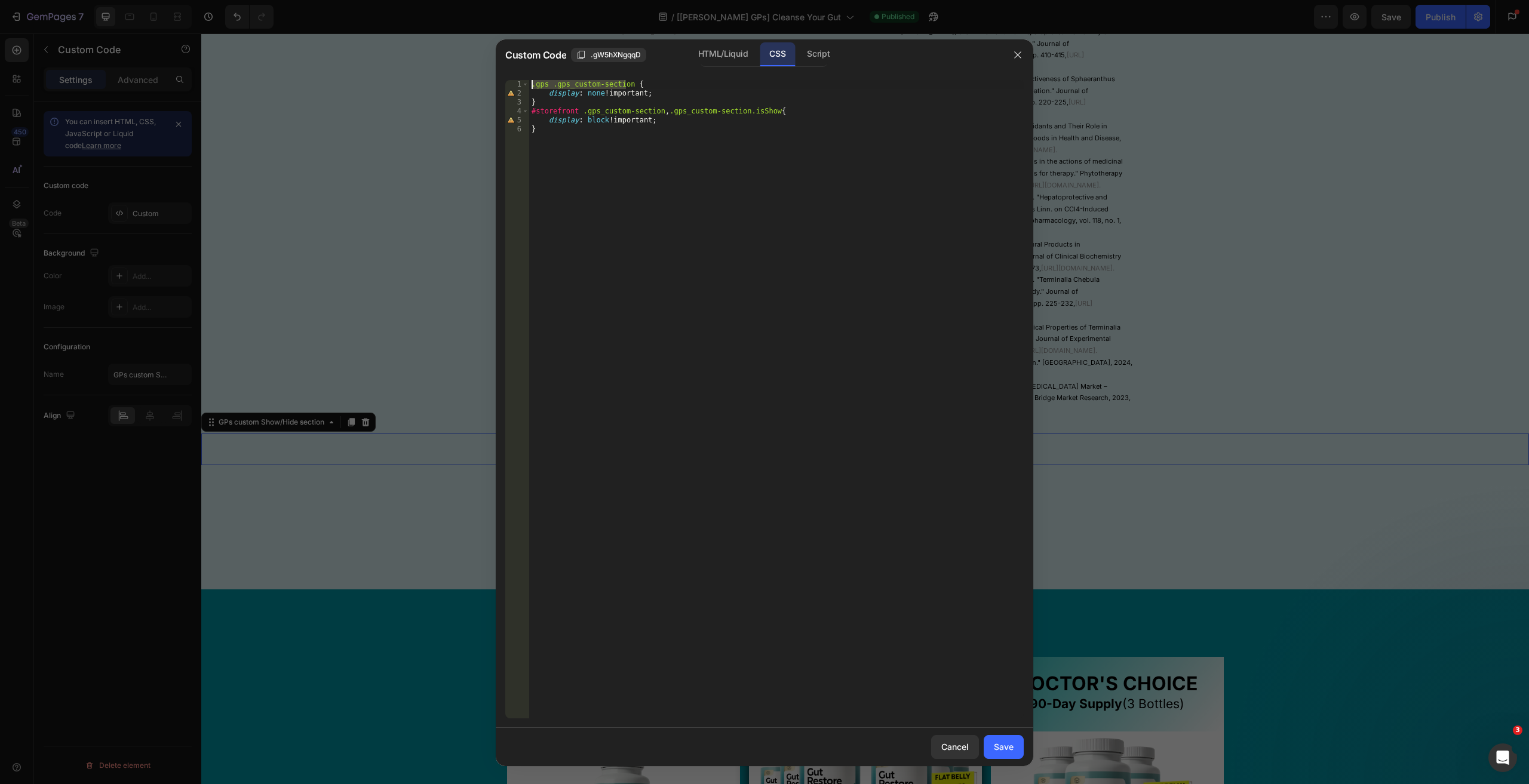
drag, startPoint x: 627, startPoint y: 82, endPoint x: 465, endPoint y: 81, distance: 162.0
click at [465, 81] on div "Custom Code .gW5hXNgqqD HTML/Liquid CSS Script .gps .gps_custom-section { 1 2 3…" at bounding box center [764, 392] width 1529 height 784
click at [542, 81] on div ".gps .gps_custom-section { display : none !important ; } #storefront .gps_custo…" at bounding box center [776, 399] width 494 height 639
type textarea ".gps_custom-section {"
click at [1015, 745] on button "Save" at bounding box center [1003, 746] width 40 height 24
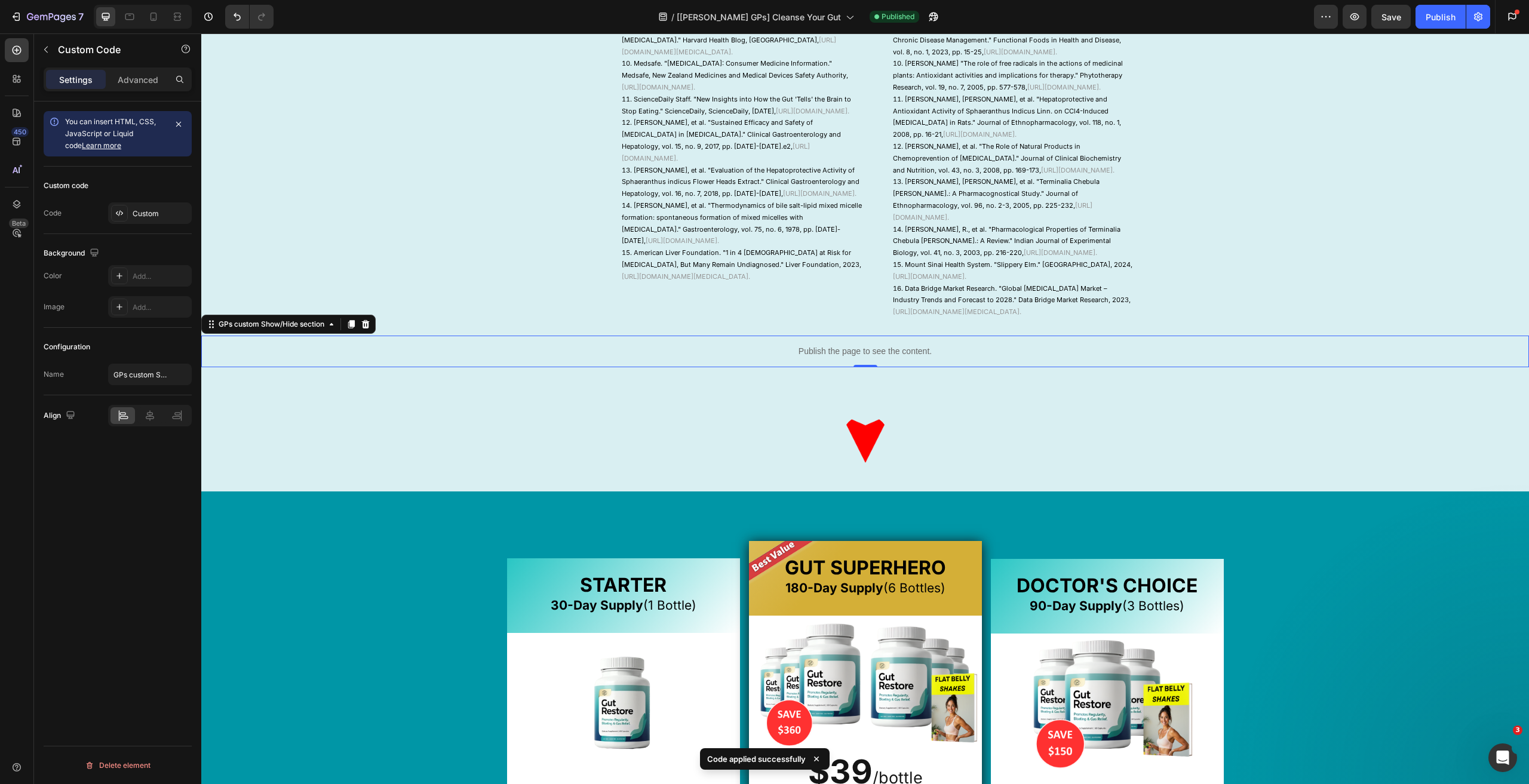
scroll to position [1493, 0]
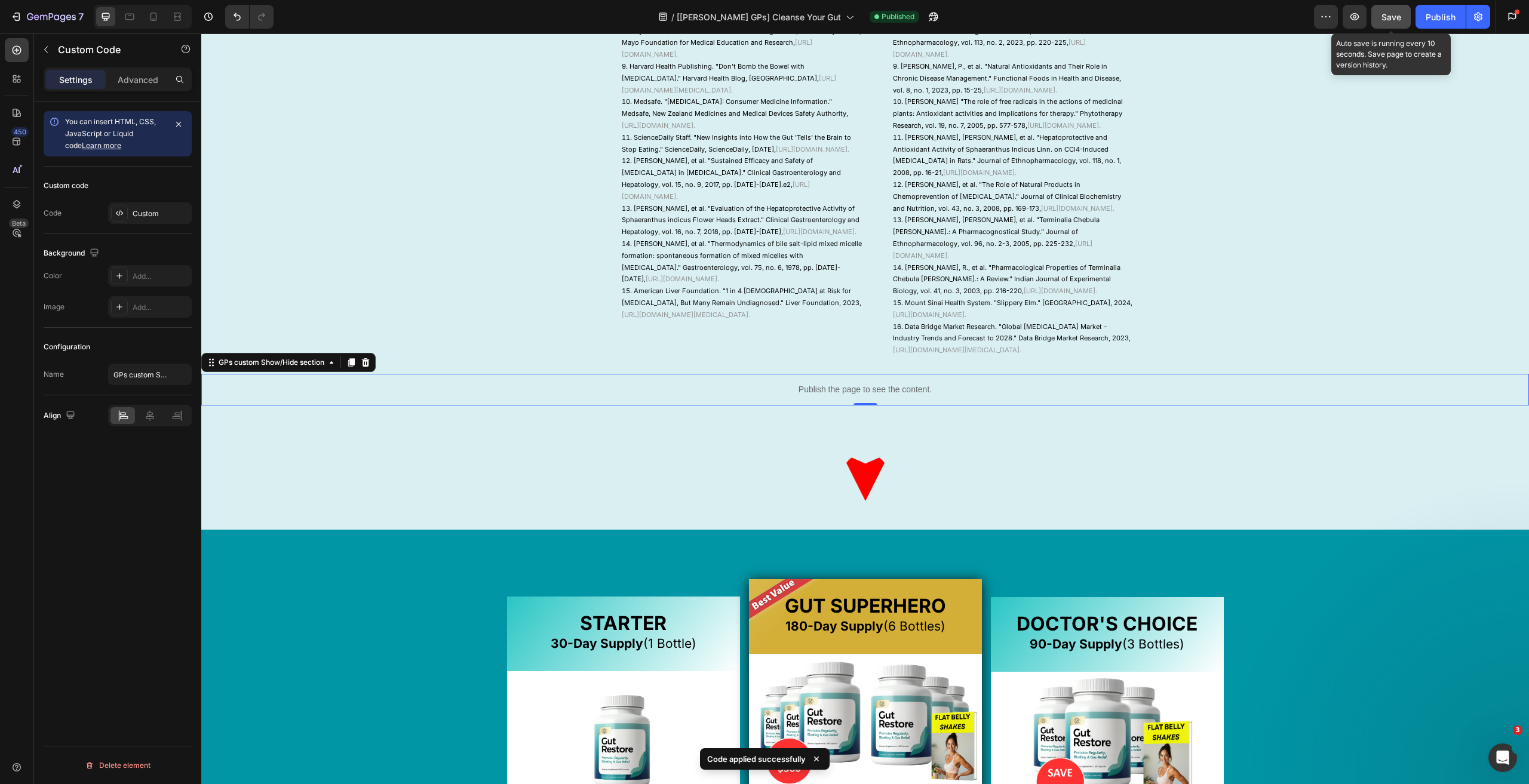
click at [1382, 25] on button "Save" at bounding box center [1391, 16] width 39 height 24
click at [1443, 17] on div "Publish" at bounding box center [1440, 17] width 30 height 13
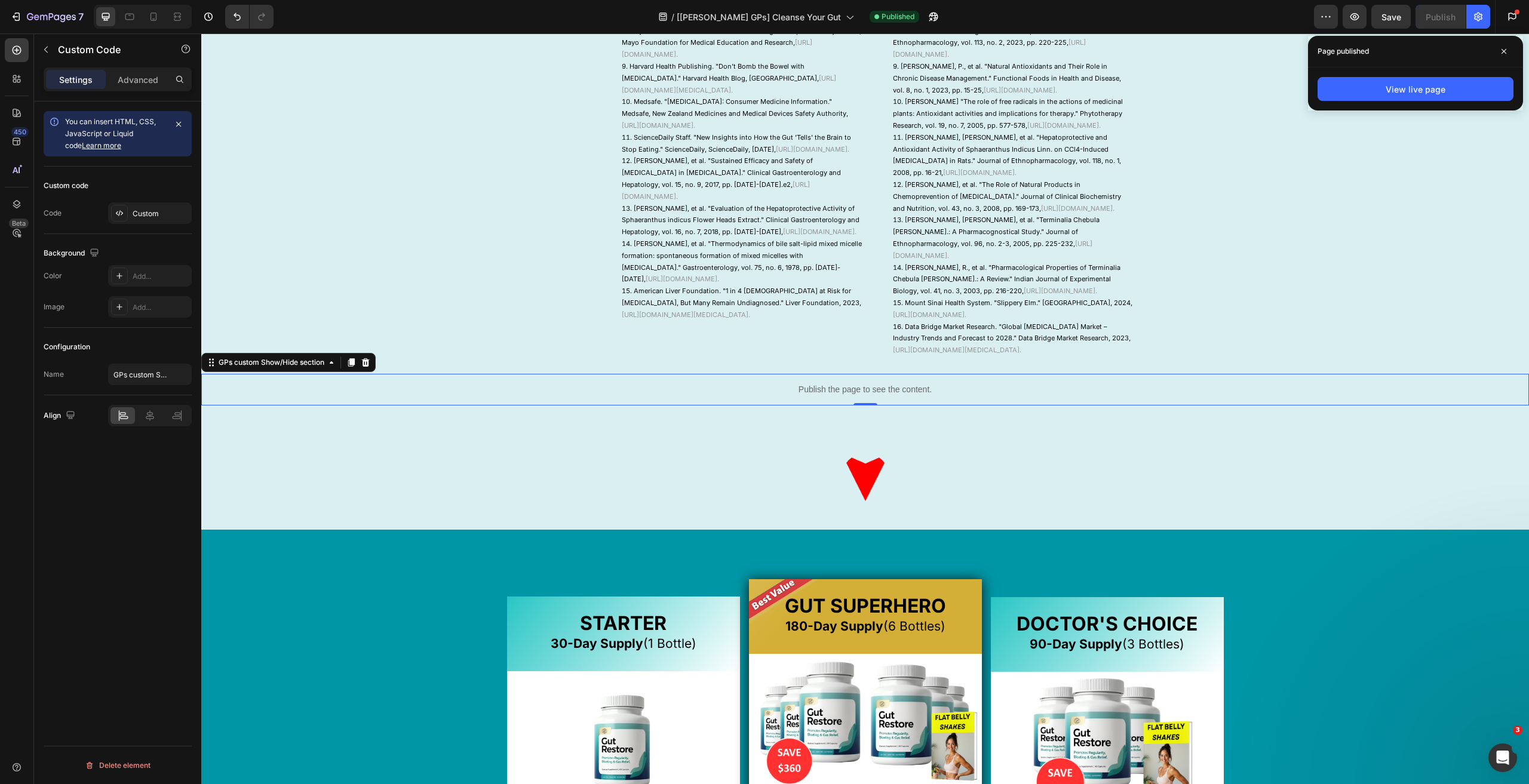
click at [828, 396] on p "Publish the page to see the content." at bounding box center [865, 389] width 1327 height 13
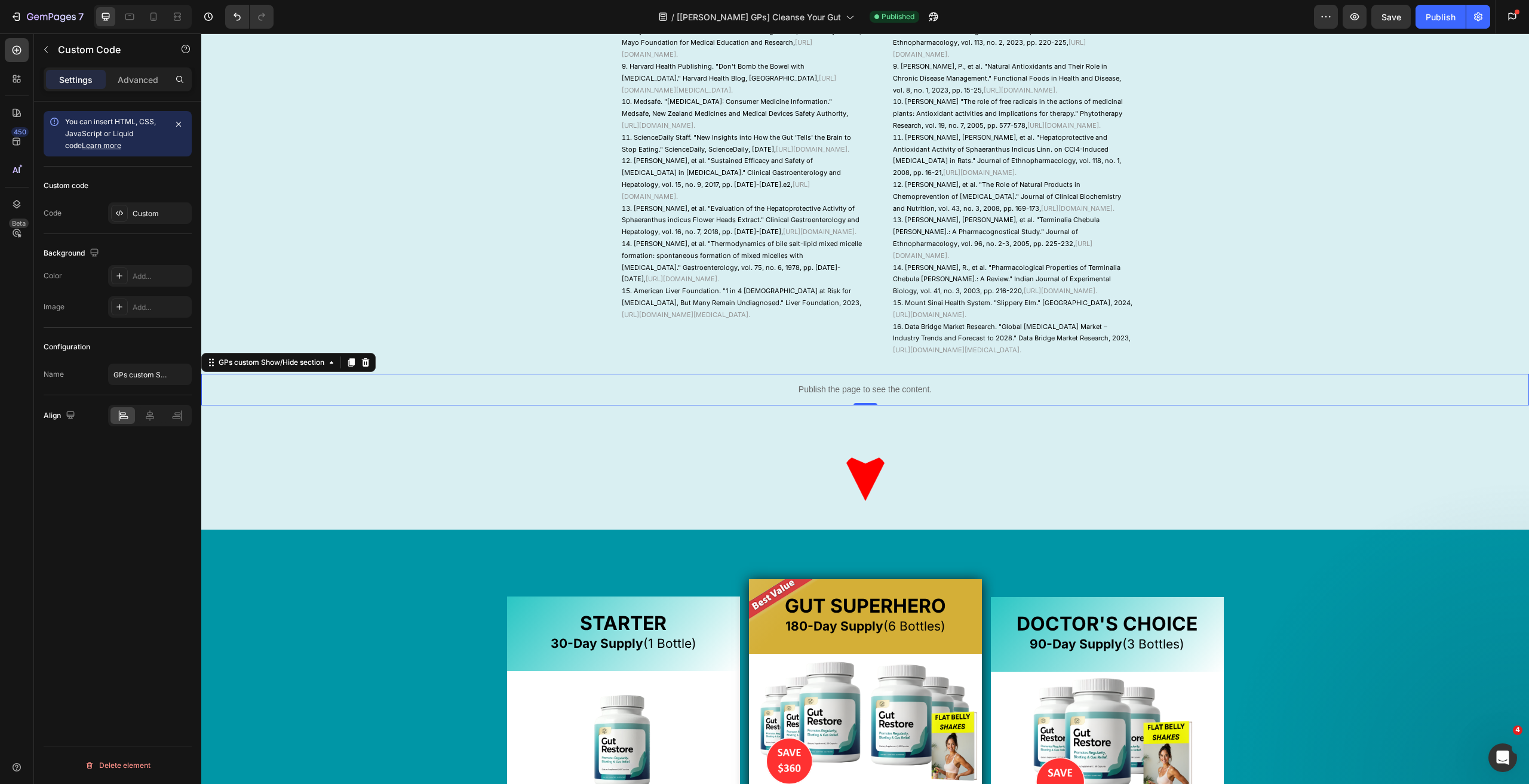
click at [828, 396] on p "Publish the page to see the content." at bounding box center [865, 389] width 1327 height 13
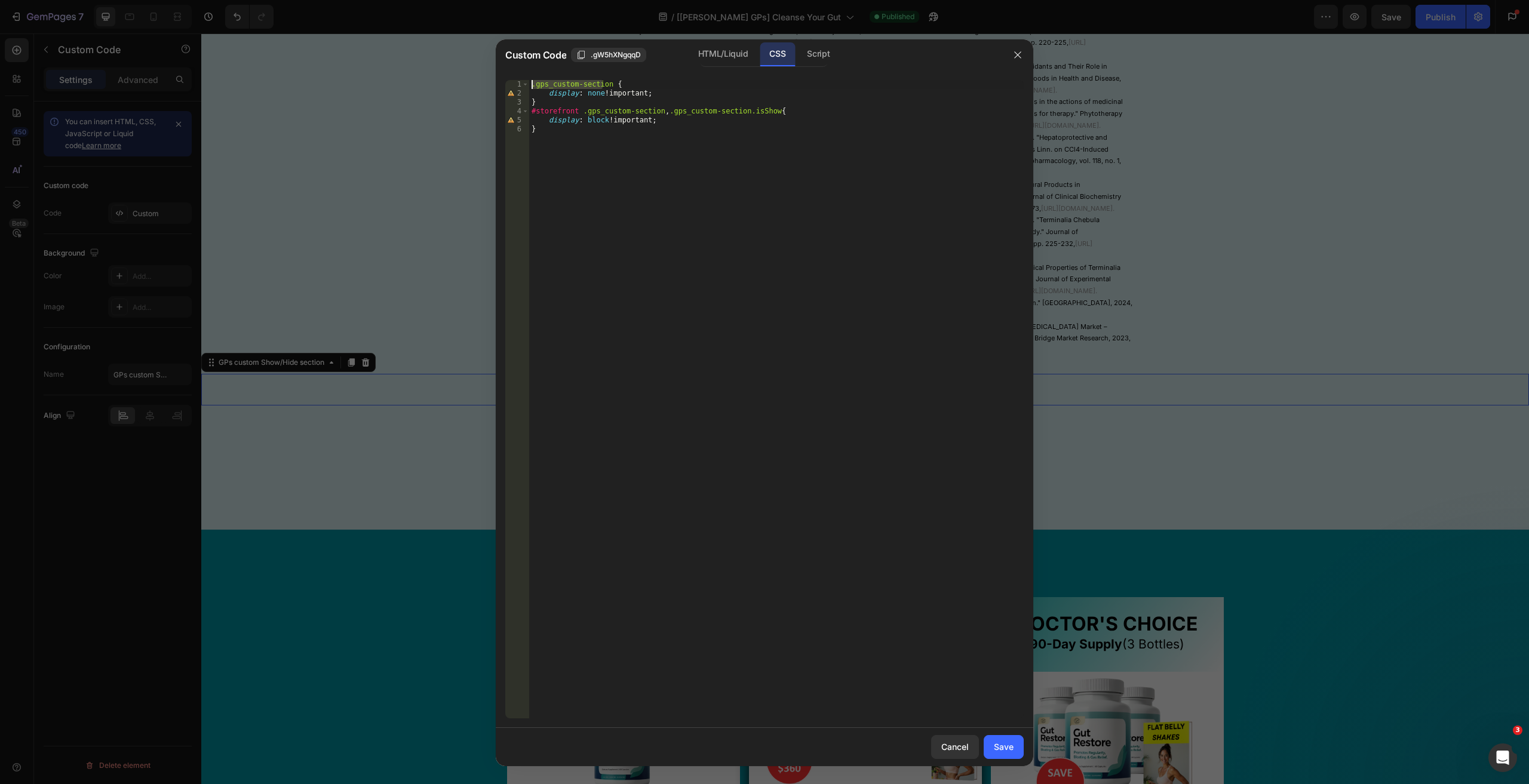
drag, startPoint x: 603, startPoint y: 84, endPoint x: 474, endPoint y: 71, distance: 129.7
click at [474, 71] on div "Custom Code .gW5hXNgqqD HTML/Liquid CSS Script .gps_custom-section { 1 2 3 4 5 …" at bounding box center [764, 392] width 1529 height 784
drag, startPoint x: 608, startPoint y: 84, endPoint x: 504, endPoint y: 84, distance: 104.0
click at [504, 84] on div ".gps_custom-section { 1 2 3 4 5 6 .gps_custom-section { display : none !importa…" at bounding box center [764, 399] width 537 height 657
click at [598, 84] on div ".gps_custom-section { display : none !important ; } #storefront .gps_custom-sec…" at bounding box center [776, 399] width 494 height 639
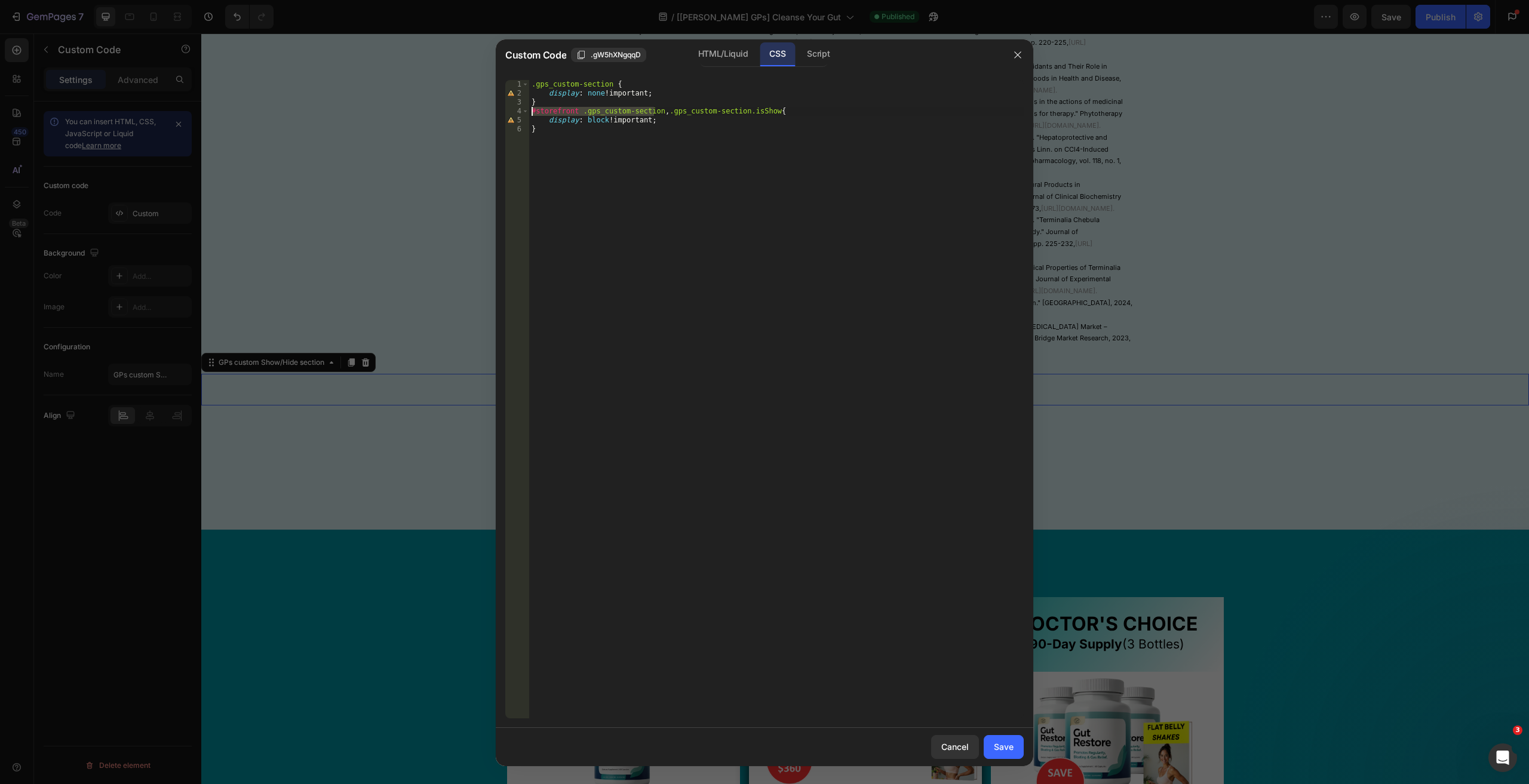
drag, startPoint x: 653, startPoint y: 110, endPoint x: 497, endPoint y: 113, distance: 156.0
click at [497, 113] on div ".gps_custom-section { 1 2 3 4 5 6 .gps_custom-section { display : none !importa…" at bounding box center [764, 399] width 537 height 657
drag, startPoint x: 662, startPoint y: 110, endPoint x: 485, endPoint y: 112, distance: 177.0
click at [488, 115] on div "Custom Code .gW5hXNgqqD HTML/Liquid CSS Script #storefront .gps_custom-section,…" at bounding box center [764, 392] width 1529 height 784
drag, startPoint x: 607, startPoint y: 81, endPoint x: 500, endPoint y: 78, distance: 107.0
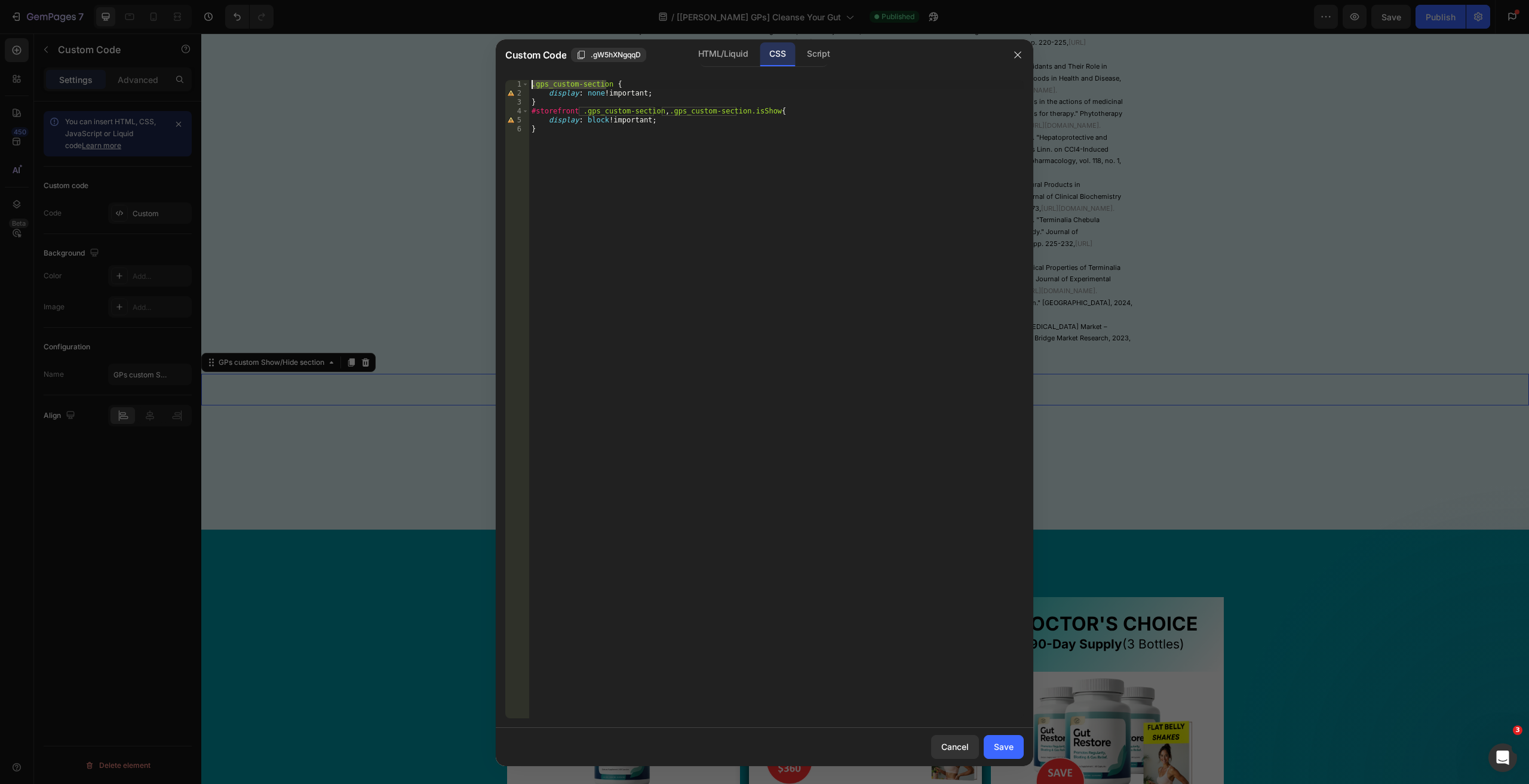
click at [500, 78] on div "#storefront .gps_custom-section, .gps_custom-section.isShow{ 1 2 3 4 5 6 .gps_c…" at bounding box center [764, 399] width 537 height 657
type textarea ".gps_custom-section {"
click at [1018, 53] on icon "button" at bounding box center [1018, 55] width 9 height 9
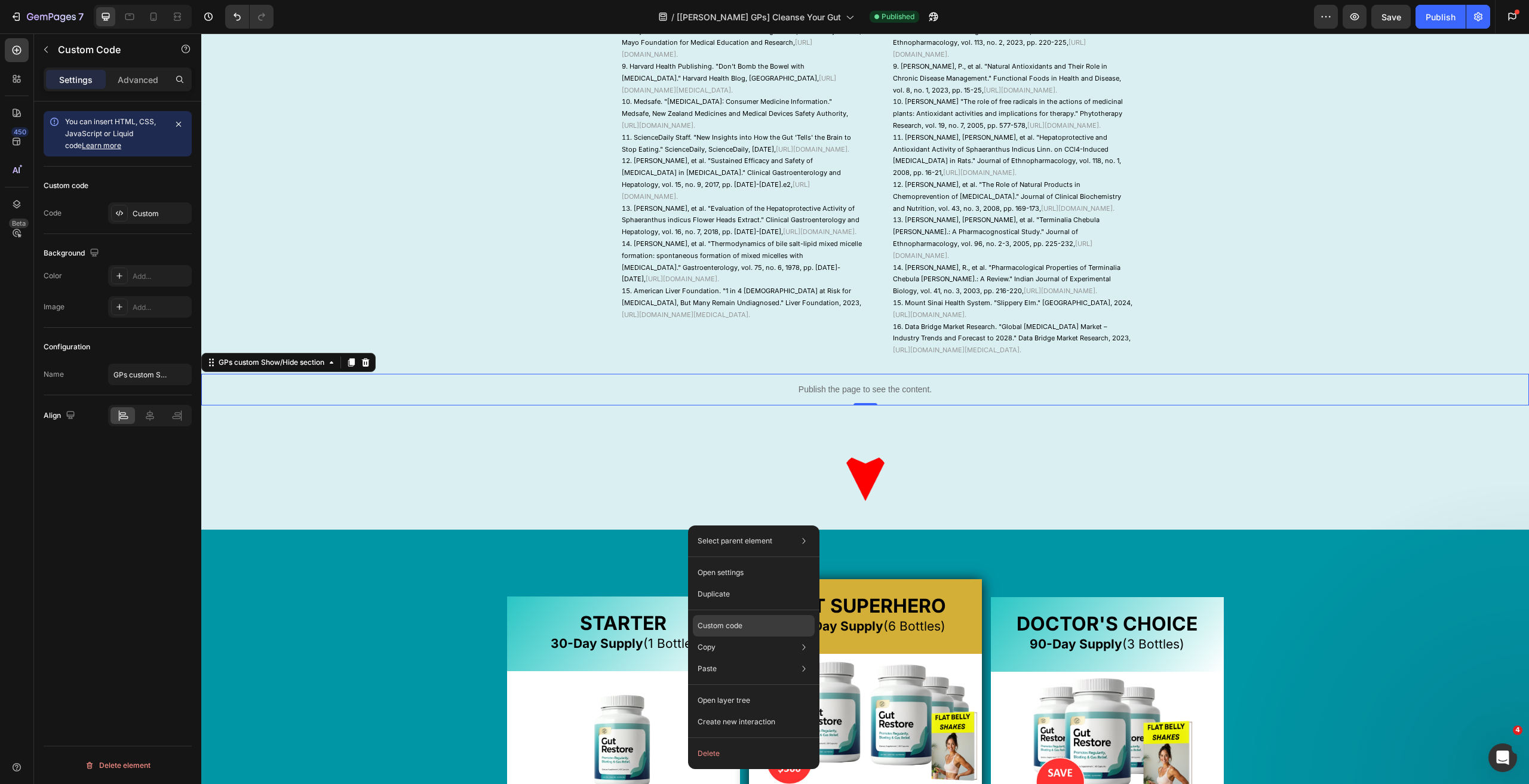
click at [747, 658] on div "Custom code" at bounding box center [754, 668] width 122 height 21
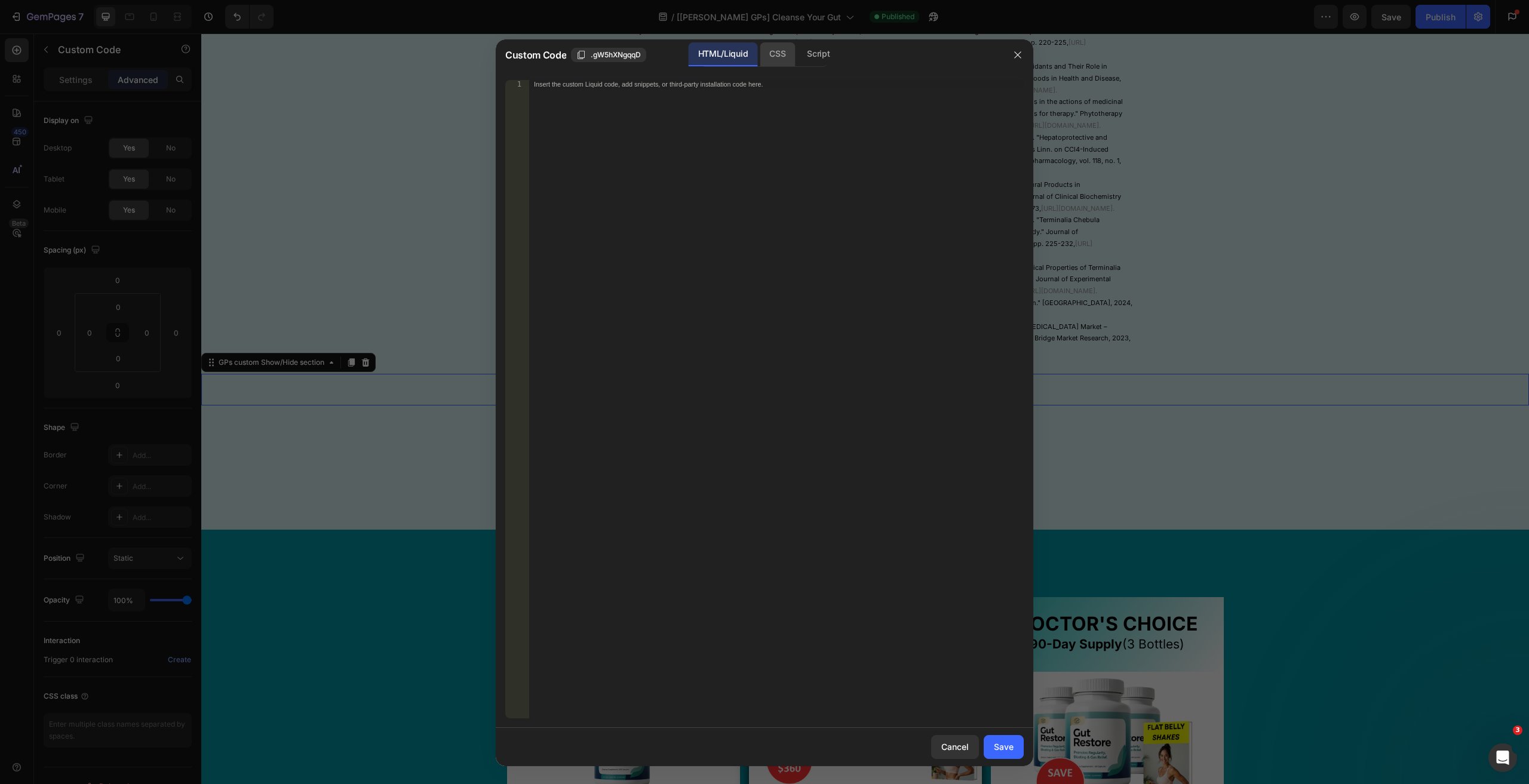
click at [797, 49] on div "CSS" at bounding box center [818, 54] width 41 height 24
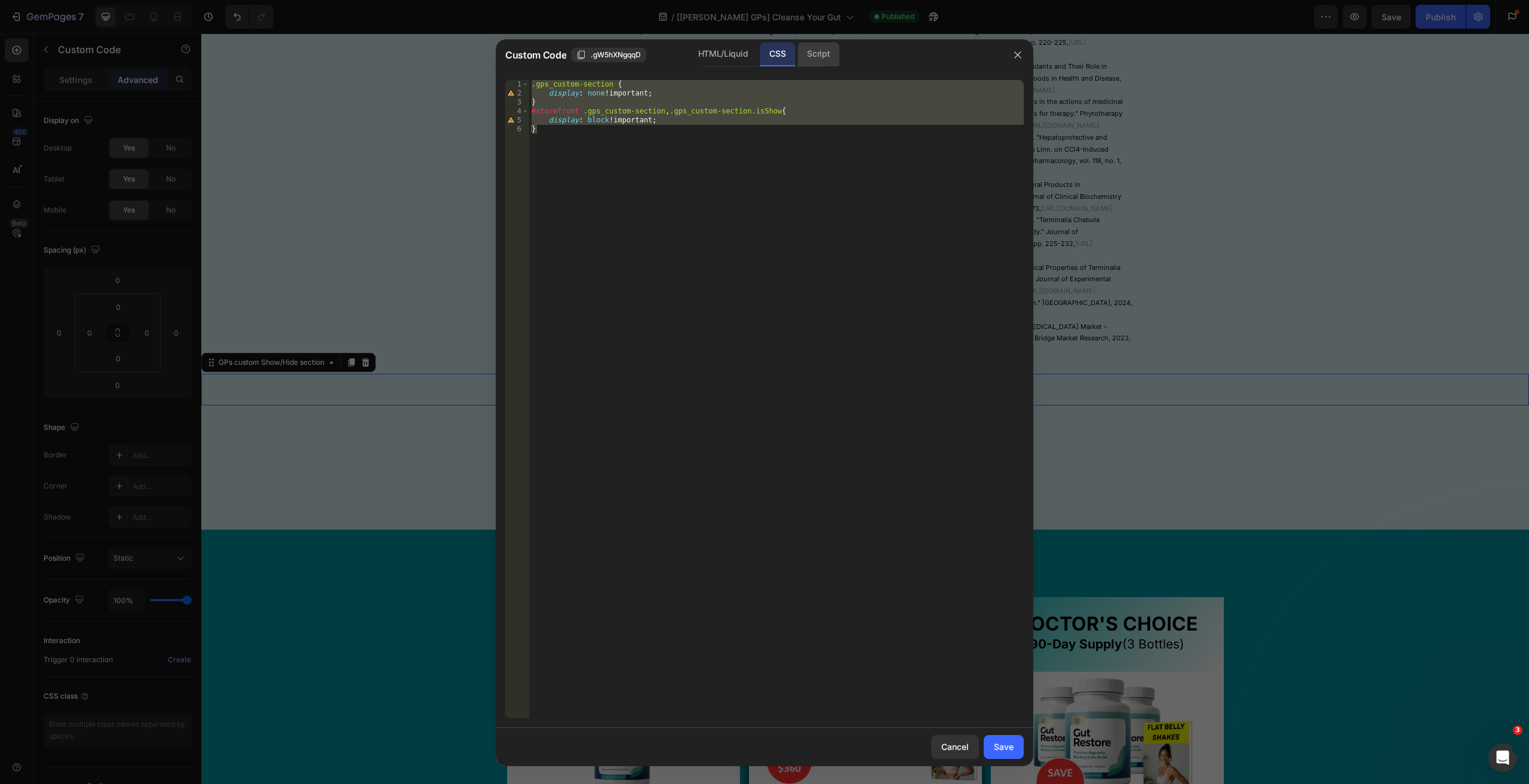
click at [813, 52] on div "Script" at bounding box center [818, 54] width 41 height 24
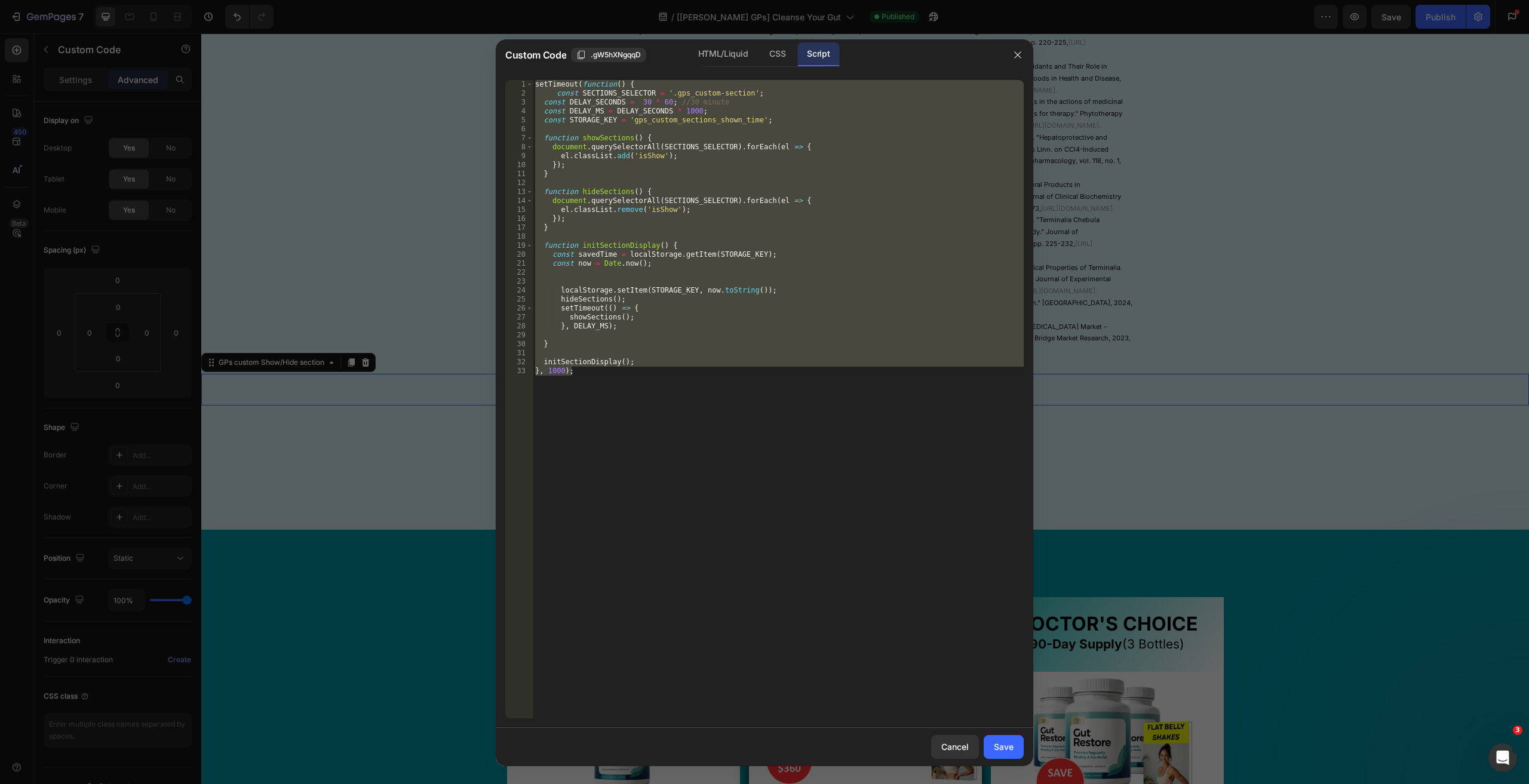
type textarea "initSectionDisplay(); }, 1000);"
drag, startPoint x: 671, startPoint y: 349, endPoint x: 693, endPoint y: 385, distance: 42.2
click at [670, 349] on div "setTimeout ( function ( ) { const SECTIONS_SELECTOR = '.gps_custom-section' ; c…" at bounding box center [778, 399] width 491 height 639
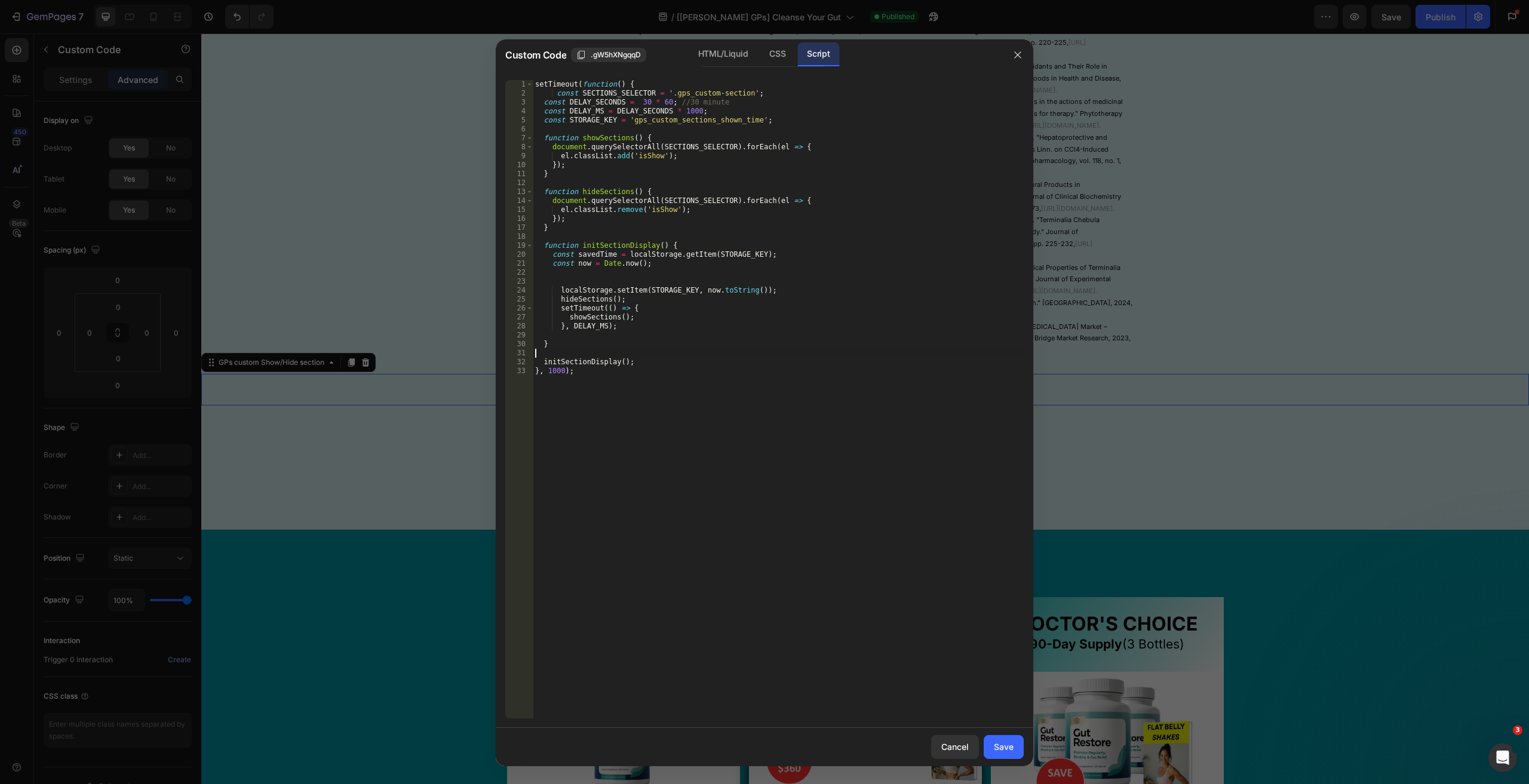
click at [690, 390] on div "setTimeout ( function ( ) { const SECTIONS_SELECTOR = '.gps_custom-section' ; c…" at bounding box center [778, 407] width 491 height 656
drag, startPoint x: 634, startPoint y: 104, endPoint x: 649, endPoint y: 102, distance: 15.1
click at [649, 102] on div "setTimeout ( function ( ) { const SECTIONS_SELECTOR = '.gps_custom-section' ; c…" at bounding box center [778, 407] width 491 height 656
click at [641, 102] on div "setTimeout ( function ( ) { const SECTIONS_SELECTOR = '.gps_custom-section' ; c…" at bounding box center [778, 399] width 491 height 639
drag, startPoint x: 641, startPoint y: 102, endPoint x: 634, endPoint y: 102, distance: 7.0
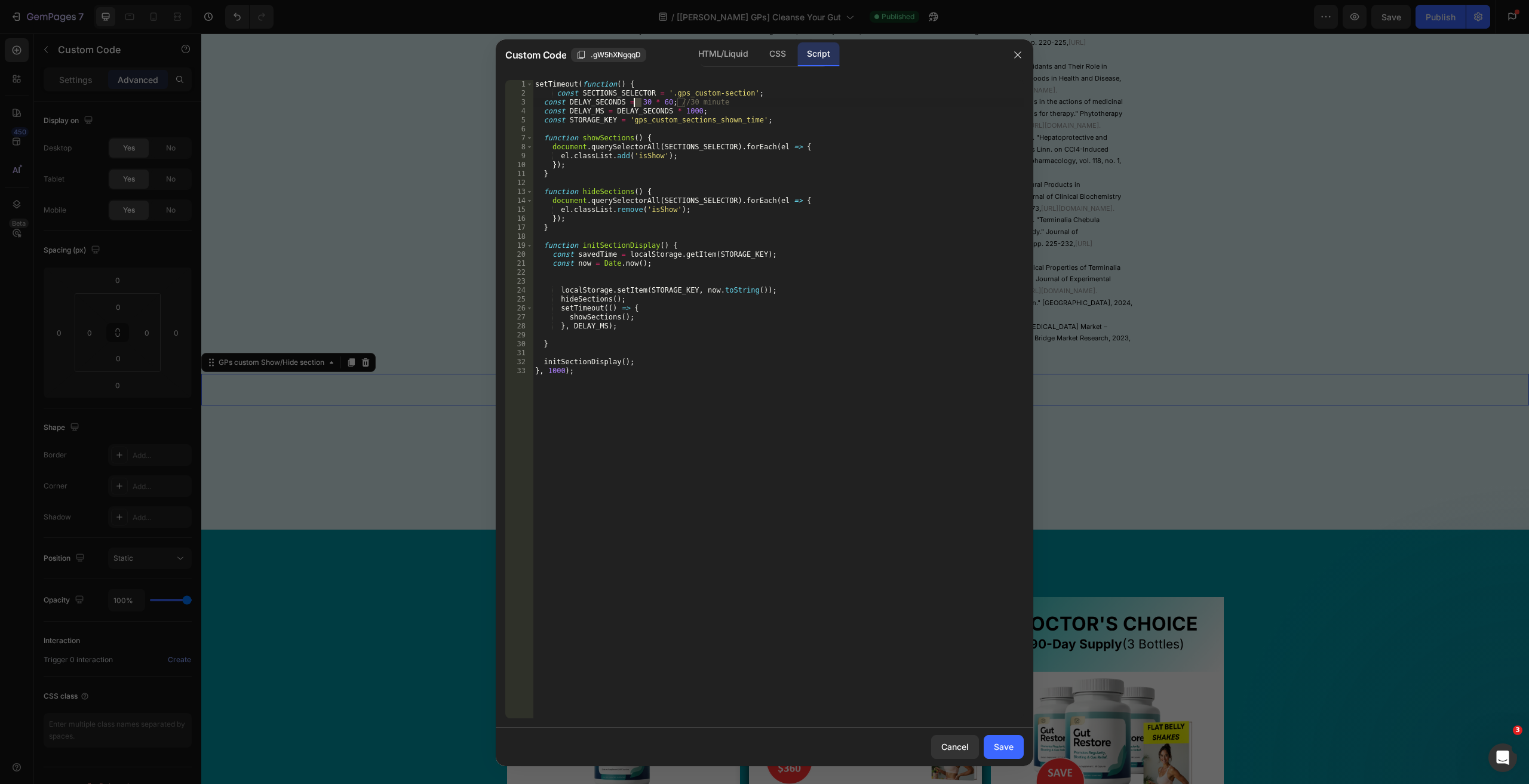
click at [634, 102] on div "setTimeout ( function ( ) { const SECTIONS_SELECTOR = '.gps_custom-section' ; c…" at bounding box center [778, 407] width 491 height 656
type textarea "const DELAY_SECONDS = 1 * 60; //30 minute"
click at [1005, 738] on button "Save" at bounding box center [1003, 746] width 40 height 24
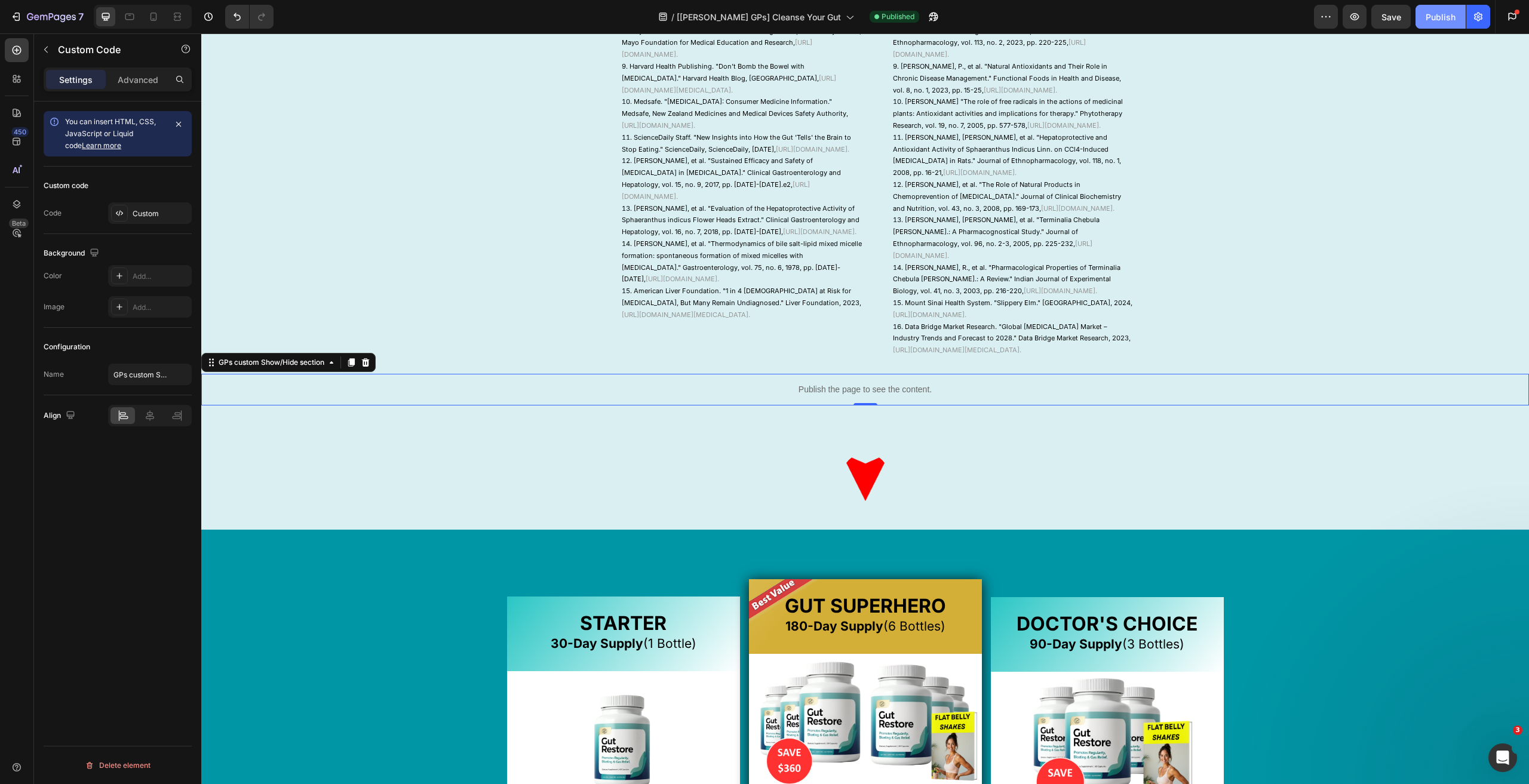
click at [1443, 16] on div "Publish" at bounding box center [1440, 17] width 30 height 13
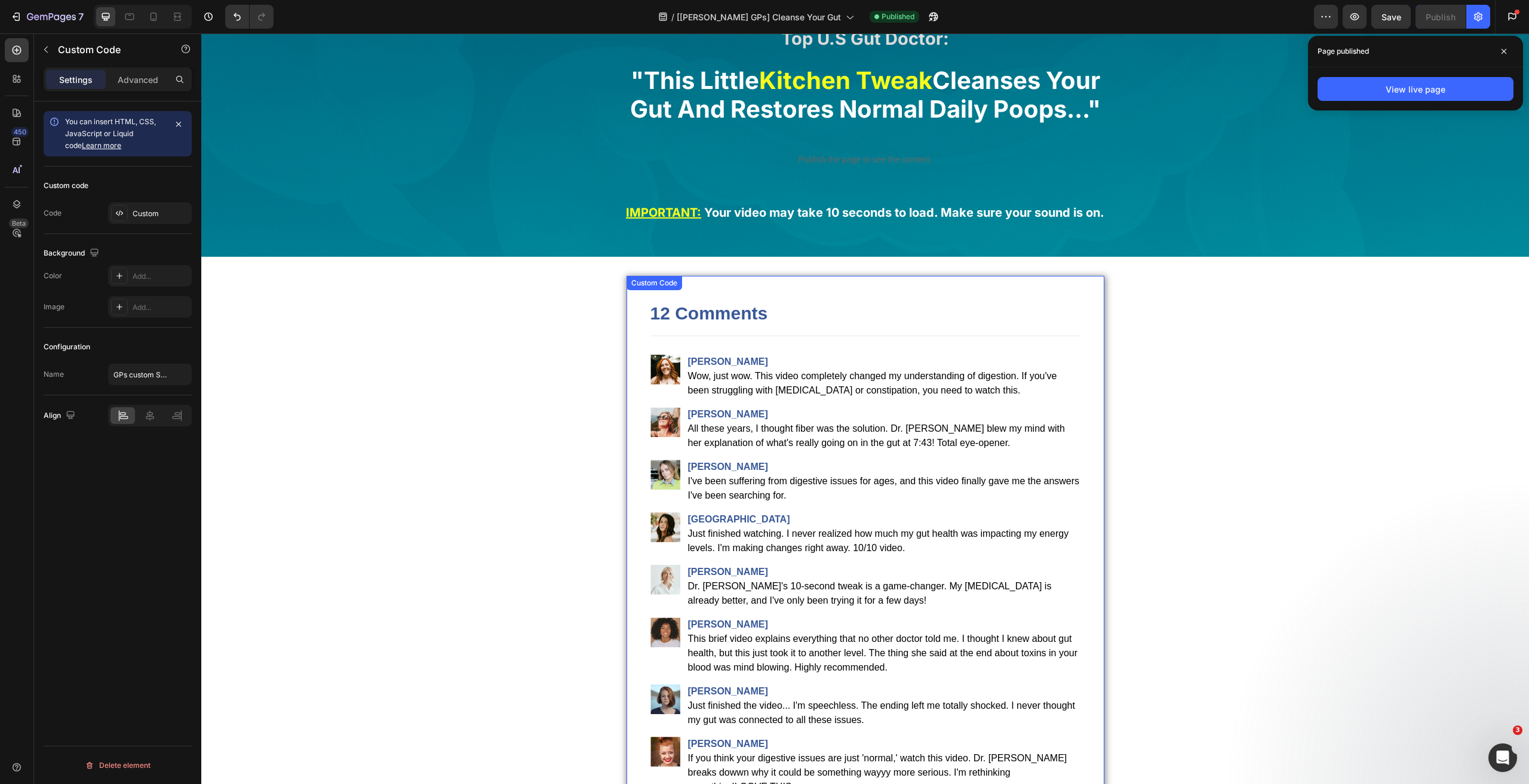
scroll to position [0, 0]
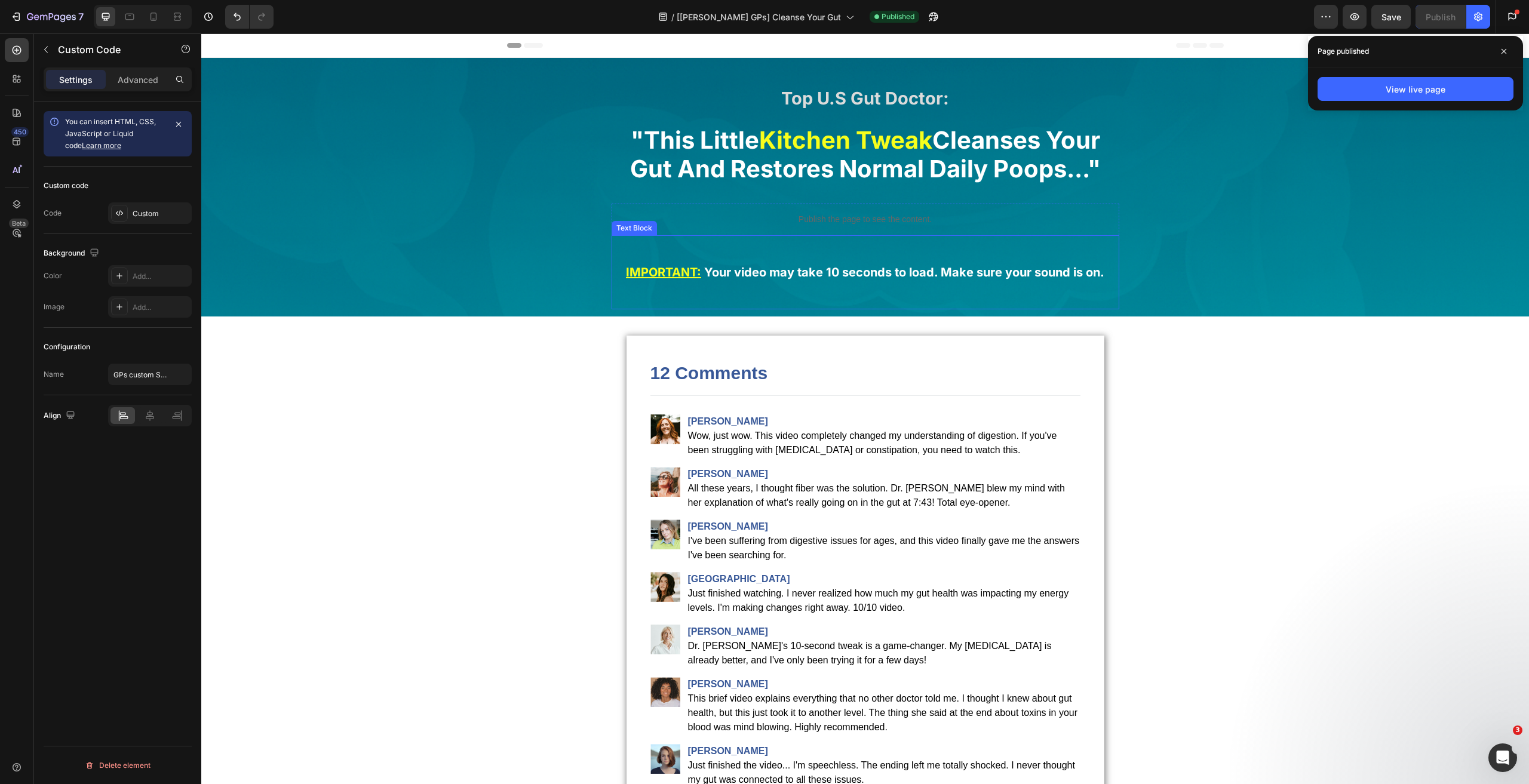
click at [811, 243] on div "IMPORTANT: Your video may take 10 seconds to load. Make sure your sound is on. …" at bounding box center [865, 272] width 507 height 74
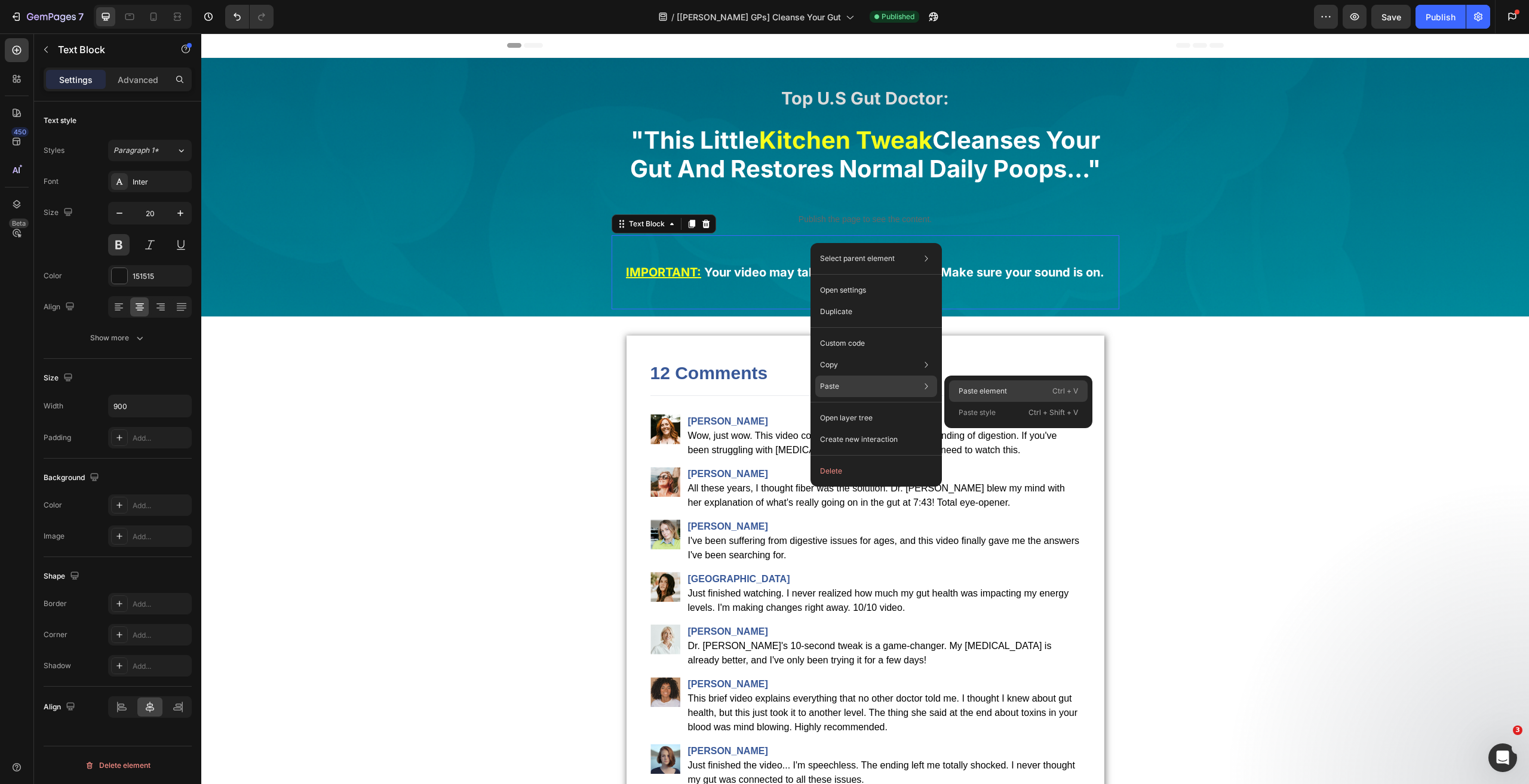
click at [985, 391] on p "Paste element" at bounding box center [983, 391] width 48 height 11
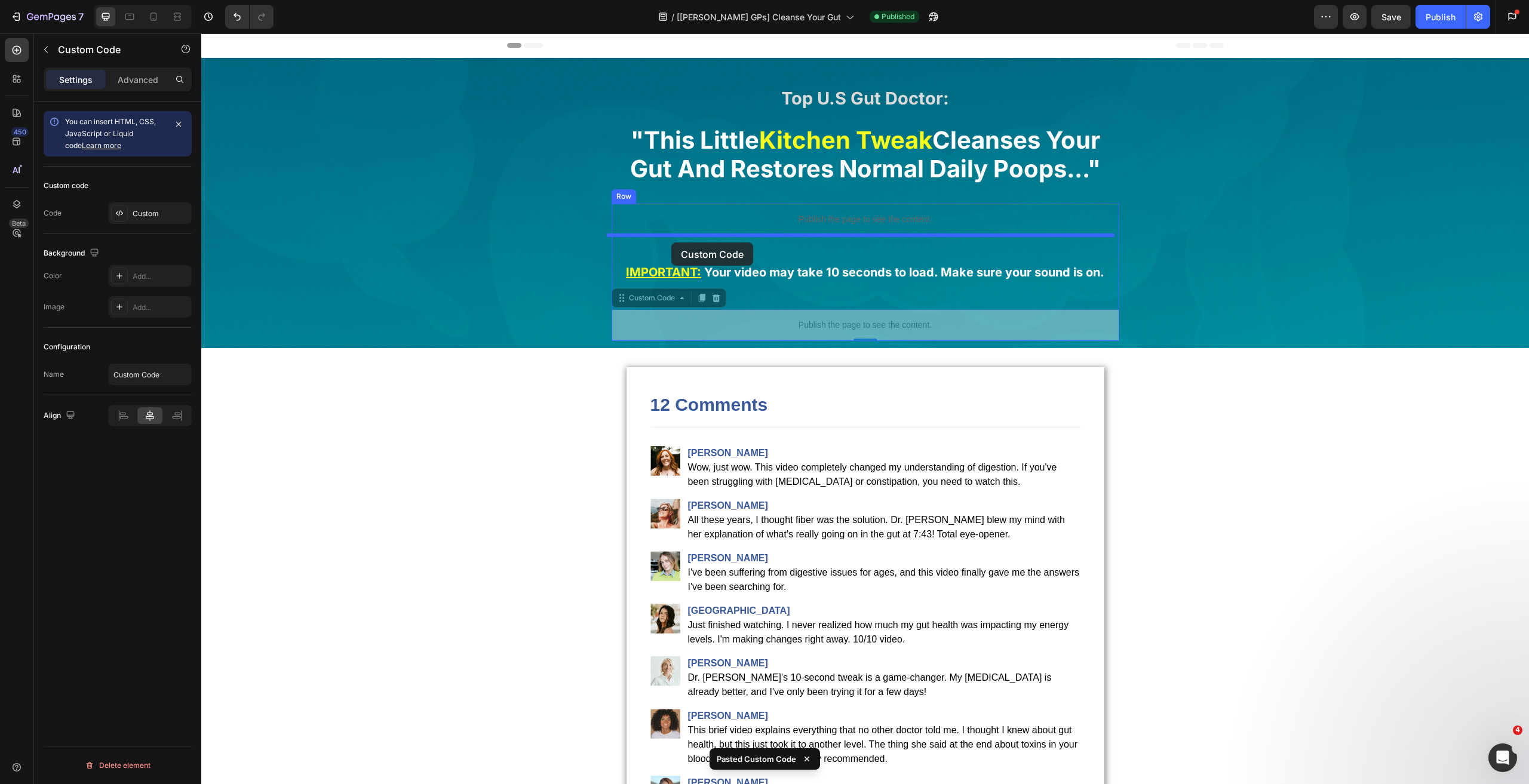
drag, startPoint x: 650, startPoint y: 299, endPoint x: 671, endPoint y: 242, distance: 60.7
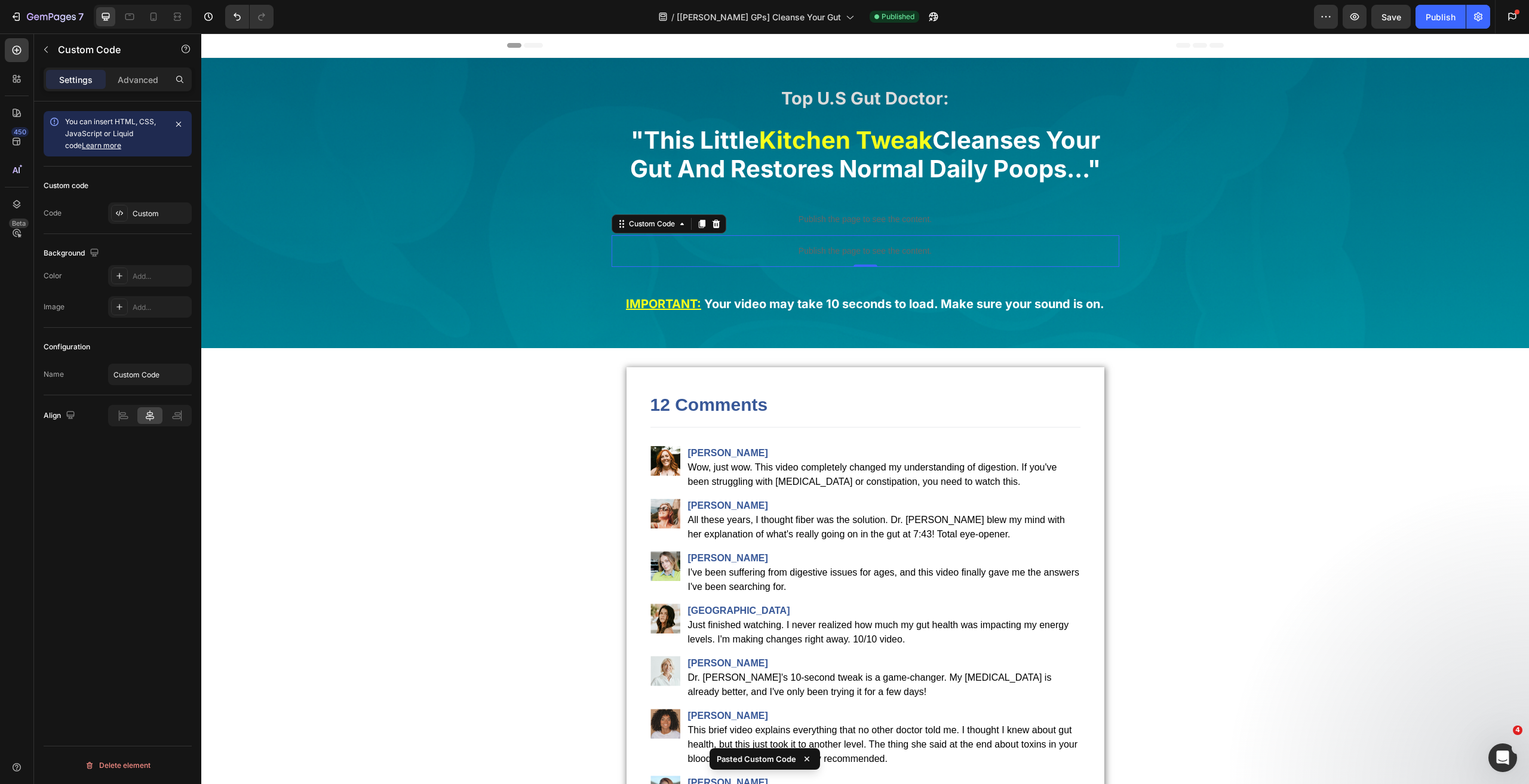
click at [794, 252] on p "Publish the page to see the content." at bounding box center [865, 251] width 507 height 13
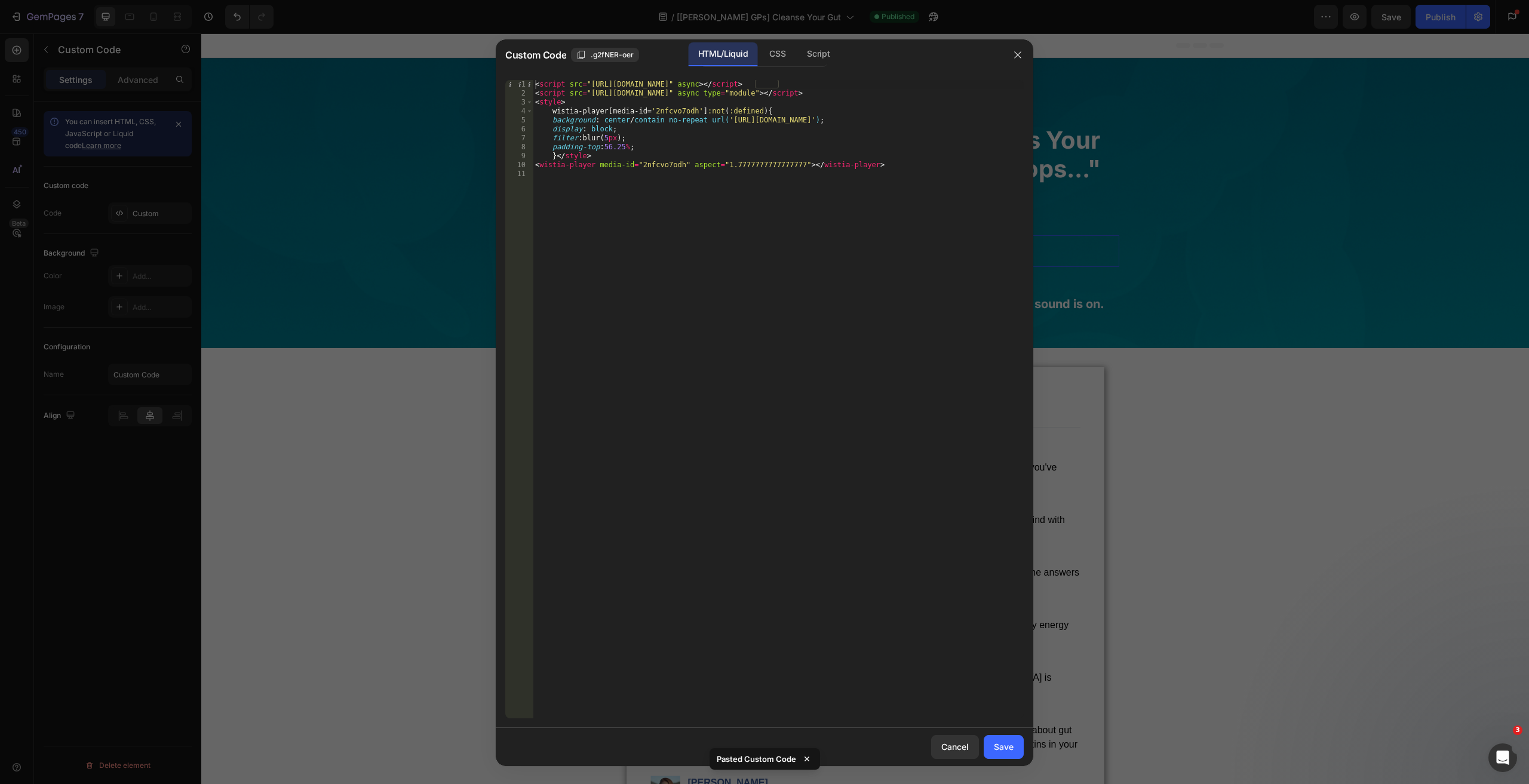
click at [782, 239] on div "< script src = "[URL][DOMAIN_NAME]" async > </ script > < script src = "[URL][D…" at bounding box center [778, 407] width 491 height 656
click at [1009, 745] on div "Save" at bounding box center [1003, 746] width 20 height 13
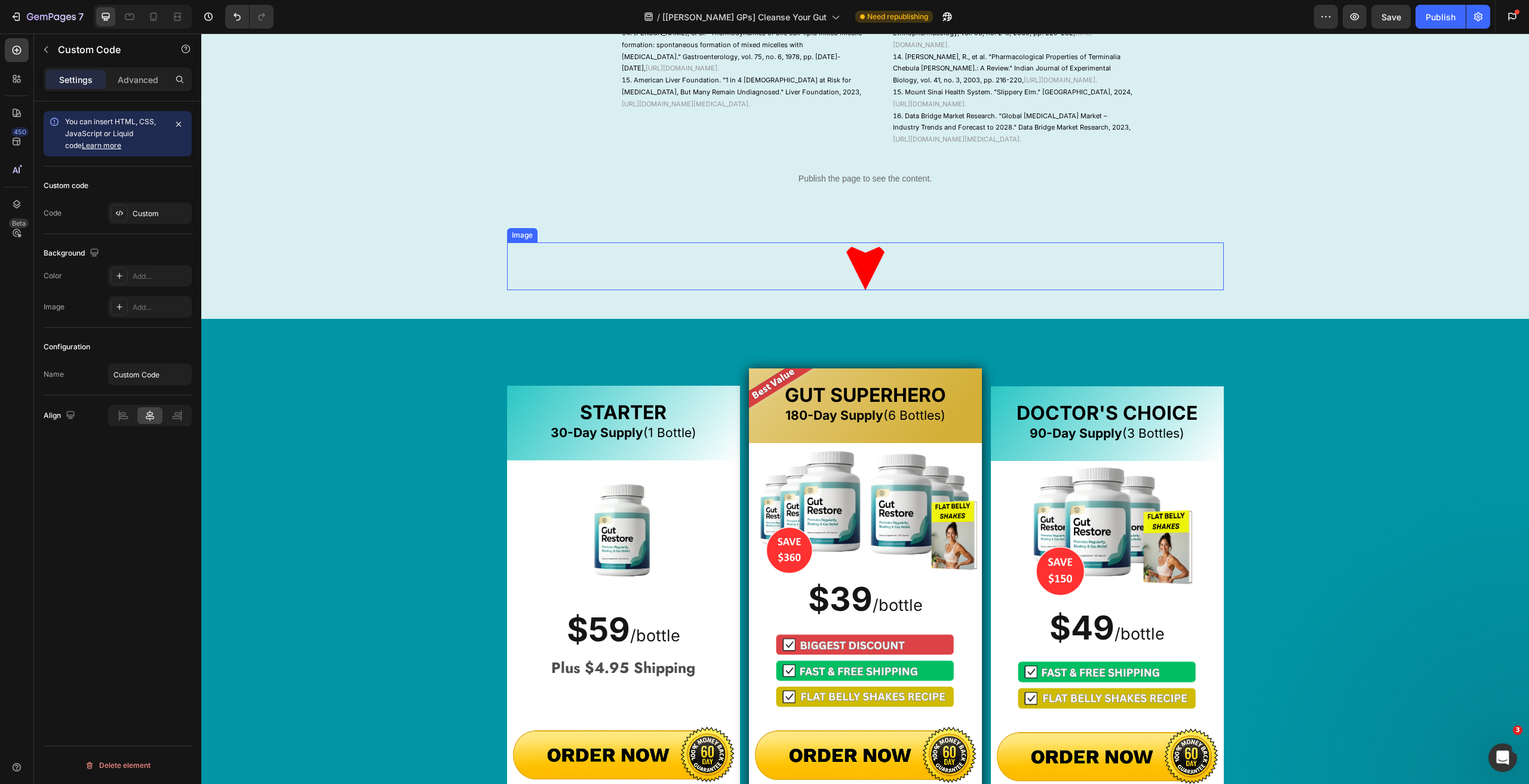
scroll to position [1731, 0]
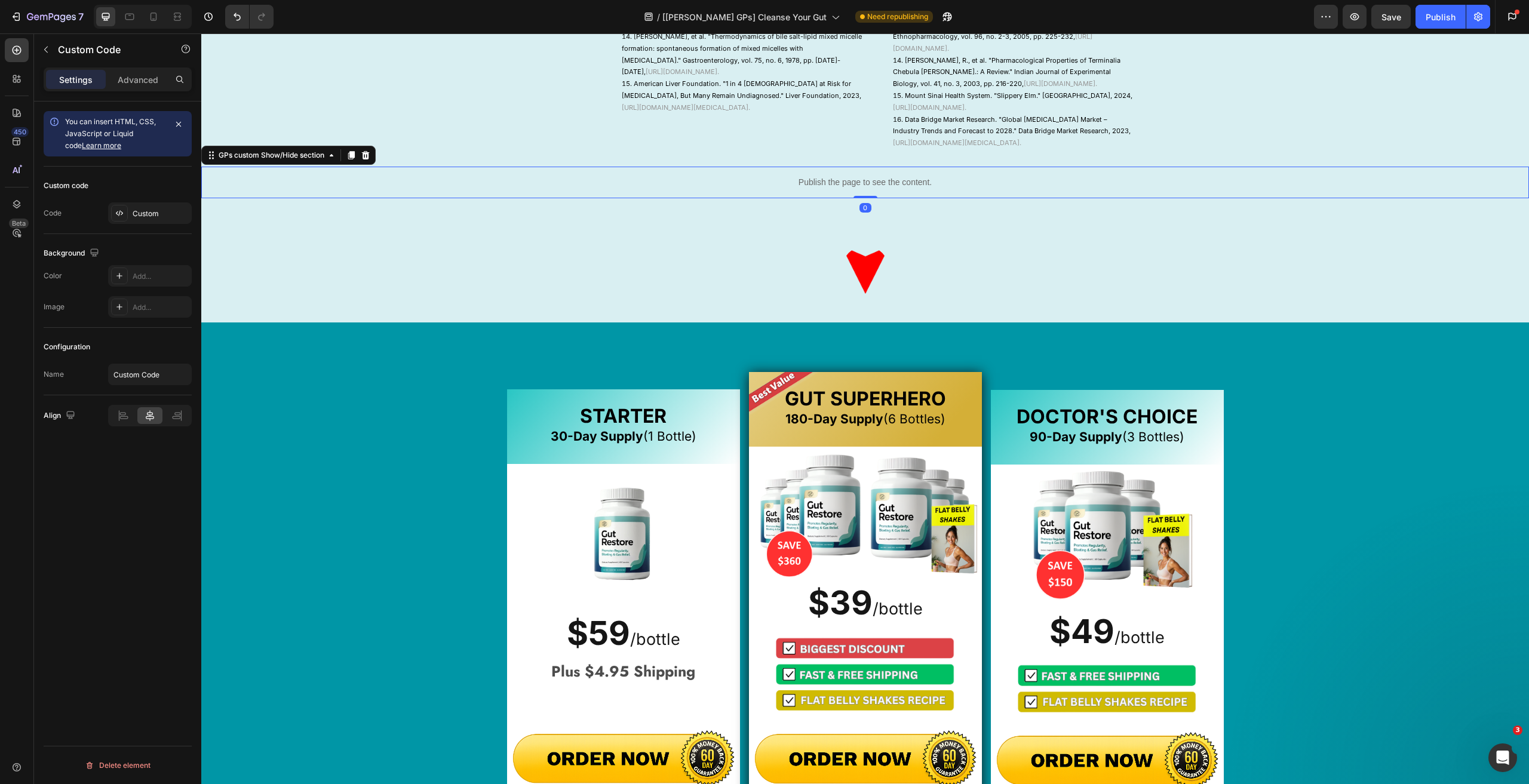
click at [843, 199] on div "Publish the page to see the content." at bounding box center [865, 182] width 1327 height 31
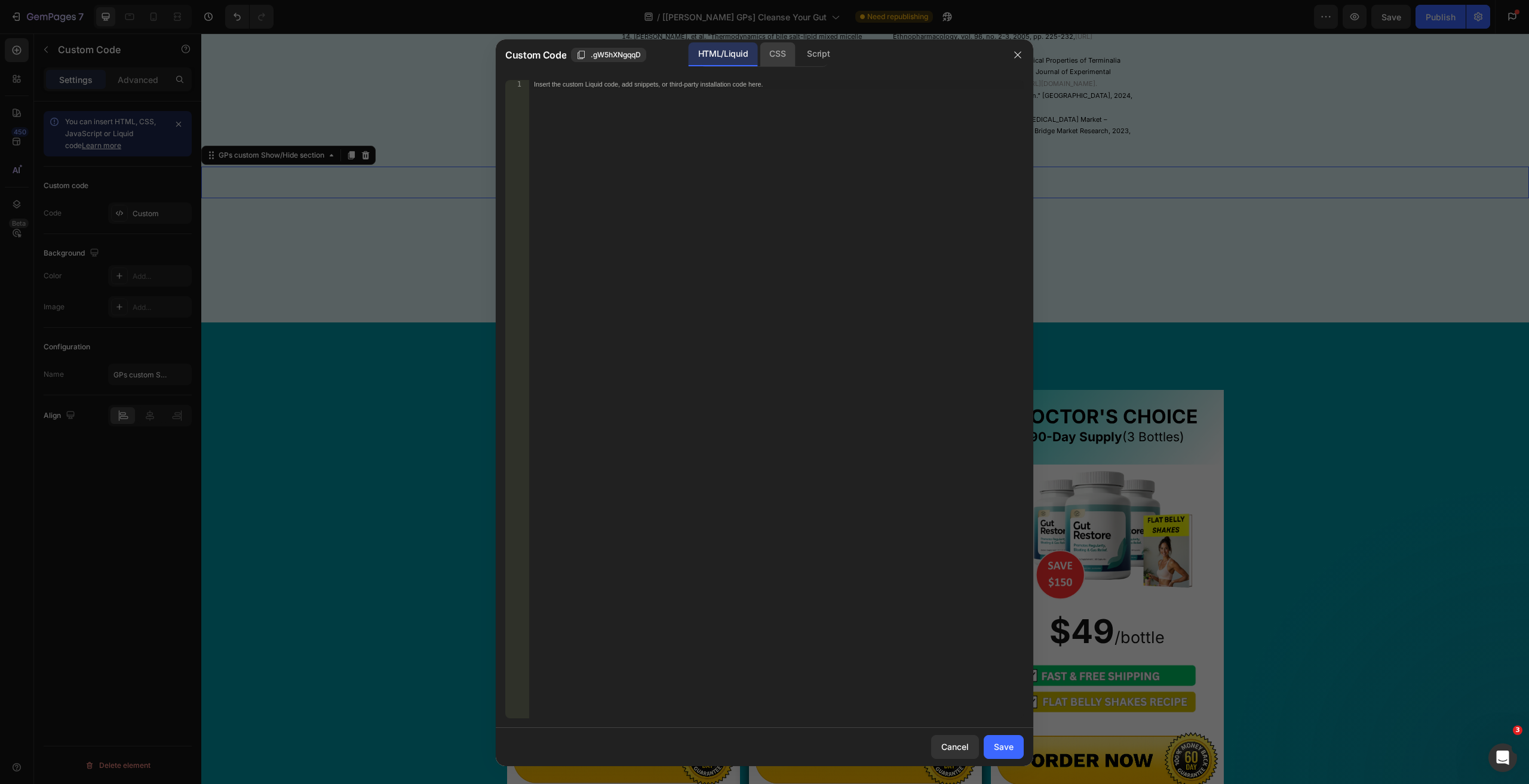
click at [797, 47] on div "CSS" at bounding box center [818, 54] width 41 height 24
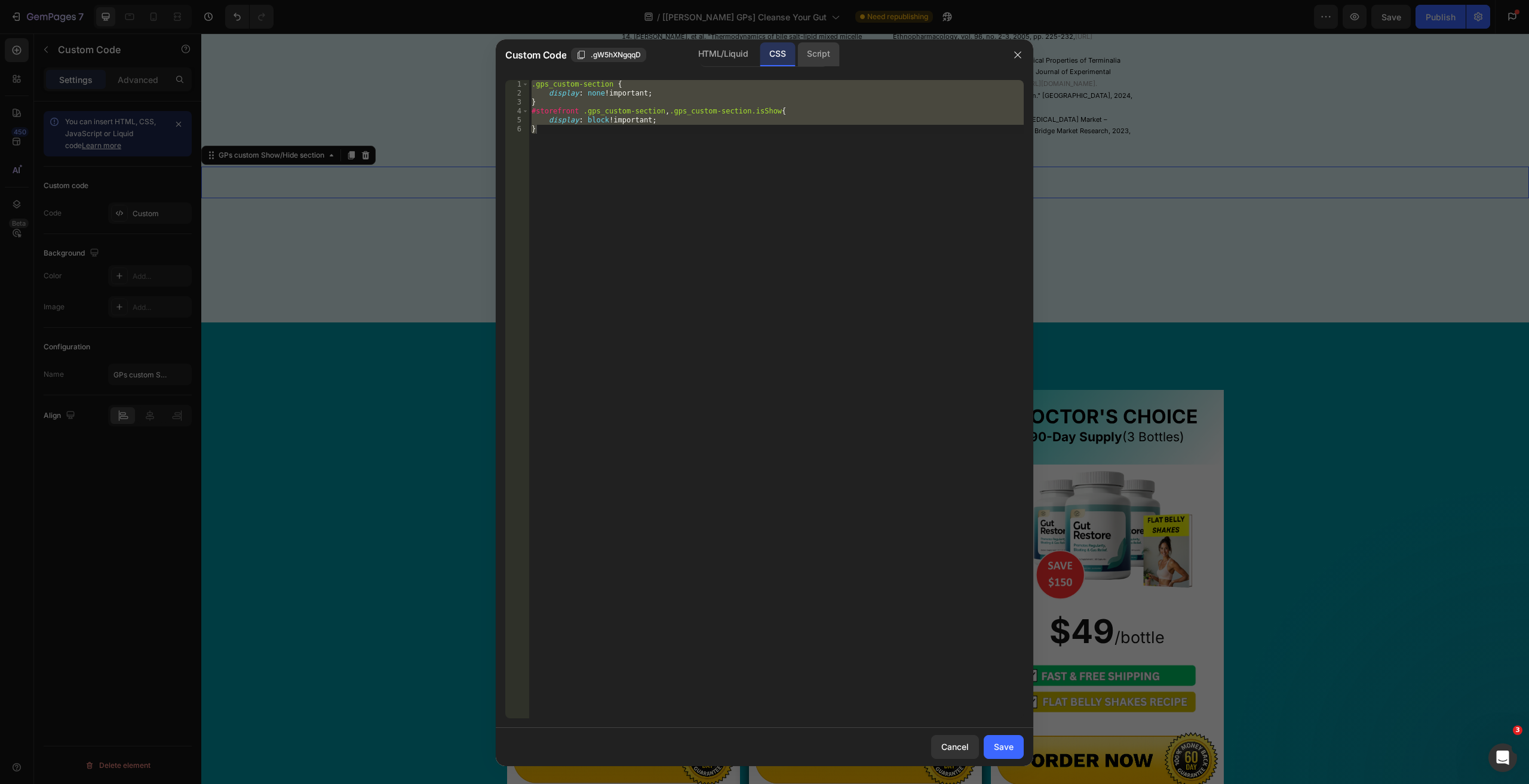
click at [808, 49] on div "Script" at bounding box center [818, 54] width 41 height 24
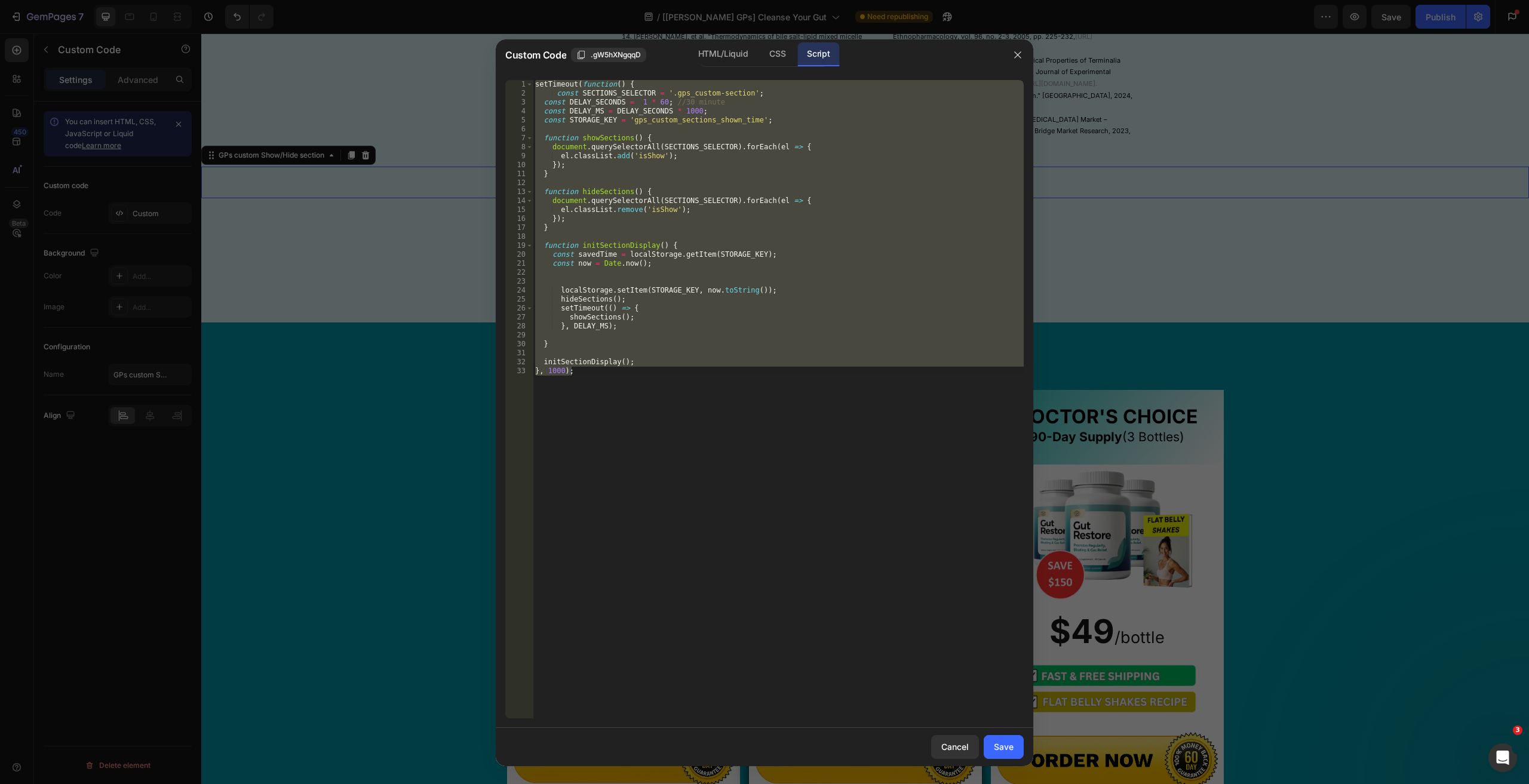
click at [681, 96] on div "setTimeout ( function ( ) { const SECTIONS_SELECTOR = '.gps_custom-section' ; c…" at bounding box center [778, 399] width 491 height 639
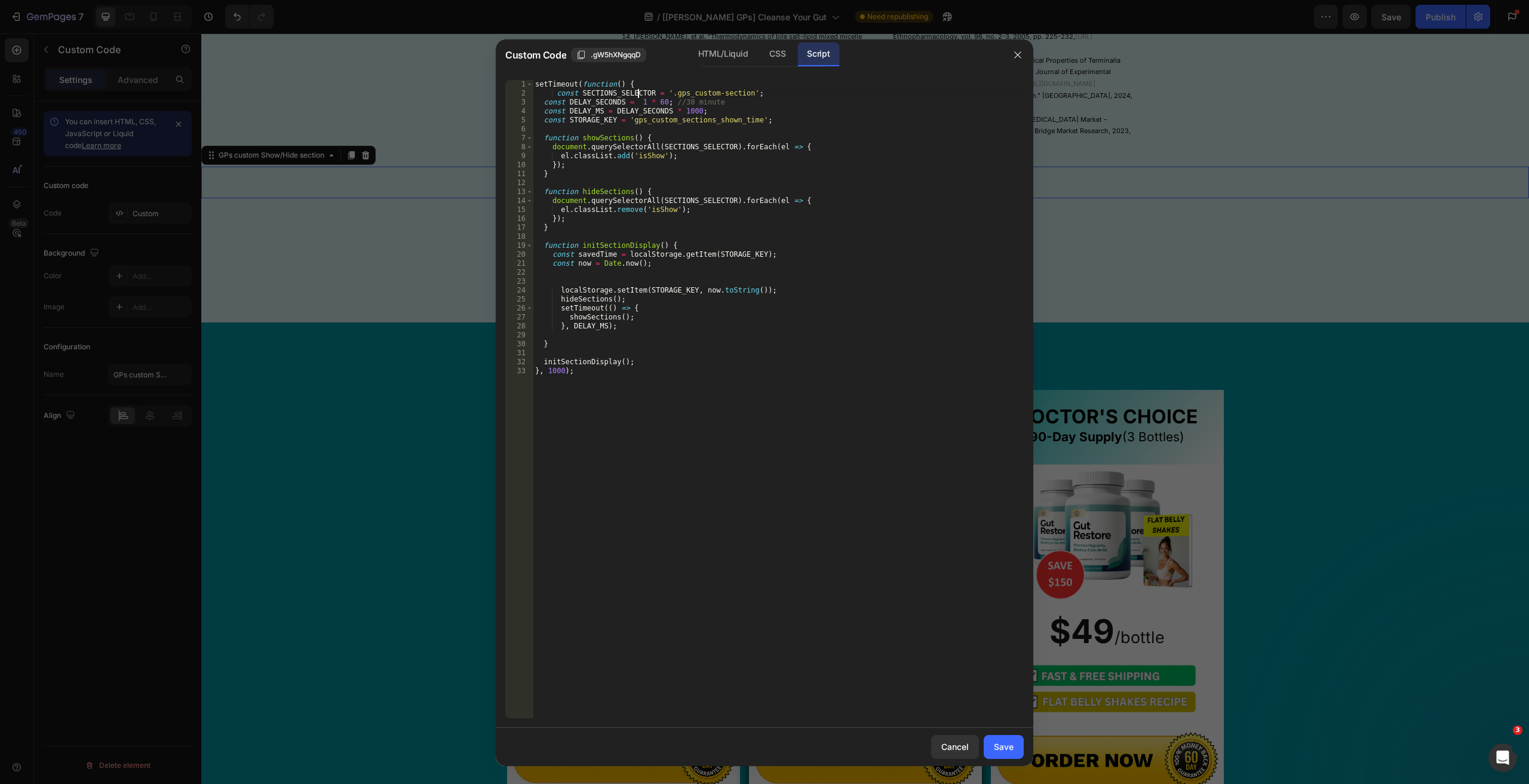
click at [638, 97] on div "setTimeout ( function ( ) { const SECTIONS_SELECTOR = '.gps_custom-section' ; c…" at bounding box center [778, 407] width 491 height 656
click at [716, 383] on div "setTimeout ( function ( ) { const SECTIONS_SELECTOR = '.gps_custom-section' ; c…" at bounding box center [778, 407] width 491 height 656
click at [634, 102] on div "setTimeout ( function ( ) { const SECTIONS_SELECTOR = '.gps_custom-section' ; c…" at bounding box center [778, 407] width 491 height 656
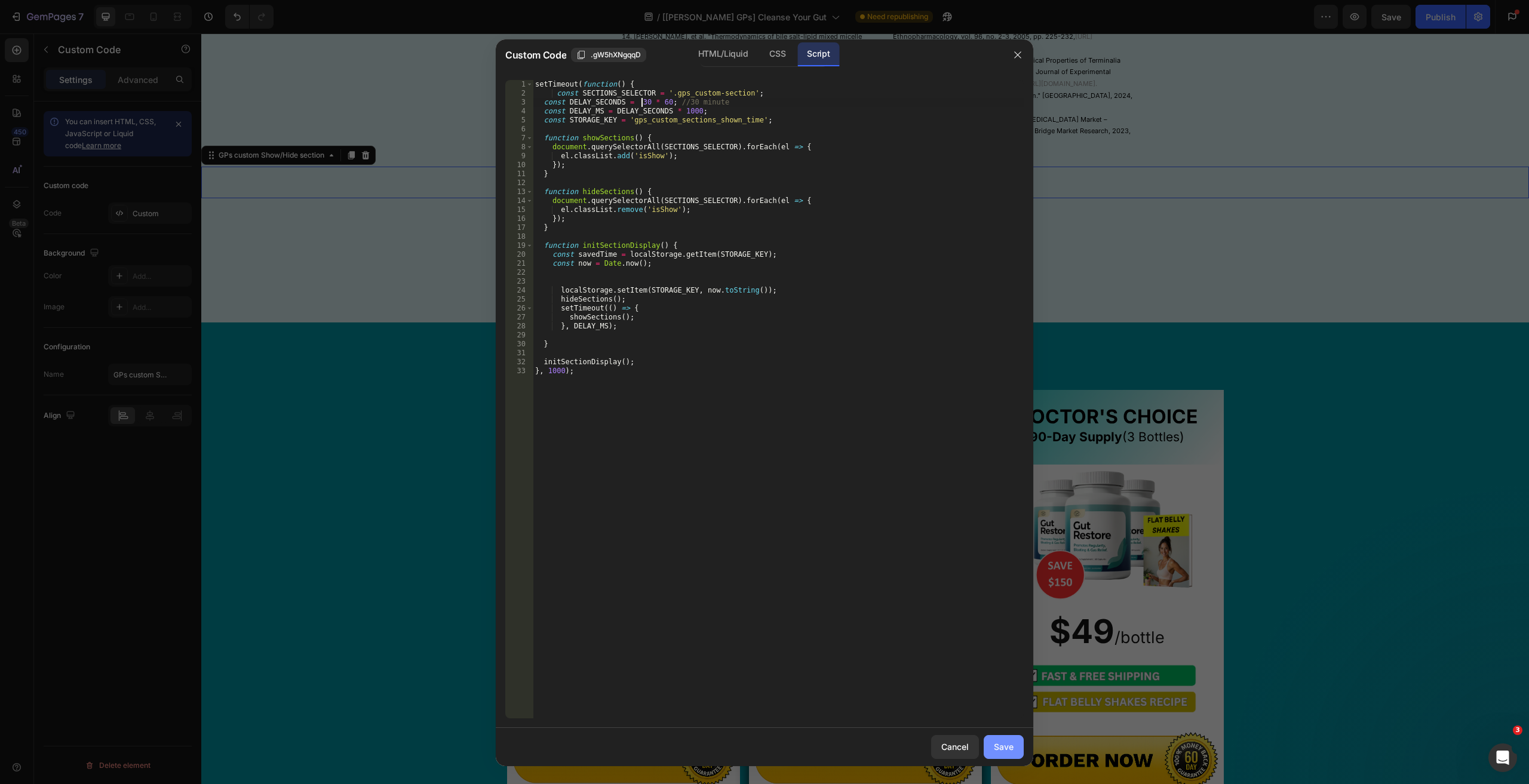
type textarea "const DELAY_SECONDS = 30 * 60; //30 minute"
click at [1006, 757] on button "Save" at bounding box center [1003, 746] width 40 height 24
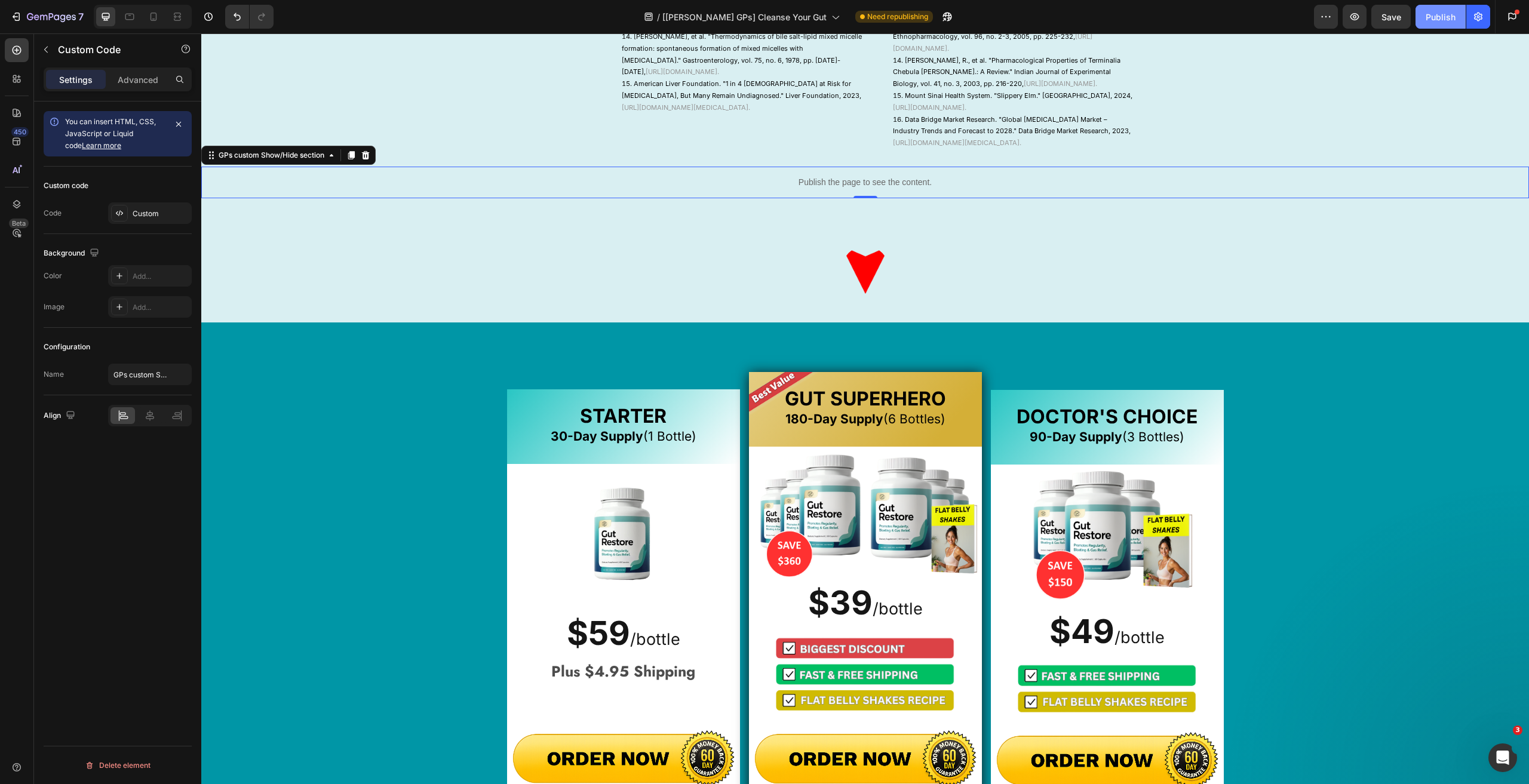
click at [1441, 23] on button "Publish" at bounding box center [1440, 16] width 50 height 24
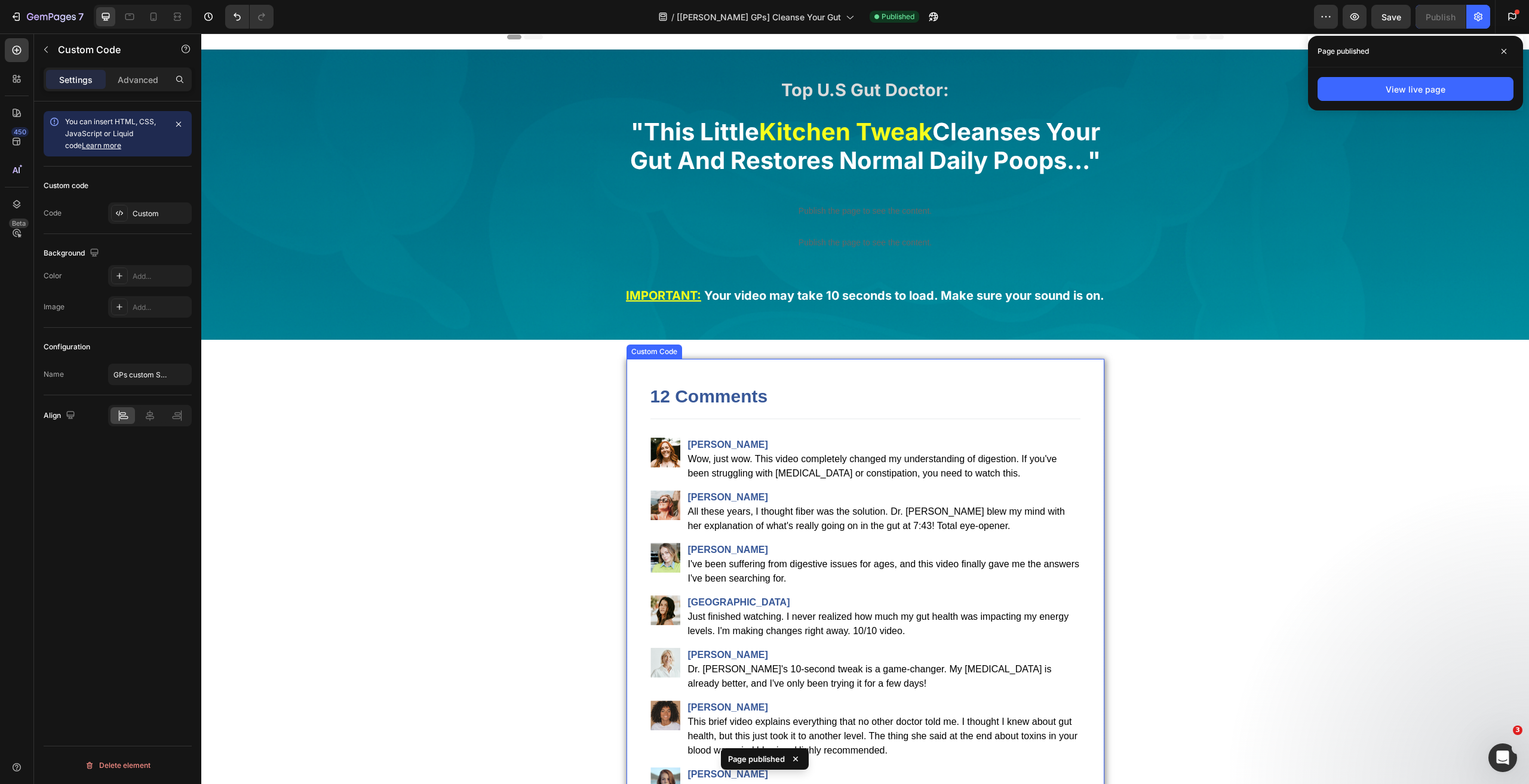
scroll to position [0, 0]
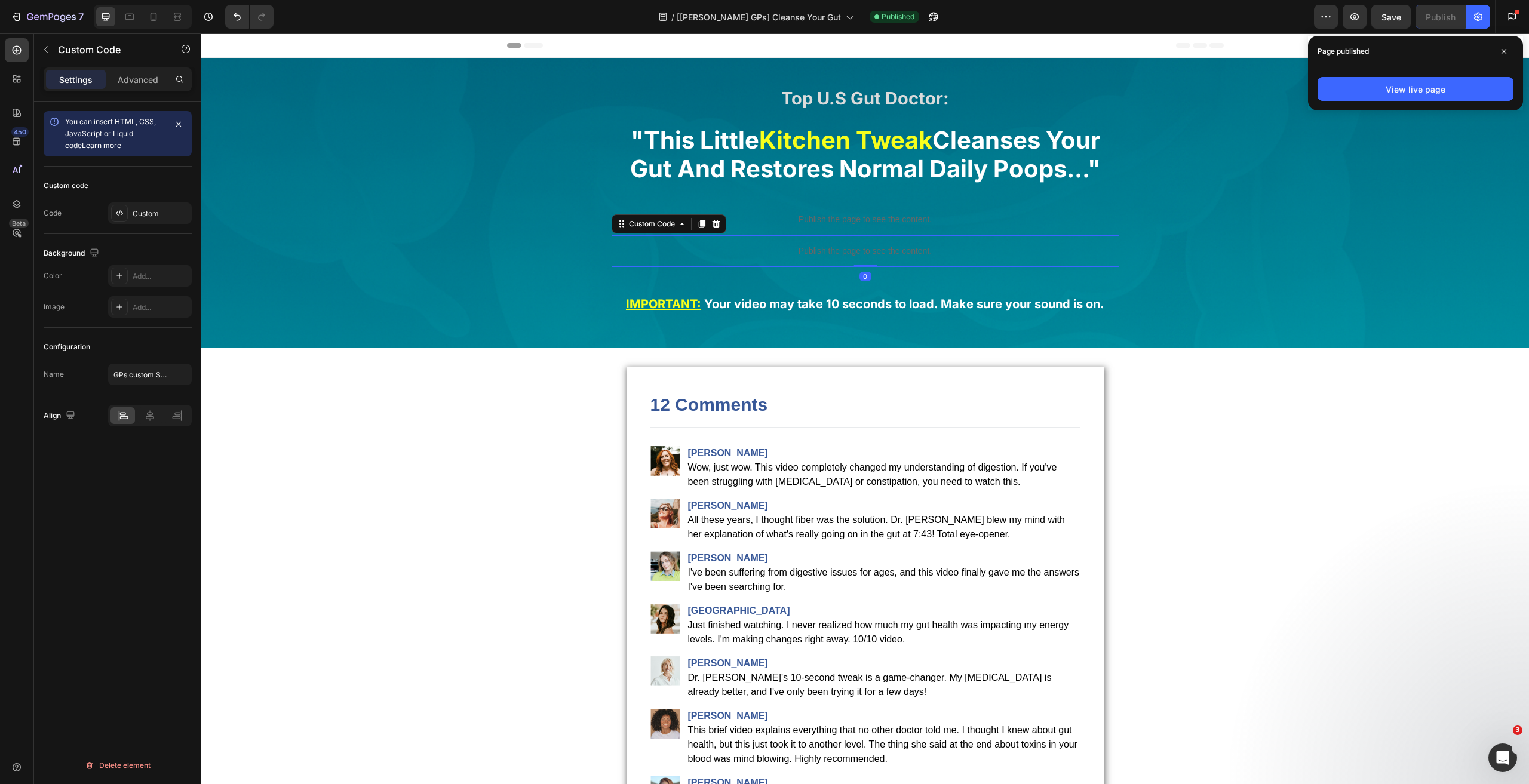
click at [794, 253] on p "Publish the page to see the content." at bounding box center [865, 251] width 507 height 13
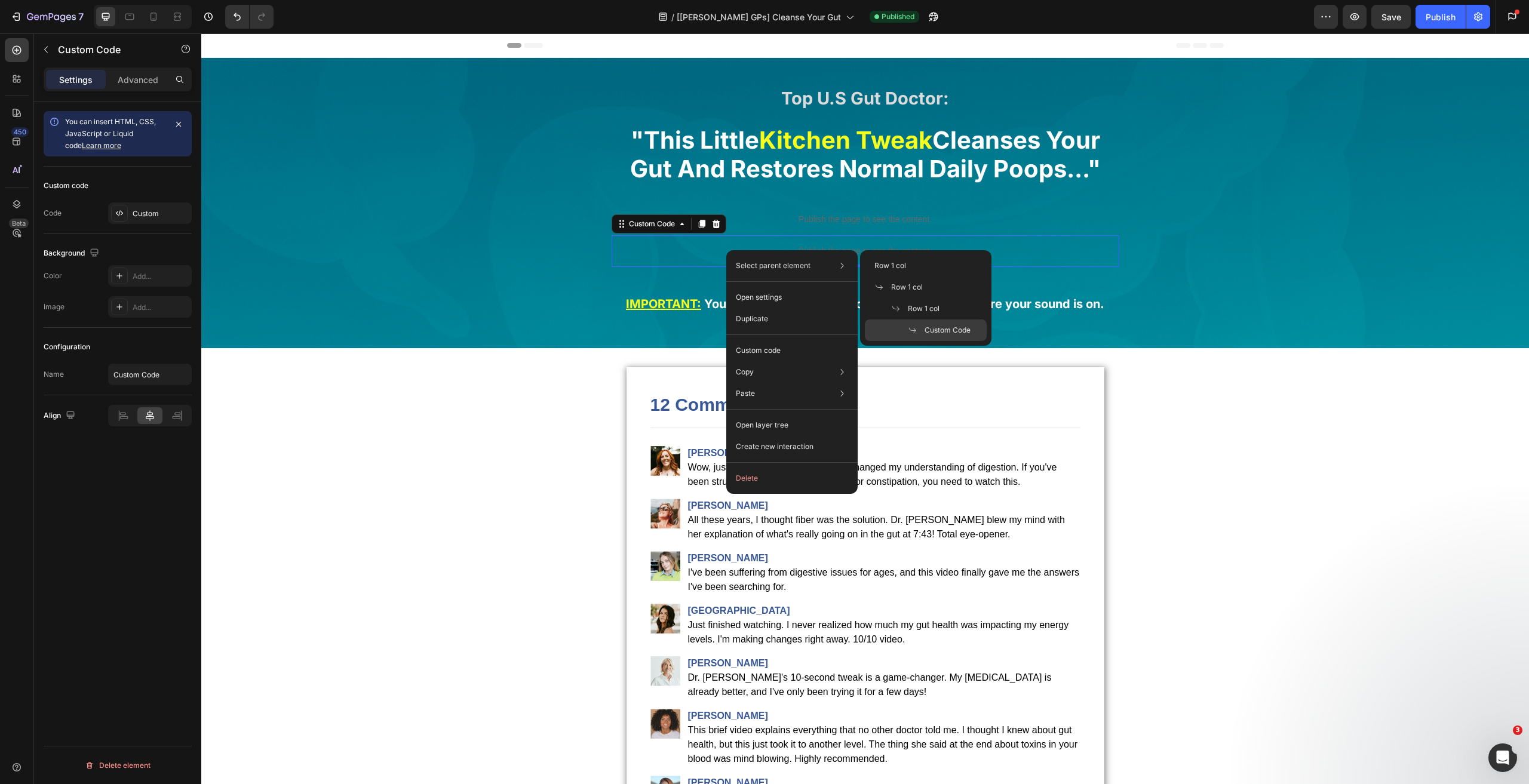
click at [695, 246] on p "Publish the page to see the content." at bounding box center [865, 251] width 507 height 13
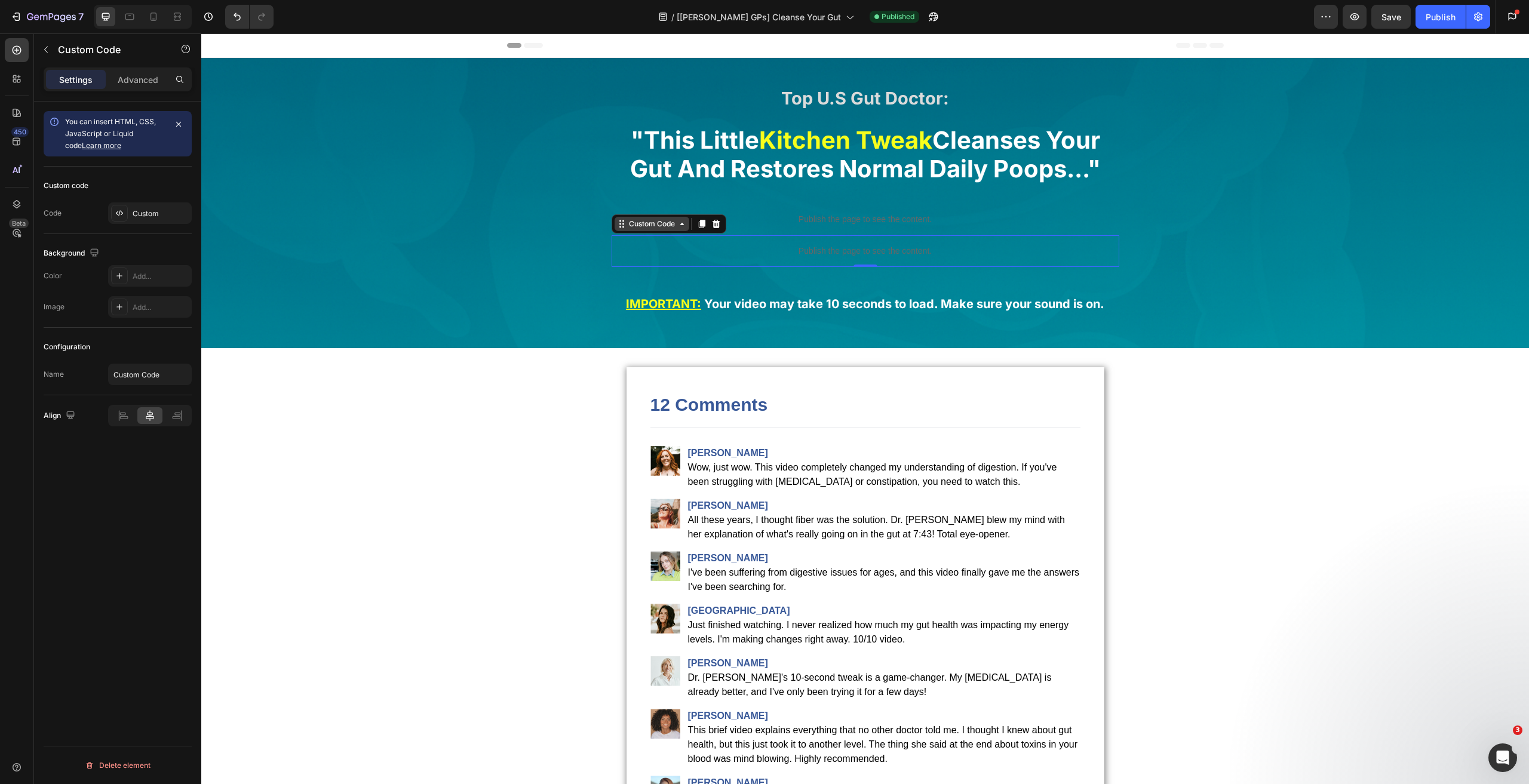
click at [643, 225] on div "Custom Code" at bounding box center [651, 224] width 51 height 11
click at [661, 248] on p "Publish the page to see the content." at bounding box center [865, 251] width 507 height 13
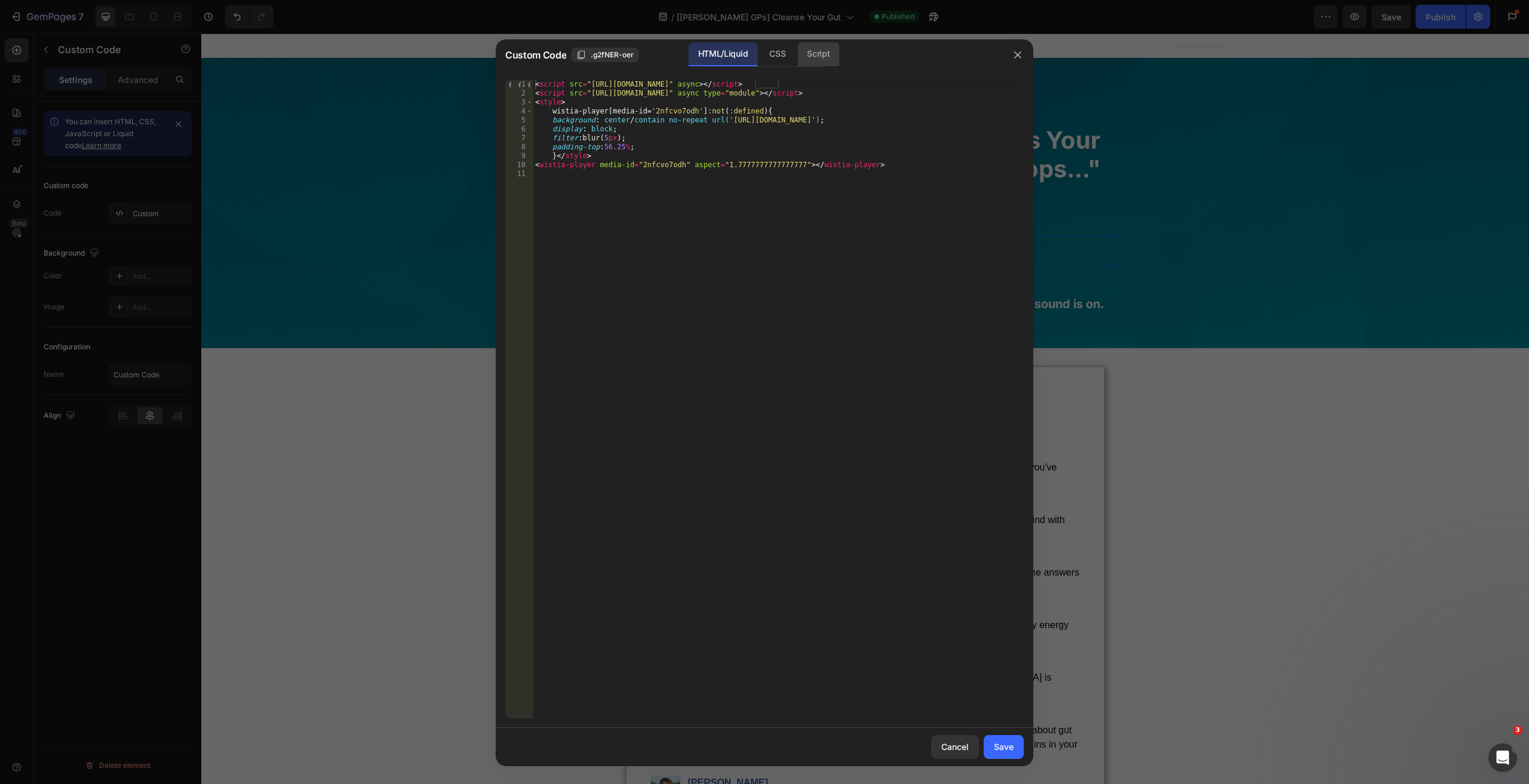
drag, startPoint x: 769, startPoint y: 56, endPoint x: 805, endPoint y: 59, distance: 36.1
click at [797, 56] on div "CSS" at bounding box center [818, 54] width 41 height 24
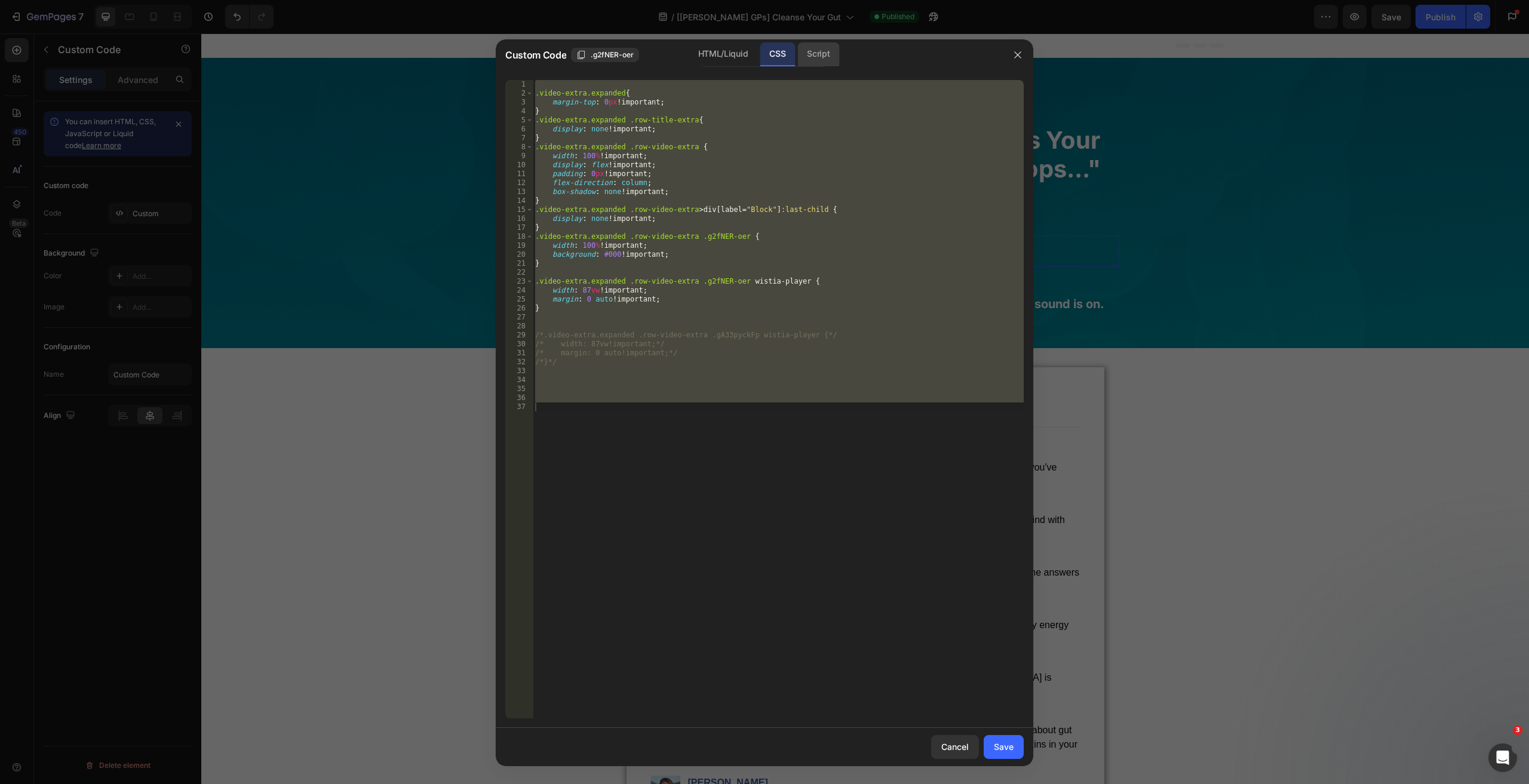
click at [815, 59] on div "Script" at bounding box center [818, 54] width 41 height 24
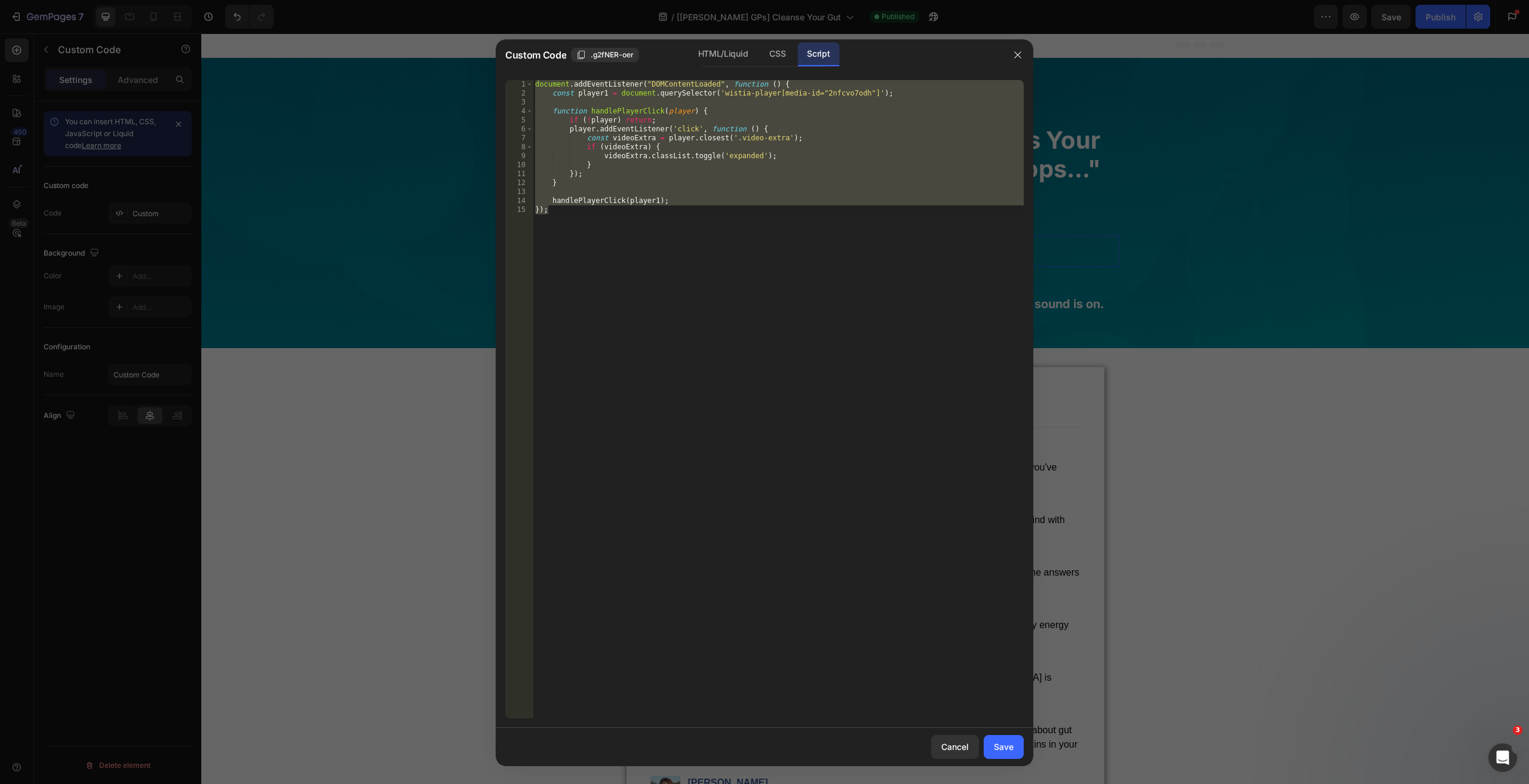
click at [758, 62] on div "HTML/Liquid CSS Script" at bounding box center [764, 54] width 127 height 24
click at [778, 62] on div "CSS" at bounding box center [777, 54] width 35 height 24
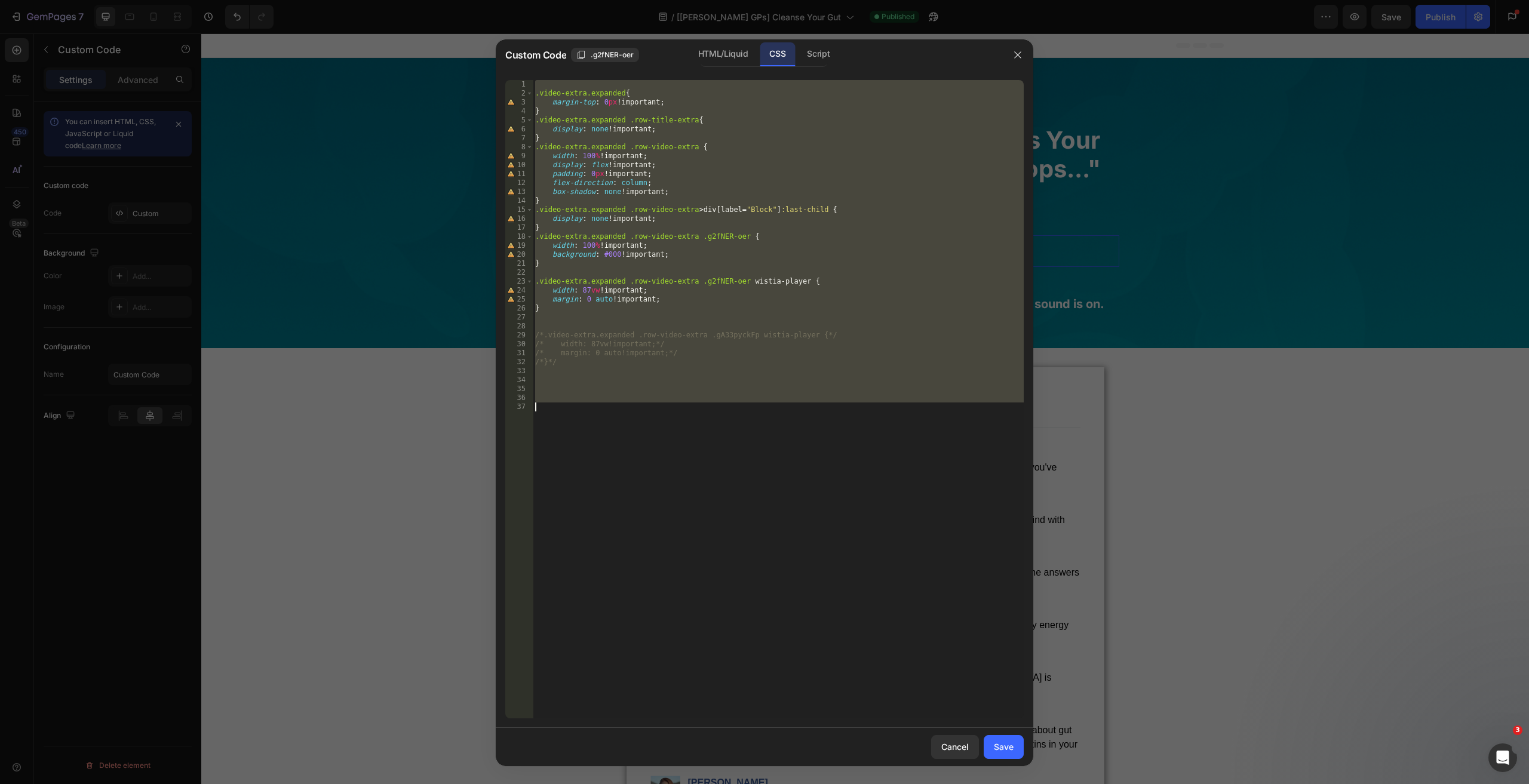
click at [611, 256] on div ".video-extra.expanded { margin-top : 0 px !important ; } .video-extra.expanded …" at bounding box center [778, 399] width 491 height 639
type textarea "background: #000!important;"
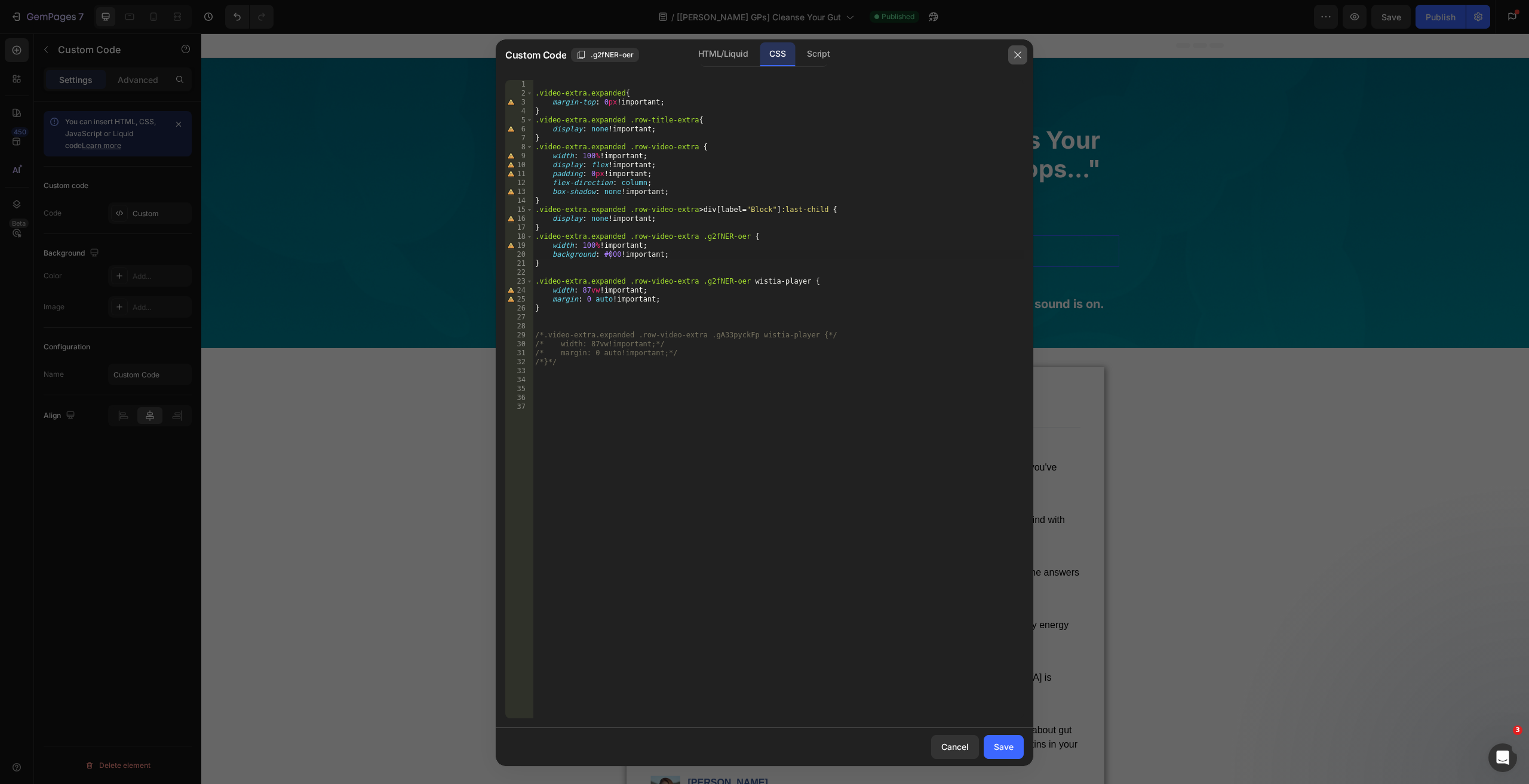
click at [1012, 60] on button "button" at bounding box center [1017, 55] width 19 height 19
